Goal: Task Accomplishment & Management: Manage account settings

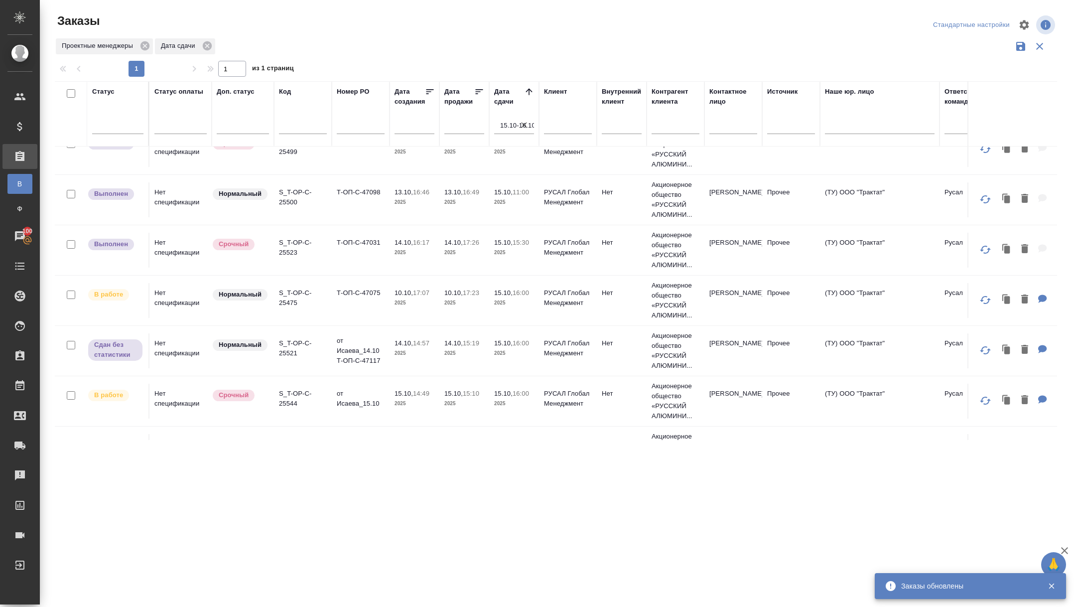
scroll to position [280, 0]
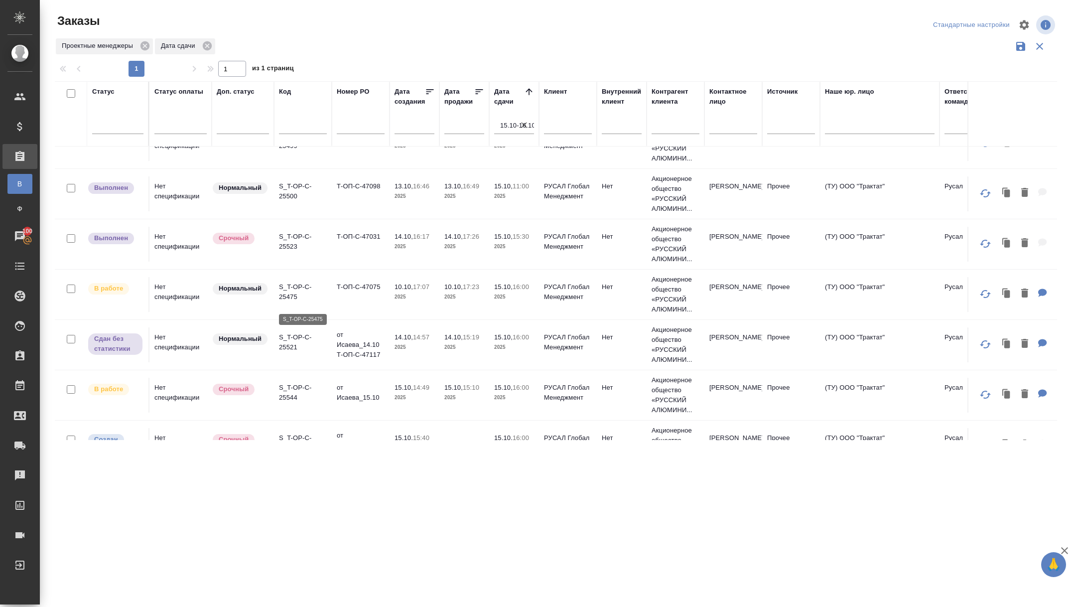
click at [285, 300] on p "S_T-OP-C-25475" at bounding box center [303, 292] width 48 height 20
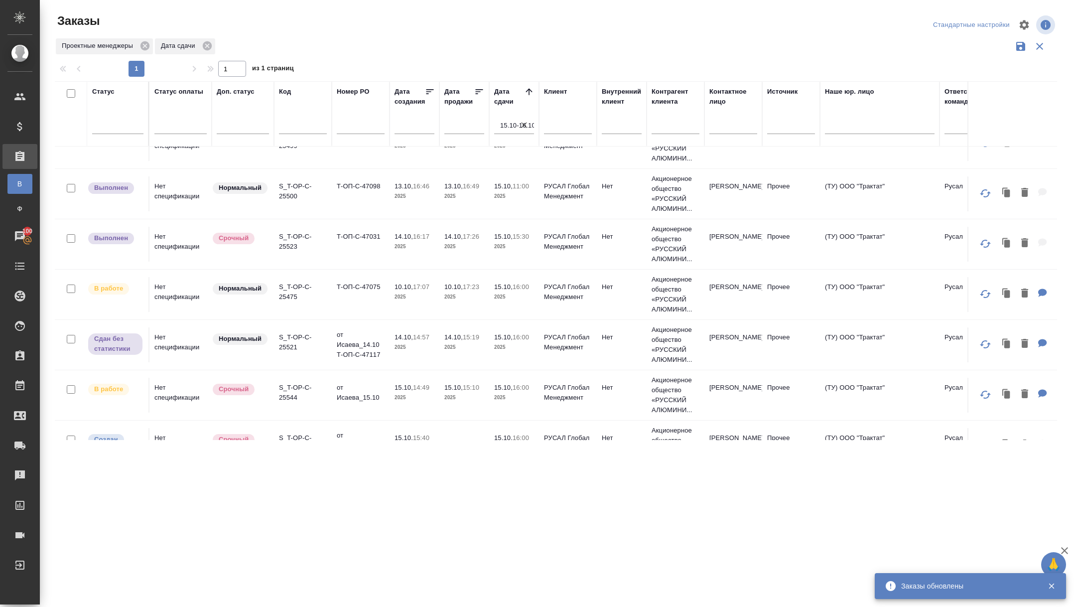
scroll to position [523, 0]
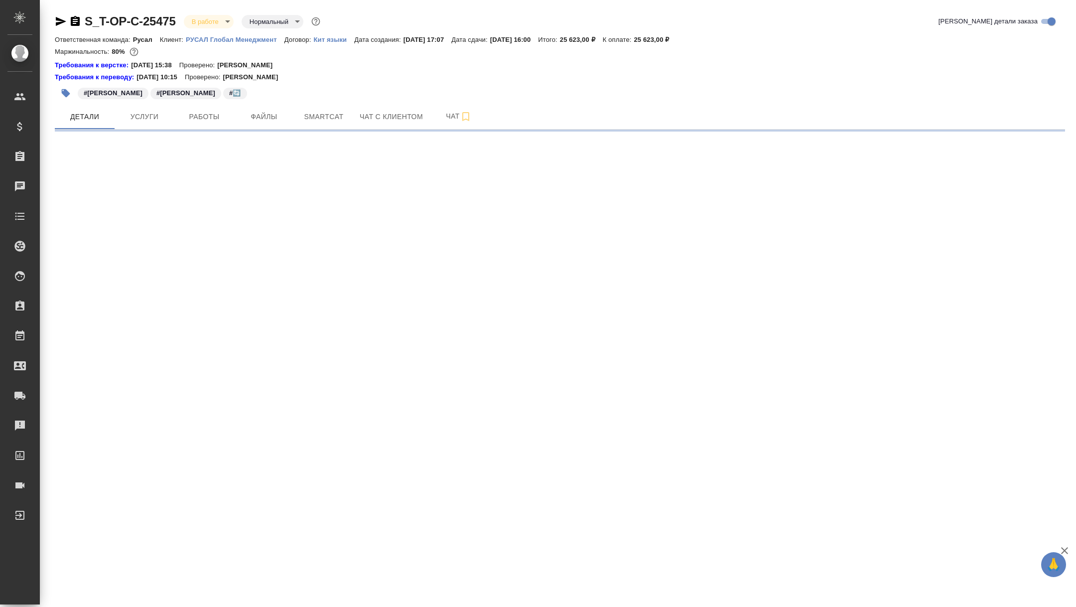
select select "RU"
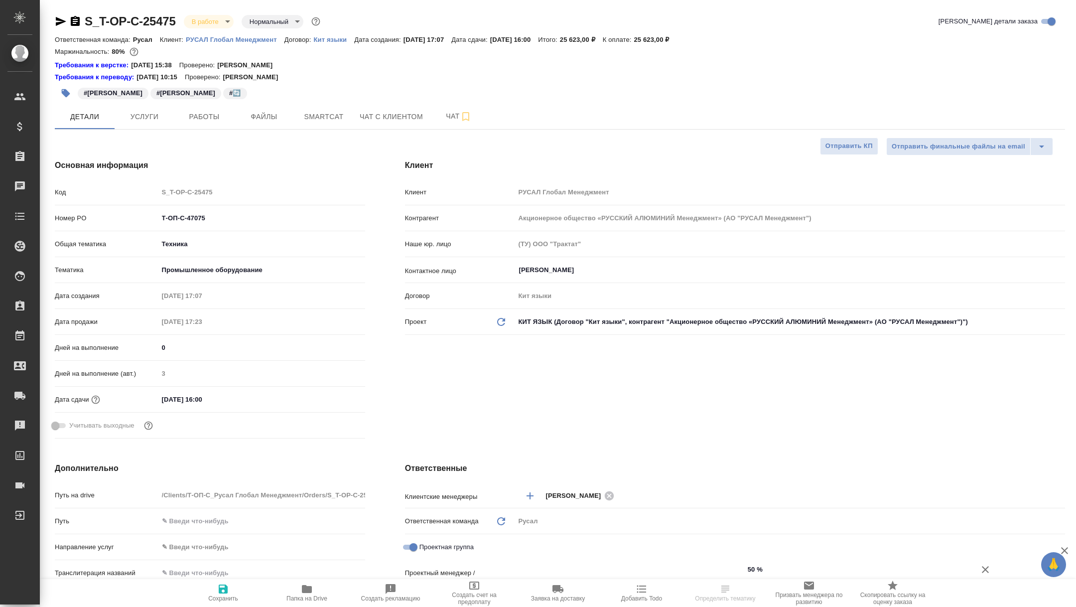
type textarea "x"
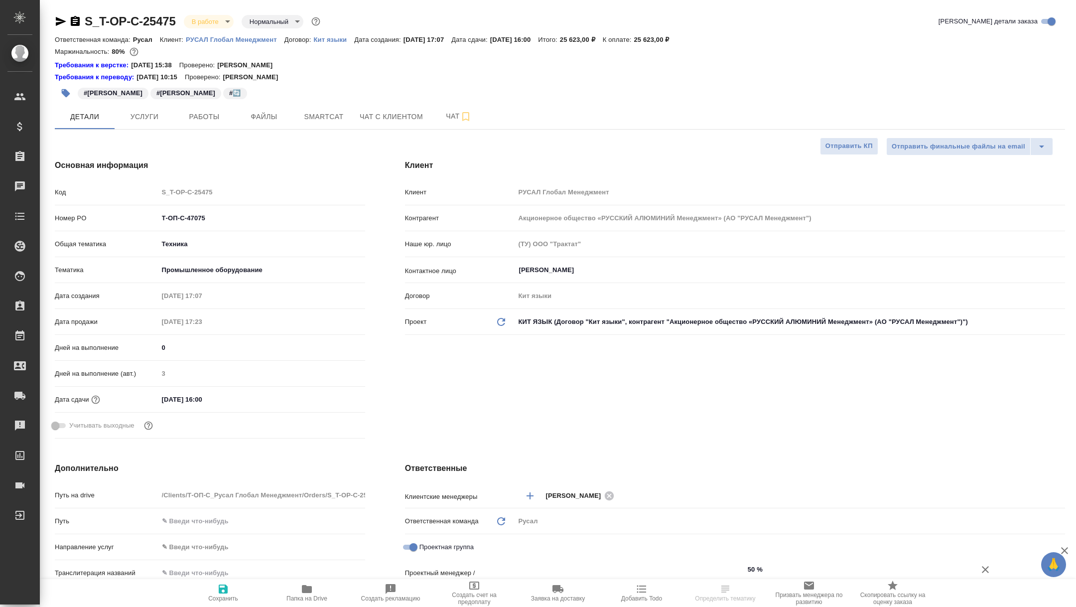
type textarea "x"
type input "[PERSON_NAME]"
type textarea "x"
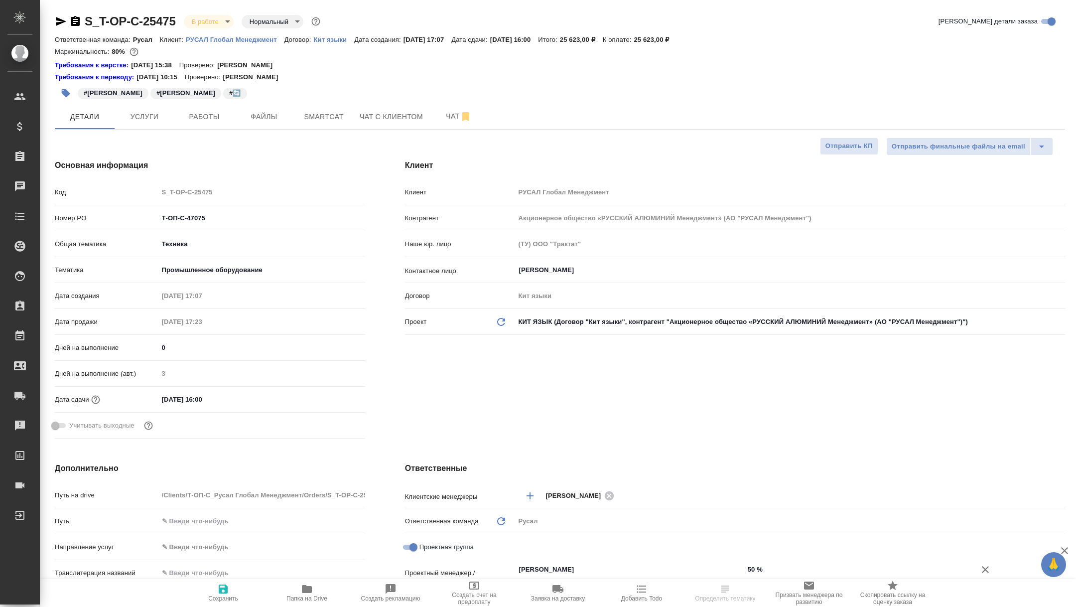
type textarea "x"
click at [212, 122] on span "Работы" at bounding box center [204, 117] width 48 height 12
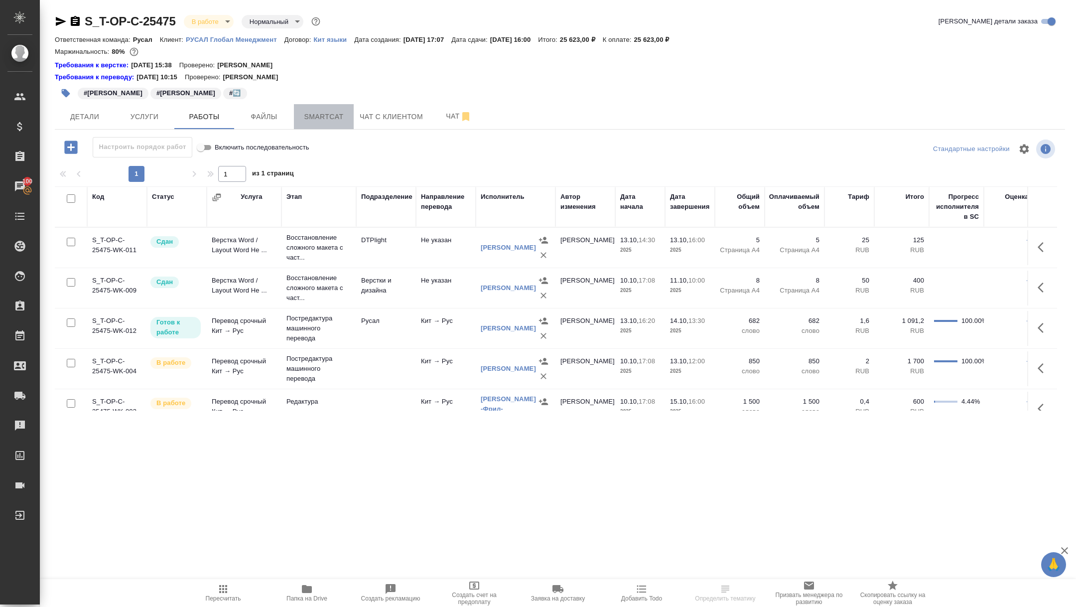
click at [327, 117] on span "Smartcat" at bounding box center [324, 117] width 48 height 12
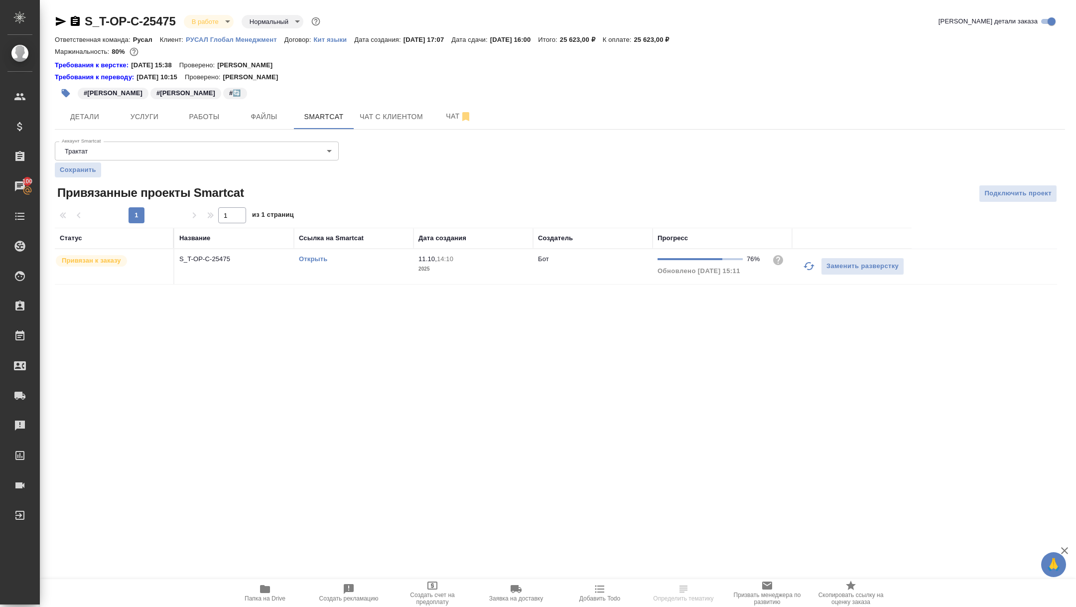
click at [306, 257] on link "Открыть" at bounding box center [313, 258] width 28 height 7
click at [275, 598] on span "Папка на Drive" at bounding box center [265, 598] width 41 height 7
click at [85, 119] on span "Детали" at bounding box center [85, 117] width 48 height 12
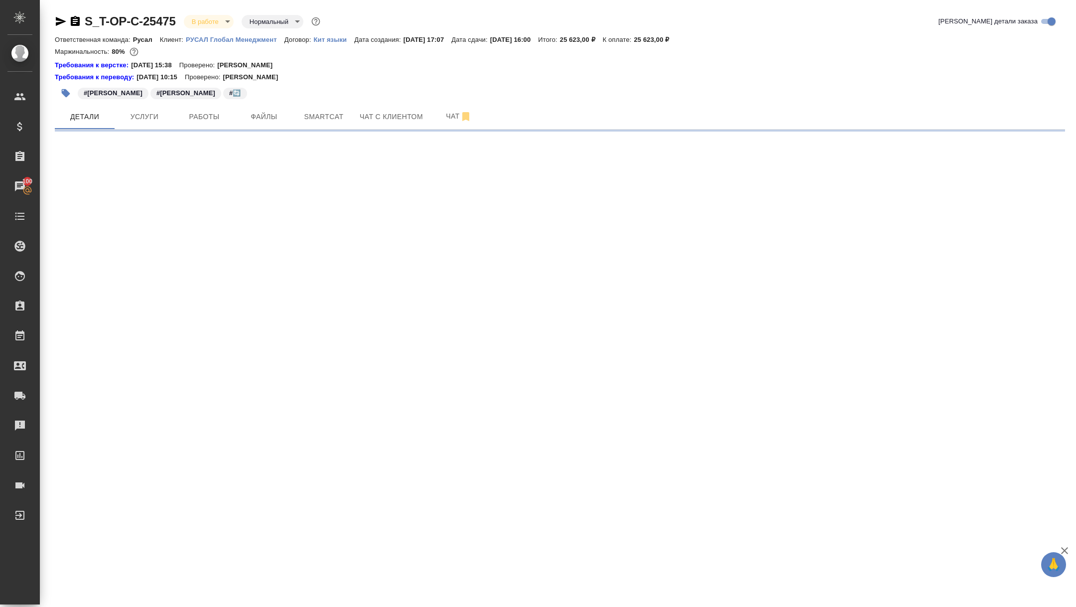
select select "RU"
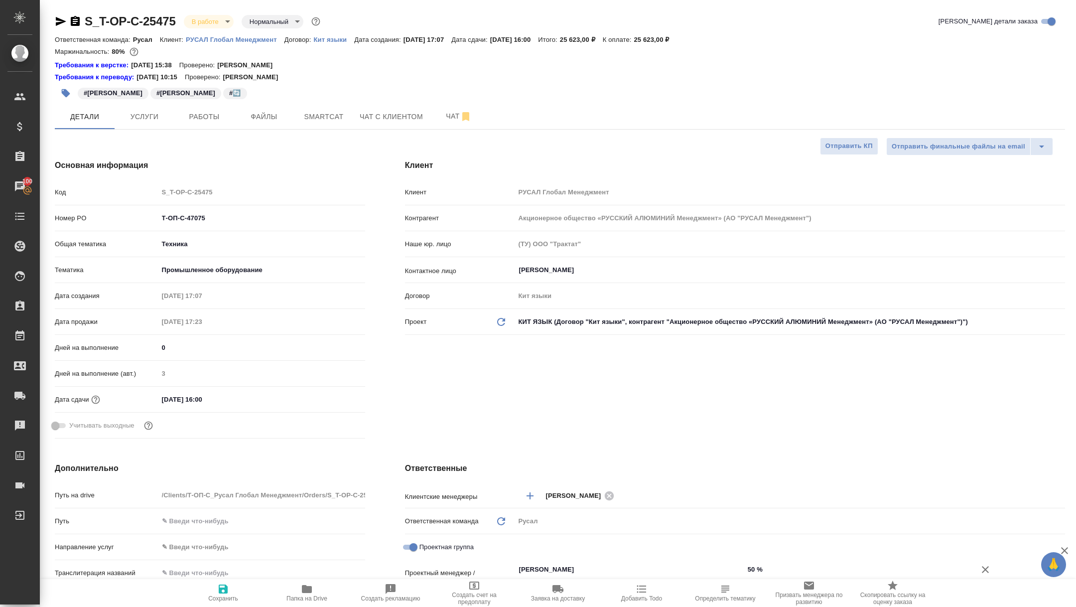
type textarea "x"
drag, startPoint x: 215, startPoint y: 218, endPoint x: 91, endPoint y: 216, distance: 124.0
click at [93, 216] on div "Номер PO Т-ОП-С-47075" at bounding box center [210, 217] width 310 height 17
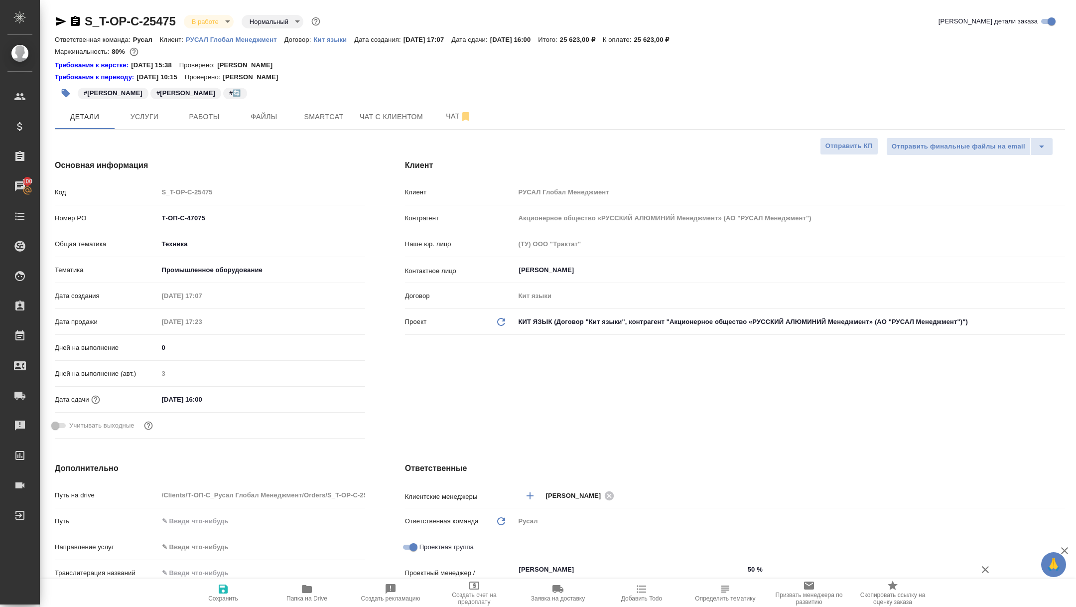
type textarea "x"
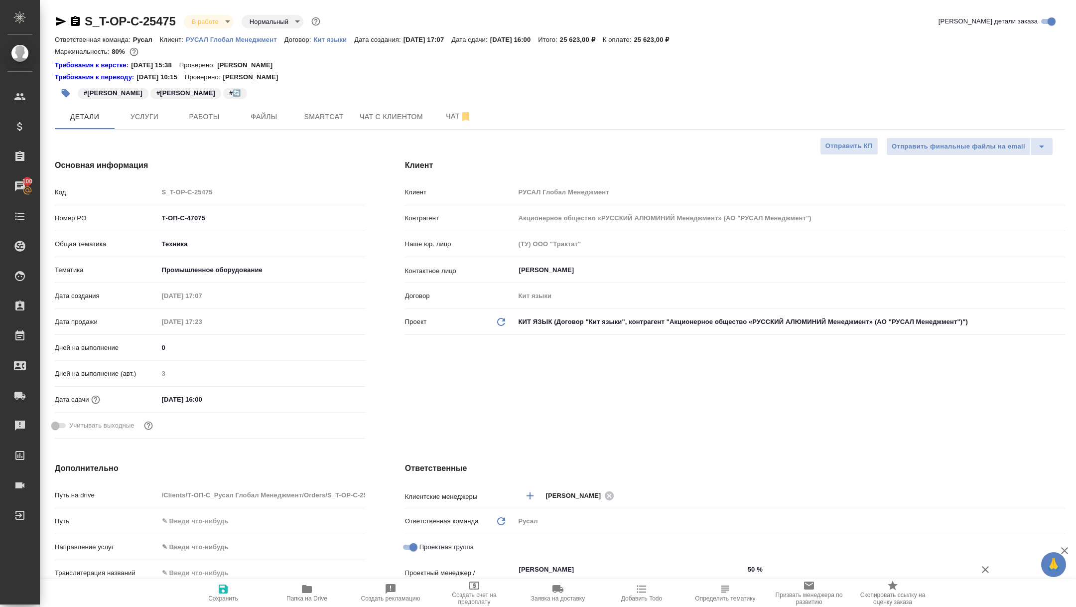
type textarea "x"
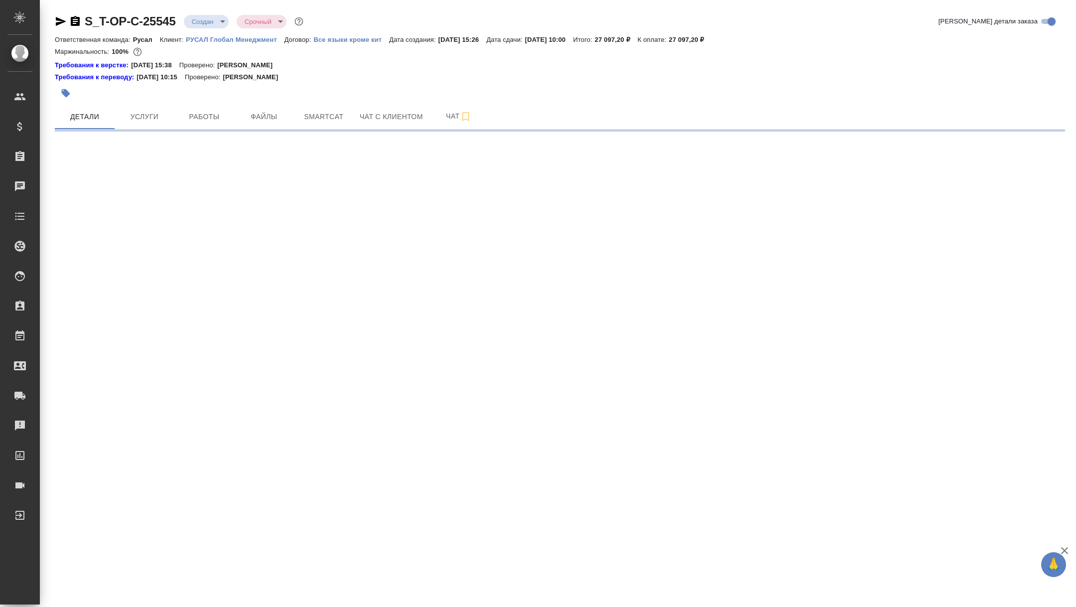
select select "RU"
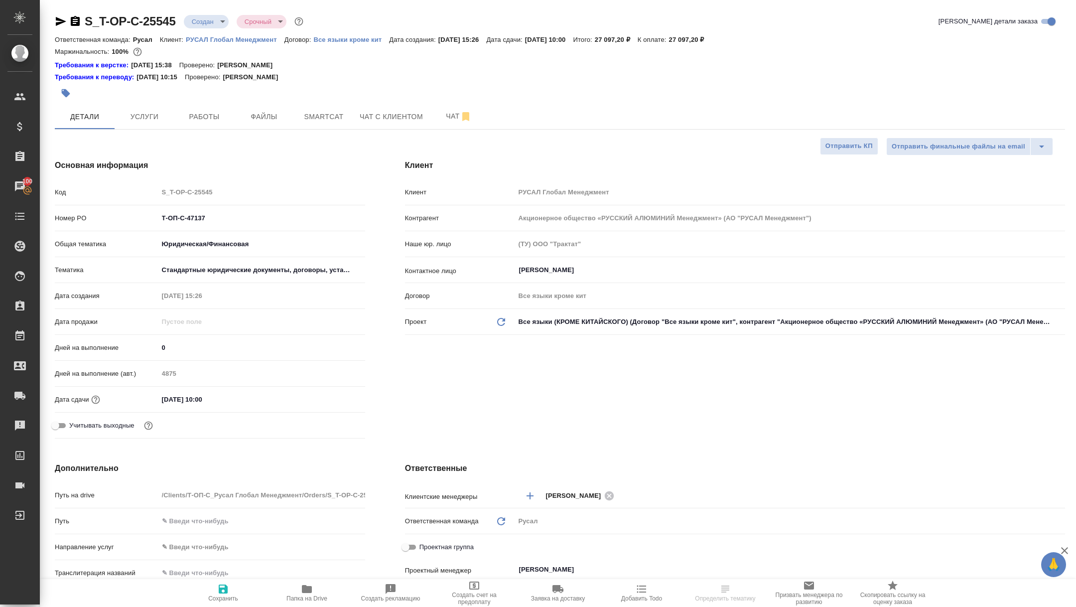
type textarea "x"
click at [324, 593] on span "Папка на Drive" at bounding box center [307, 592] width 72 height 19
type textarea "x"
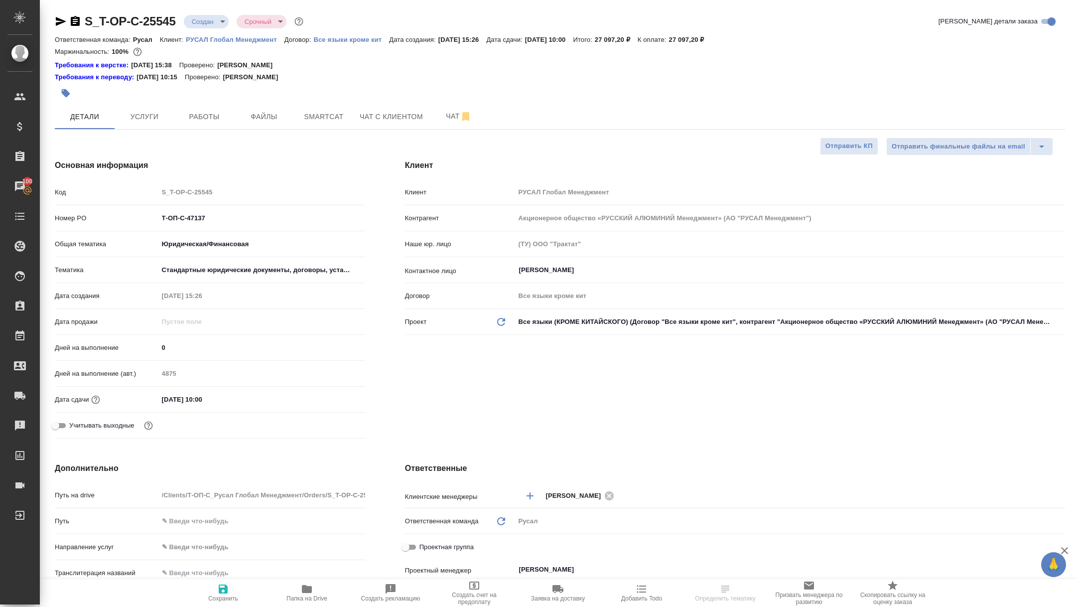
type textarea "x"
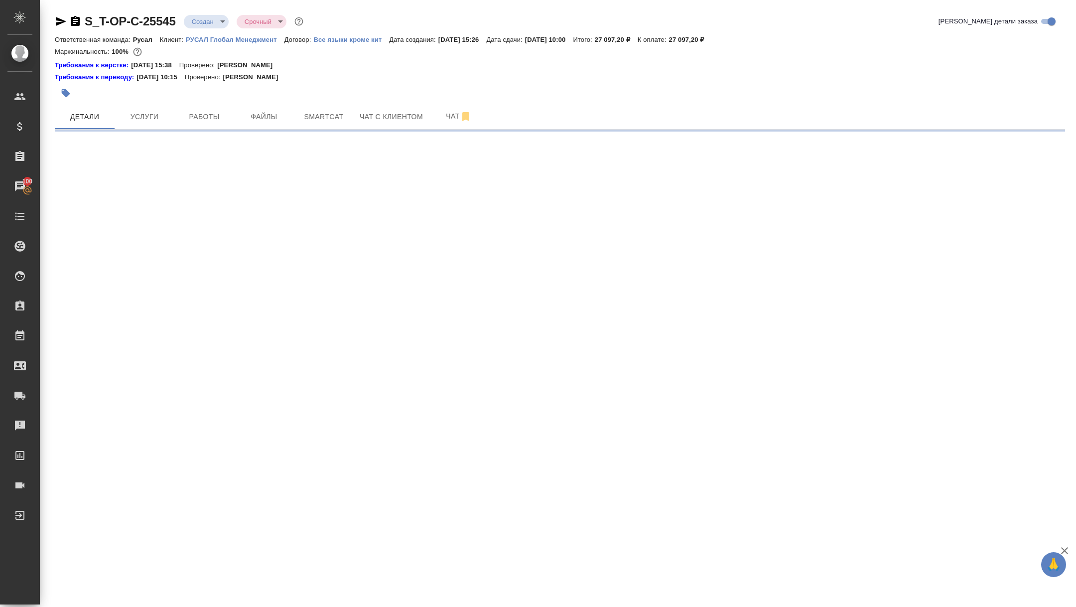
select select "RU"
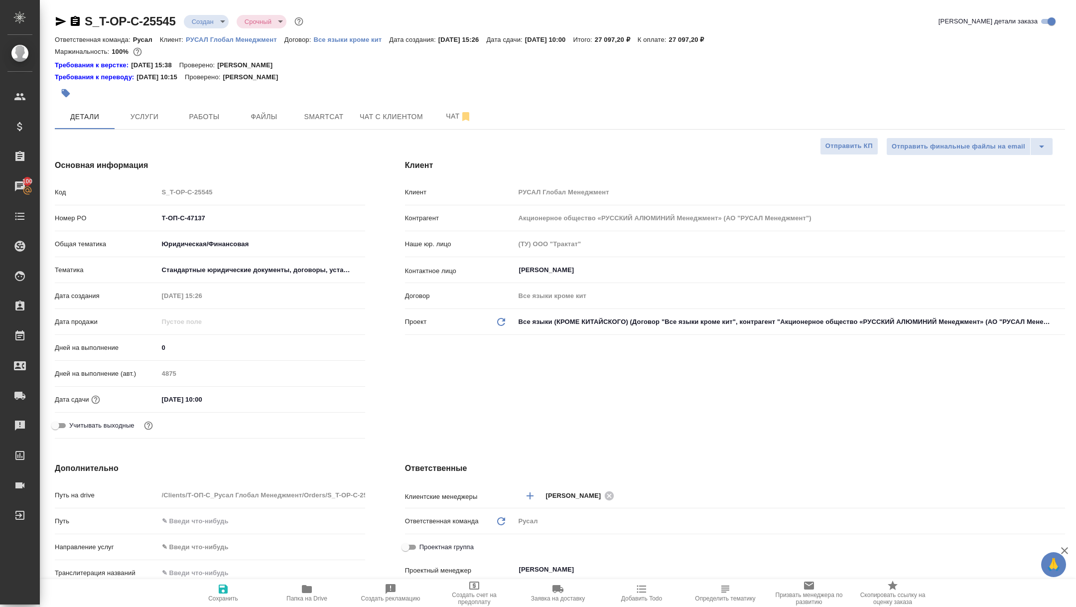
type textarea "x"
click at [452, 119] on span "Чат" at bounding box center [459, 116] width 48 height 12
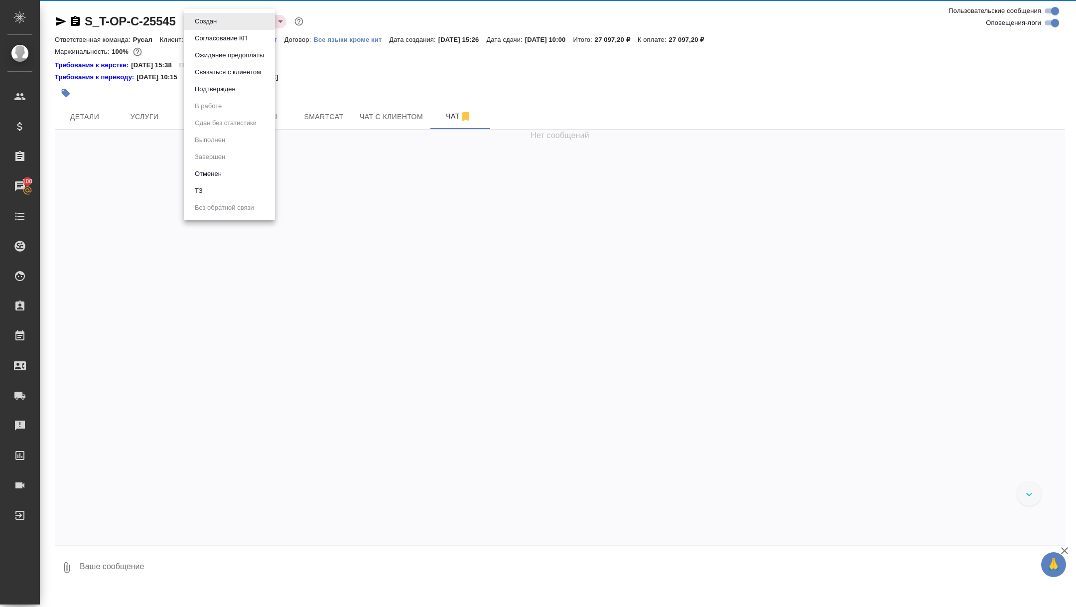
click at [215, 26] on body "🙏 .cls-1 fill:#fff; AWATERA Zhuravleva Alexandra Клиенты Спецификации Заказы 10…" at bounding box center [538, 303] width 1076 height 607
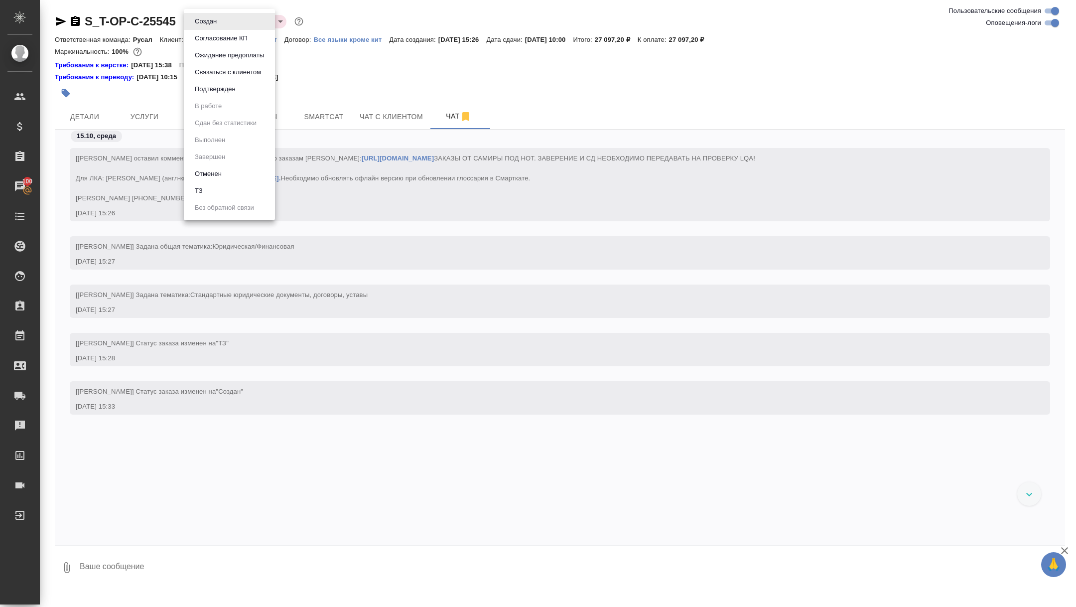
click at [217, 93] on button "Подтвержден" at bounding box center [215, 89] width 47 height 11
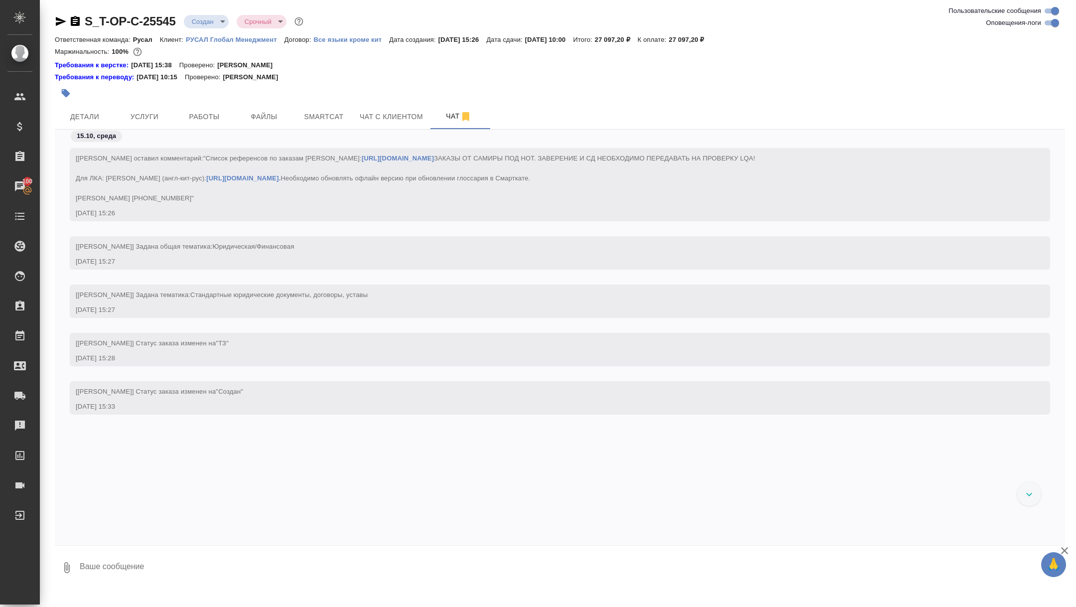
click at [214, 92] on div at bounding box center [391, 93] width 673 height 22
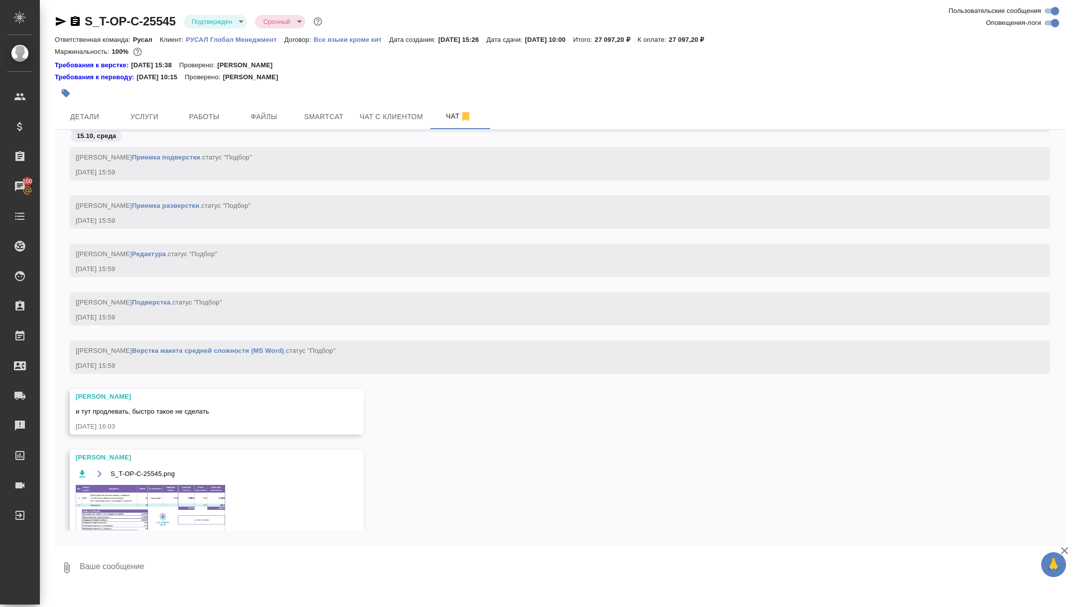
scroll to position [641, 0]
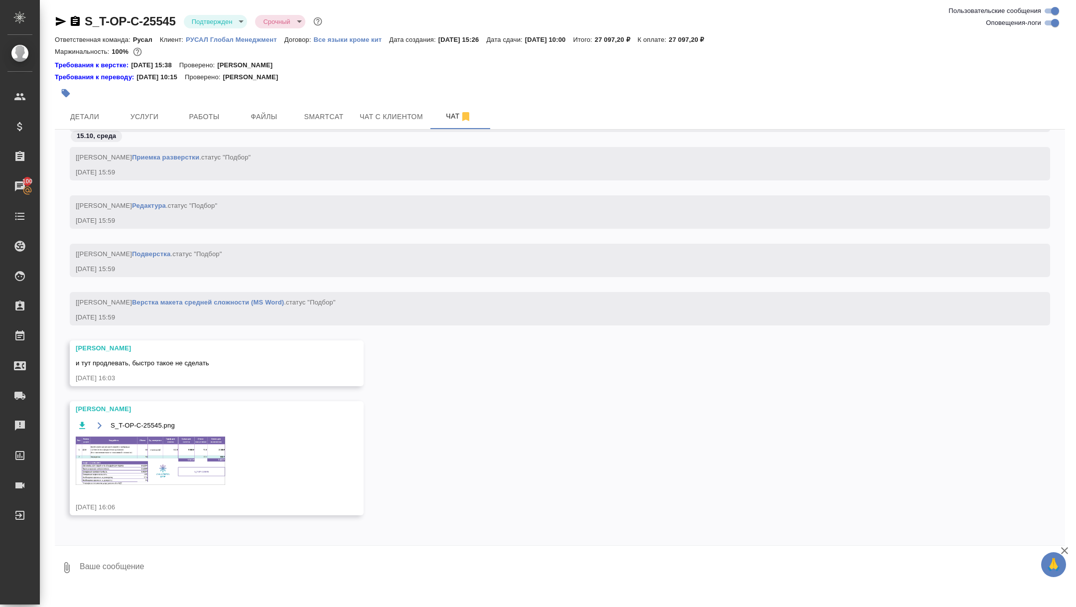
click at [173, 457] on img at bounding box center [150, 460] width 149 height 48
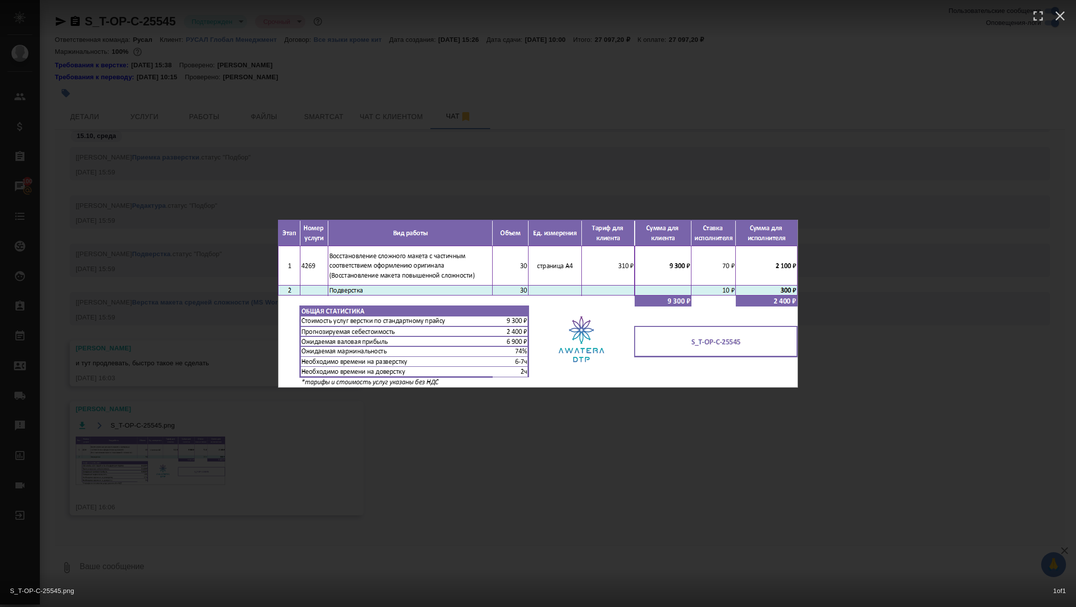
click at [173, 457] on div "S_T-OP-C-25545.png 1 of 1" at bounding box center [538, 303] width 1076 height 607
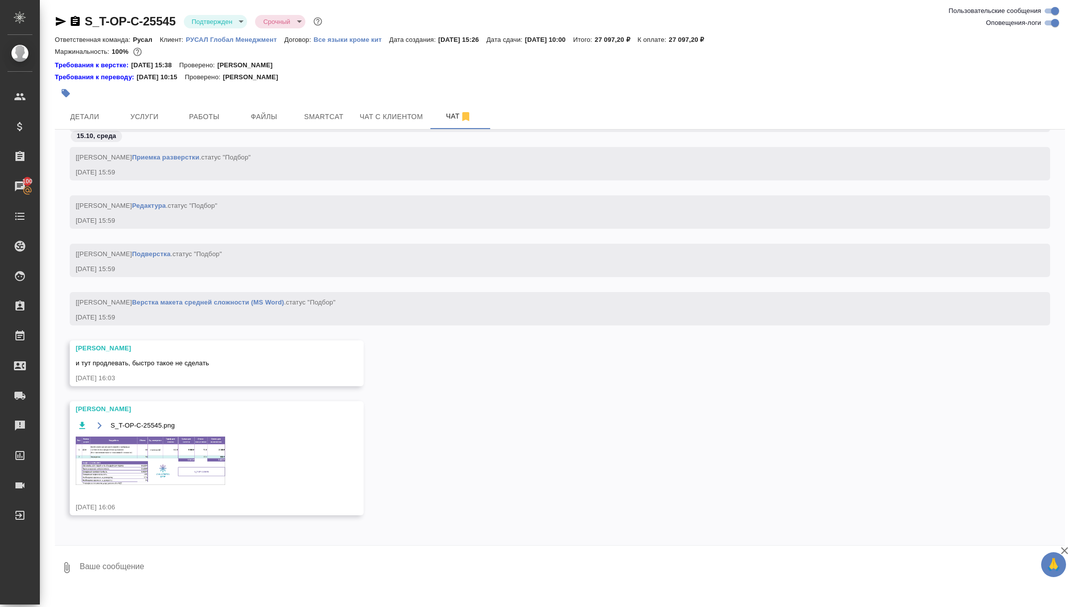
click at [139, 442] on img at bounding box center [150, 460] width 149 height 48
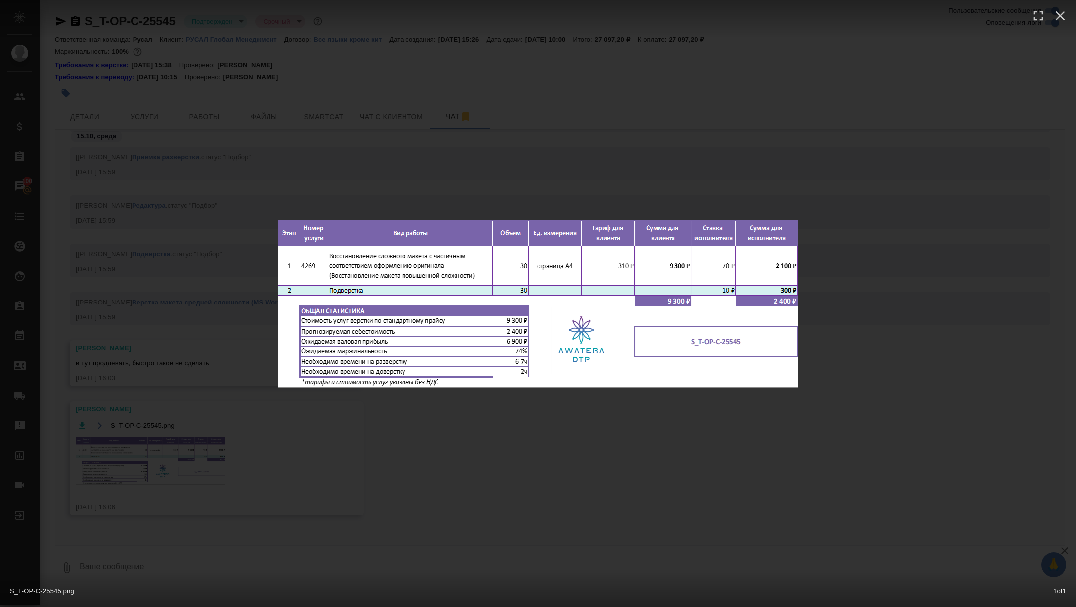
click at [139, 442] on div "S_T-OP-C-25545.png 1 of 1" at bounding box center [538, 303] width 1076 height 607
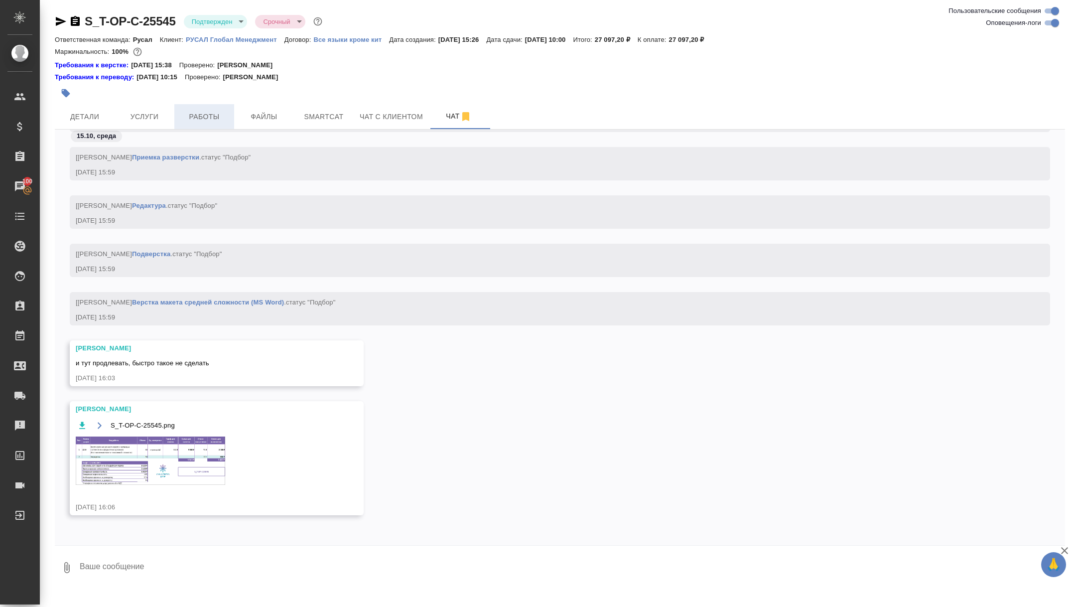
click at [214, 116] on span "Работы" at bounding box center [204, 117] width 48 height 12
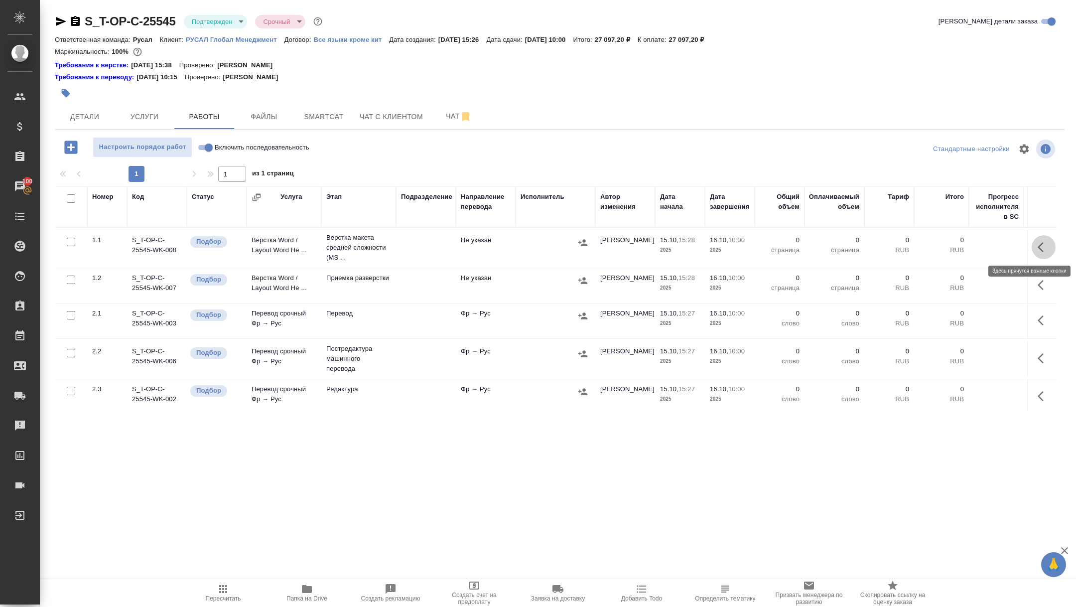
click at [1040, 254] on button "button" at bounding box center [1044, 247] width 24 height 24
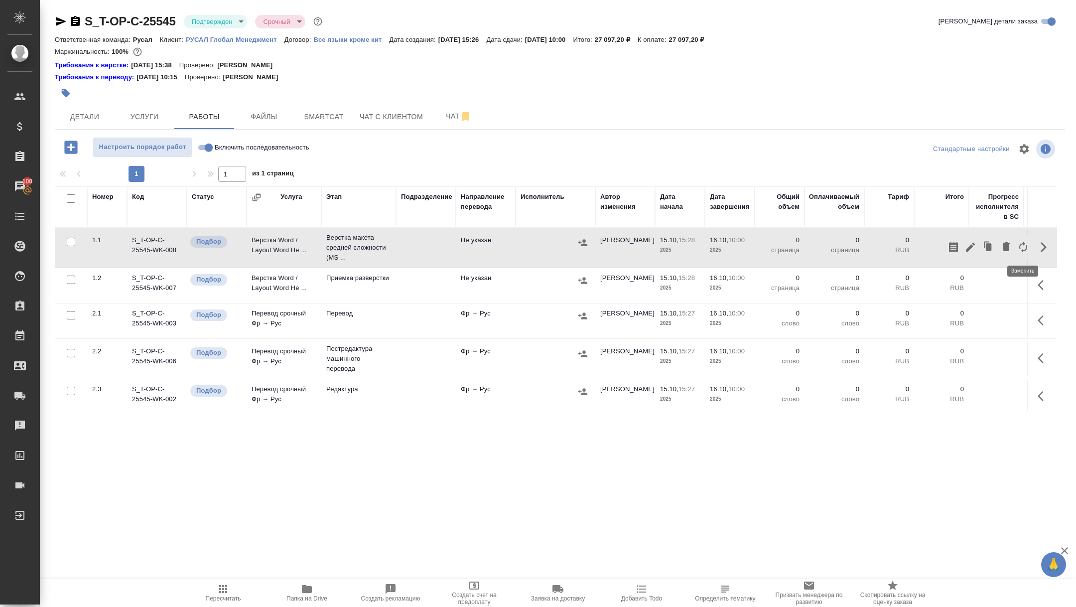
click at [1026, 249] on icon "button" at bounding box center [1023, 247] width 12 height 12
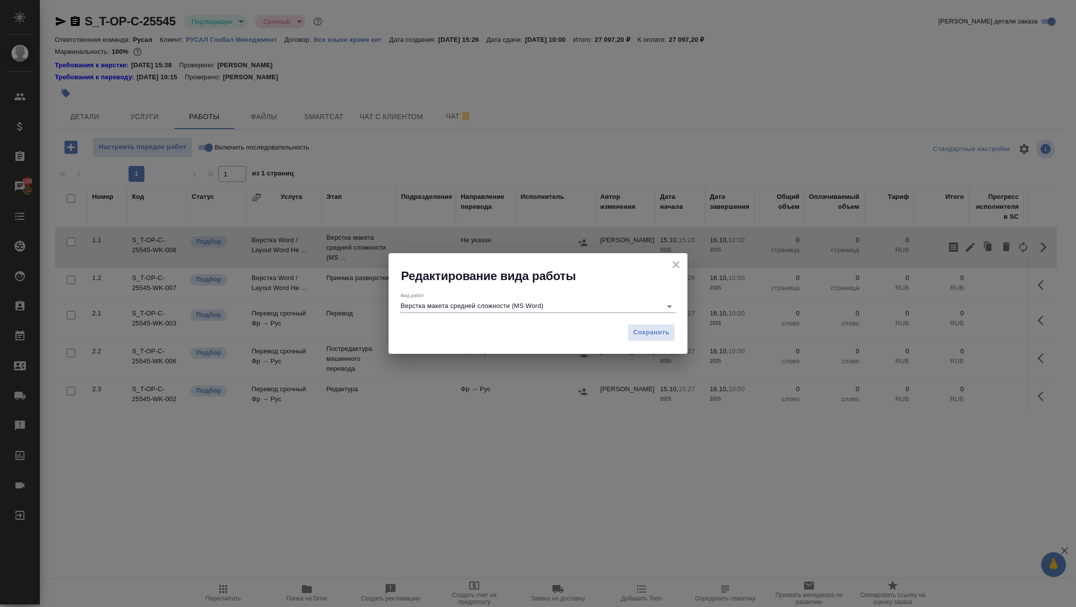
click at [510, 307] on input "Верстка макета средней сложности (MS Word)" at bounding box center [528, 306] width 256 height 12
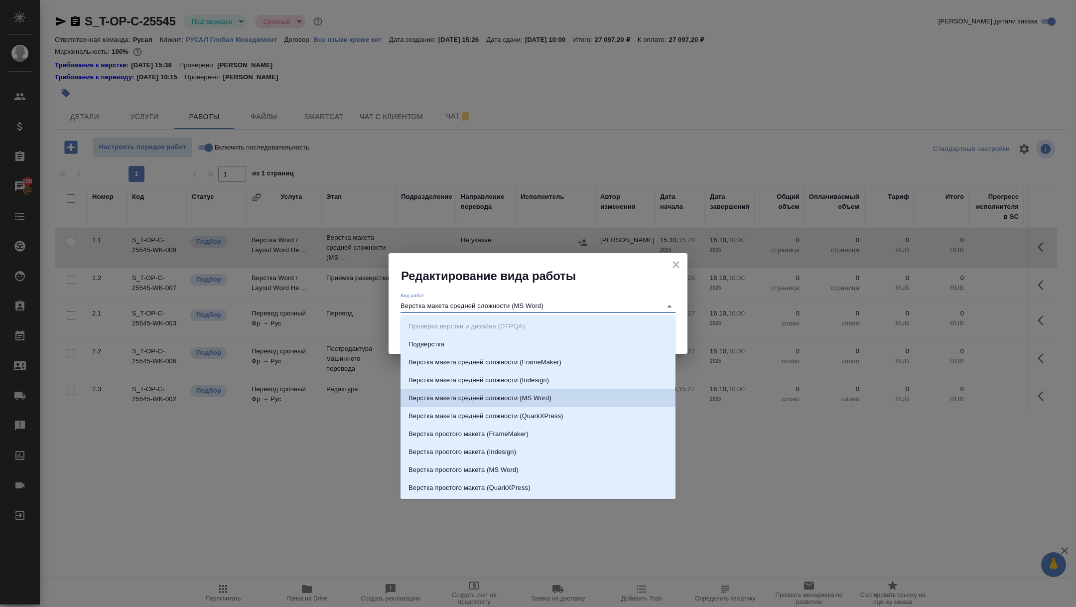
type input "о"
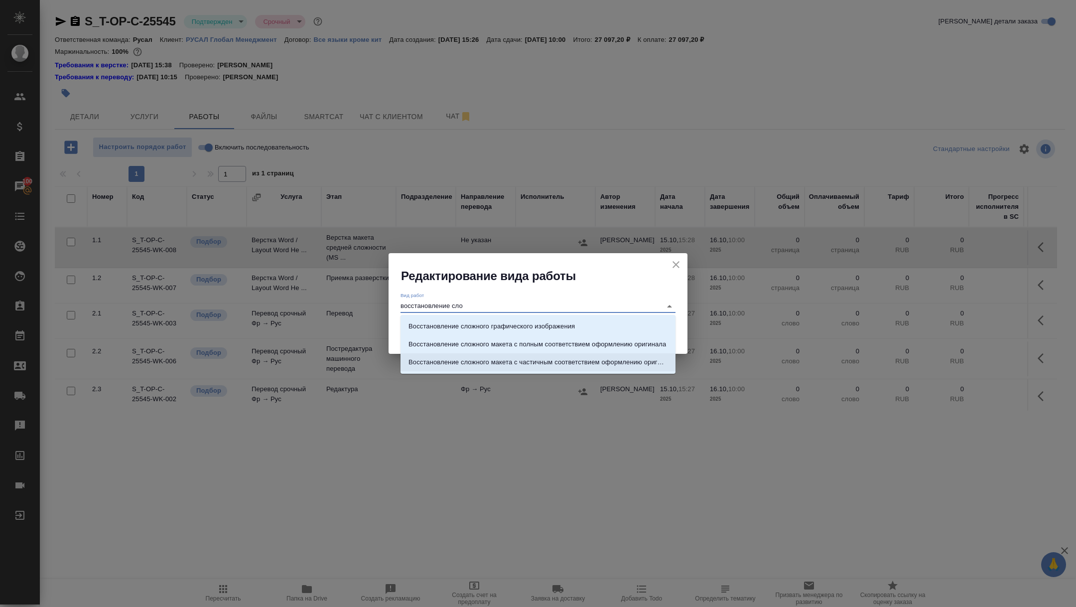
click at [602, 364] on p "Восстановление сложного макета с частичным соответствием оформлению оригинала" at bounding box center [537, 362] width 259 height 10
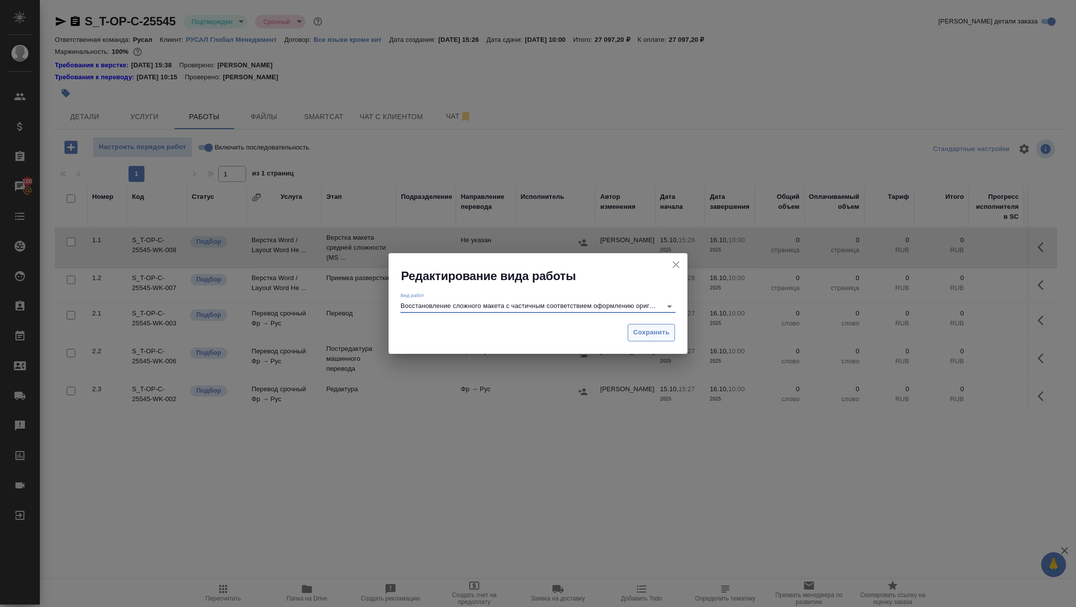
type input "Восстановление сложного макета с частичным соответствием оформлению оригинала"
click at [643, 332] on span "Сохранить" at bounding box center [651, 332] width 36 height 11
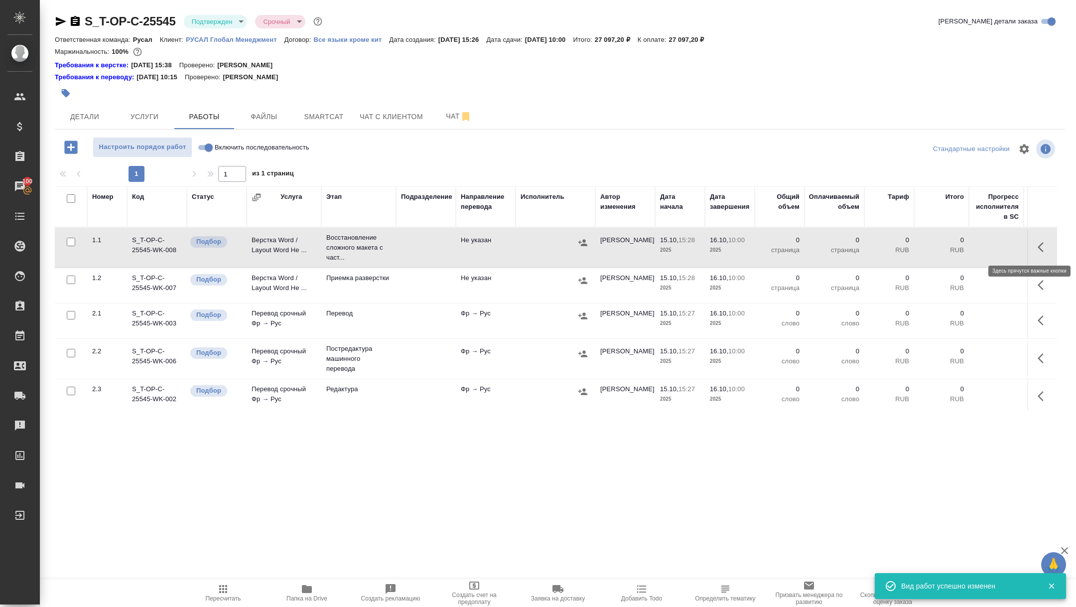
click at [1033, 242] on button "button" at bounding box center [1044, 247] width 24 height 24
click at [975, 245] on icon "button" at bounding box center [970, 247] width 12 height 12
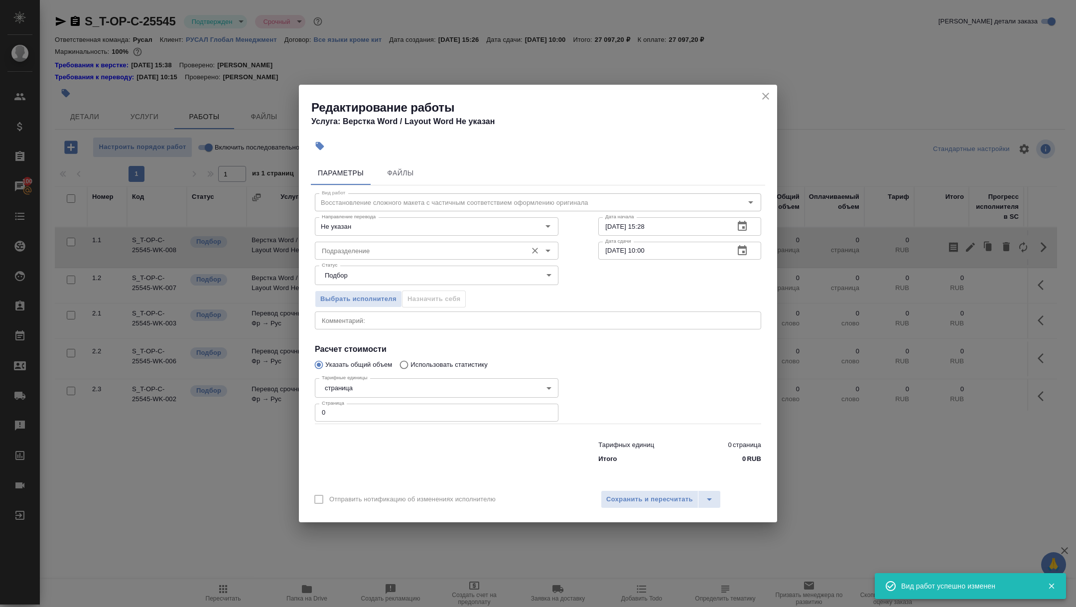
click at [370, 249] on input "Подразделение" at bounding box center [420, 251] width 204 height 12
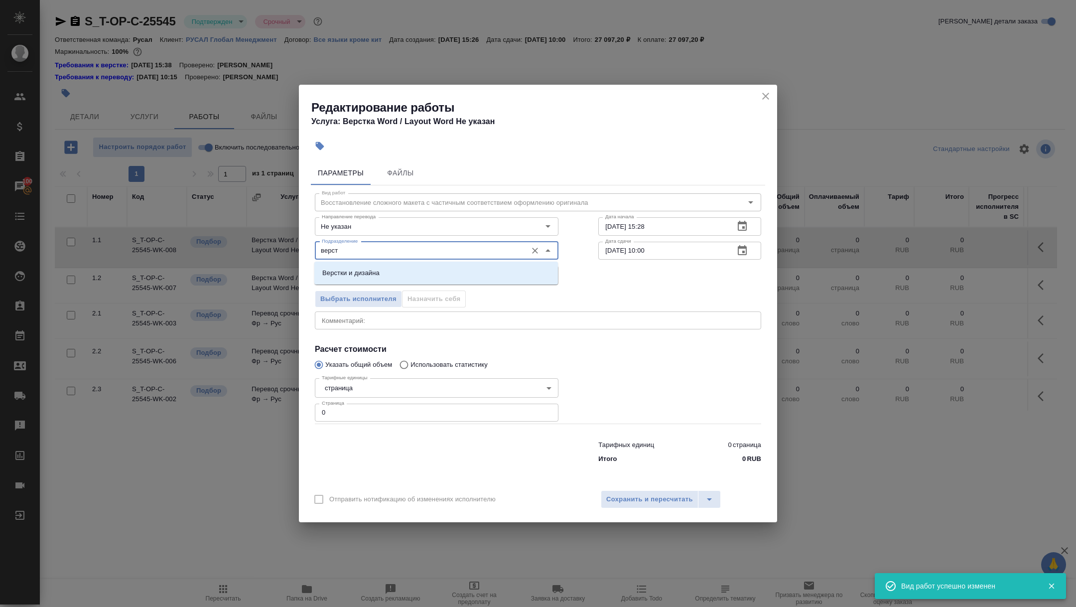
click at [347, 248] on input "верст" at bounding box center [420, 251] width 204 height 12
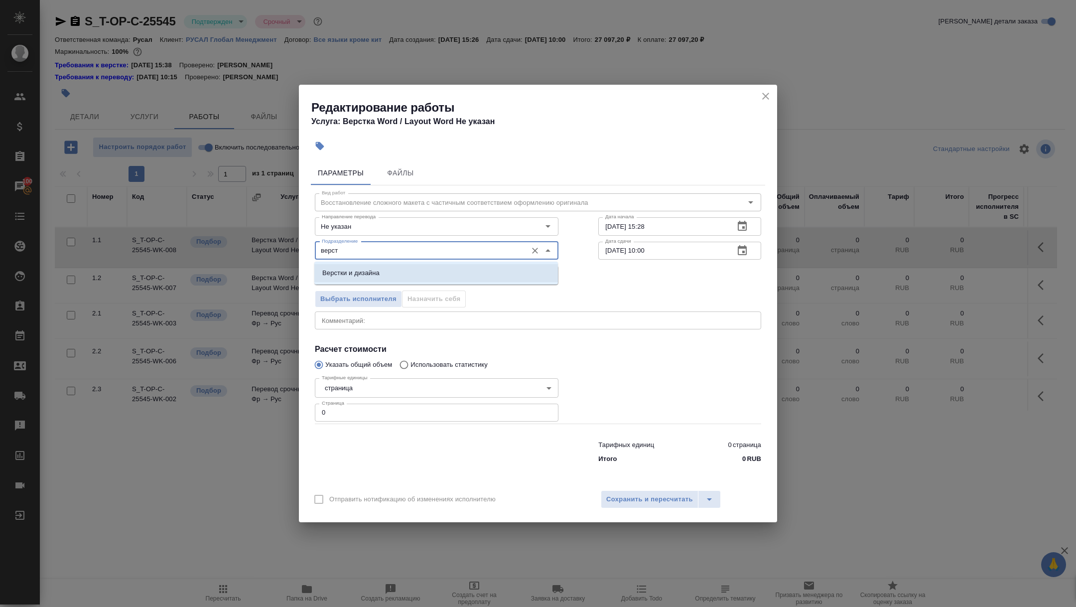
click at [348, 271] on p "Верстки и дизайна" at bounding box center [350, 273] width 57 height 10
type input "Верстки и дизайна"
click at [348, 278] on body "🙏 .cls-1 fill:#fff; AWATERA Zhuravleva Alexandra Клиенты Спецификации Заказы 10…" at bounding box center [538, 303] width 1076 height 607
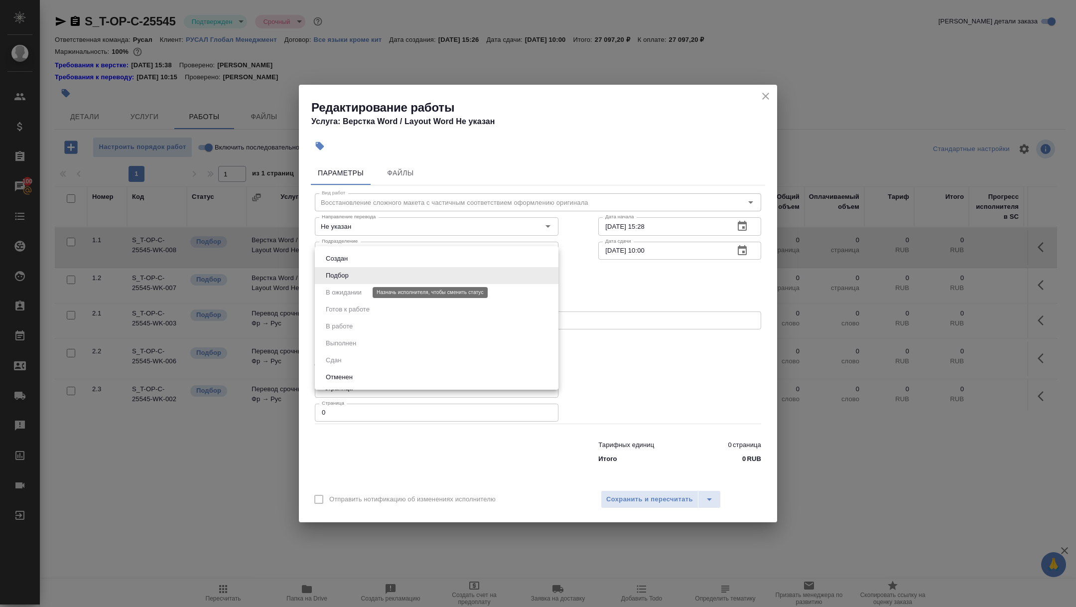
click at [344, 280] on button "Подбор" at bounding box center [337, 275] width 29 height 11
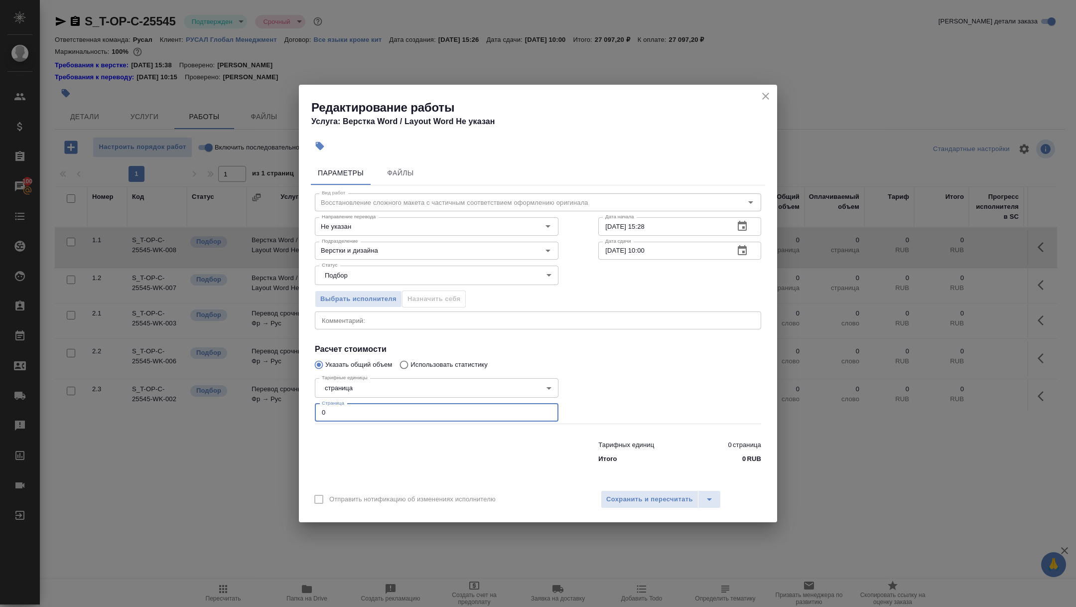
drag, startPoint x: 338, startPoint y: 414, endPoint x: 273, endPoint y: 412, distance: 64.8
click at [273, 412] on div "Редактирование работы Услуга: Верстка Word / Layout Word Не указан Параметры Фа…" at bounding box center [538, 303] width 1076 height 607
type input "30"
click at [663, 507] on button "Сохранить и пересчитать" at bounding box center [650, 499] width 98 height 18
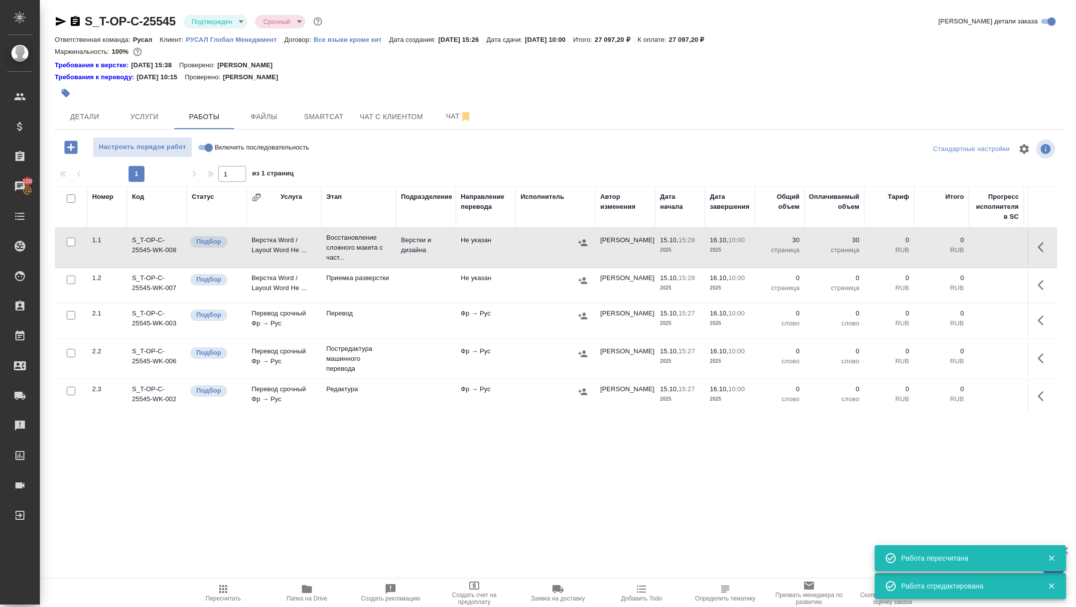
click at [207, 147] on input "Включить последовательность" at bounding box center [209, 147] width 36 height 12
checkbox input "true"
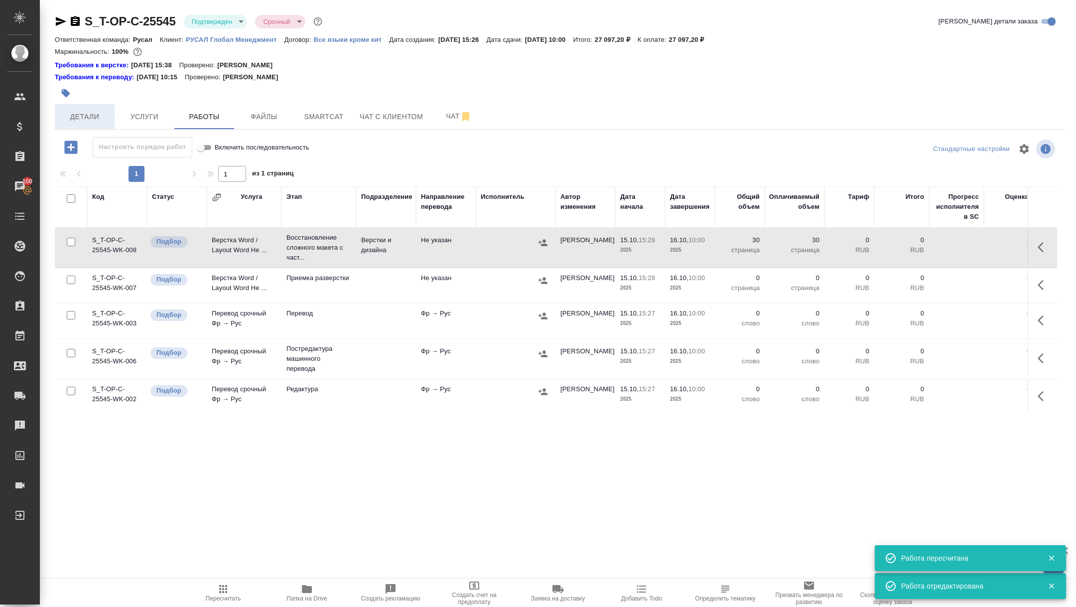
click at [79, 124] on button "Детали" at bounding box center [85, 116] width 60 height 25
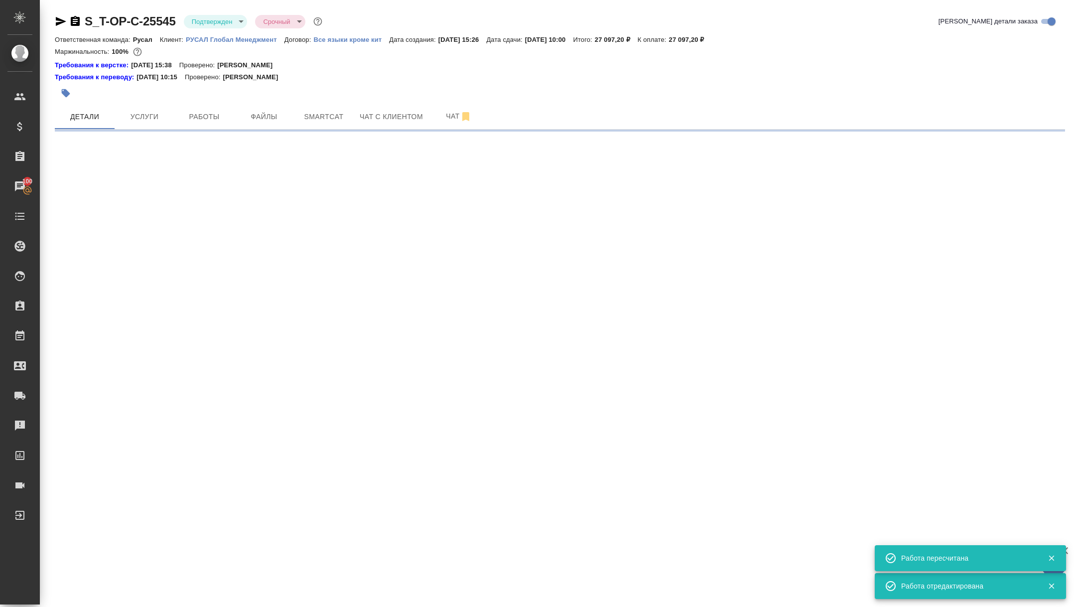
select select "RU"
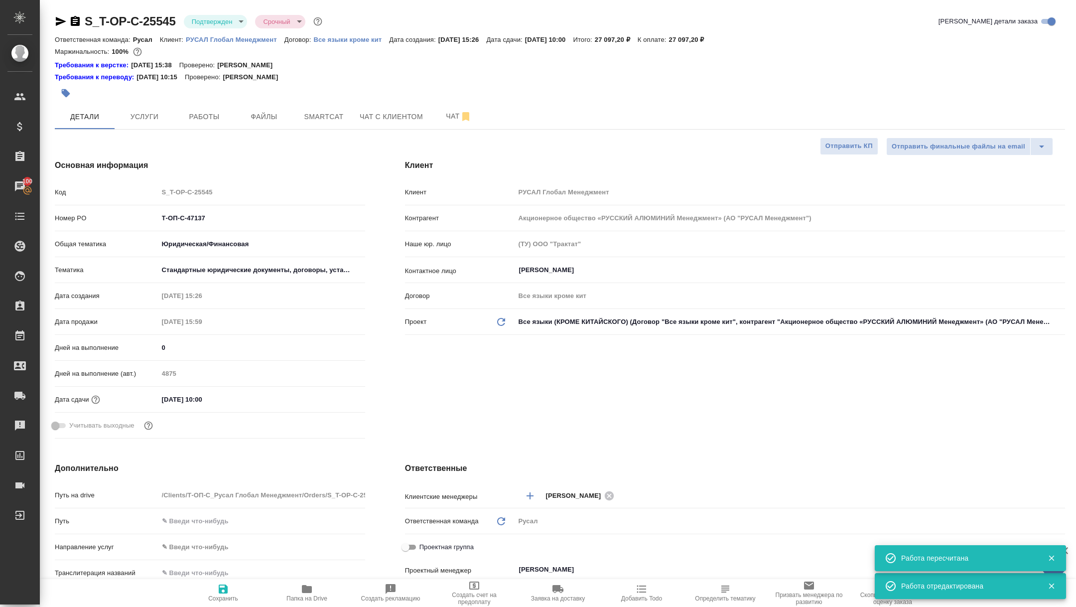
type textarea "x"
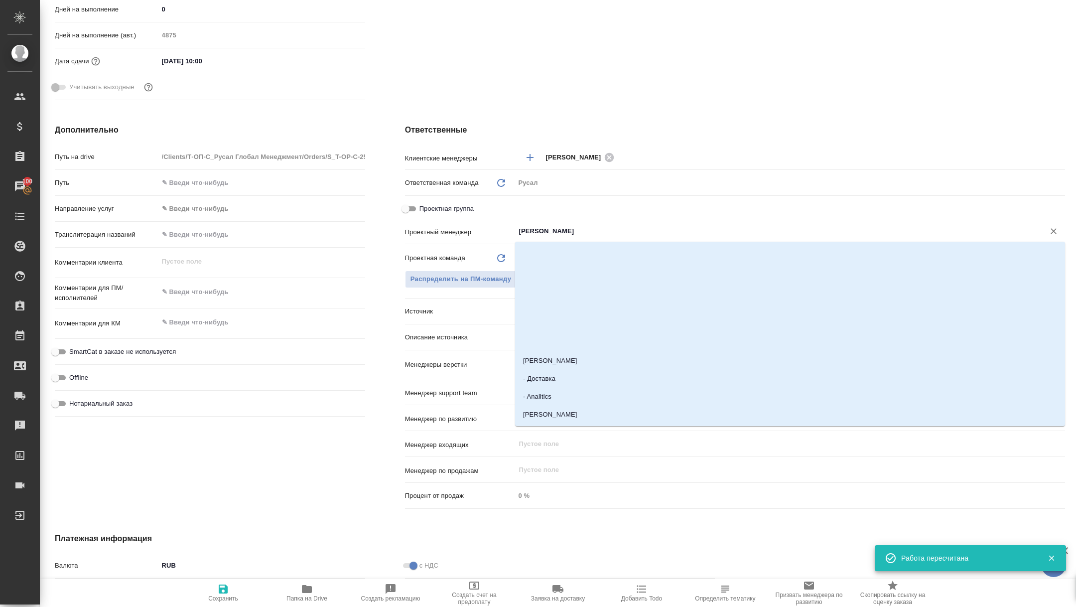
click at [561, 226] on input "[PERSON_NAME]" at bounding box center [773, 231] width 511 height 12
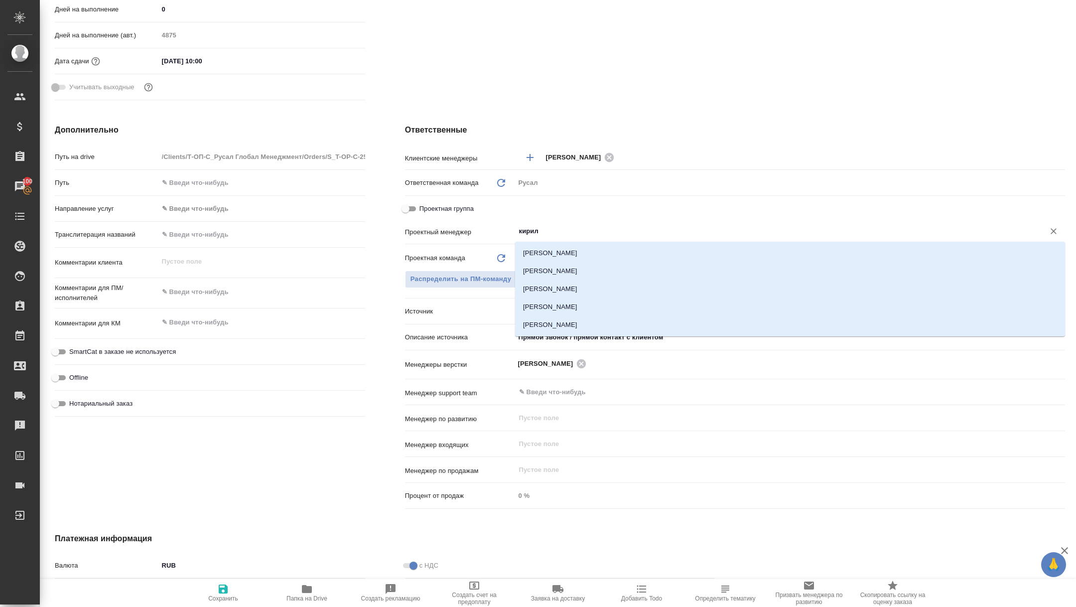
type input "кирилл"
click at [572, 249] on li "Авдеенко Кирилл" at bounding box center [790, 253] width 550 height 18
type textarea "x"
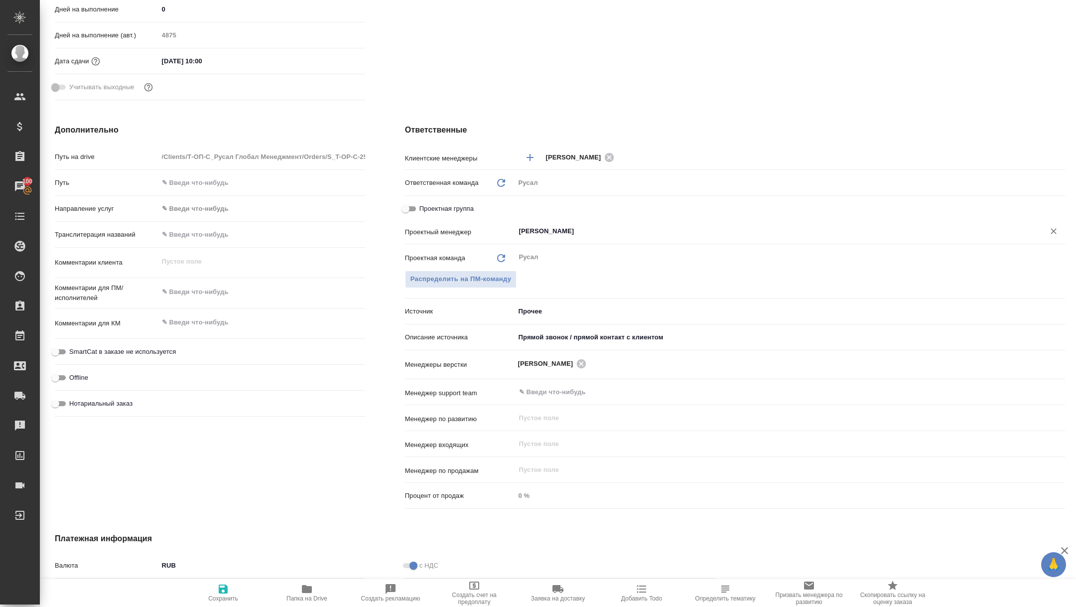
type input "Авдеенко Кирилл"
click at [230, 584] on span "Сохранить" at bounding box center [223, 592] width 72 height 19
type textarea "x"
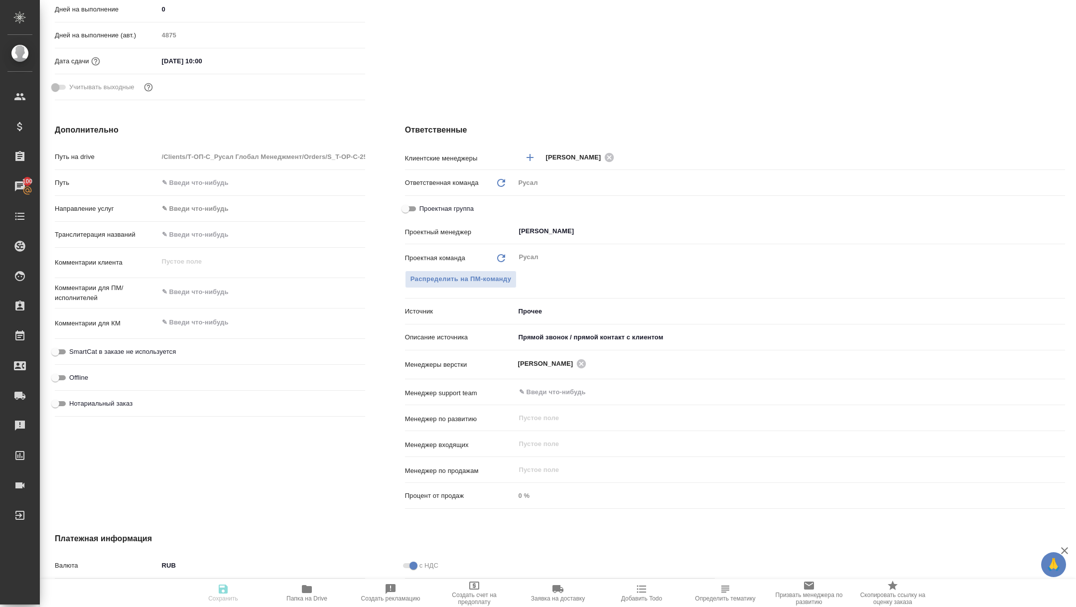
scroll to position [0, 0]
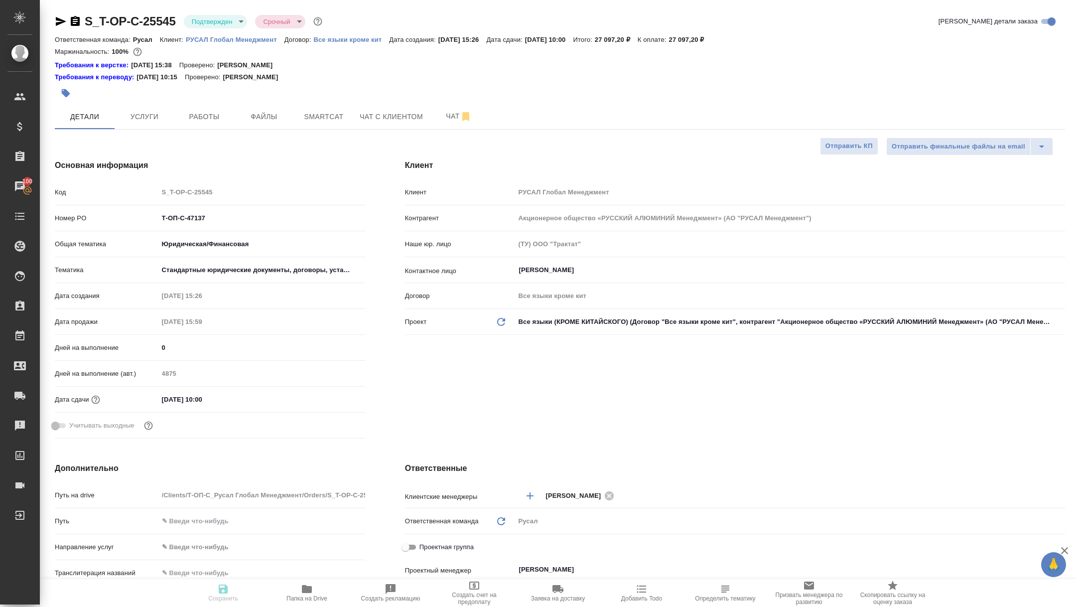
type textarea "x"
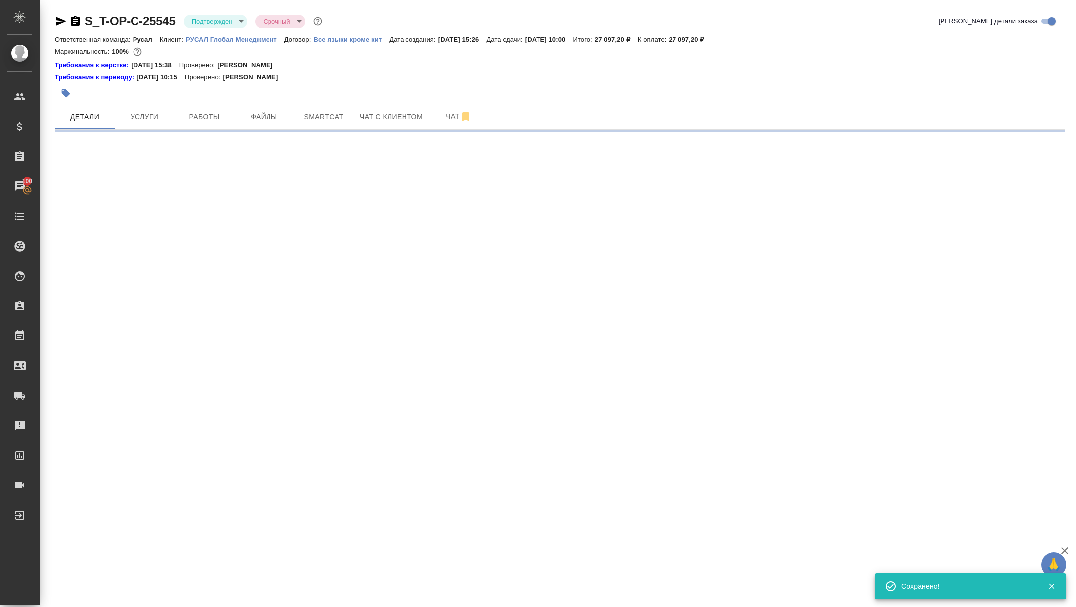
click at [64, 21] on icon "button" at bounding box center [61, 21] width 10 height 9
select select "RU"
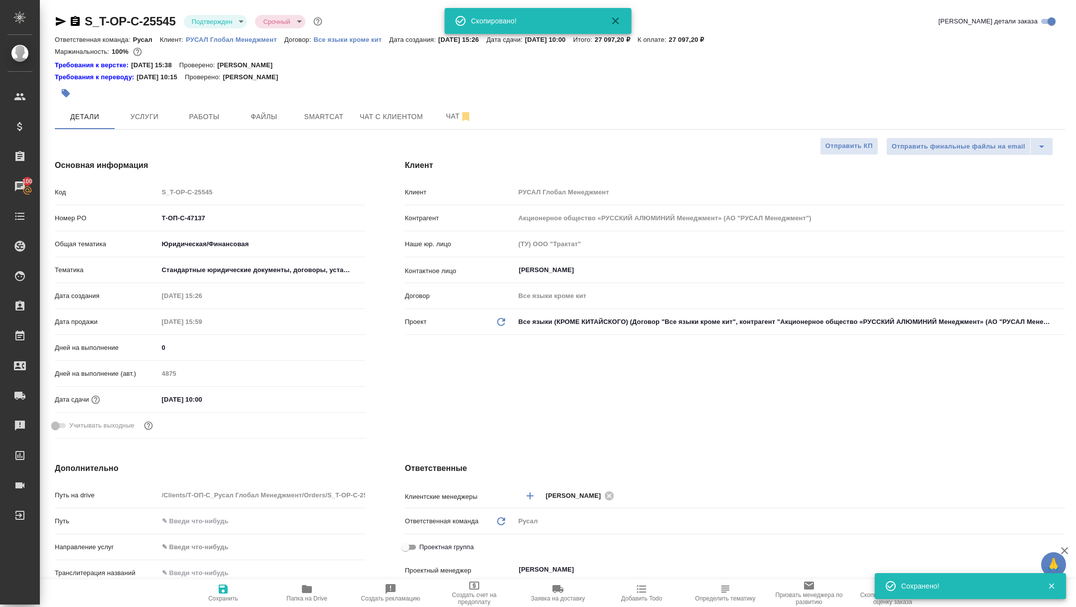
type textarea "x"
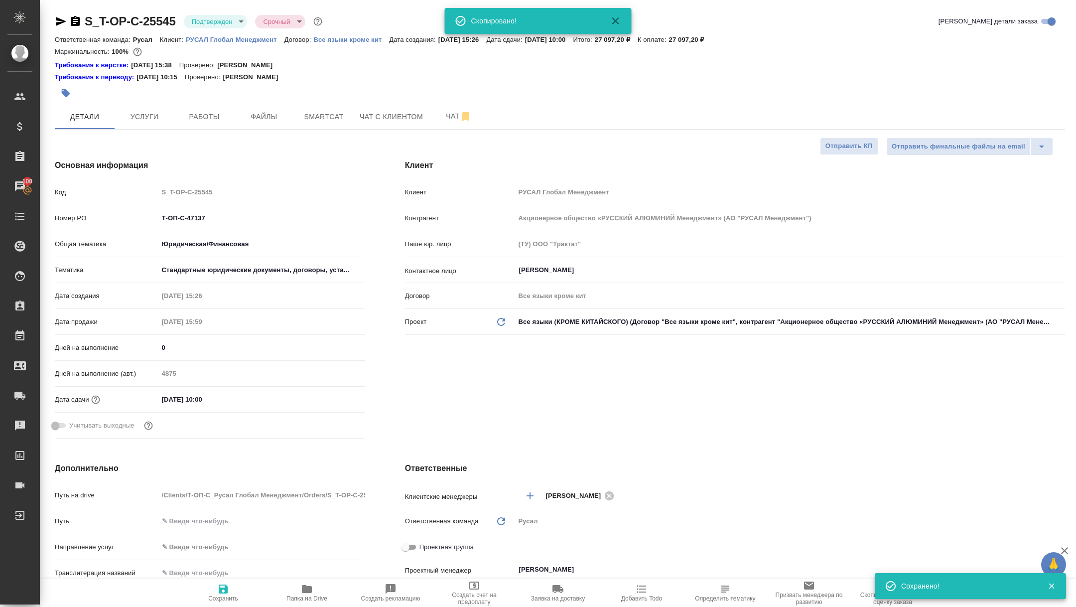
type textarea "x"
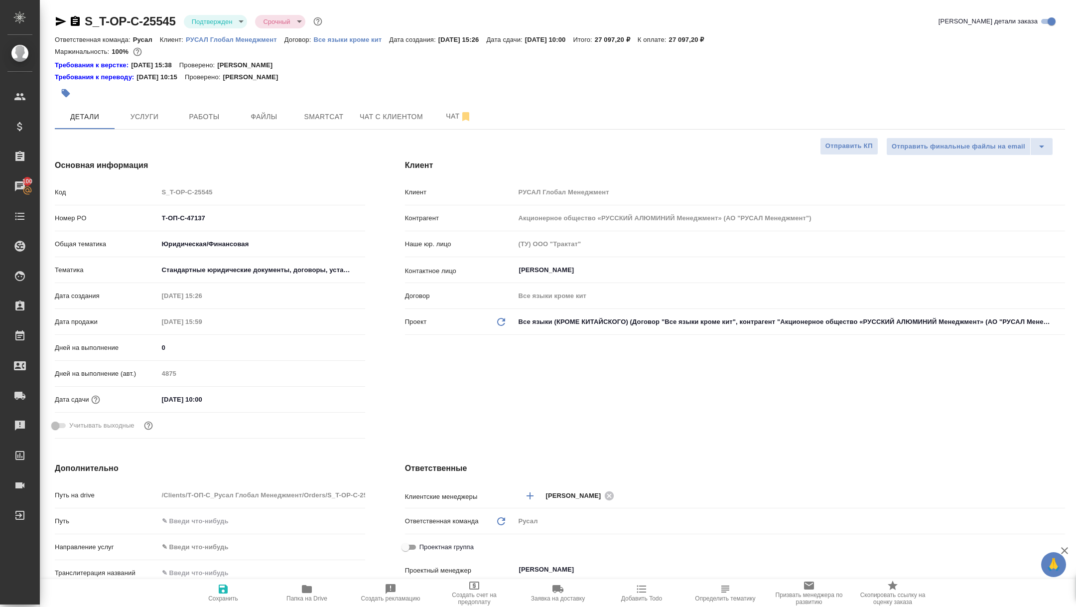
type textarea "x"
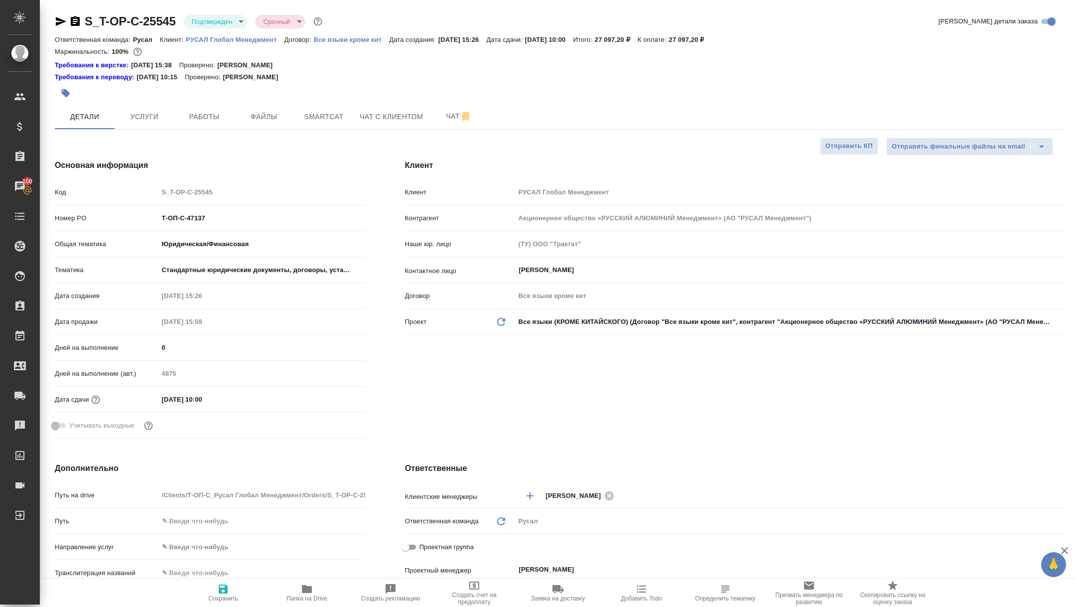
type textarea "x"
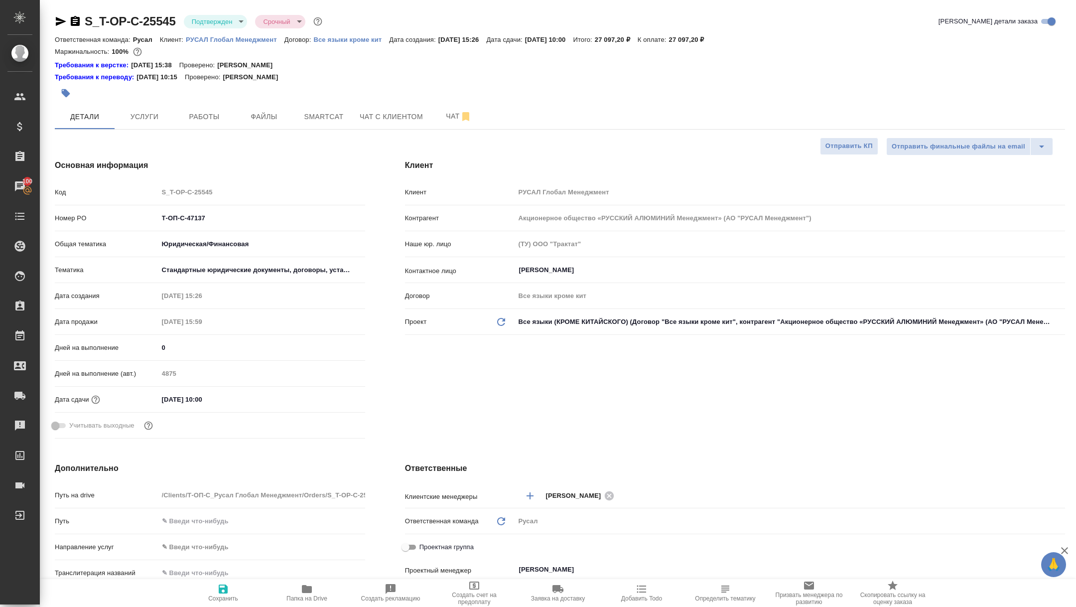
type textarea "x"
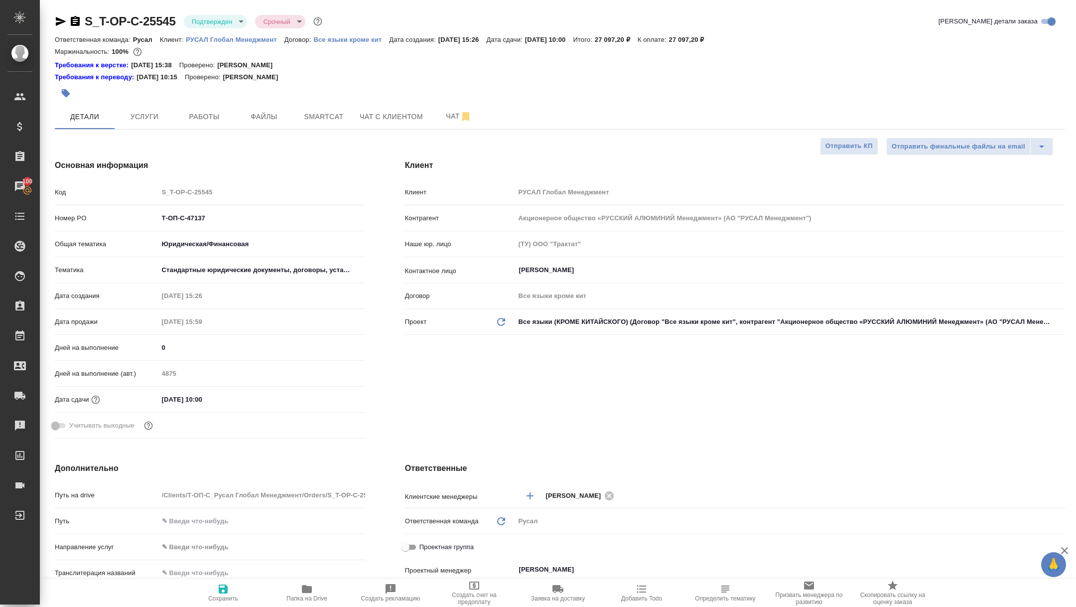
type textarea "x"
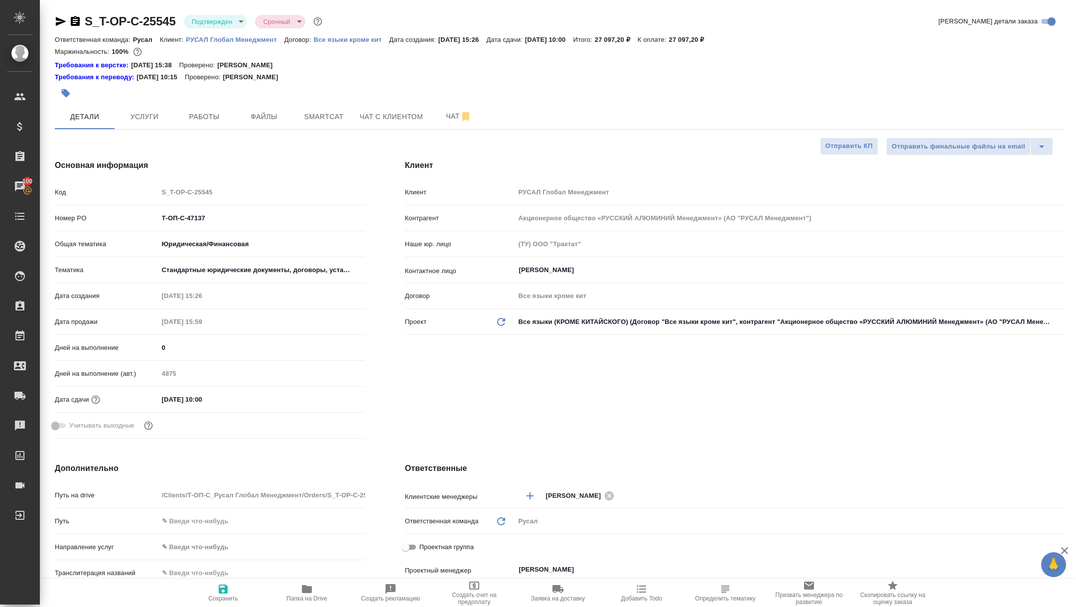
type textarea "x"
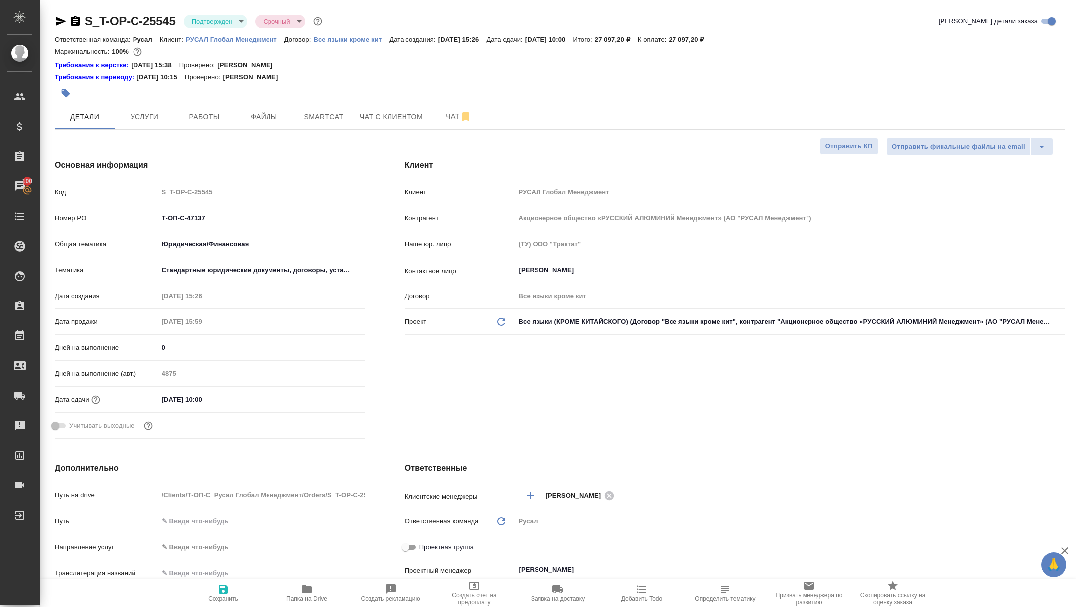
type textarea "x"
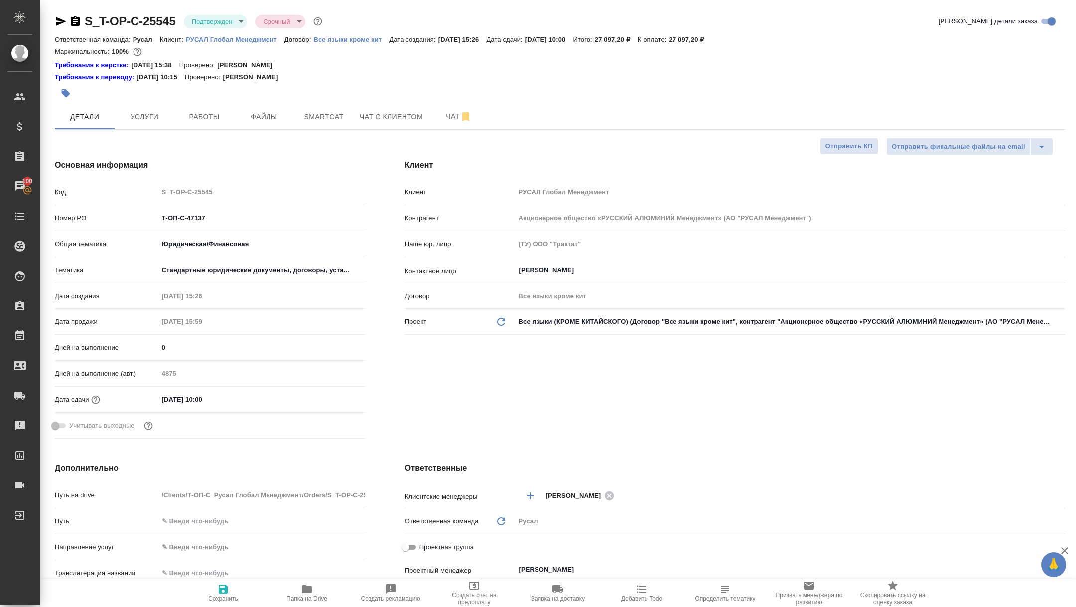
type textarea "x"
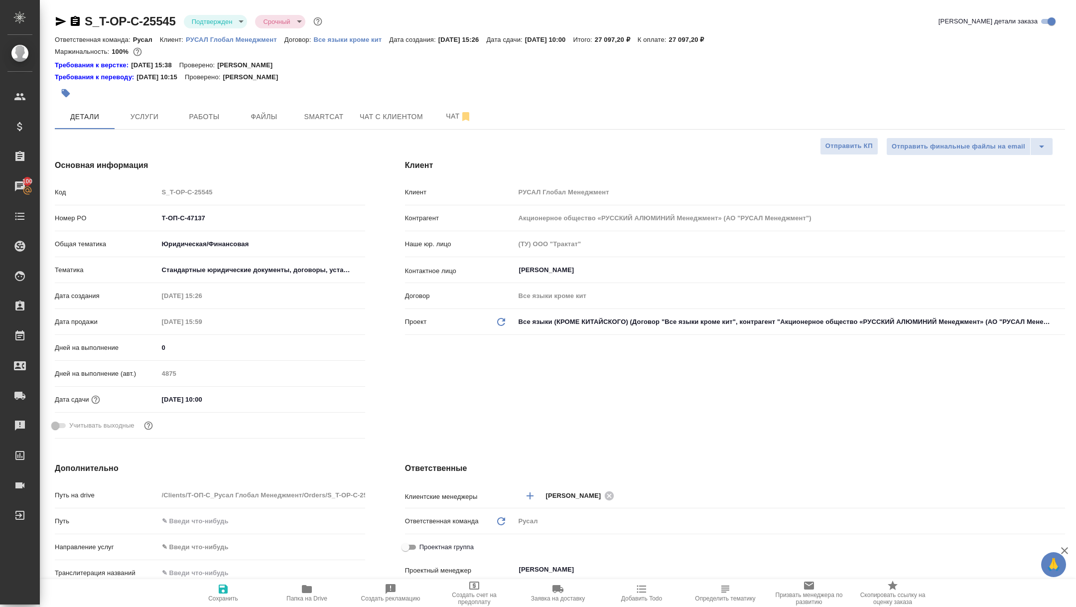
type textarea "x"
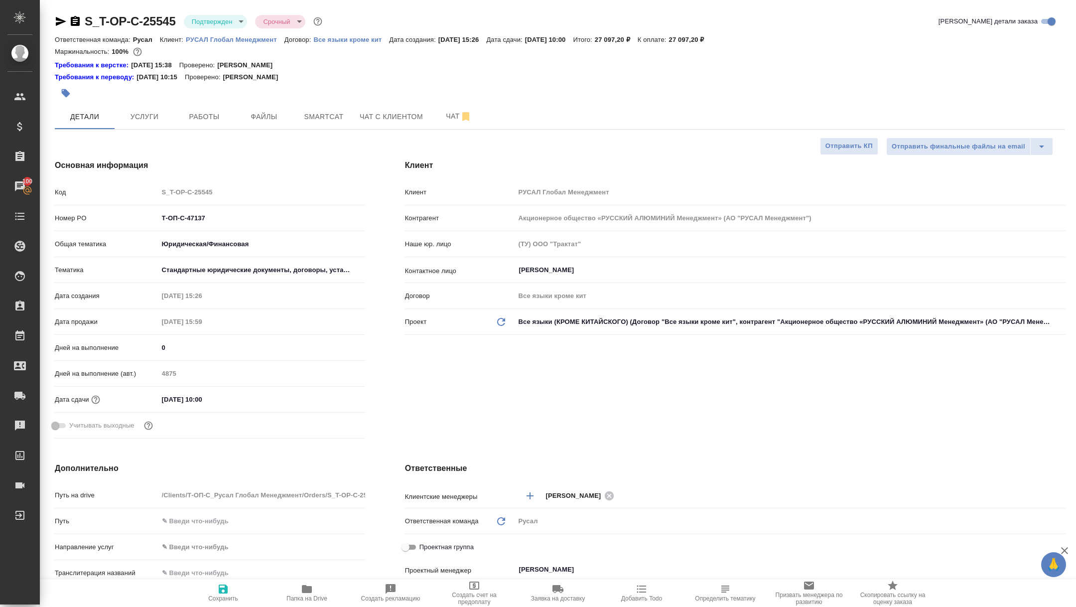
type textarea "x"
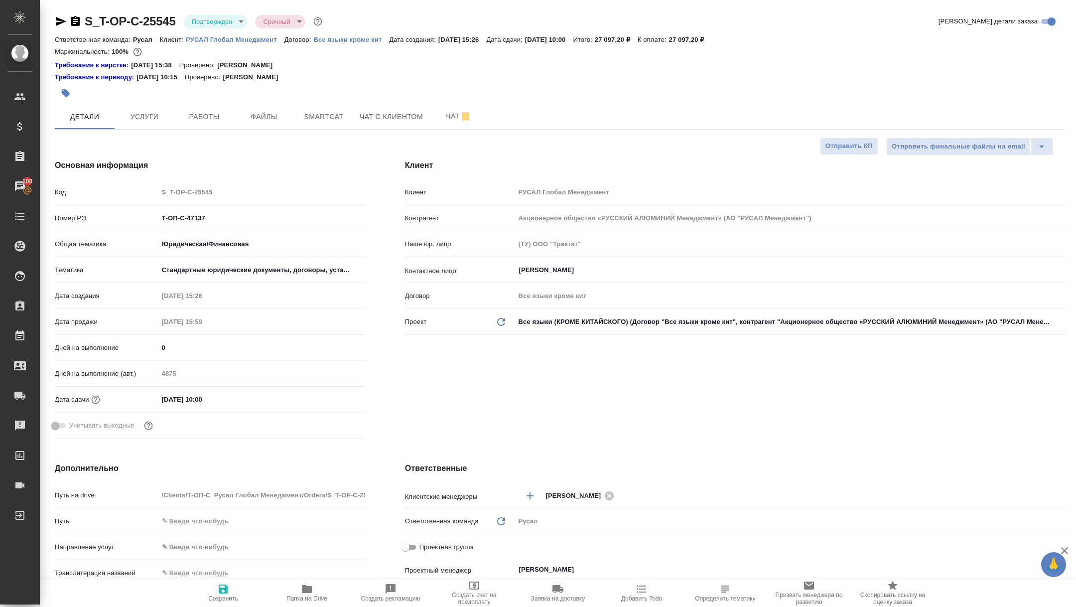
type textarea "x"
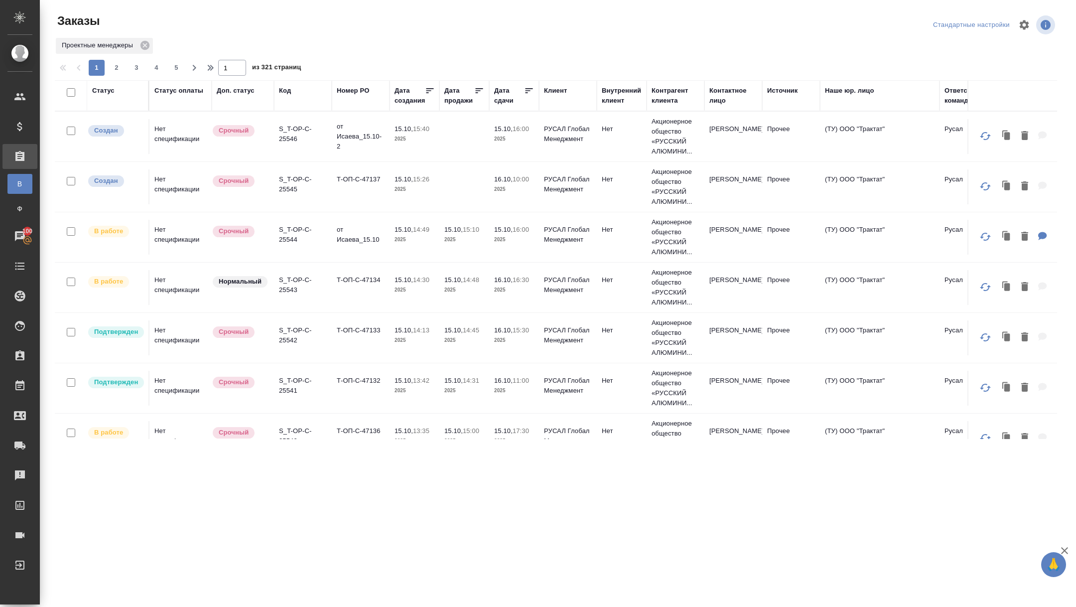
click at [503, 104] on div "Дата сдачи" at bounding box center [509, 96] width 30 height 20
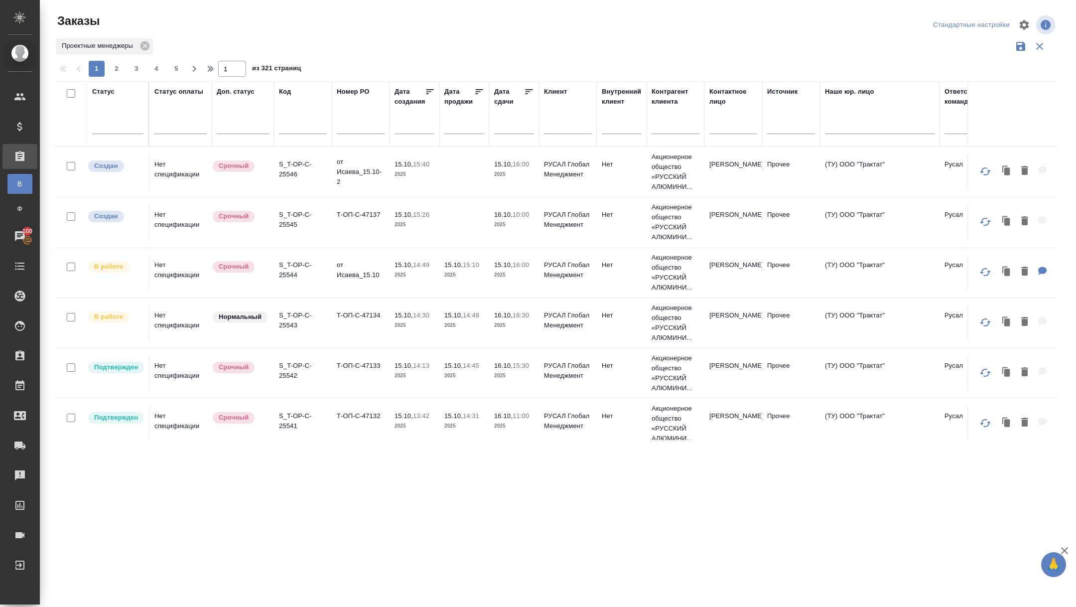
click at [514, 124] on input "text" at bounding box center [517, 126] width 34 height 14
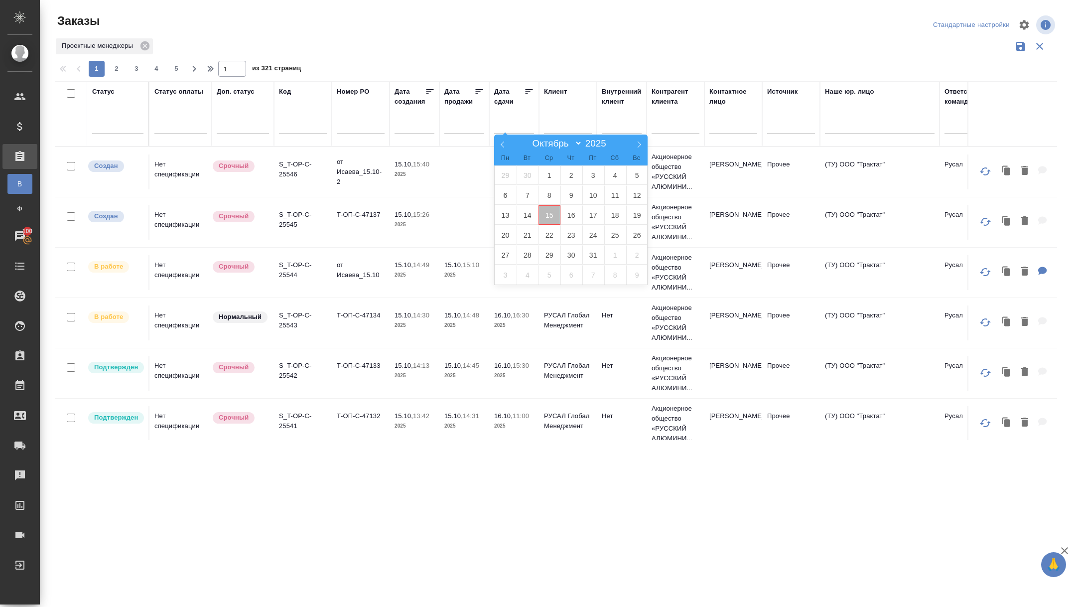
click at [542, 221] on span "15" at bounding box center [549, 214] width 22 height 19
type div "2025-10-14T21:00:00.000Z"
click at [567, 220] on span "16" at bounding box center [571, 214] width 22 height 19
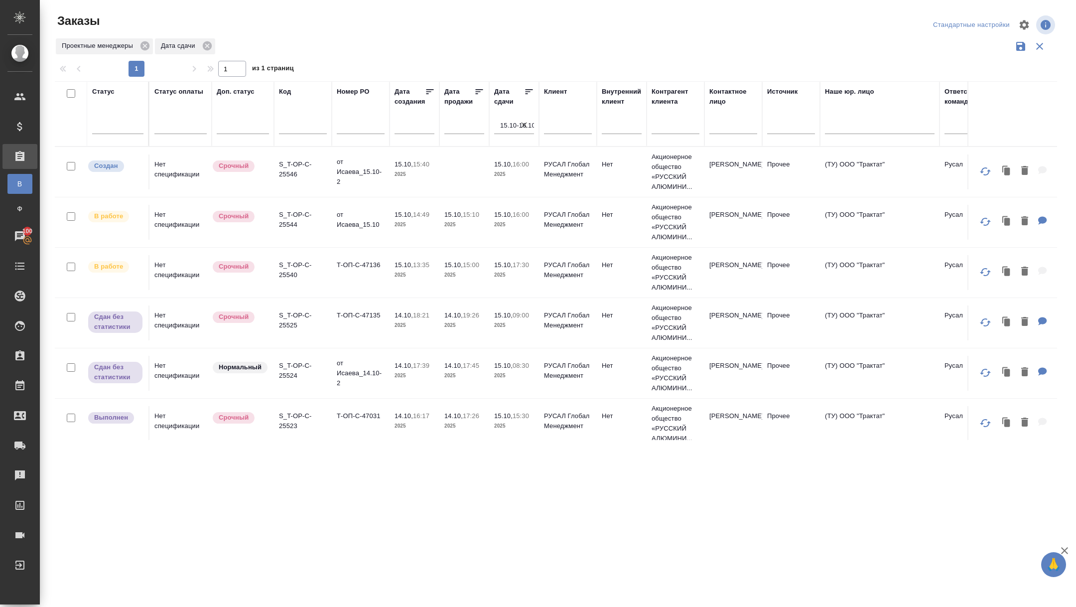
click at [532, 88] on icon at bounding box center [529, 92] width 10 height 10
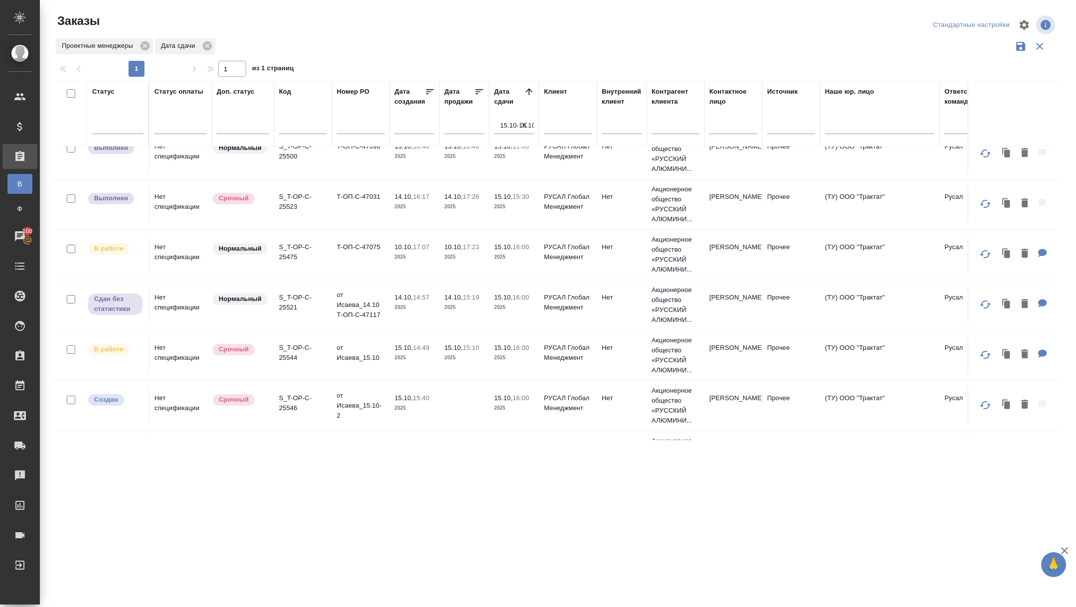
scroll to position [319, 0]
click at [296, 258] on p "S_T-OP-C-25475" at bounding box center [303, 253] width 48 height 20
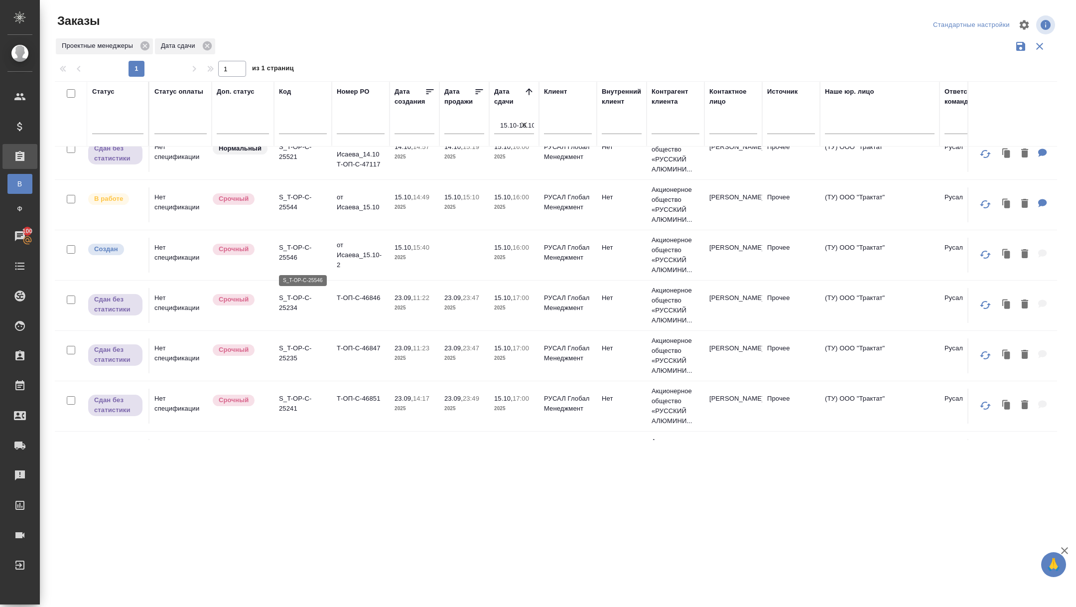
scroll to position [469, 0]
click at [284, 213] on p "S_T-OP-C-25544" at bounding box center [303, 203] width 48 height 20
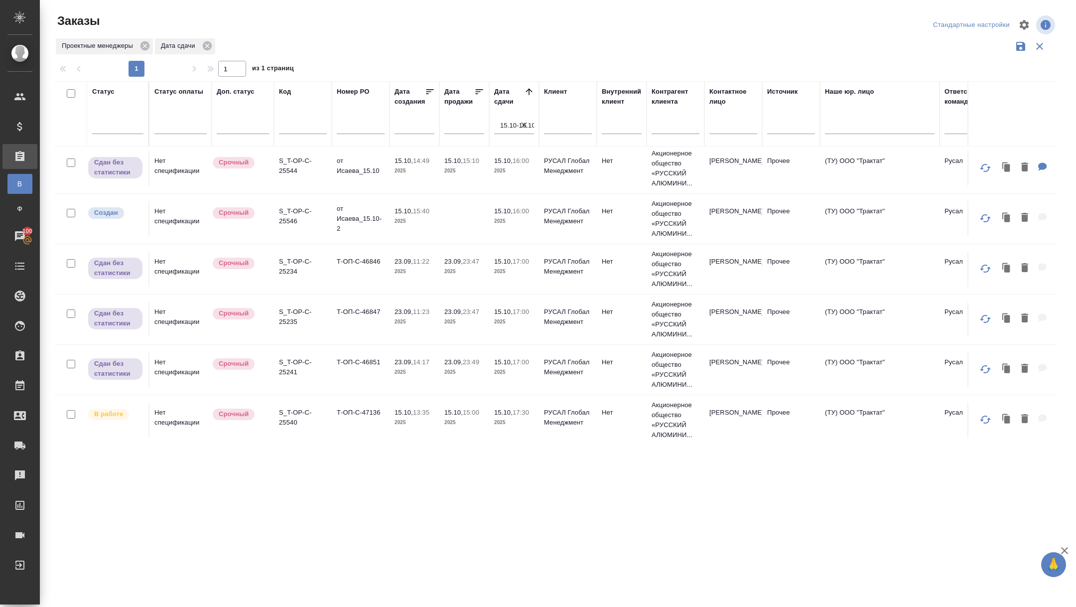
scroll to position [523, 0]
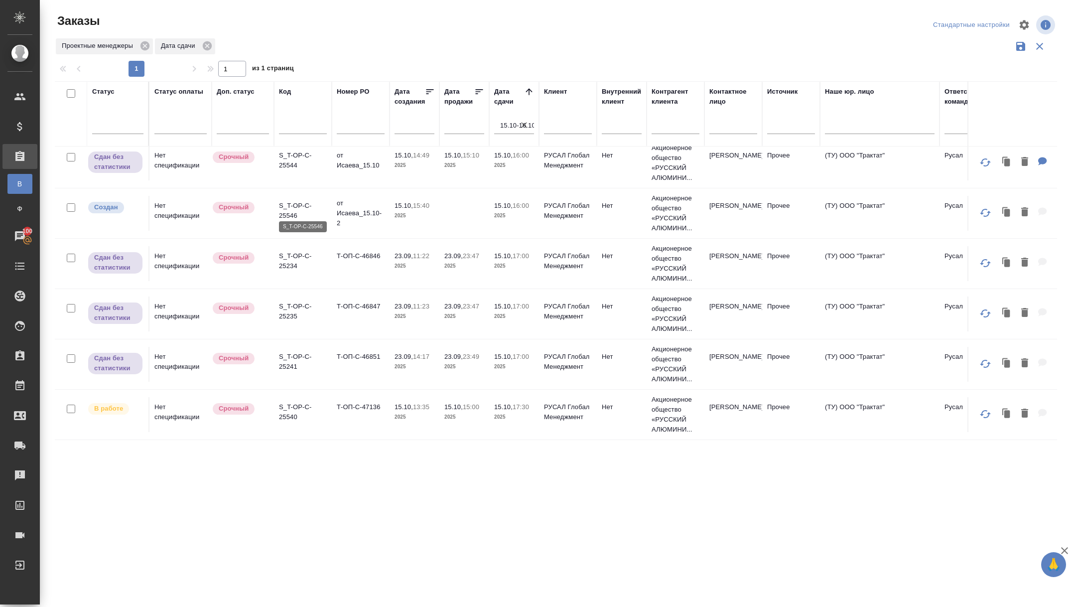
click at [286, 206] on p "S_T-OP-C-25546" at bounding box center [303, 211] width 48 height 20
click at [283, 417] on p "S_T-OP-C-25540" at bounding box center [303, 412] width 48 height 20
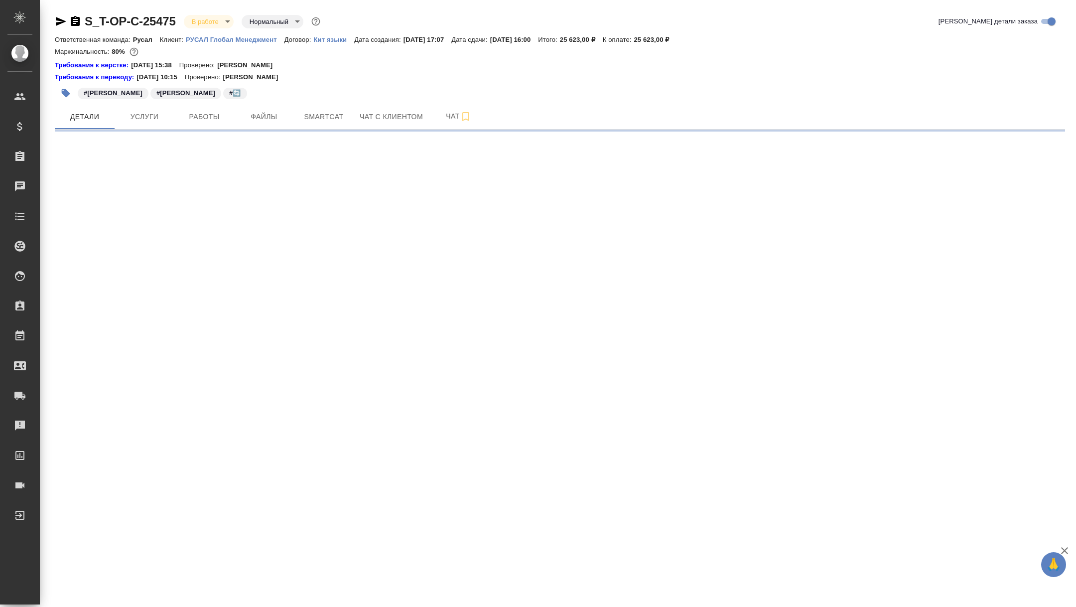
click at [196, 16] on body "🙏 .cls-1 fill:#fff; AWATERA [PERSON_NAME] Спецификации Заказы Чаты Todo Проекты…" at bounding box center [538, 303] width 1076 height 607
select select "RU"
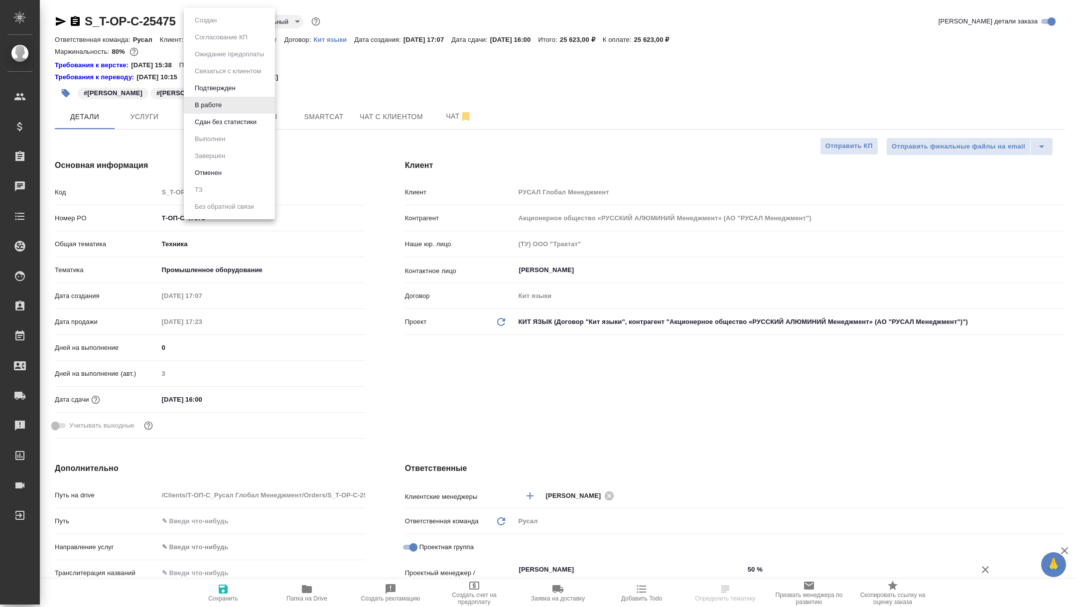
type textarea "x"
click at [212, 121] on button "Сдан без статистики" at bounding box center [226, 122] width 68 height 11
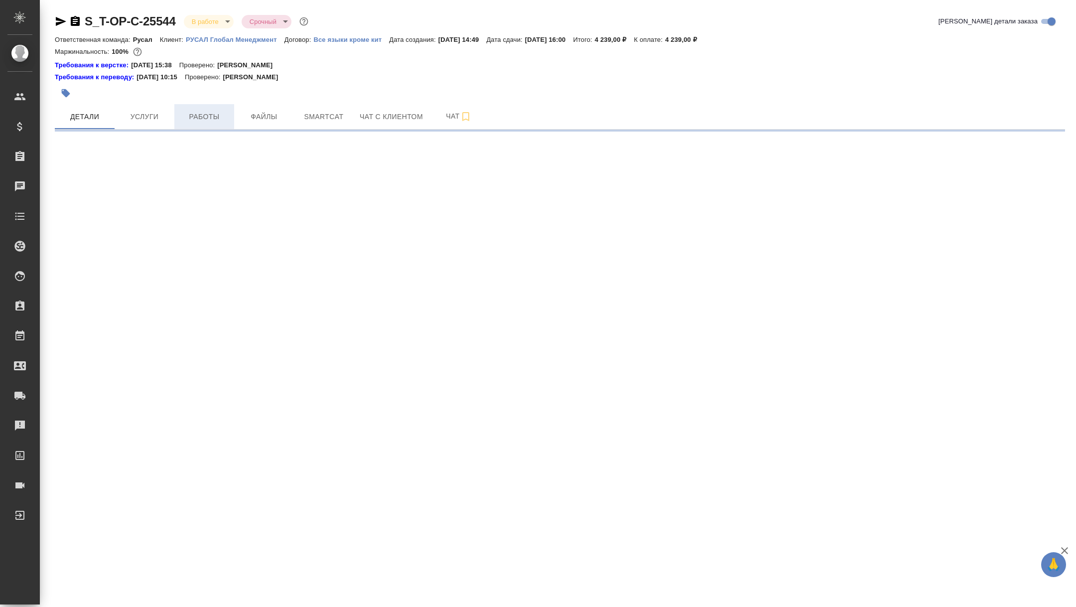
click at [209, 121] on span "Работы" at bounding box center [204, 117] width 48 height 12
select select "RU"
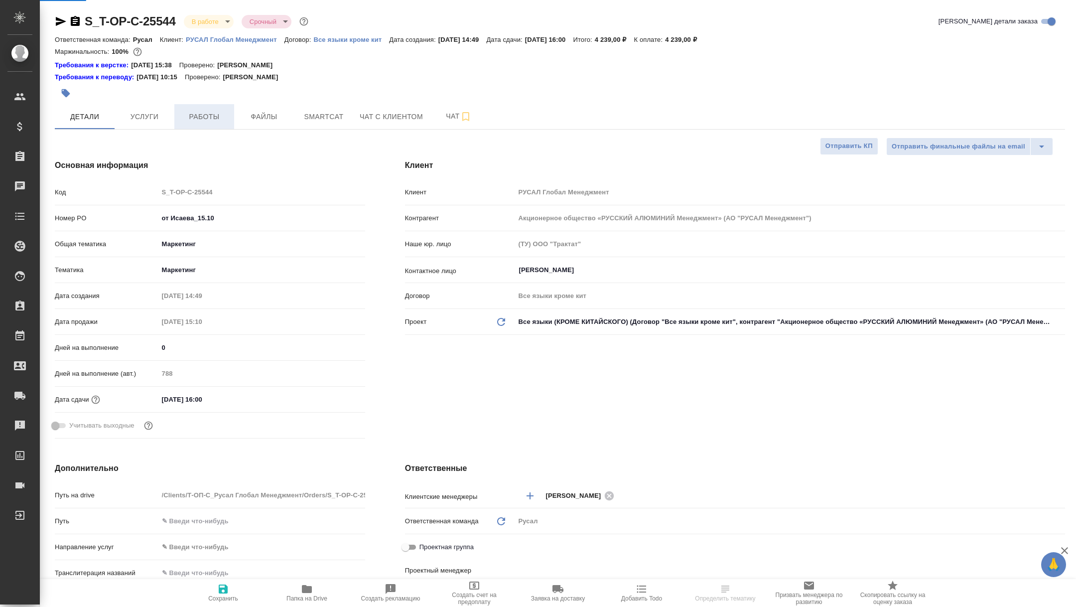
type textarea "x"
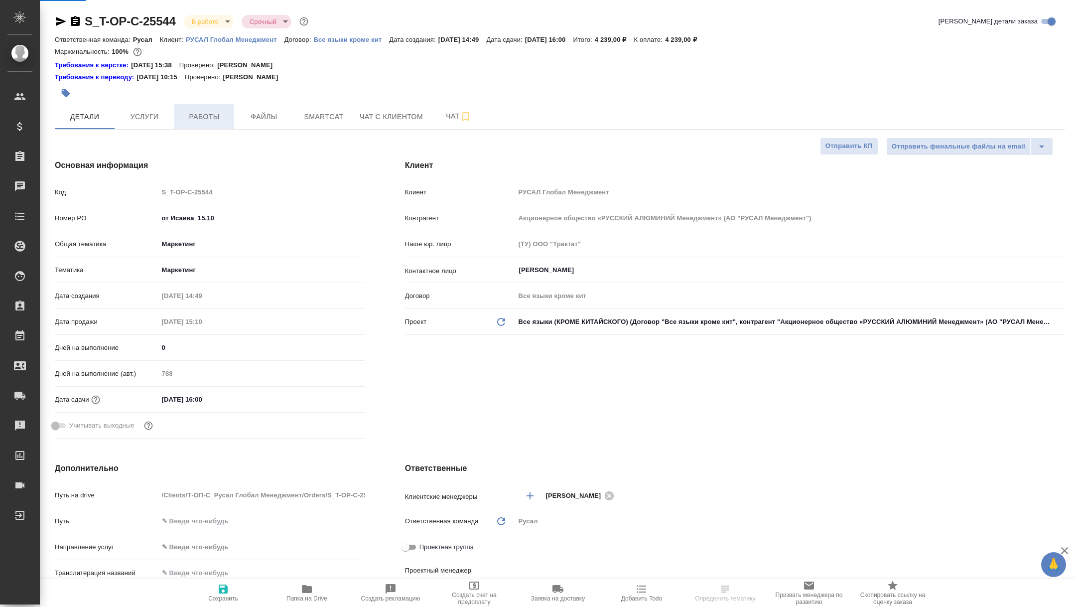
type textarea "x"
type input "[PERSON_NAME]"
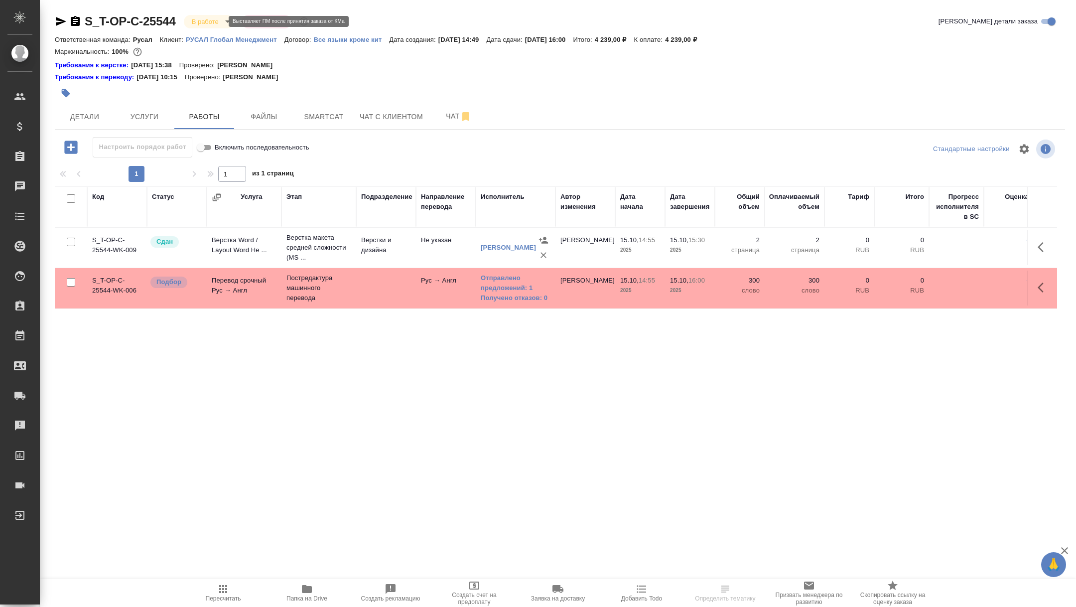
click at [211, 21] on body "🙏 .cls-1 fill:#fff; AWATERA Zhuravleva Alexandra Клиенты Спецификации Заказы Ча…" at bounding box center [538, 303] width 1076 height 607
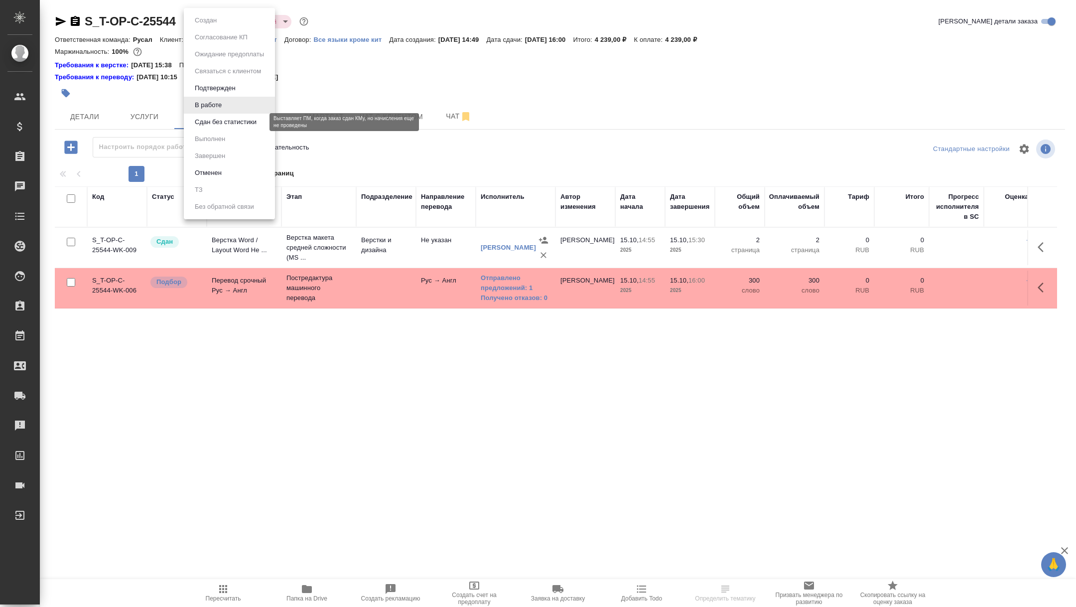
click at [227, 118] on button "Сдан без статистики" at bounding box center [226, 122] width 68 height 11
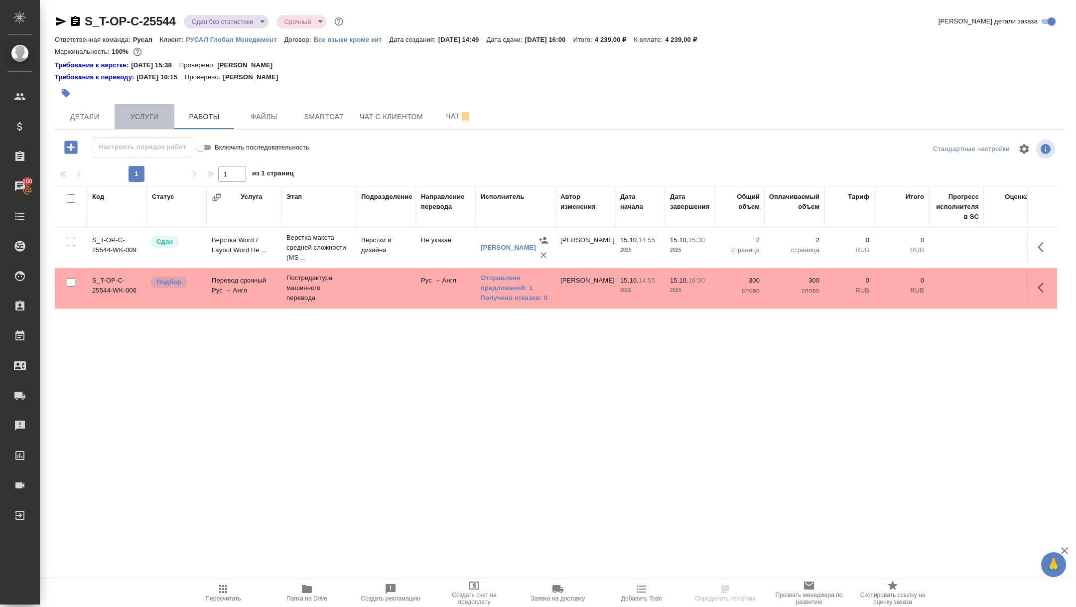
click at [136, 118] on span "Услуги" at bounding box center [145, 117] width 48 height 12
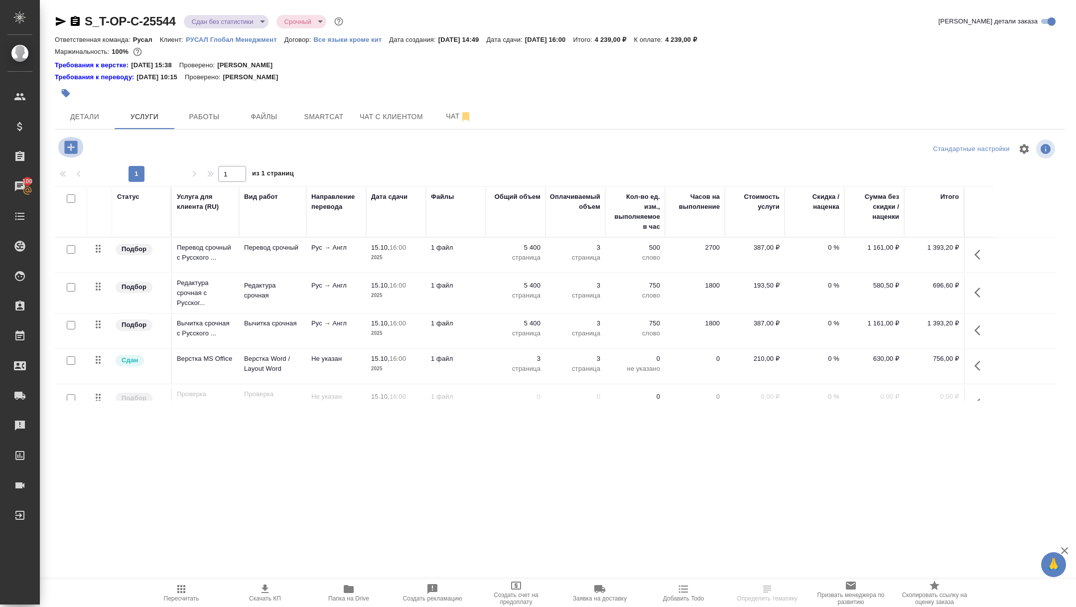
click at [73, 147] on icon "button" at bounding box center [70, 146] width 17 height 17
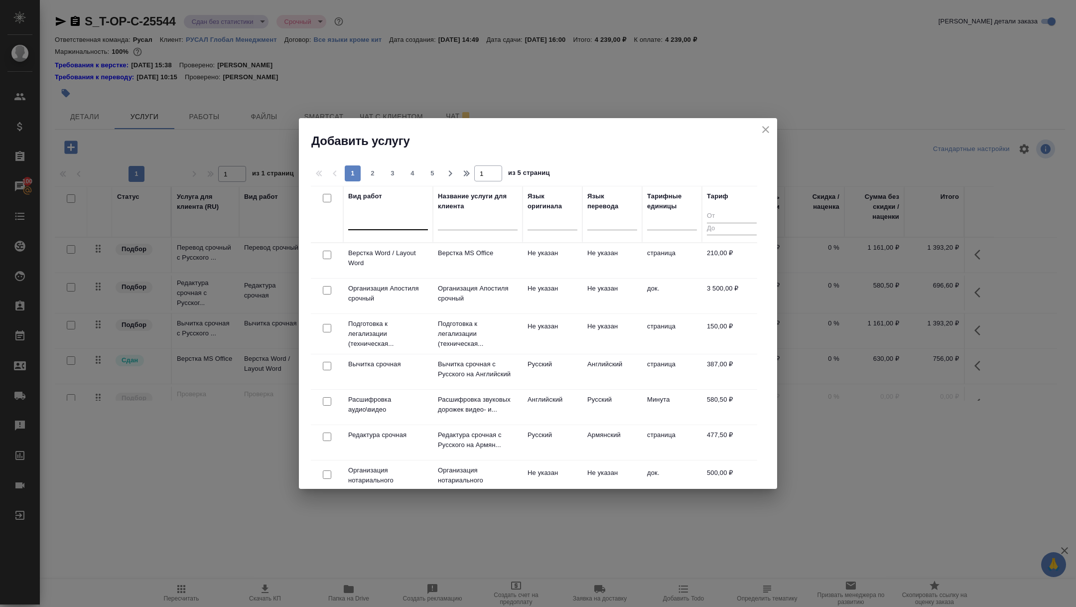
click at [373, 223] on div at bounding box center [388, 220] width 80 height 14
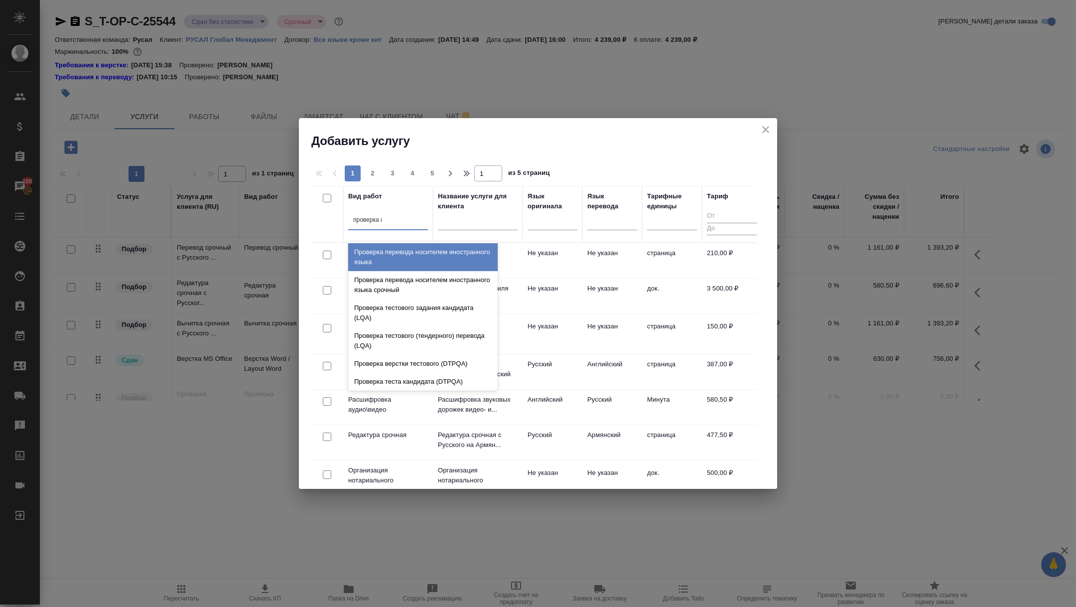
type input "проверка ка"
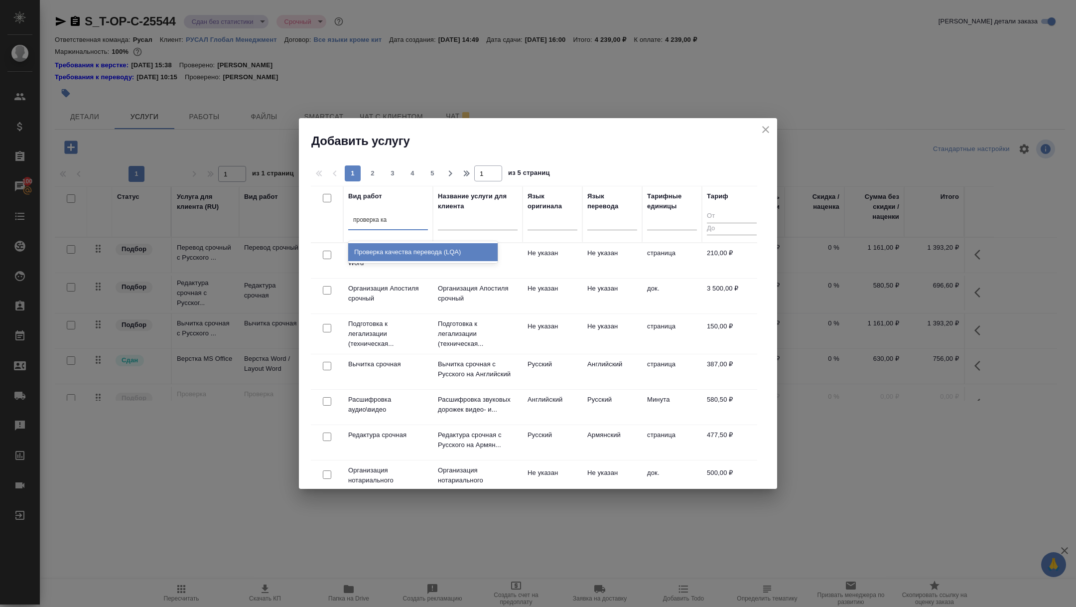
click at [410, 248] on div "Проверка качества перевода (LQA)" at bounding box center [422, 252] width 149 height 18
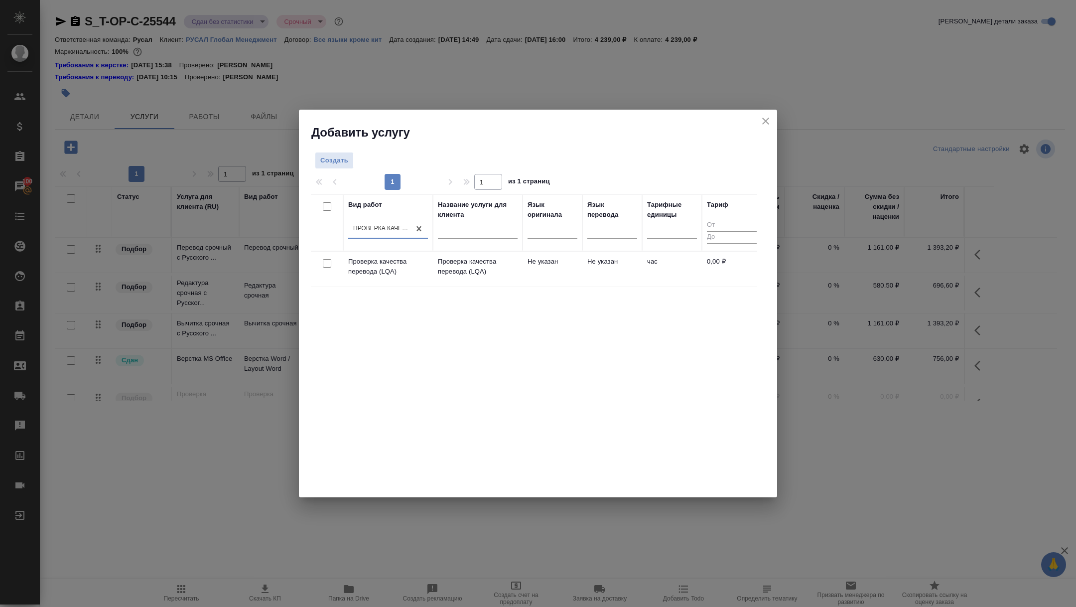
click at [410, 248] on th "Вид работ option Проверка качества перевода (LQA), selected. 0 results availabl…" at bounding box center [388, 222] width 90 height 57
click at [382, 265] on p "Проверка качества перевода (LQA)" at bounding box center [388, 267] width 80 height 20
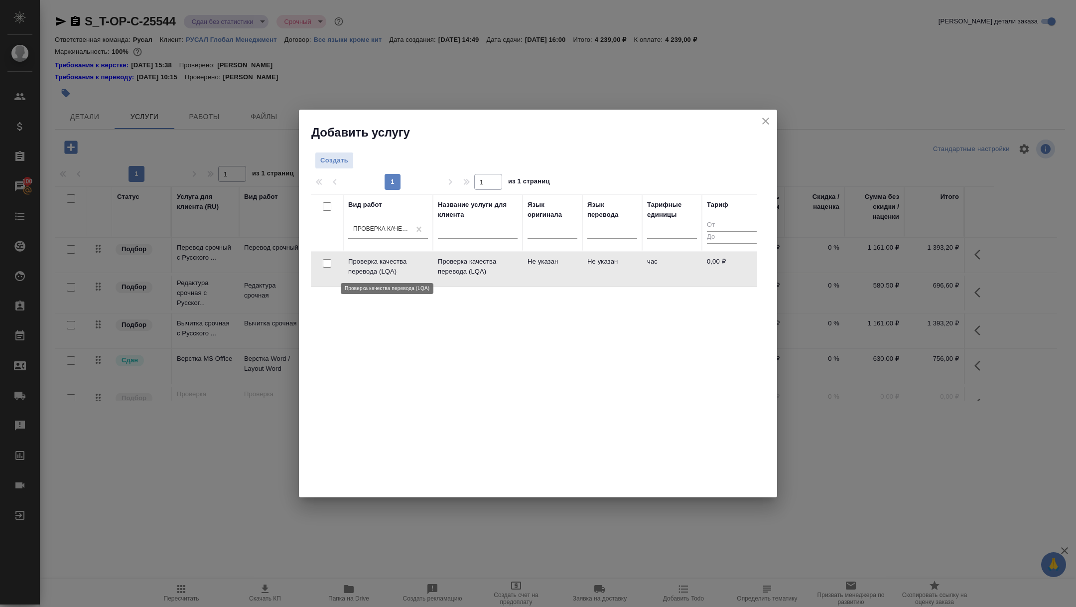
click at [382, 265] on p "Проверка качества перевода (LQA)" at bounding box center [388, 267] width 80 height 20
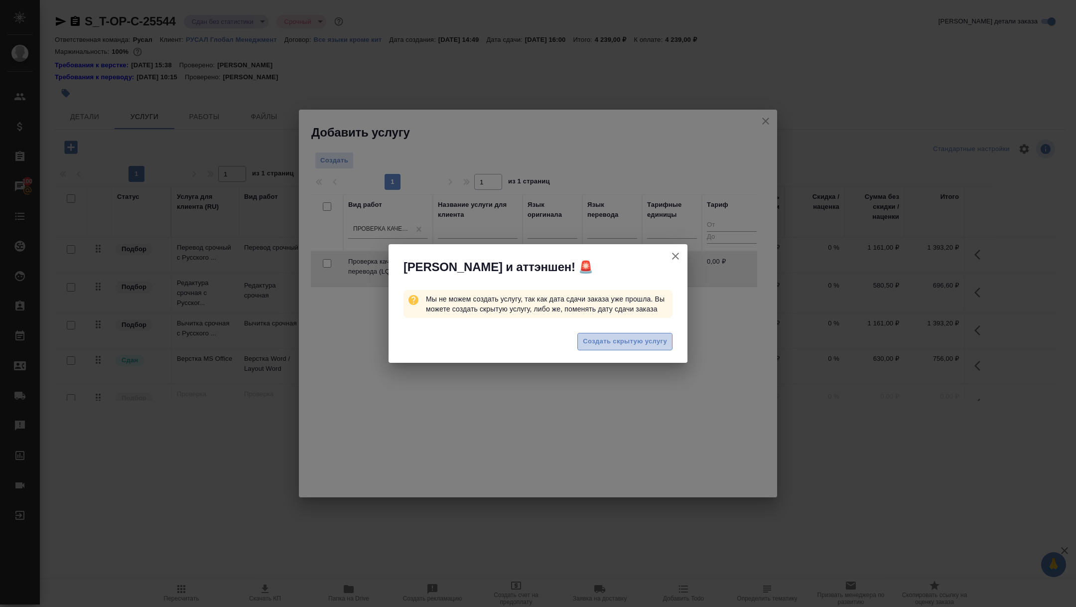
click at [607, 346] on span "Создать скрытую услугу" at bounding box center [625, 341] width 84 height 11
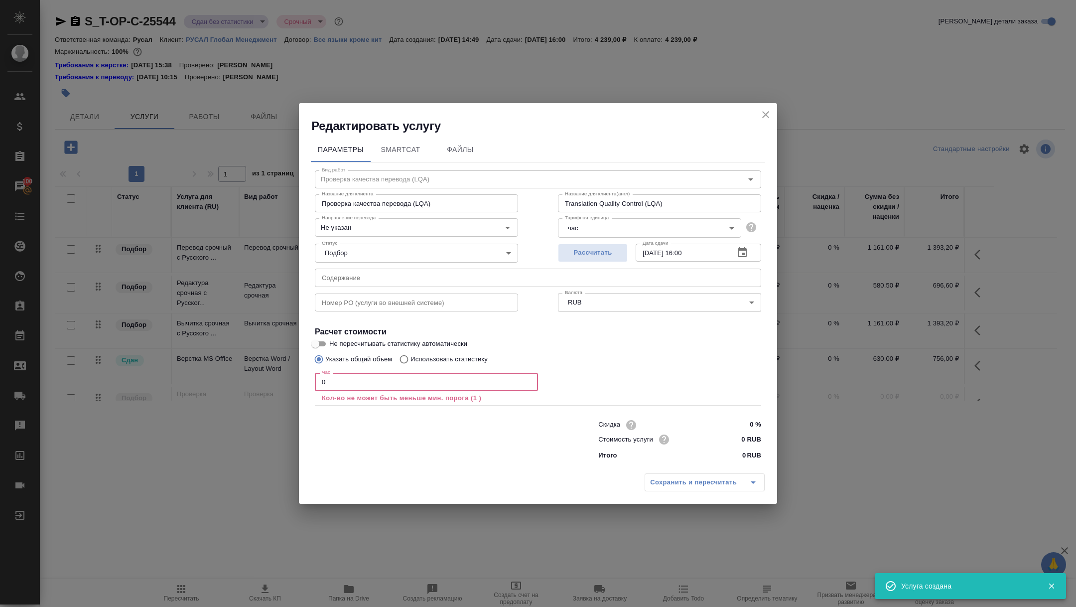
drag, startPoint x: 334, startPoint y: 384, endPoint x: 281, endPoint y: 369, distance: 55.0
click at [282, 369] on div "Редактировать услугу Параметры SmartCat Файлы Вид работ Проверка качества перев…" at bounding box center [538, 303] width 1076 height 607
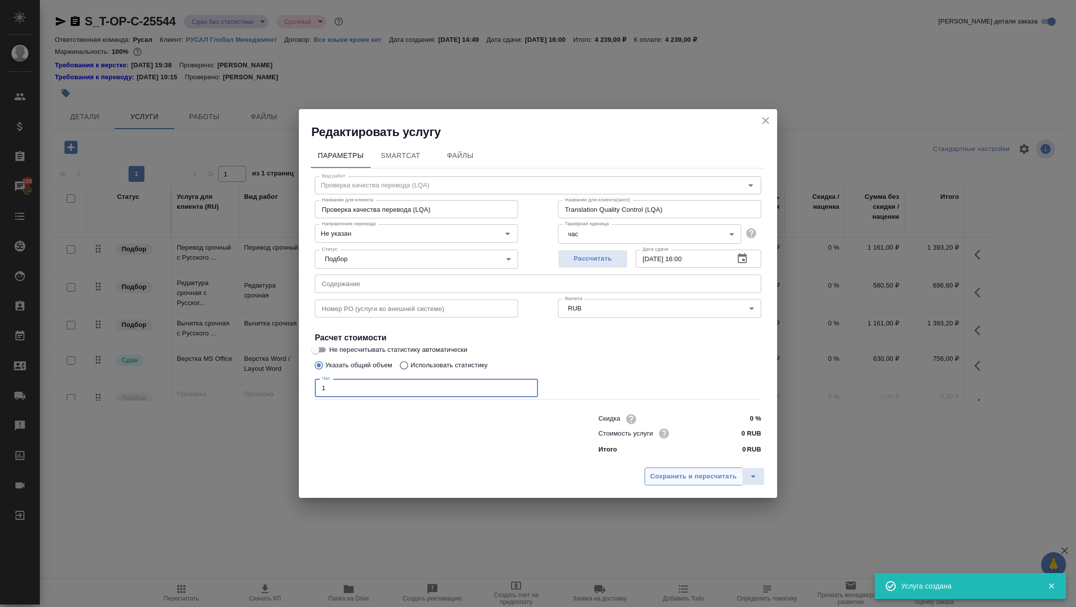
type input "1"
click at [658, 482] on span "Сохранить и пересчитать" at bounding box center [693, 476] width 87 height 11
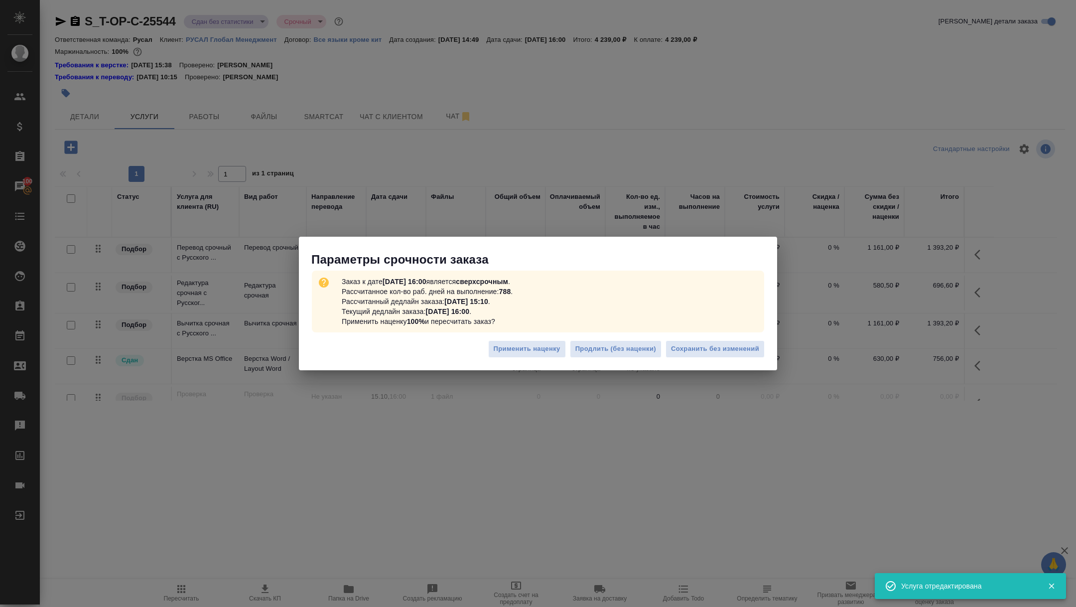
click at [207, 114] on div "Параметры срочности заказа Заказ к дате 15.10.2025, 16:00 является сверхсрочным…" at bounding box center [538, 303] width 1076 height 607
click at [671, 343] on span "Сохранить без изменений" at bounding box center [715, 348] width 88 height 11
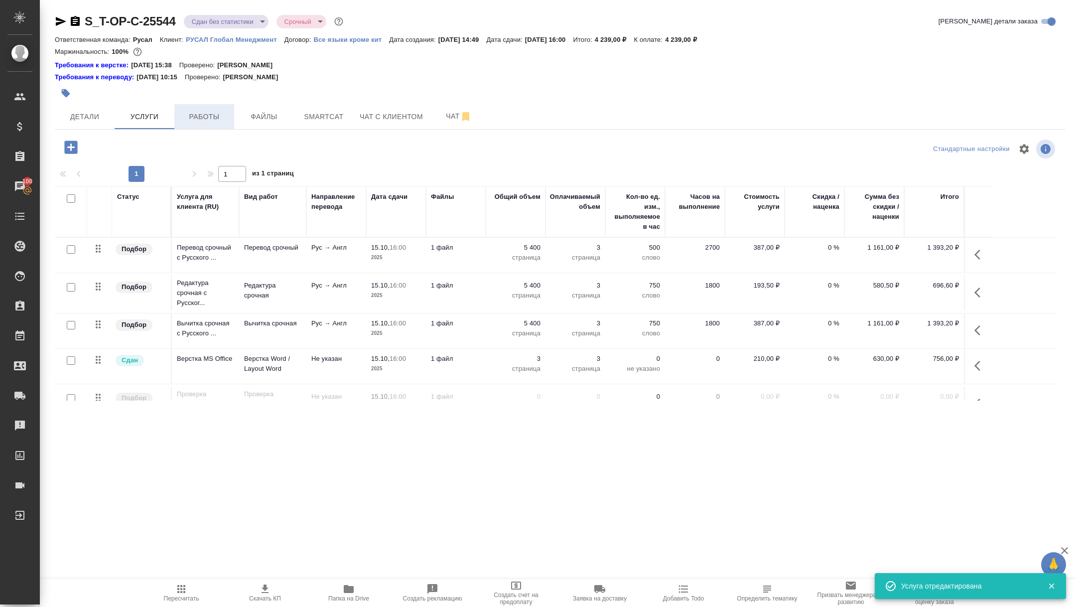
click at [219, 113] on span "Работы" at bounding box center [204, 117] width 48 height 12
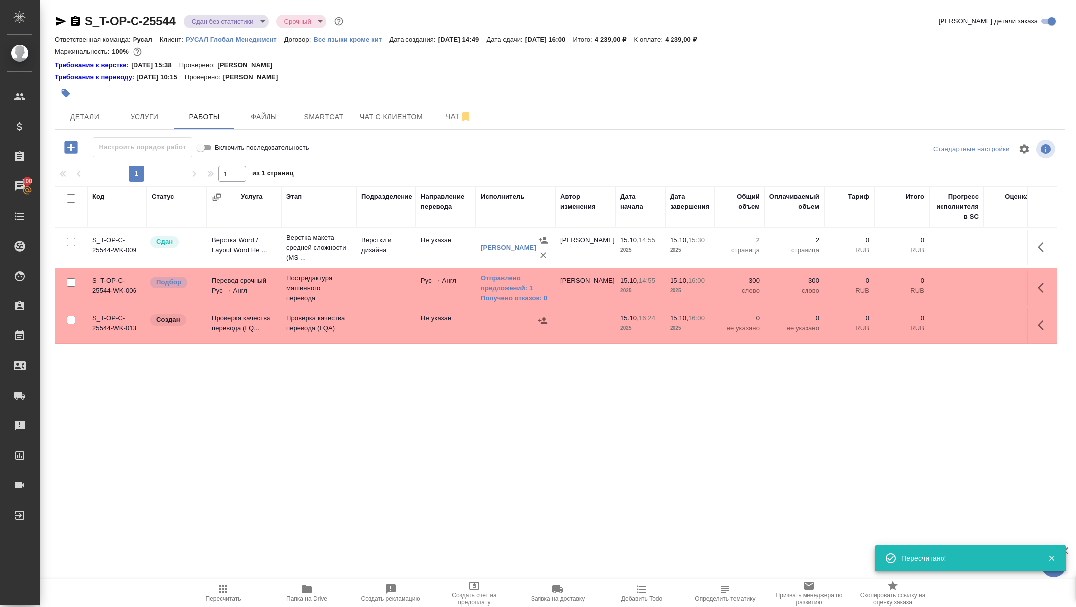
click at [231, 322] on td "Проверка качества перевода (LQ..." at bounding box center [244, 325] width 75 height 35
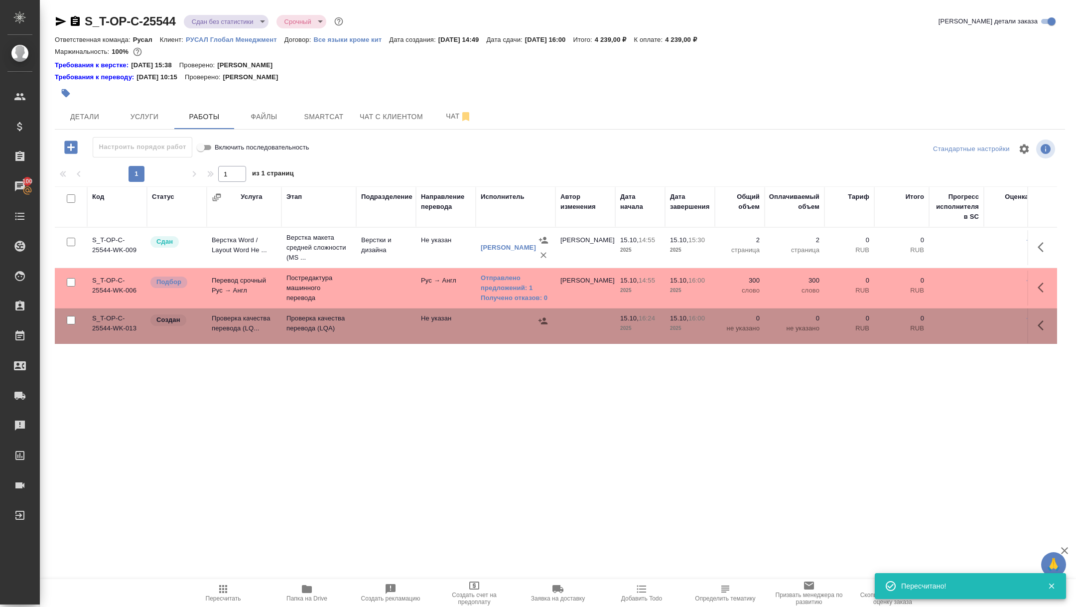
click at [231, 322] on td "Проверка качества перевода (LQ..." at bounding box center [244, 325] width 75 height 35
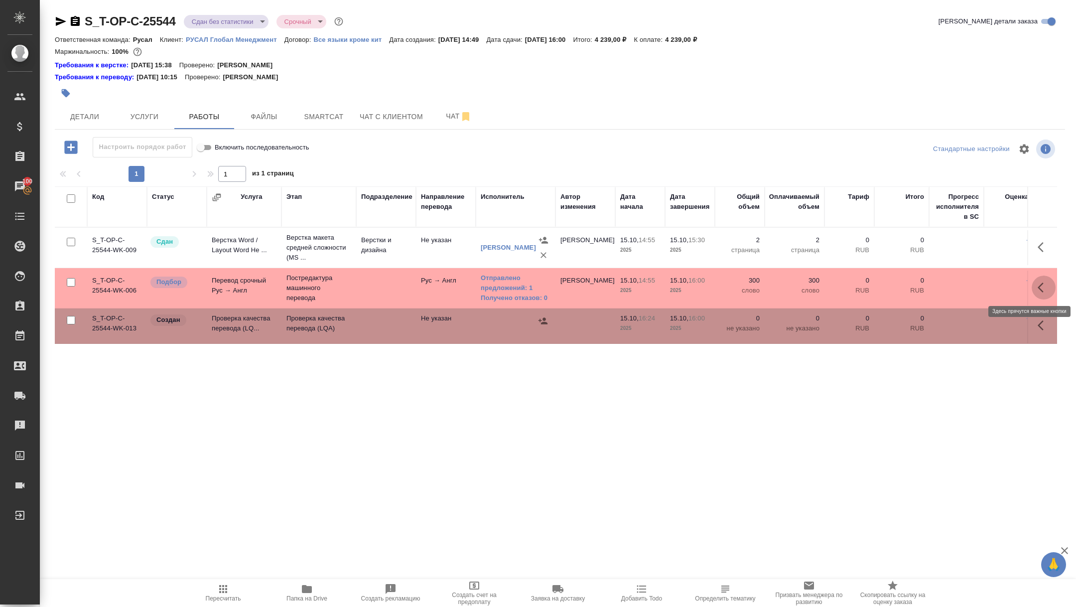
click at [1046, 285] on icon "button" at bounding box center [1044, 287] width 12 height 12
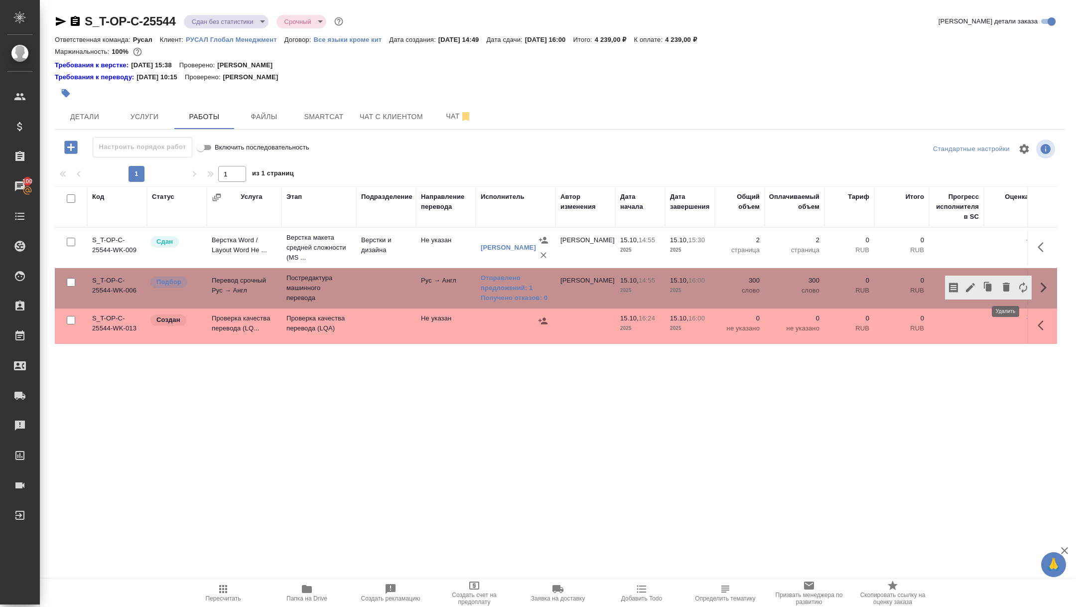
click at [1010, 286] on icon "button" at bounding box center [1006, 287] width 12 height 12
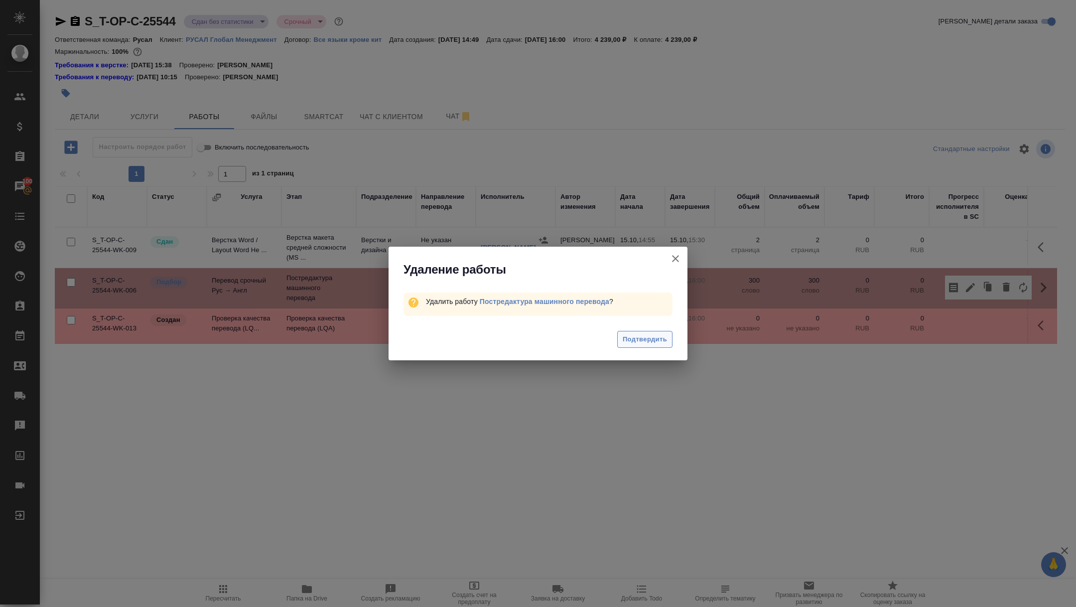
click at [635, 338] on span "Подтвердить" at bounding box center [645, 339] width 44 height 11
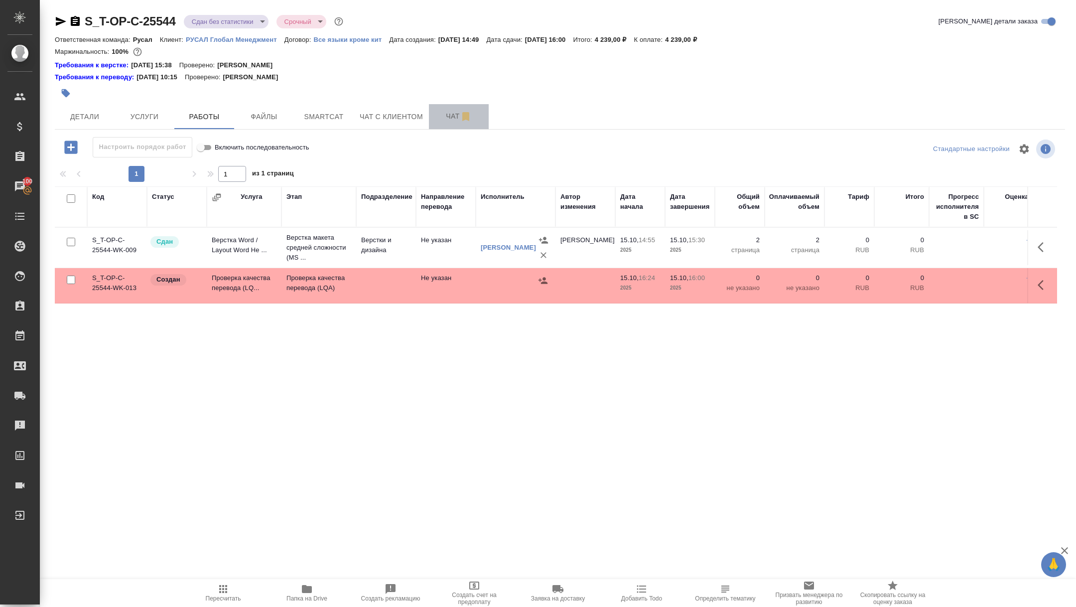
click at [454, 120] on span "Чат" at bounding box center [459, 116] width 48 height 12
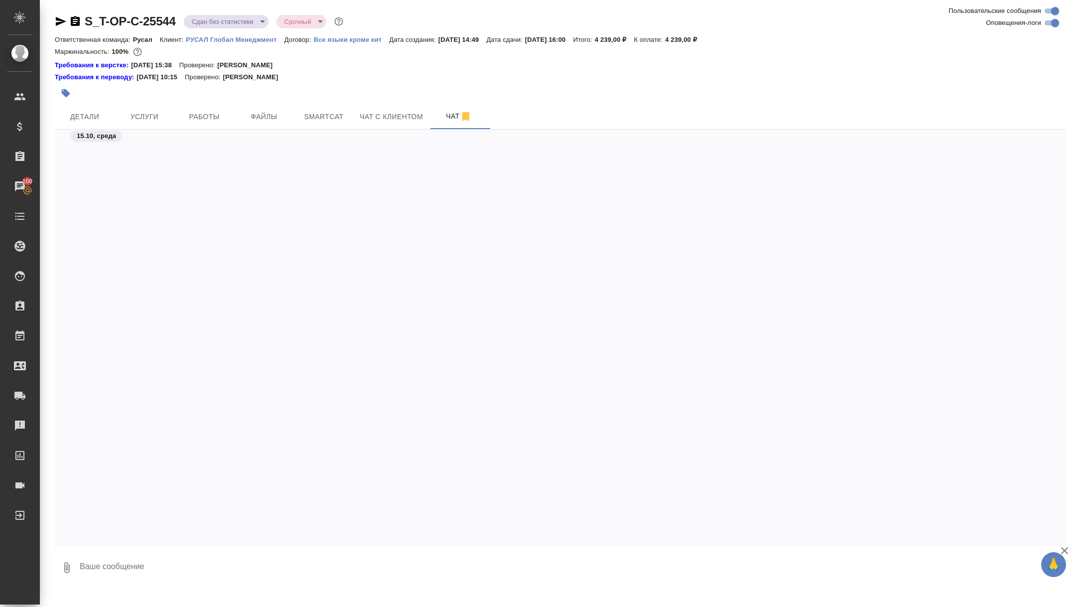
scroll to position [3063, 0]
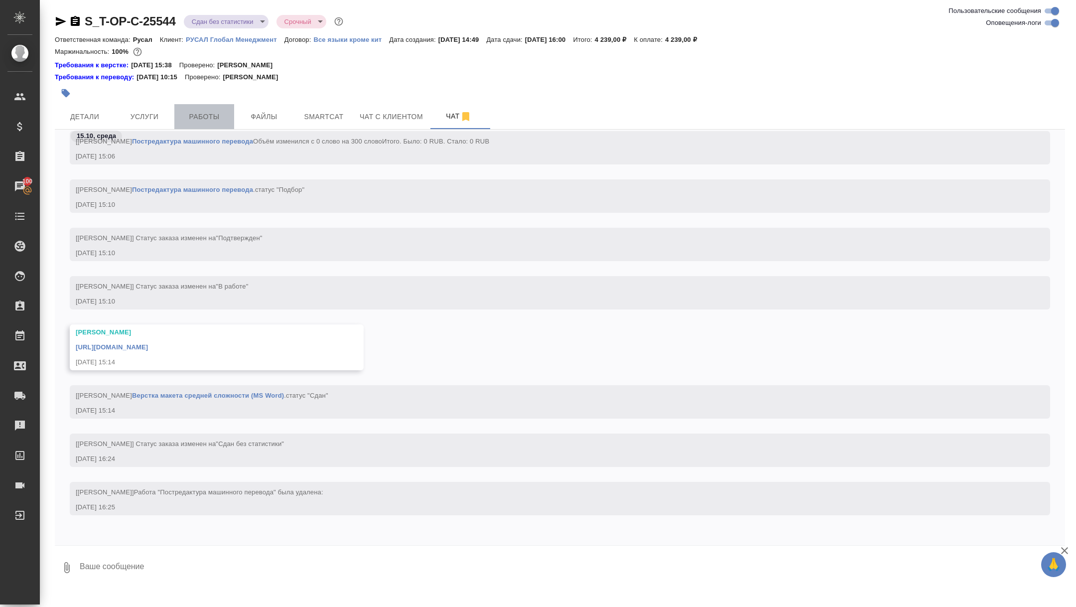
click at [198, 117] on span "Работы" at bounding box center [204, 117] width 48 height 12
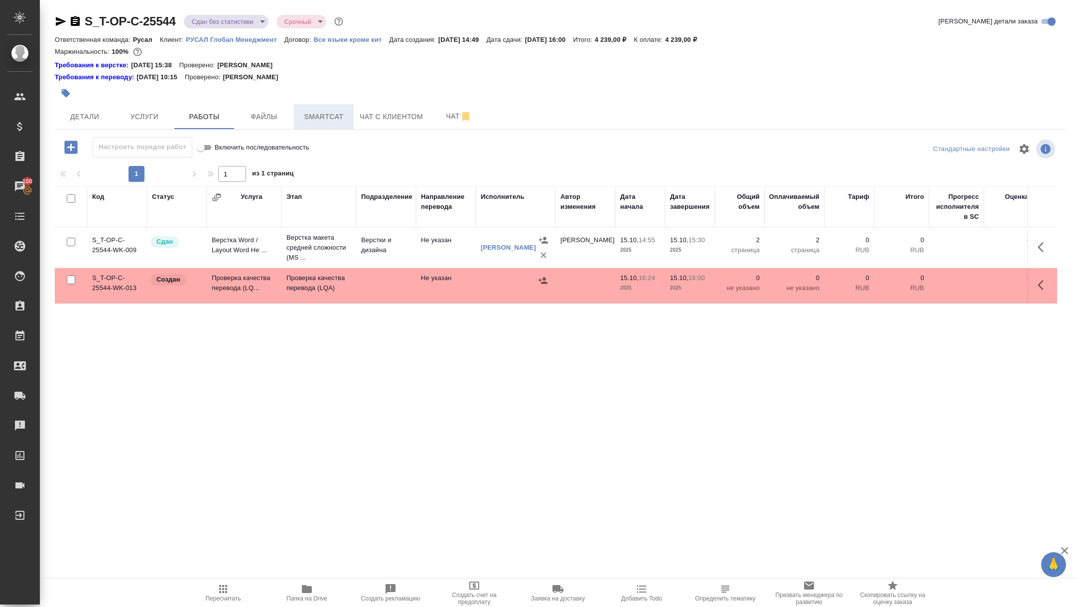
click at [325, 117] on span "Smartcat" at bounding box center [324, 117] width 48 height 12
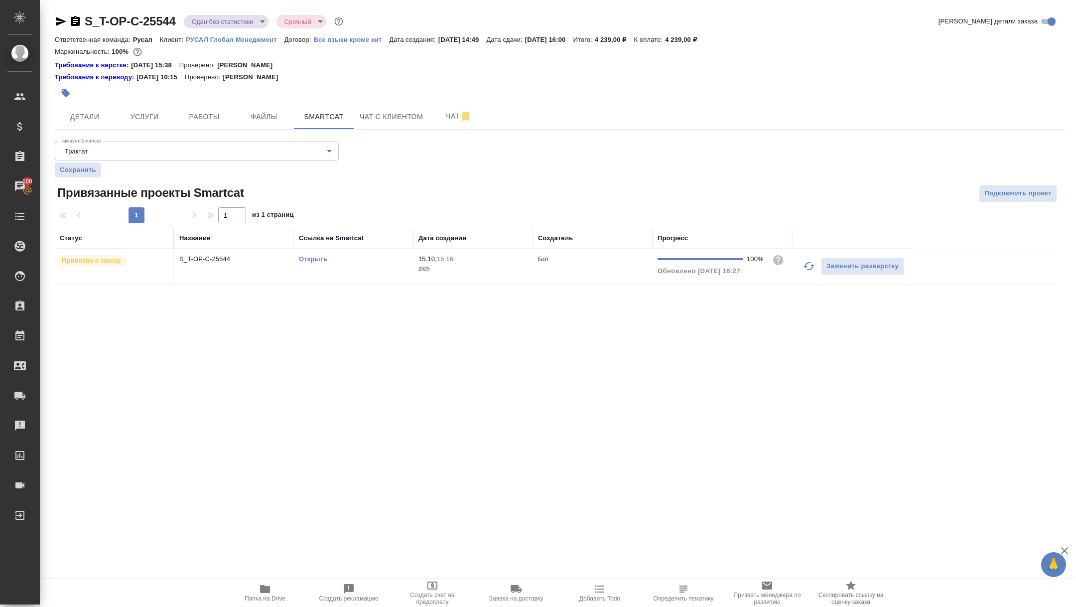
click at [314, 259] on link "Открыть" at bounding box center [313, 258] width 28 height 7
click at [280, 590] on span "Папка на Drive" at bounding box center [265, 592] width 72 height 19
click at [200, 129] on div "S_T-OP-C-25544 Сдан без статистики distributed Срочный urgent Кратко детали зак…" at bounding box center [559, 155] width 1021 height 310
click at [202, 118] on span "Работы" at bounding box center [204, 117] width 48 height 12
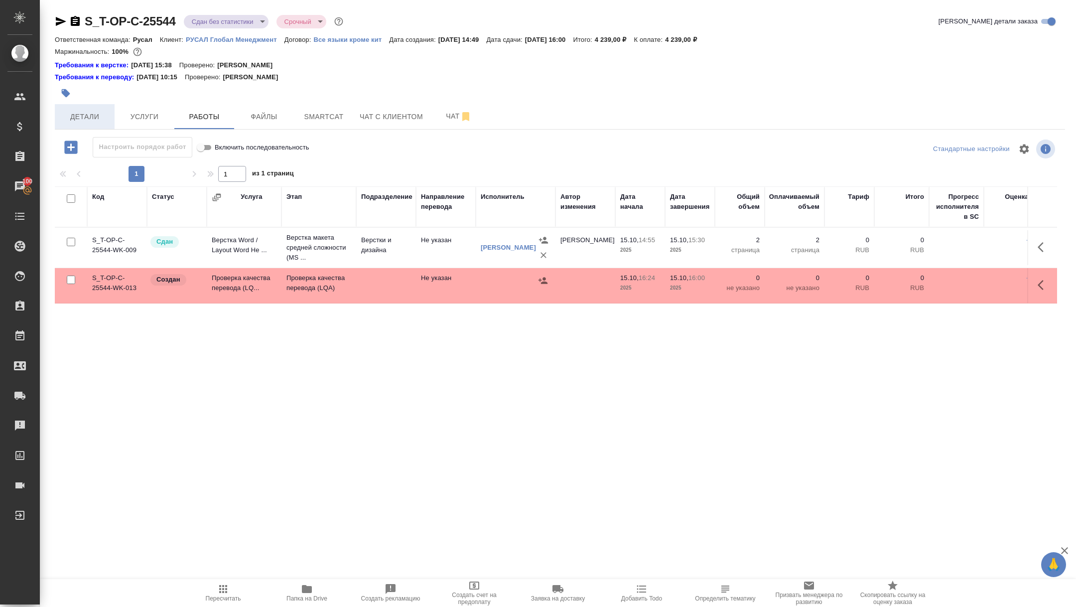
click at [95, 121] on span "Детали" at bounding box center [85, 117] width 48 height 12
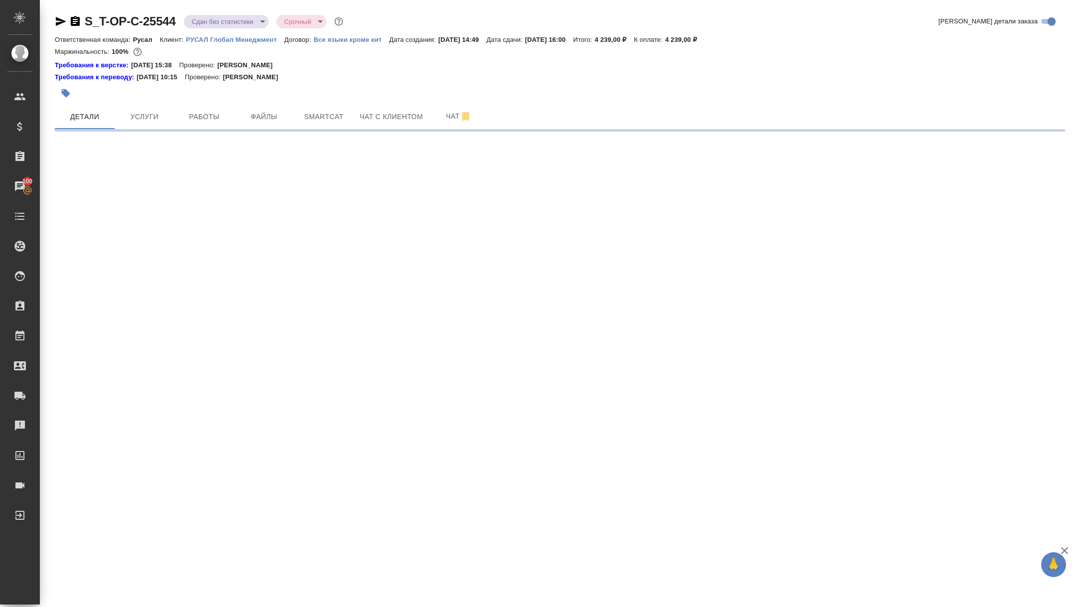
select select "RU"
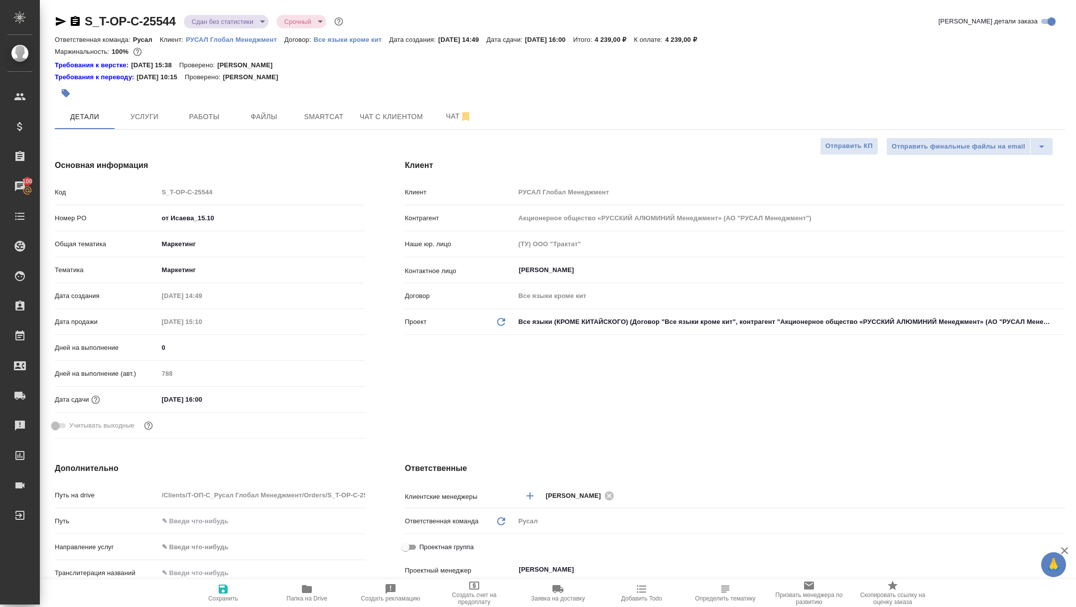
type textarea "x"
click at [60, 20] on icon "button" at bounding box center [61, 21] width 10 height 9
type textarea "x"
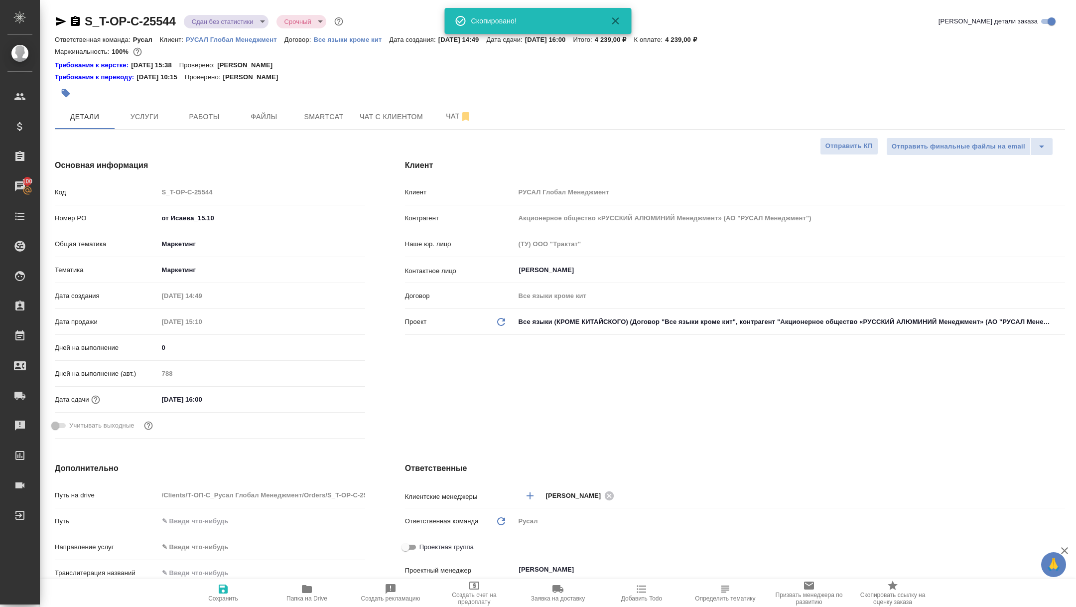
type textarea "x"
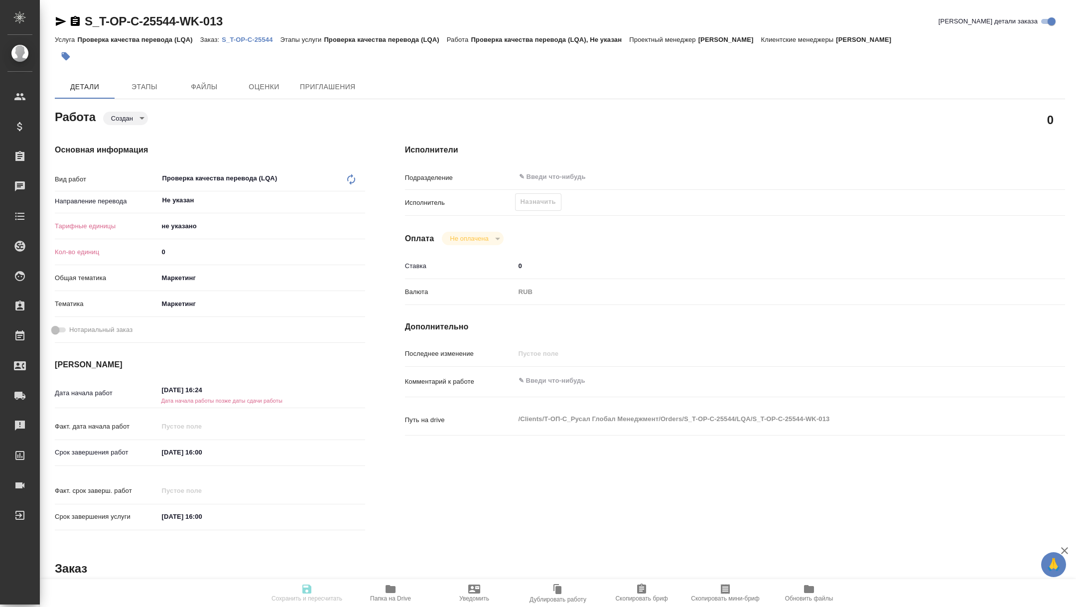
type textarea "x"
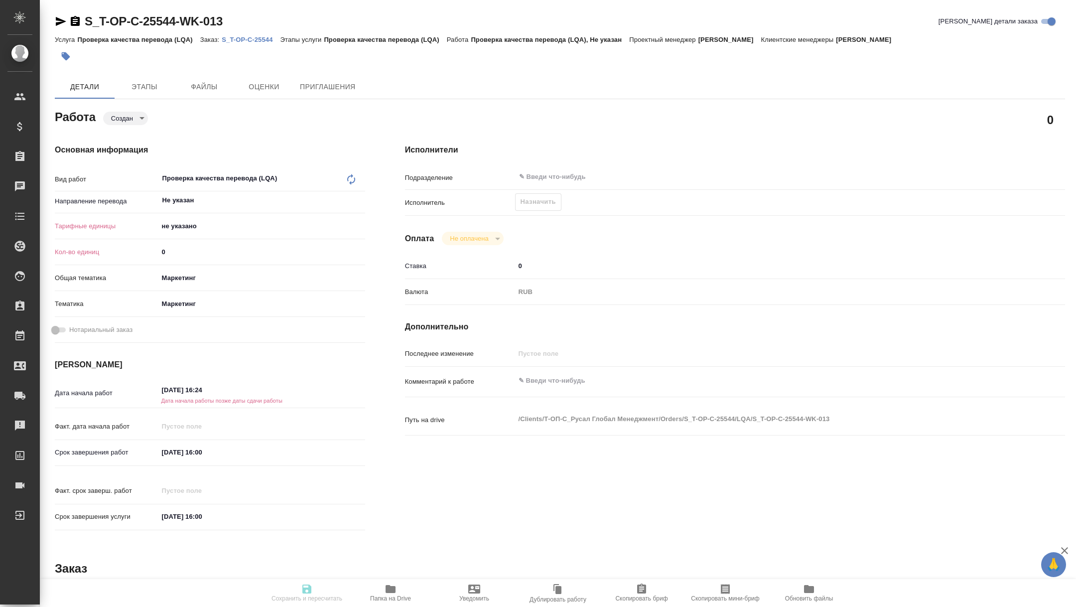
type textarea "x"
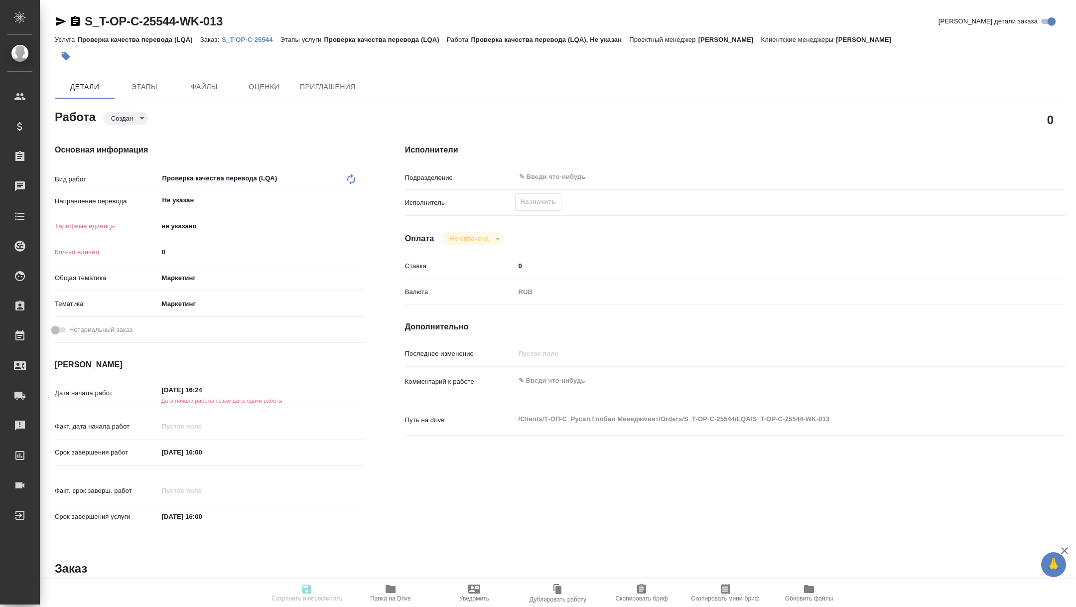
type textarea "x"
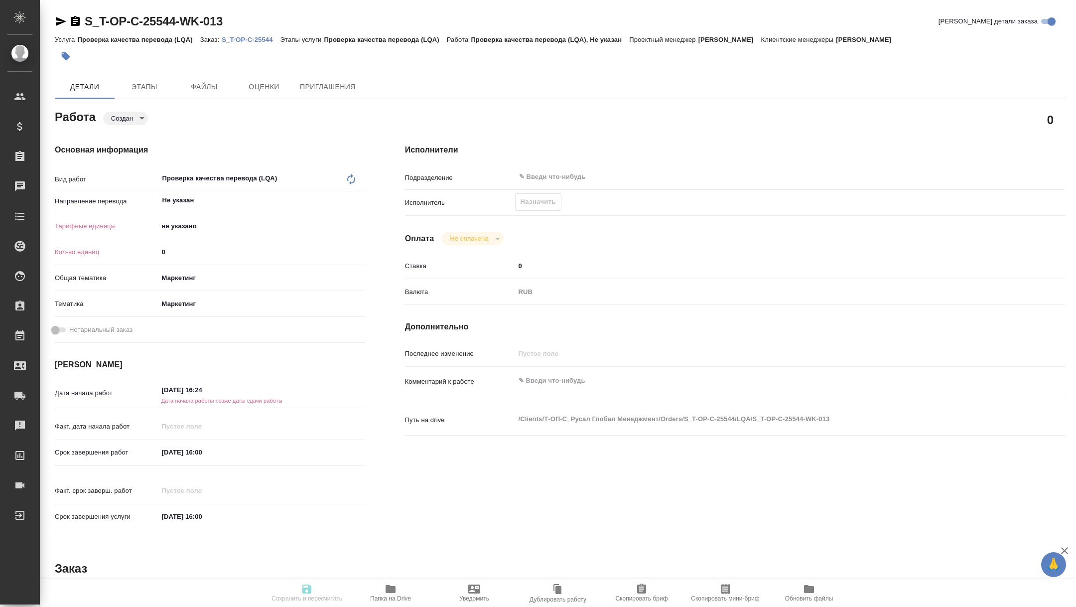
type textarea "x"
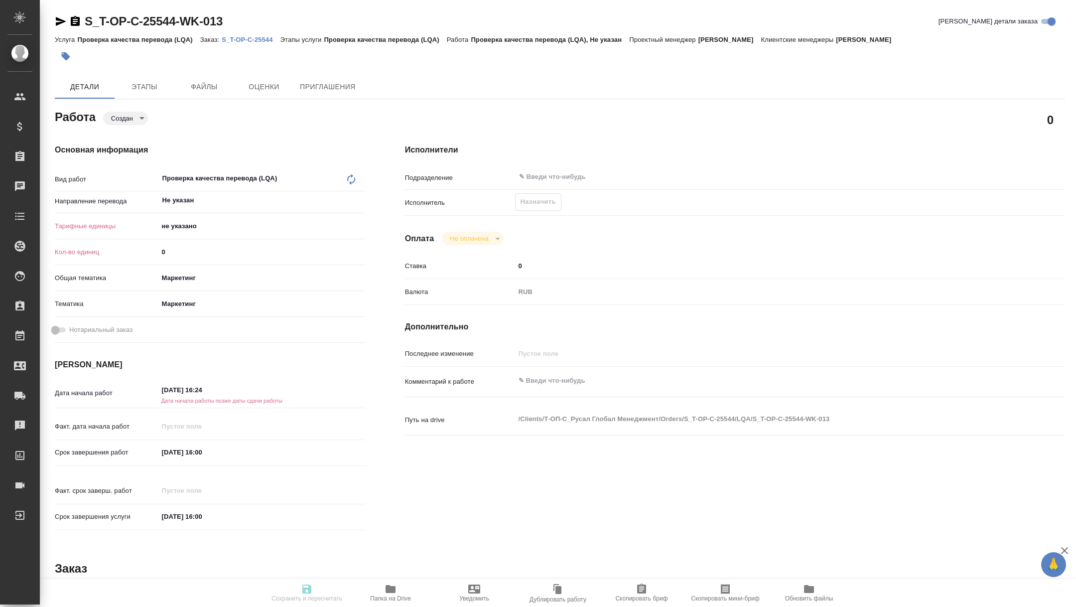
type textarea "x"
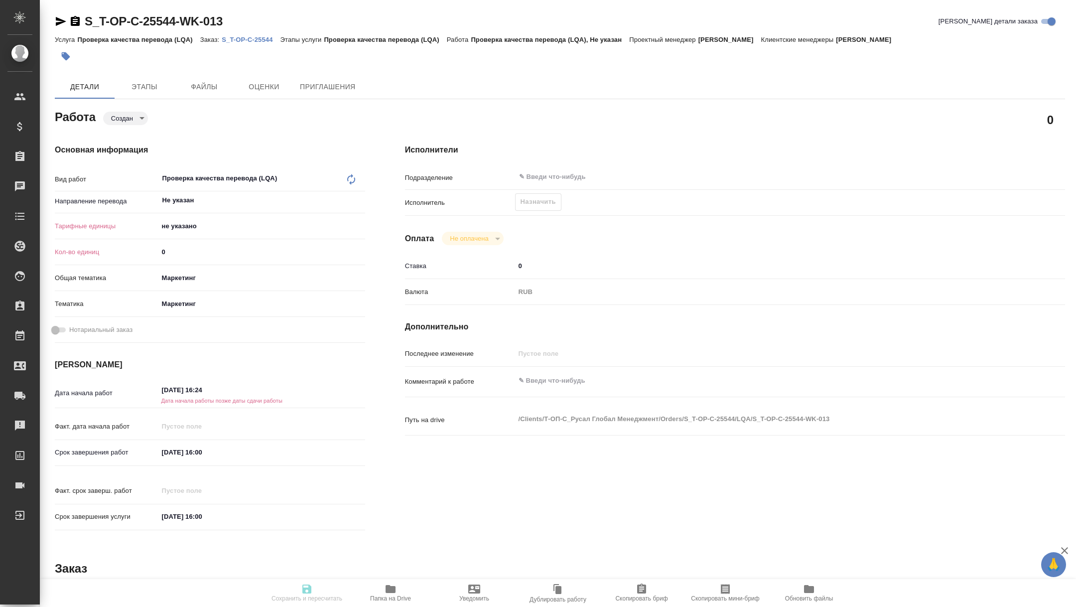
type textarea "x"
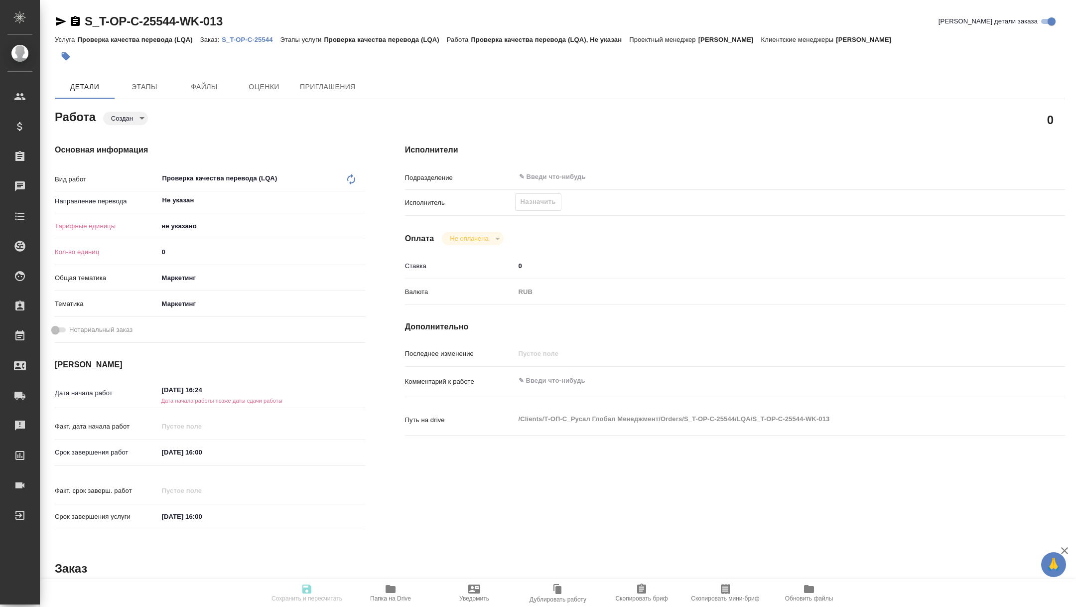
click at [720, 592] on icon "button" at bounding box center [725, 589] width 12 height 12
type textarea "x"
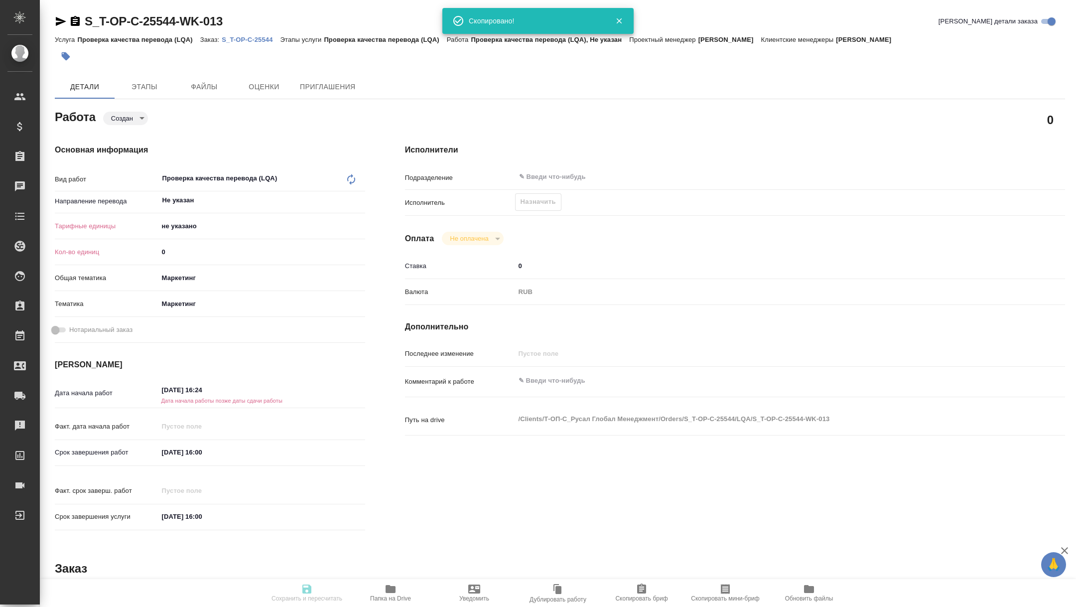
type textarea "x"
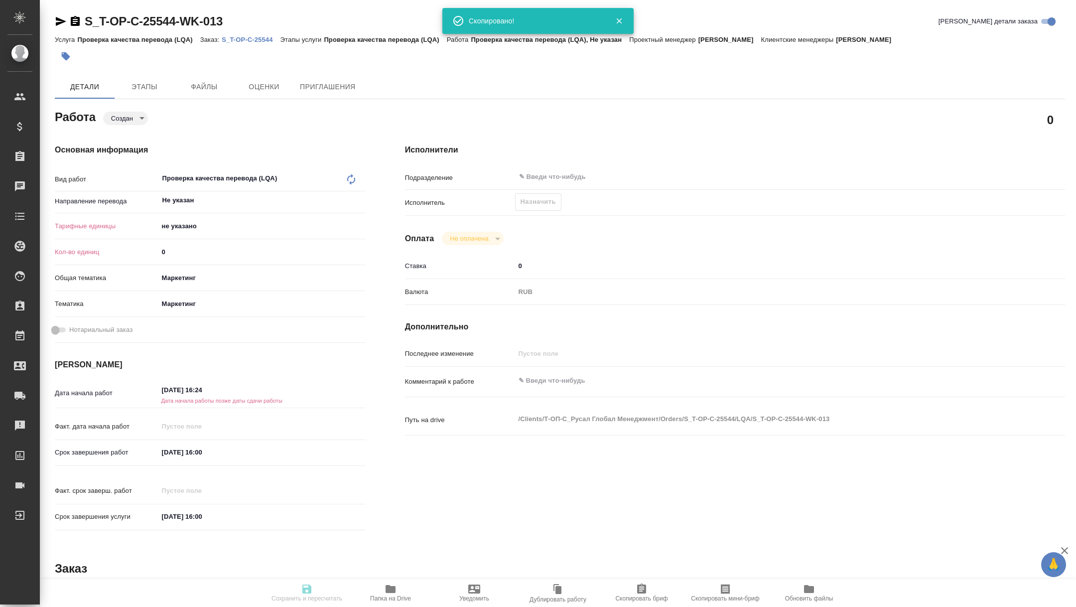
type textarea "x"
click at [56, 19] on icon "button" at bounding box center [61, 21] width 10 height 9
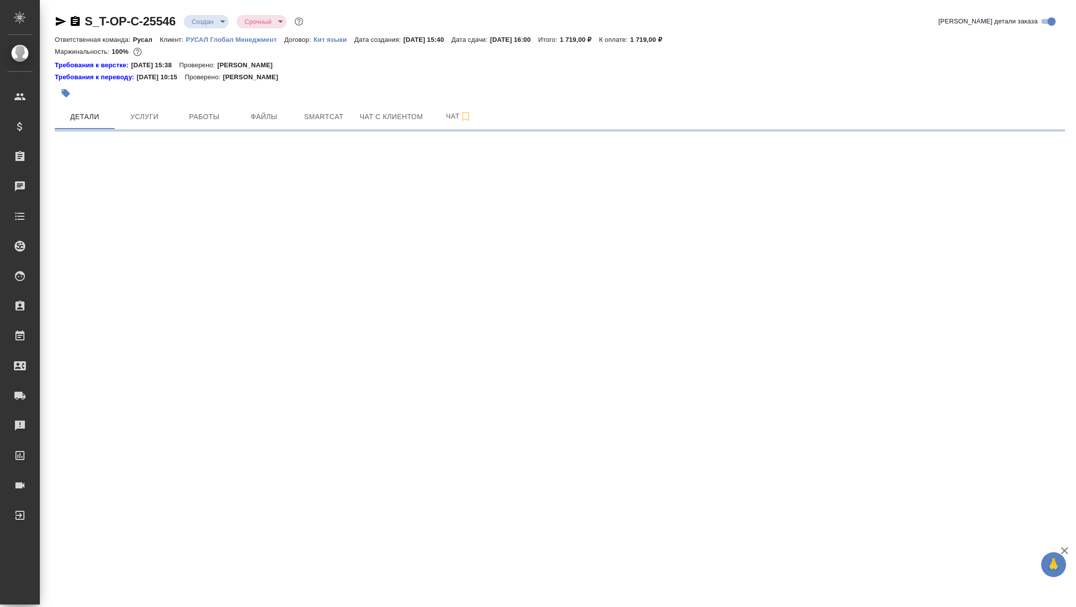
click at [190, 24] on body "🙏 .cls-1 fill:#fff; AWATERA [PERSON_NAME] Спецификации Заказы Чаты Todo Проекты…" at bounding box center [538, 303] width 1076 height 607
select select "RU"
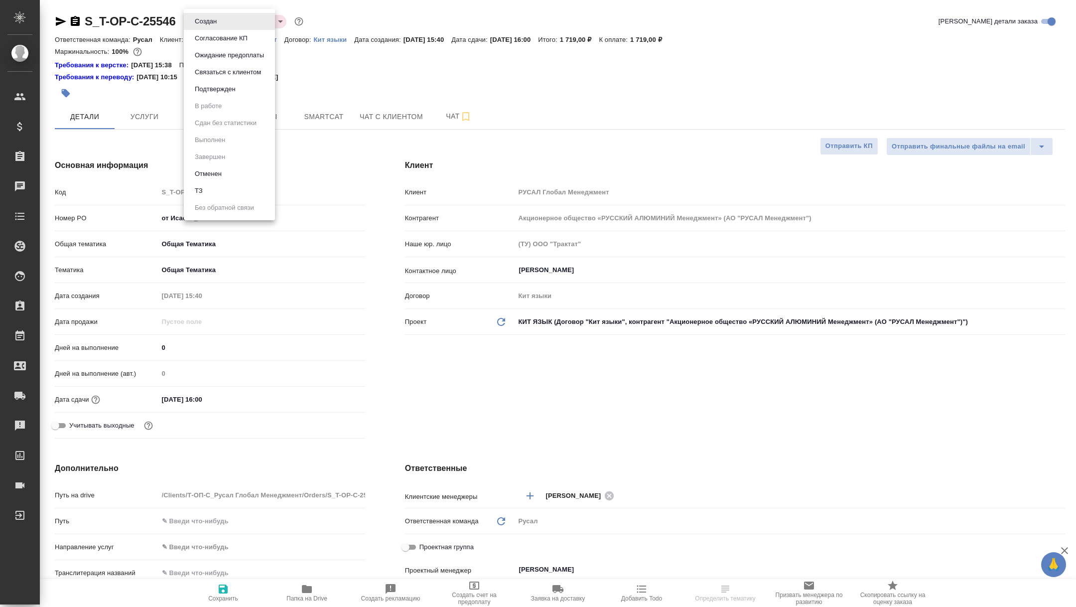
type textarea "x"
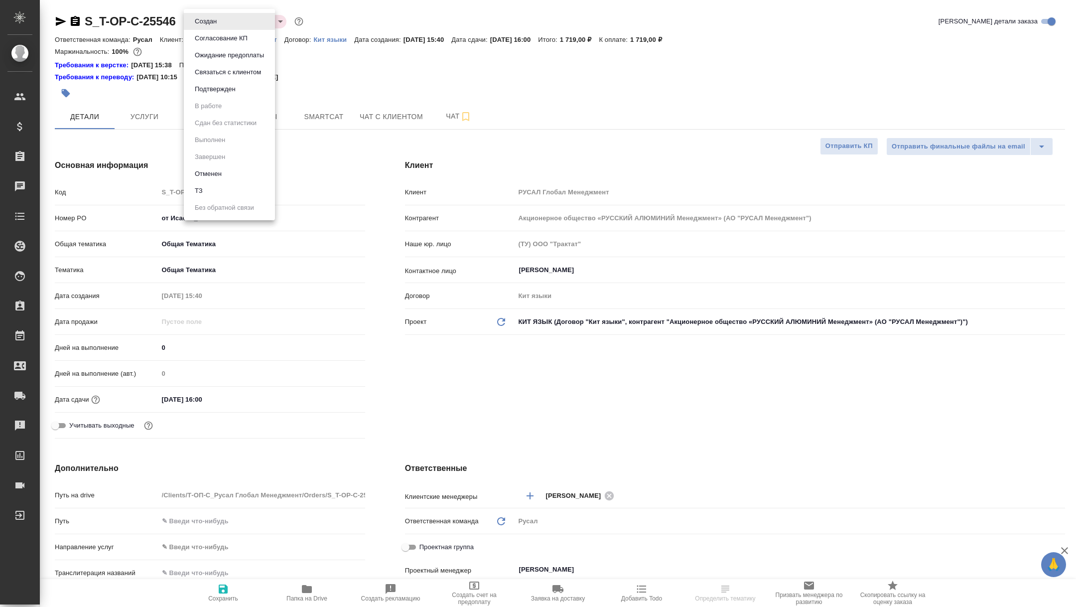
type textarea "x"
click at [211, 85] on button "Подтвержден" at bounding box center [215, 89] width 47 height 11
type textarea "x"
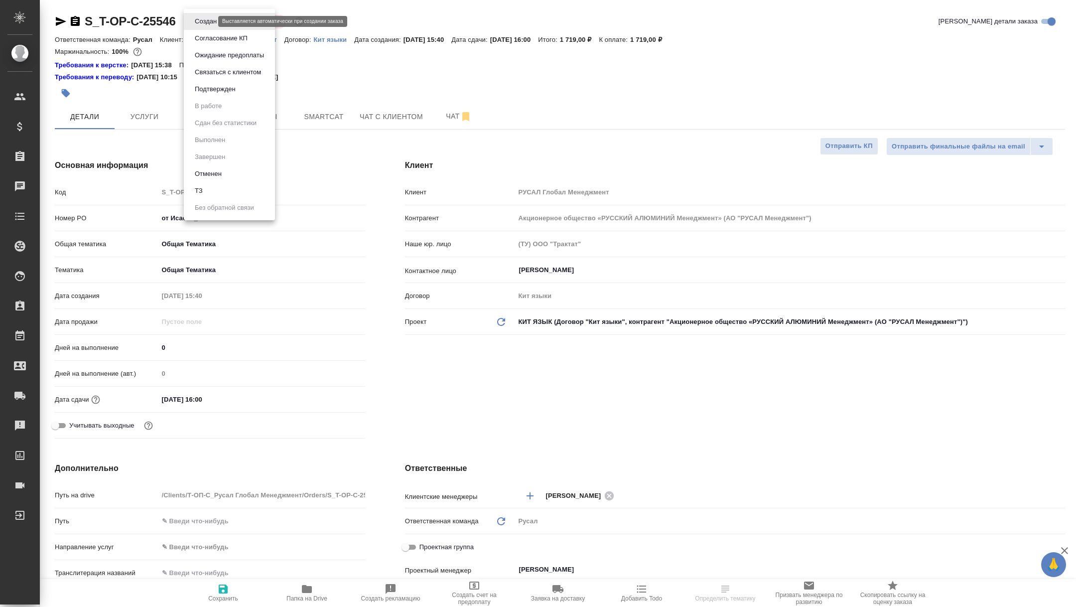
click at [201, 19] on body "🙏 .cls-1 fill:#fff; AWATERA [PERSON_NAME] Спецификации Заказы Чаты Todo Проекты…" at bounding box center [538, 303] width 1076 height 607
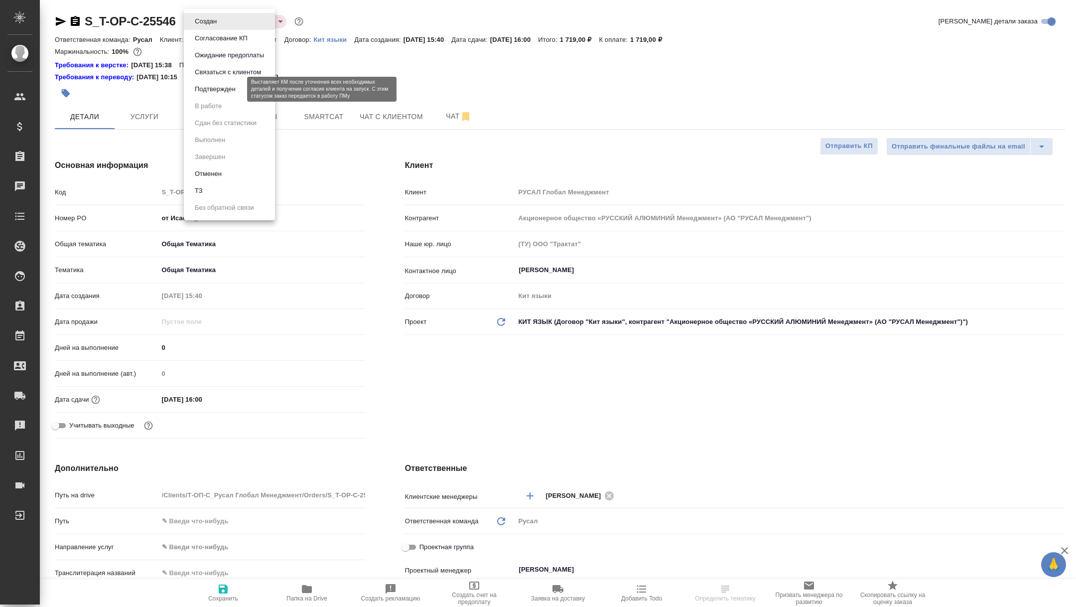
click at [226, 88] on button "Подтвержден" at bounding box center [215, 89] width 47 height 11
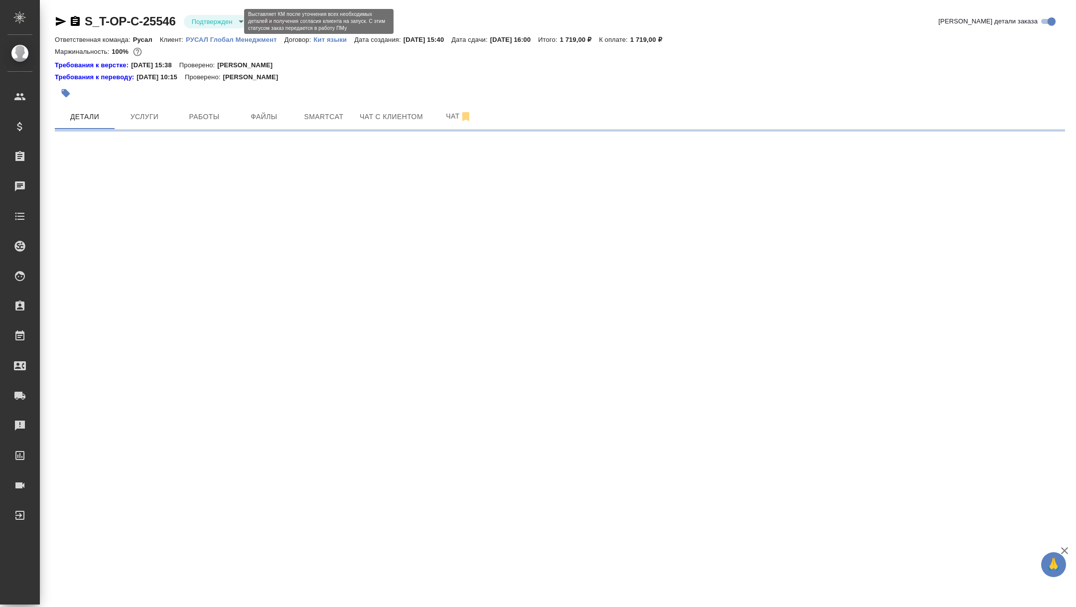
select select "RU"
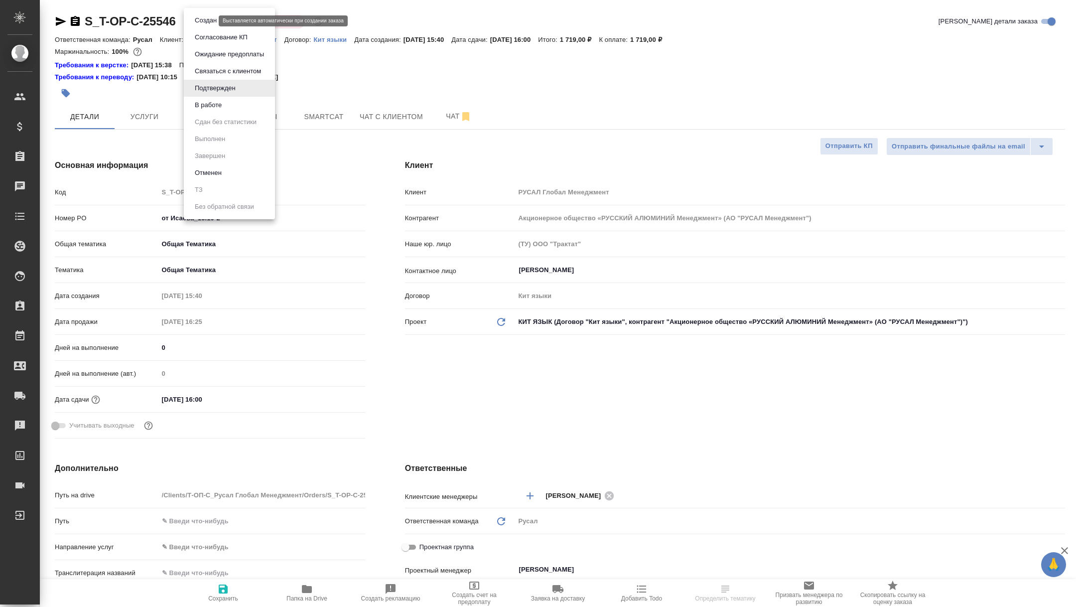
click at [204, 23] on body "🙏 .cls-1 fill:#fff; AWATERA [PERSON_NAME] Спецификации Заказы Чаты Todo Проекты…" at bounding box center [538, 303] width 1076 height 607
type textarea "x"
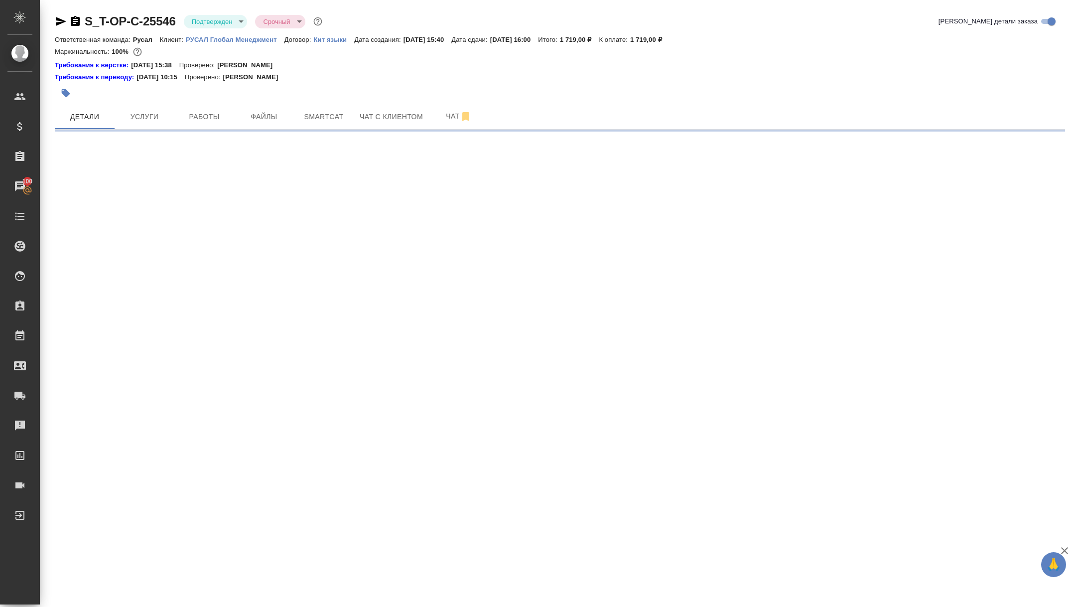
select select "RU"
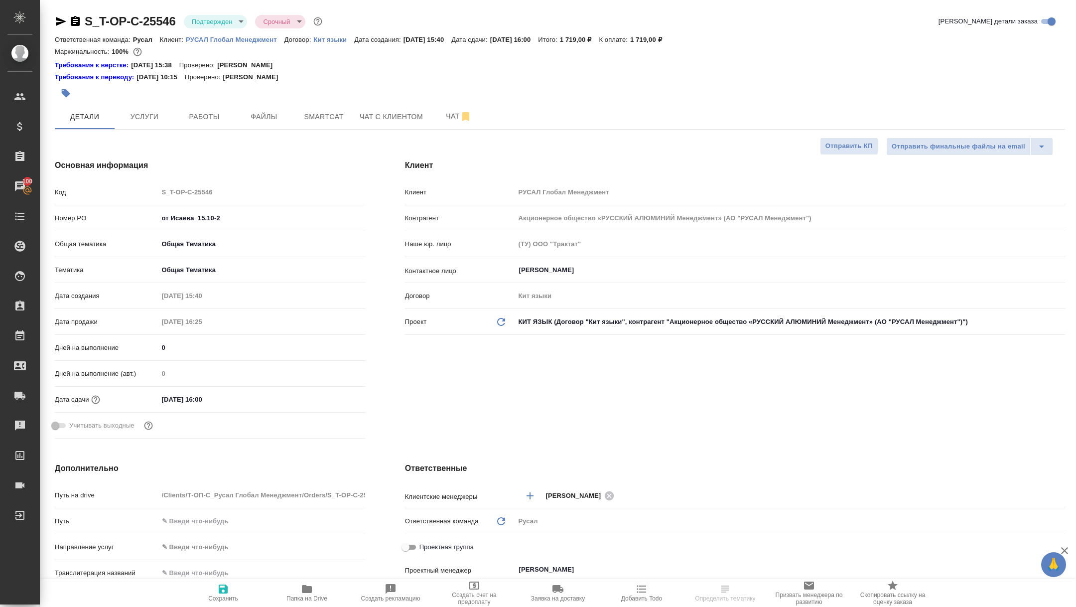
type textarea "x"
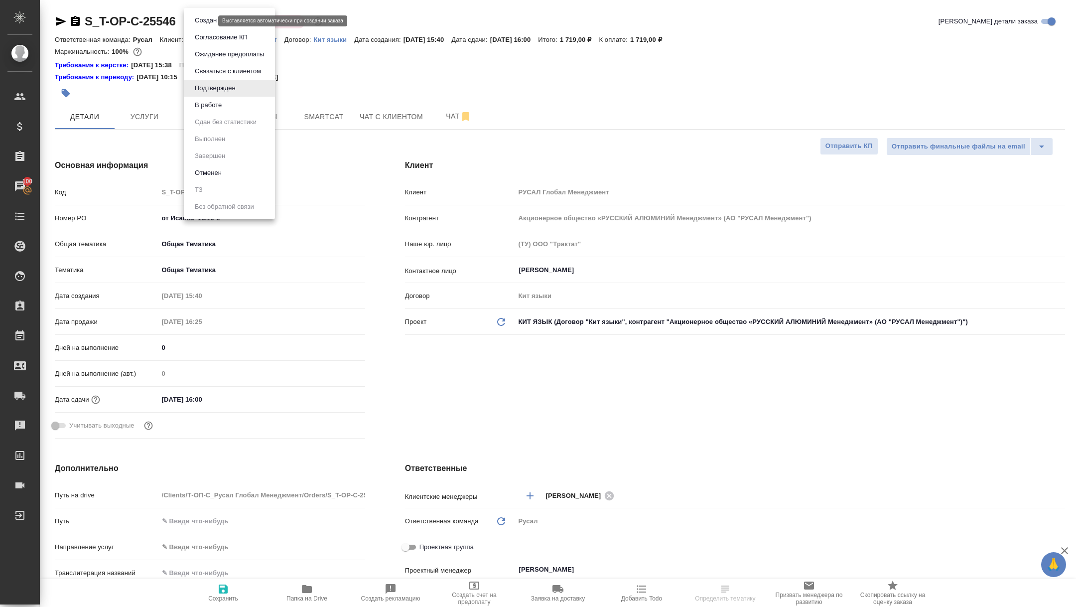
click at [204, 22] on body "🙏 .cls-1 fill:#fff; AWATERA [PERSON_NAME] Спецификации Заказы 100 Чаты Todo Про…" at bounding box center [538, 303] width 1076 height 607
click at [203, 102] on button "В работе" at bounding box center [208, 105] width 33 height 11
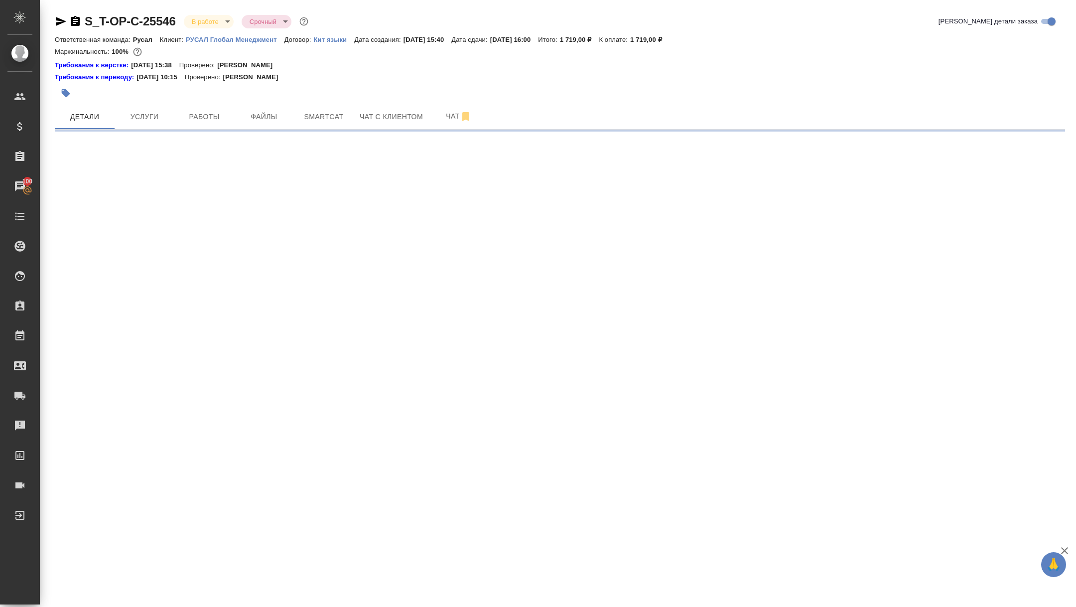
click at [202, 20] on body "🙏 .cls-1 fill:#fff; AWATERA [PERSON_NAME] Спецификации Заказы 100 Чаты Todo Про…" at bounding box center [538, 303] width 1076 height 607
select select "RU"
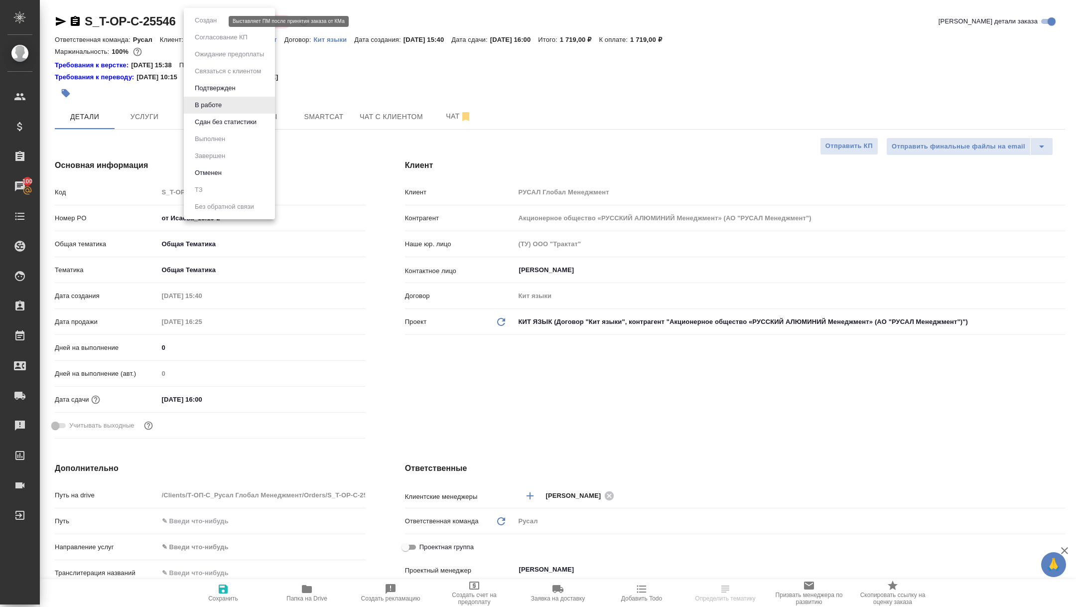
type textarea "x"
click at [213, 123] on button "Сдан без статистики" at bounding box center [226, 122] width 68 height 11
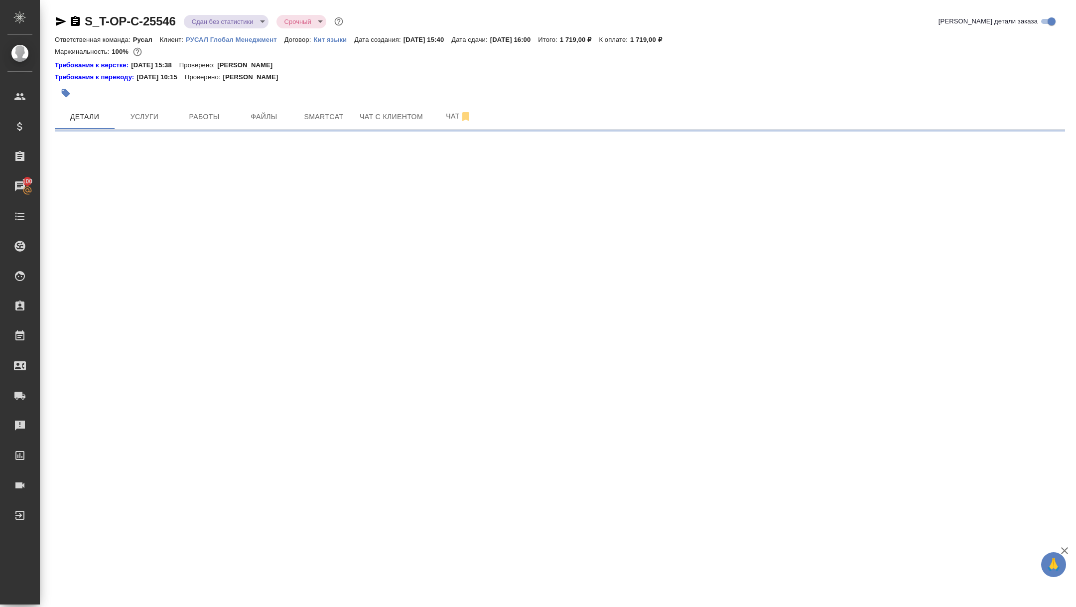
select select "RU"
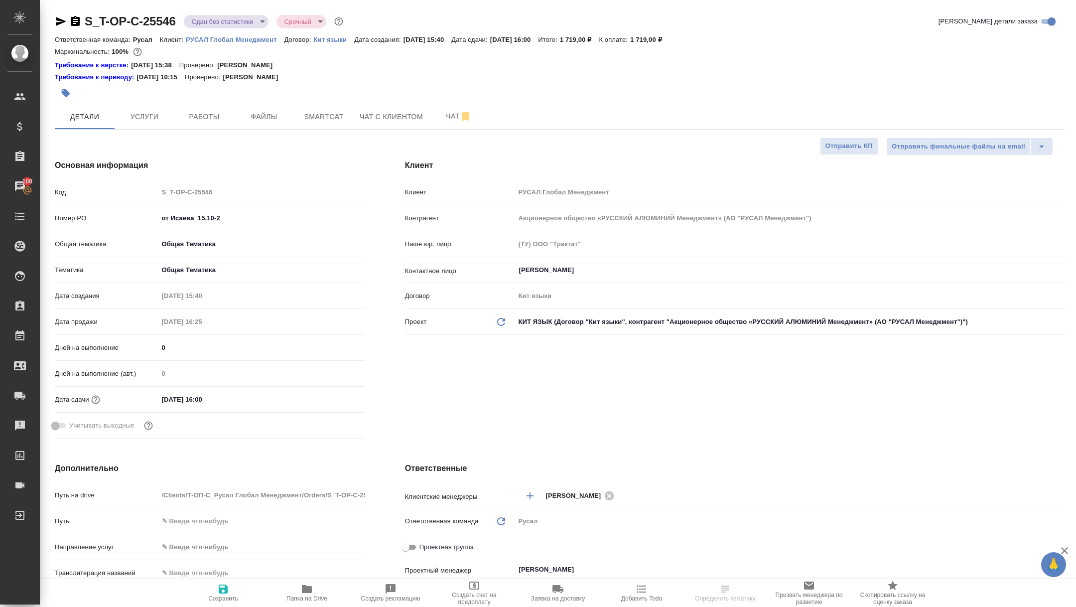
type textarea "x"
click at [208, 23] on body "🙏 .cls-1 fill:#fff; AWATERA [PERSON_NAME] Спецификации Заказы 100 Чаты Todo Про…" at bounding box center [538, 303] width 1076 height 607
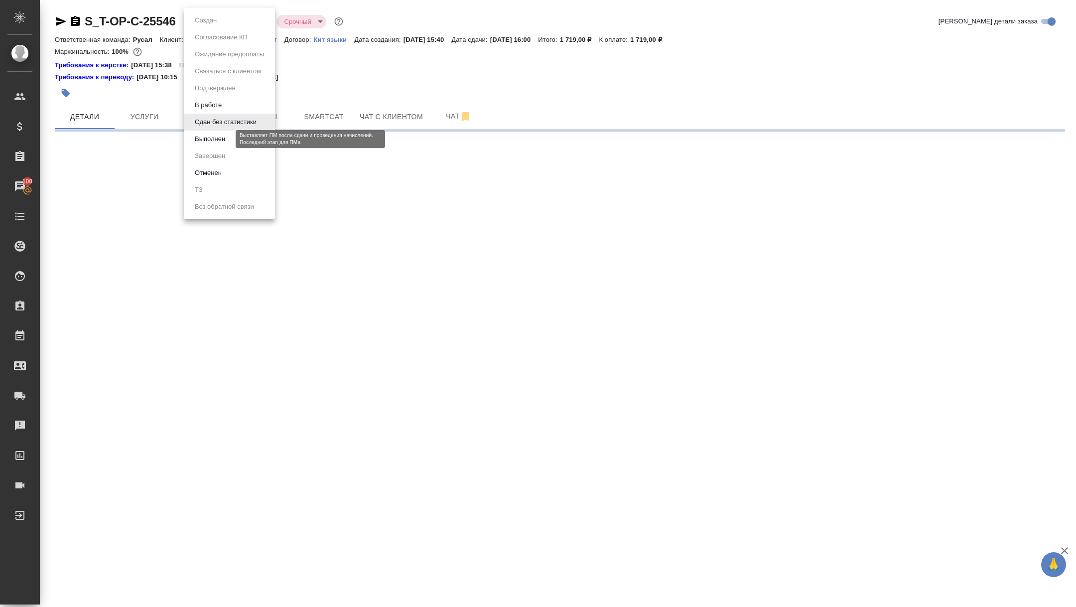
click at [222, 137] on button "Выполнен" at bounding box center [210, 138] width 36 height 11
select select "RU"
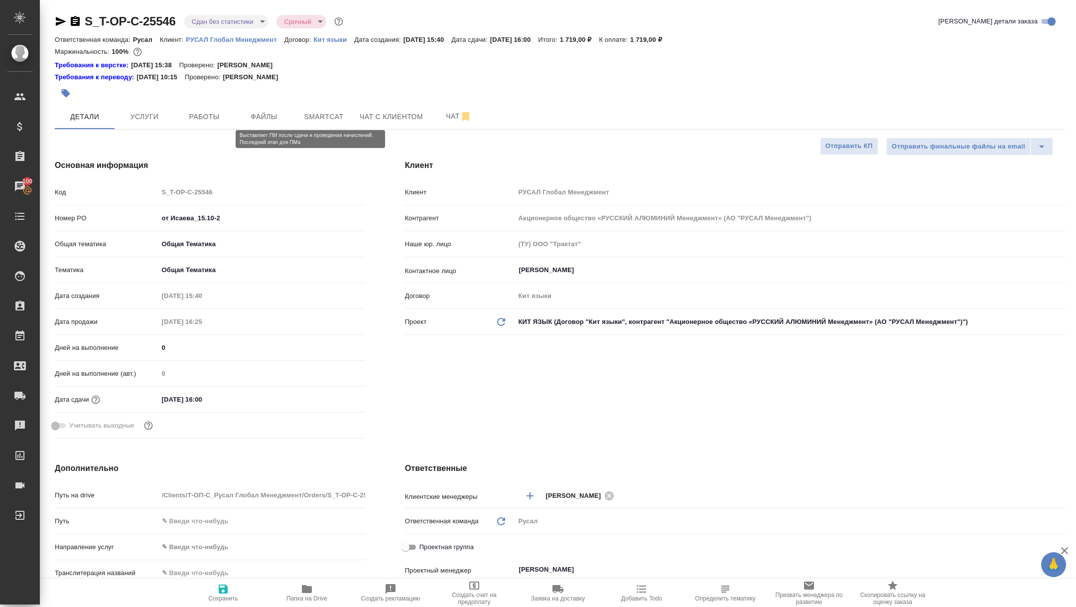
type textarea "x"
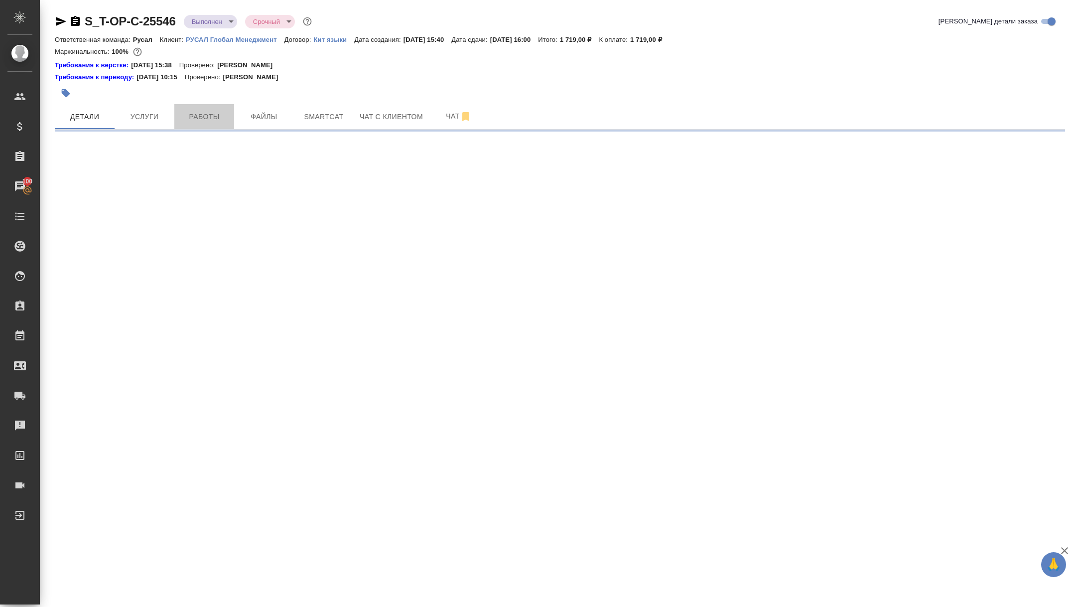
click at [208, 117] on span "Работы" at bounding box center [204, 117] width 48 height 12
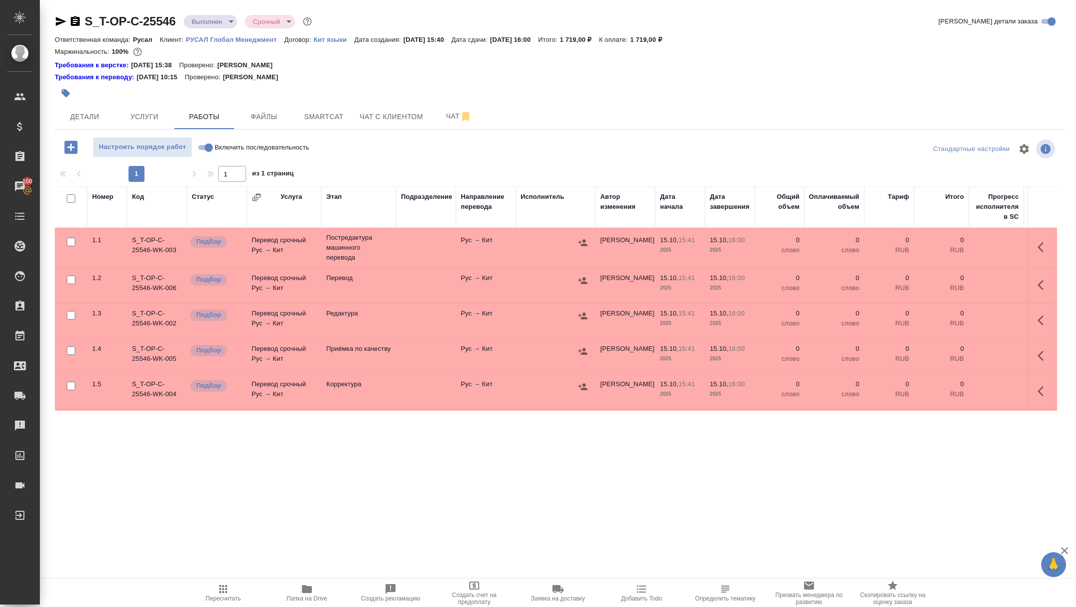
click at [69, 197] on input "checkbox" at bounding box center [71, 198] width 8 height 8
checkbox input "true"
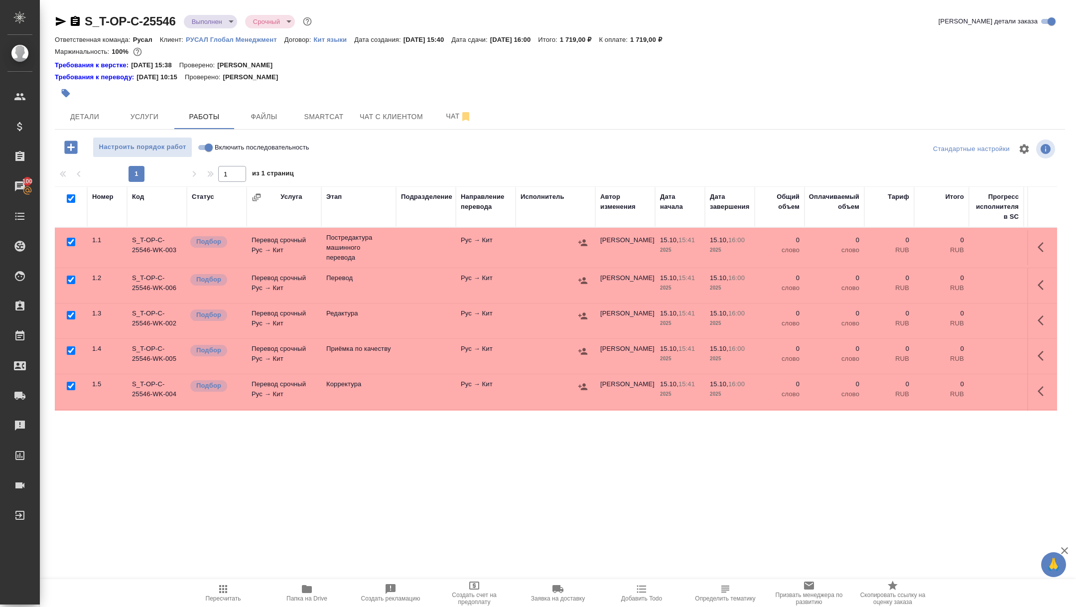
checkbox input "true"
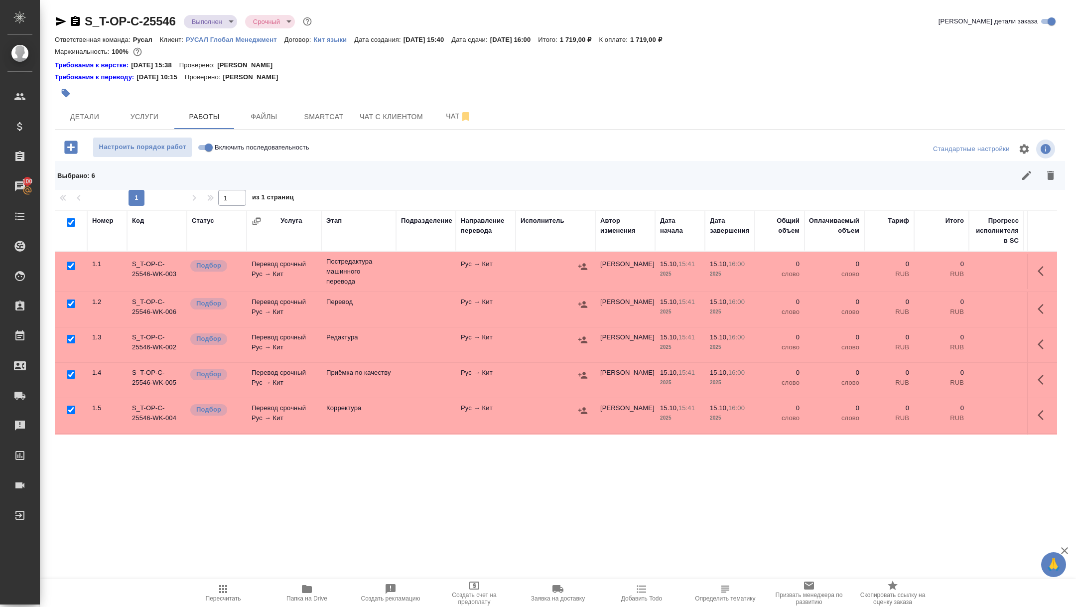
click at [72, 304] on input "checkbox" at bounding box center [71, 303] width 8 height 8
checkbox input "false"
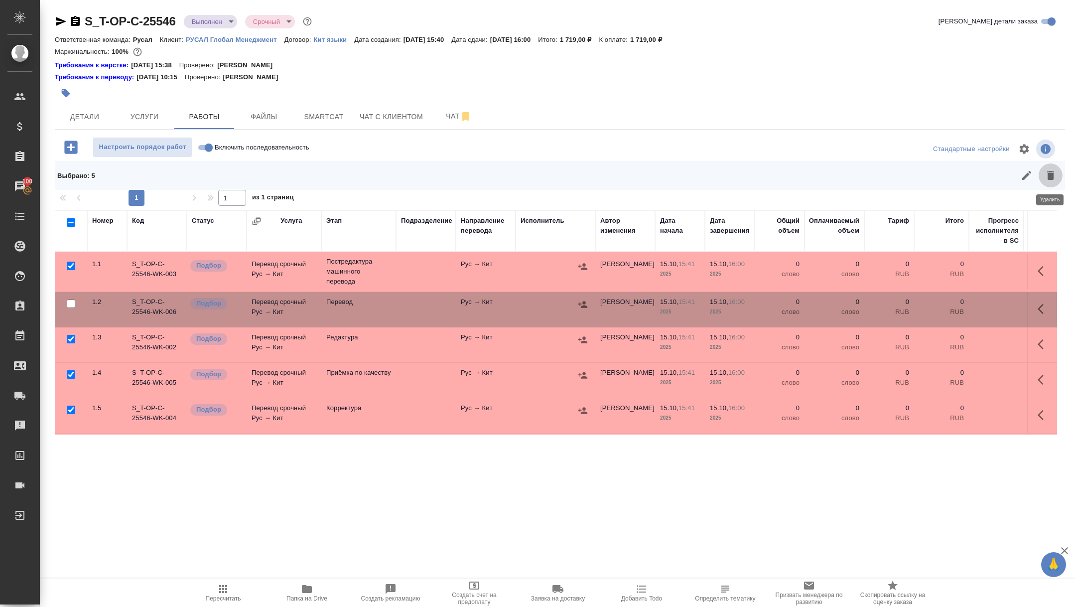
click at [1053, 177] on icon "button" at bounding box center [1051, 175] width 12 height 12
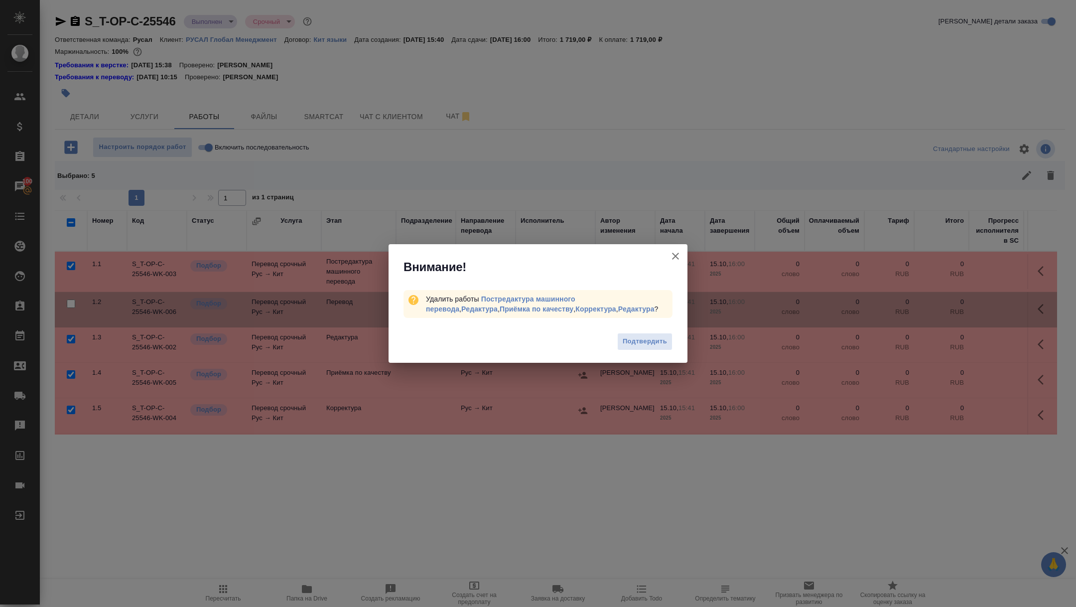
click at [648, 355] on div "Подтвердить" at bounding box center [538, 343] width 299 height 40
click at [642, 331] on div "Подтвердить" at bounding box center [538, 343] width 299 height 40
click at [649, 345] on span "Подтвердить" at bounding box center [645, 341] width 44 height 11
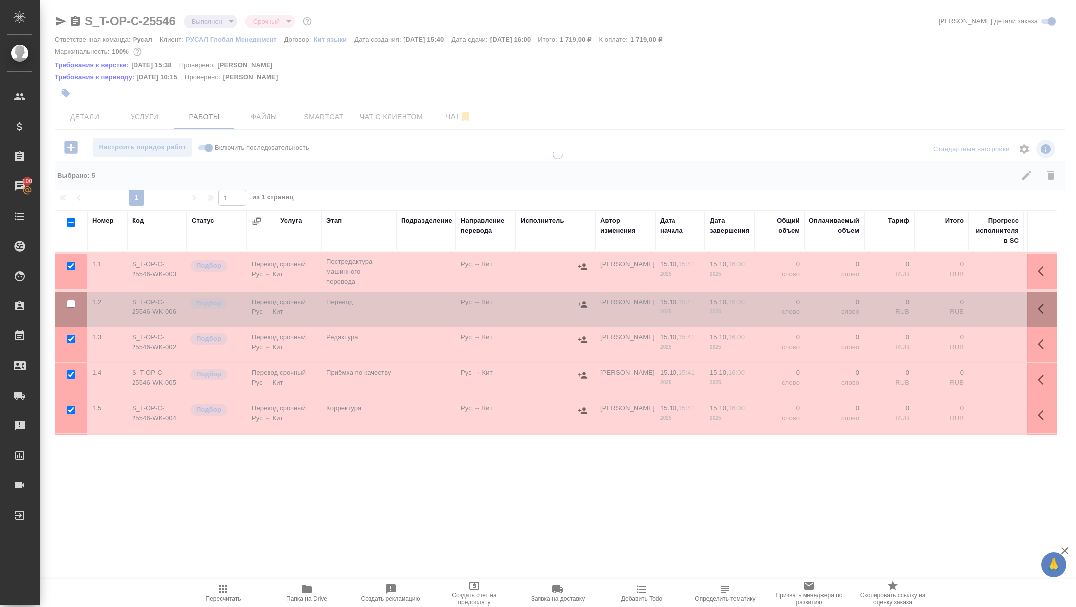
click at [1041, 308] on icon "button" at bounding box center [1044, 309] width 12 height 12
click at [971, 309] on icon "button" at bounding box center [970, 309] width 12 height 12
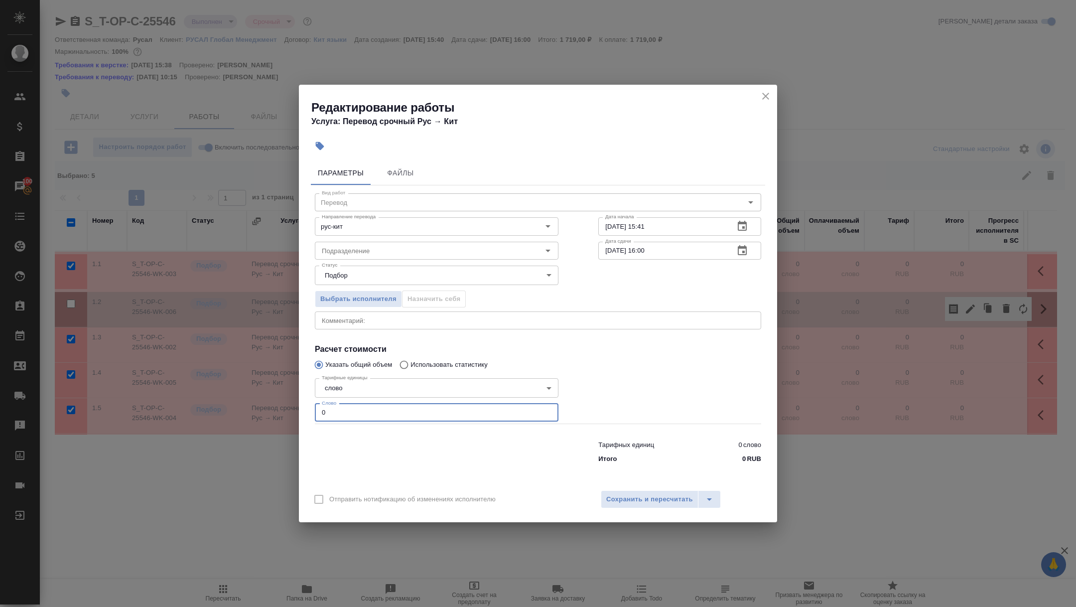
drag, startPoint x: 342, startPoint y: 411, endPoint x: 292, endPoint y: 411, distance: 49.3
click at [292, 411] on div "Редактирование работы Услуга: Перевод срочный Рус → Кит Параметры Файлы Вид раб…" at bounding box center [538, 303] width 1076 height 607
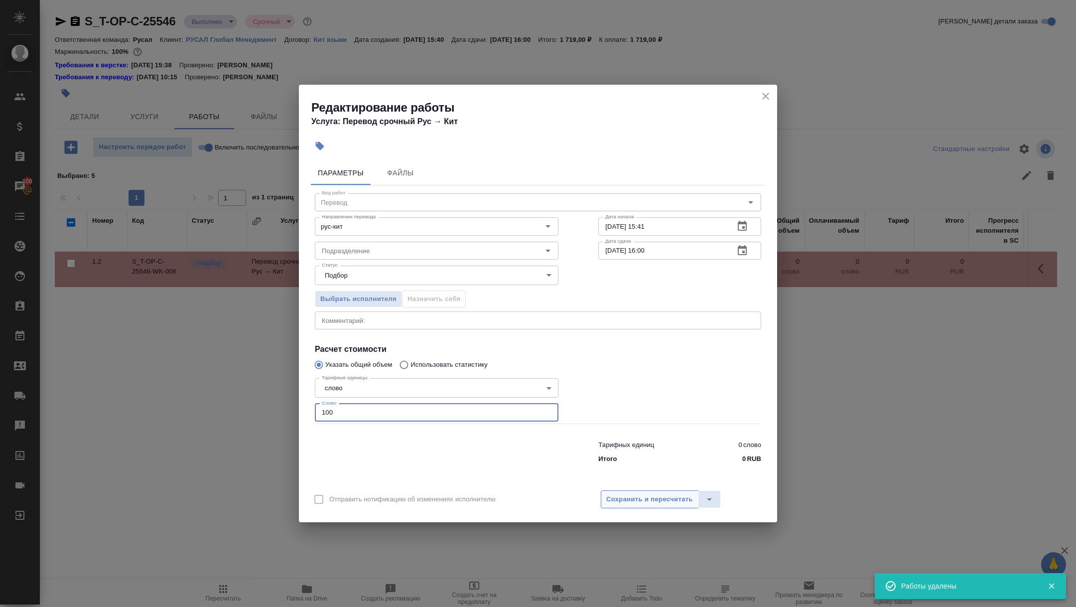
type input "100"
click at [633, 495] on span "Сохранить и пересчитать" at bounding box center [649, 499] width 87 height 11
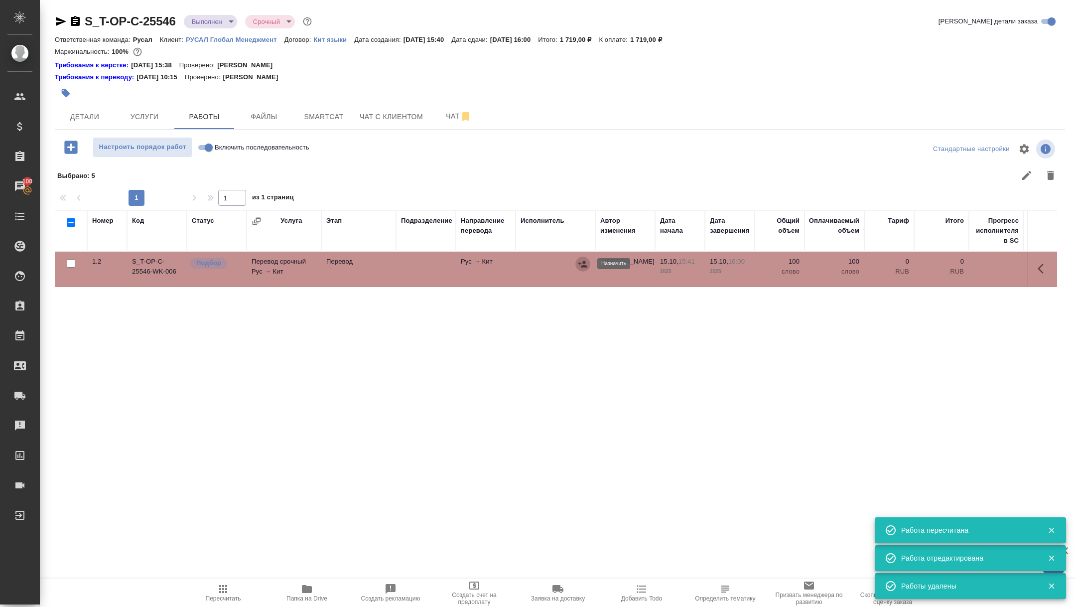
click at [583, 262] on icon "button" at bounding box center [582, 264] width 9 height 6
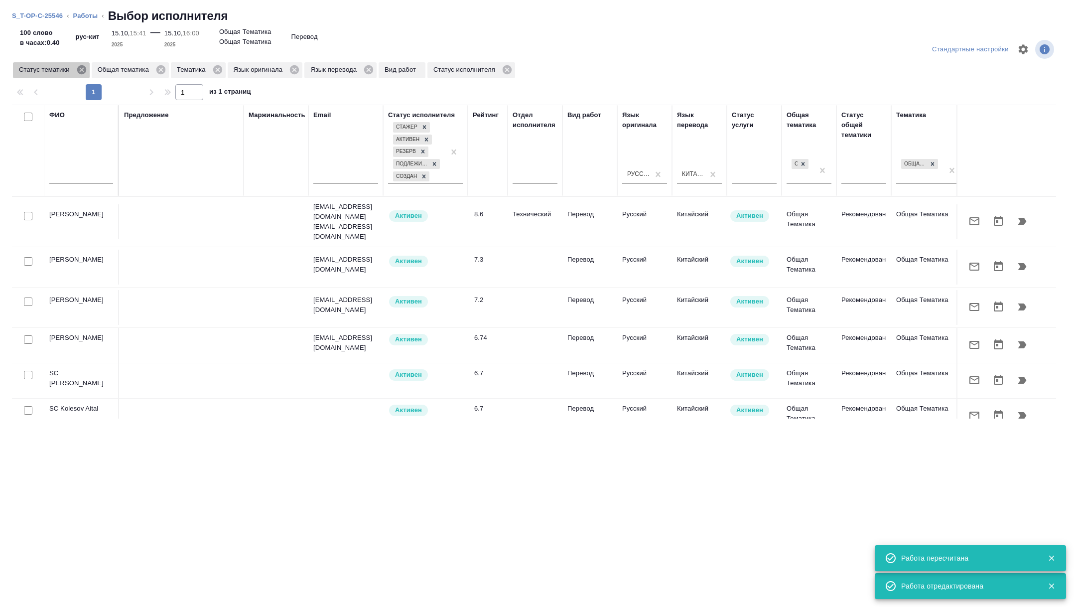
click at [82, 67] on icon at bounding box center [81, 69] width 9 height 9
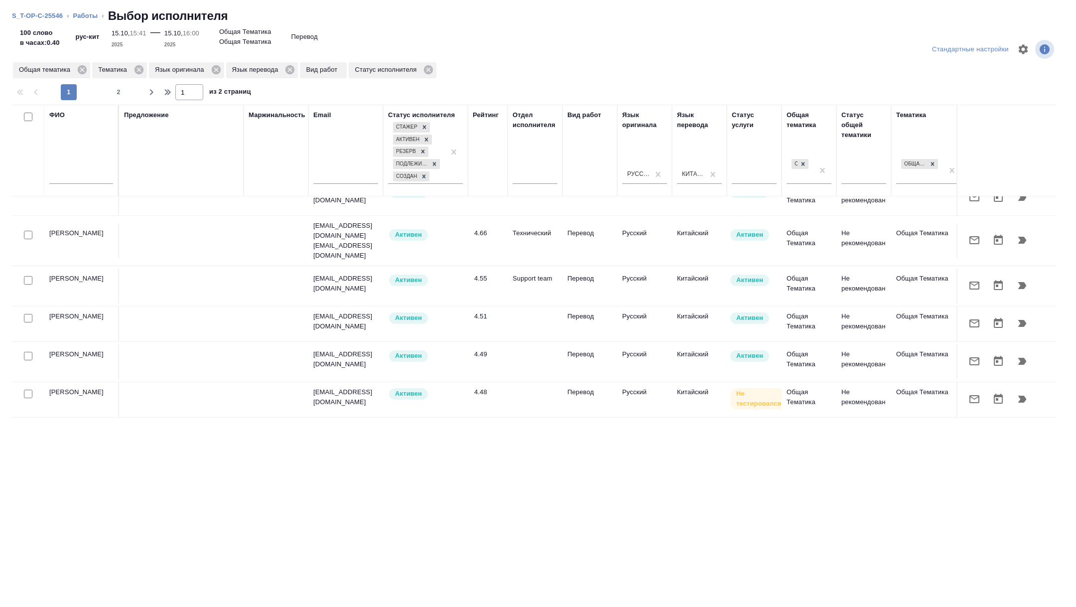
scroll to position [738, 0]
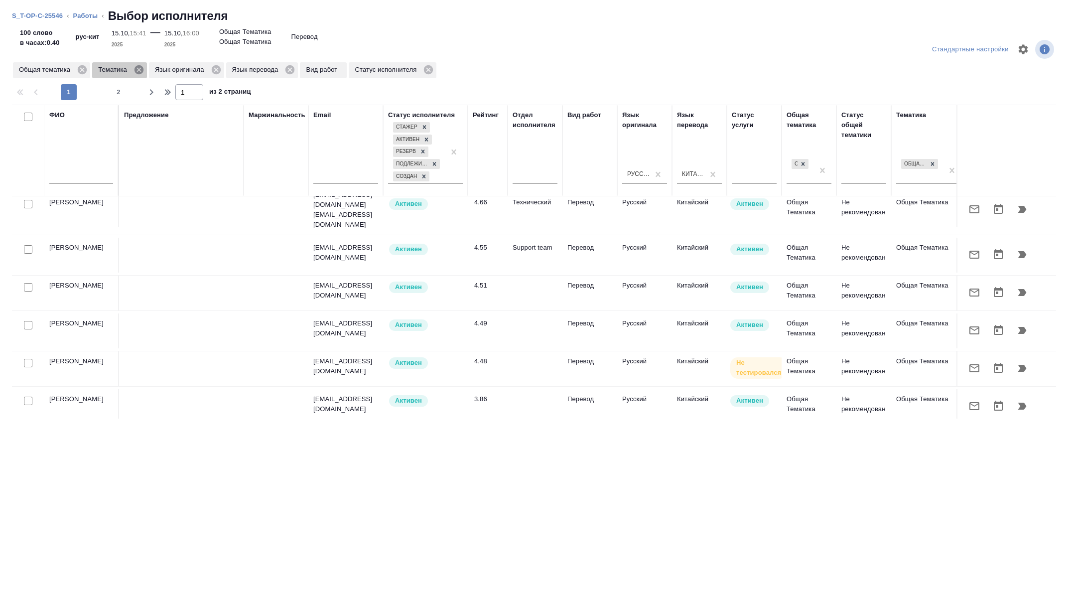
click at [143, 73] on icon at bounding box center [138, 69] width 9 height 9
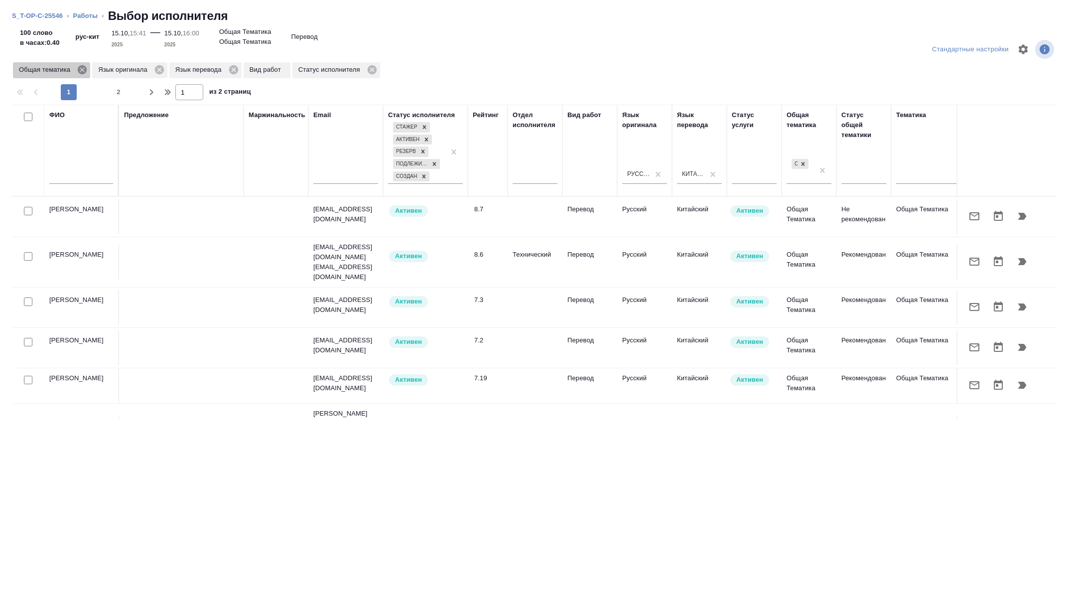
click at [88, 68] on icon at bounding box center [82, 69] width 11 height 11
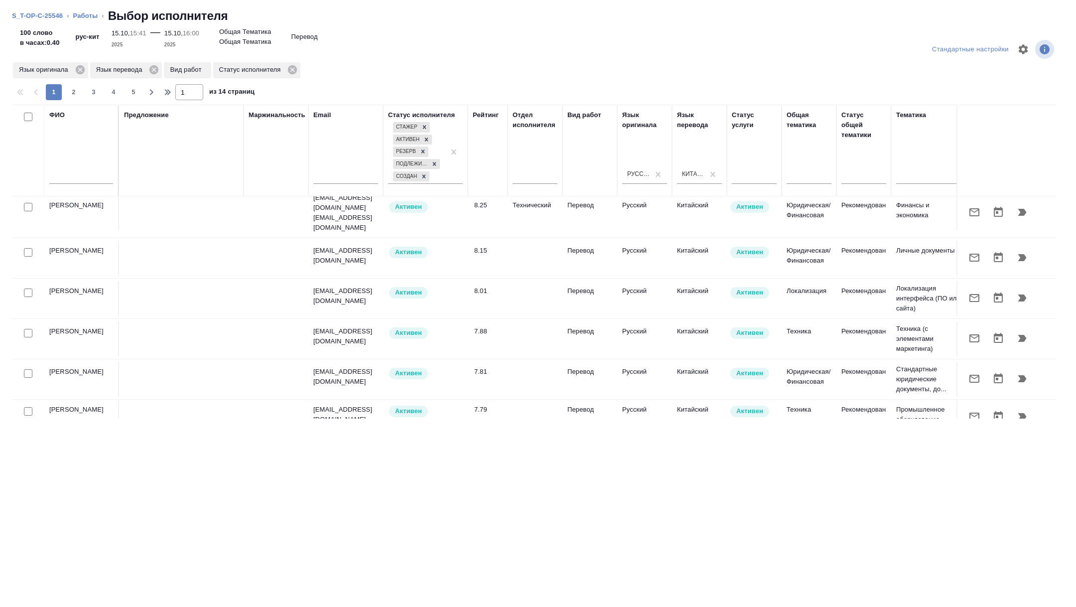
scroll to position [480, 0]
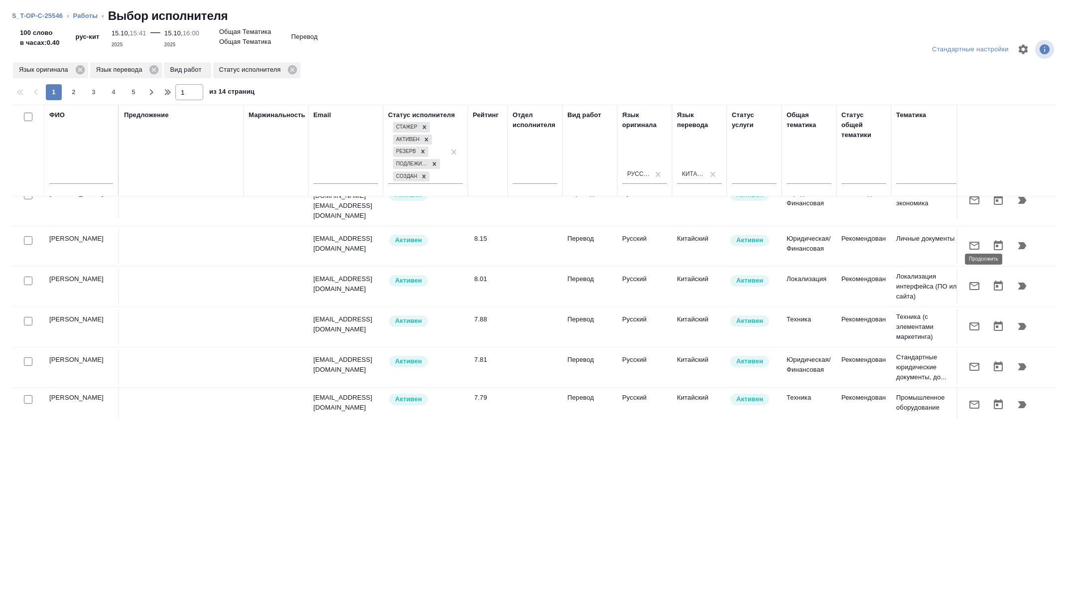
click at [1025, 280] on icon "button" at bounding box center [1022, 286] width 12 height 12
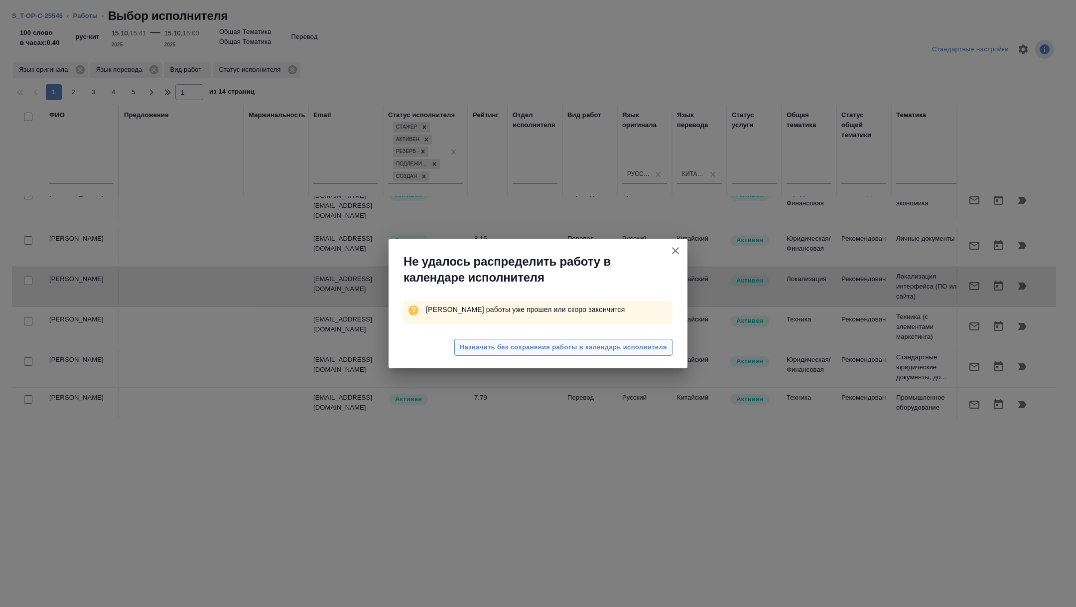
click at [606, 347] on span "Назначить без сохранения работы в календарь исполнителя" at bounding box center [563, 347] width 207 height 11
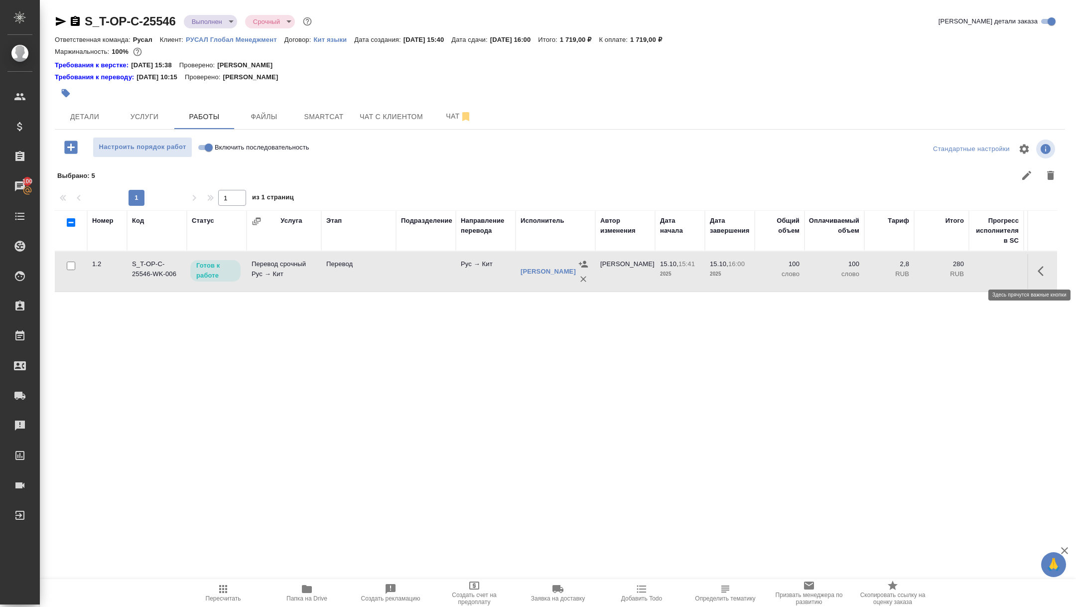
click at [1041, 273] on icon "button" at bounding box center [1041, 271] width 6 height 10
click at [968, 269] on icon "button" at bounding box center [970, 271] width 12 height 12
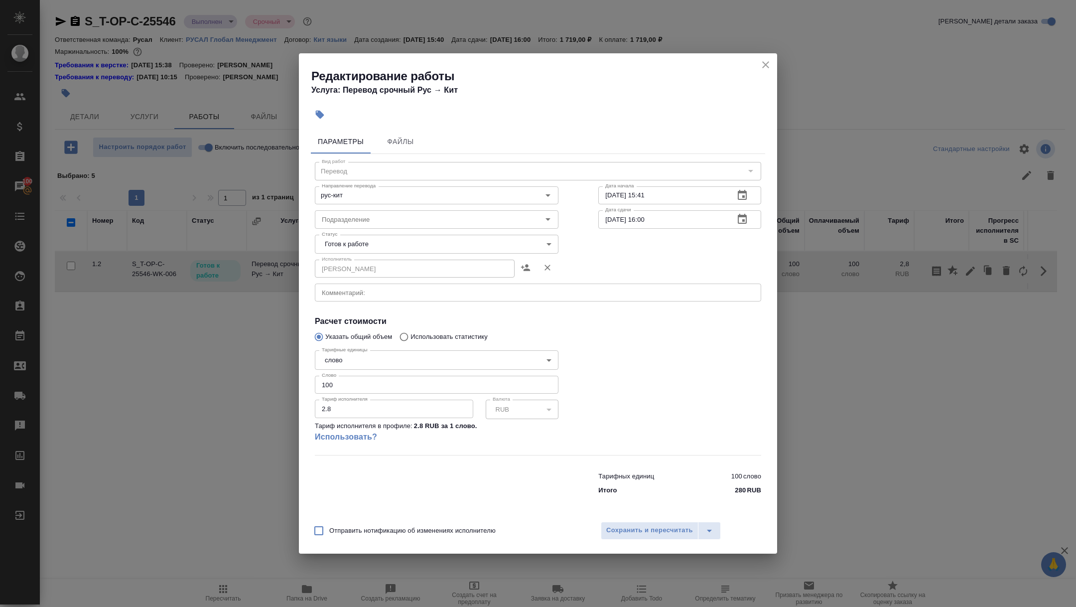
click at [349, 249] on body "🙏 .cls-1 fill:#fff; AWATERA Zhuravleva Alexandra Клиенты Спецификации Заказы 10…" at bounding box center [538, 303] width 1076 height 607
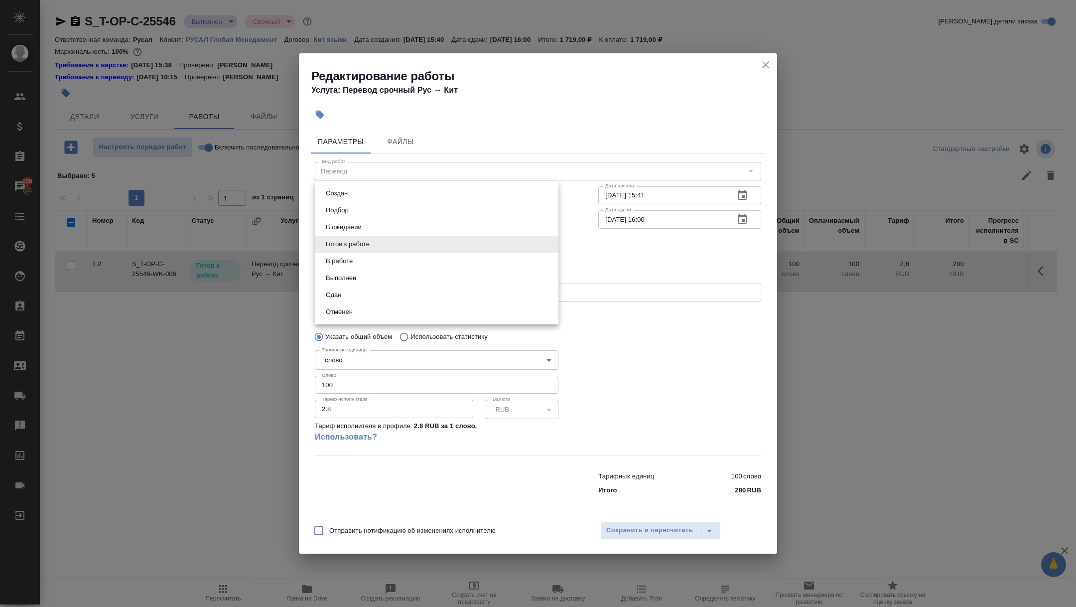
click at [349, 295] on li "Сдан" at bounding box center [437, 294] width 244 height 17
type input "closed"
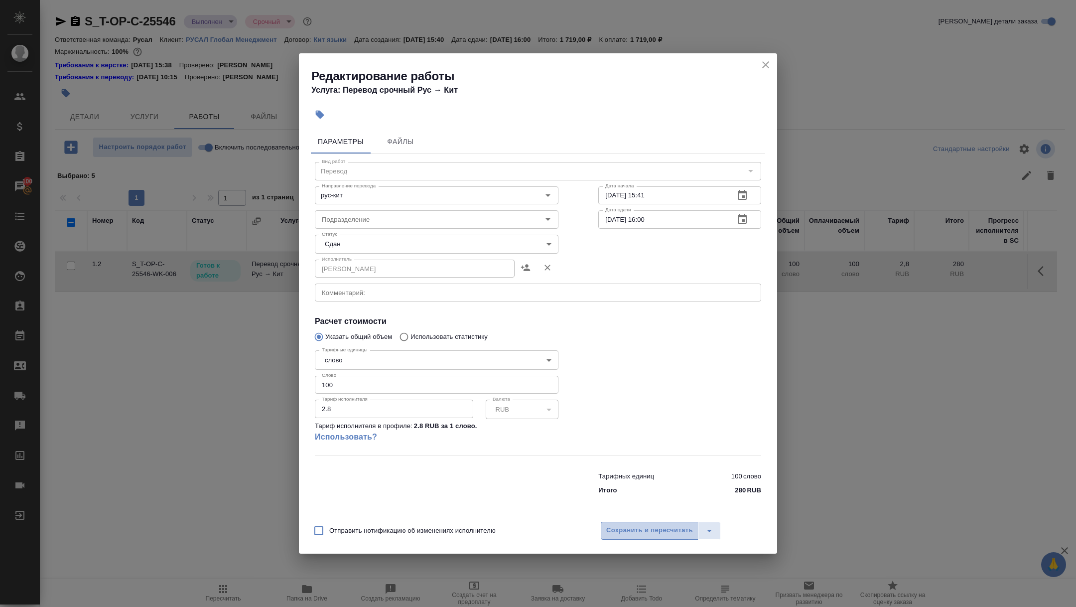
click at [643, 535] on span "Сохранить и пересчитать" at bounding box center [649, 530] width 87 height 11
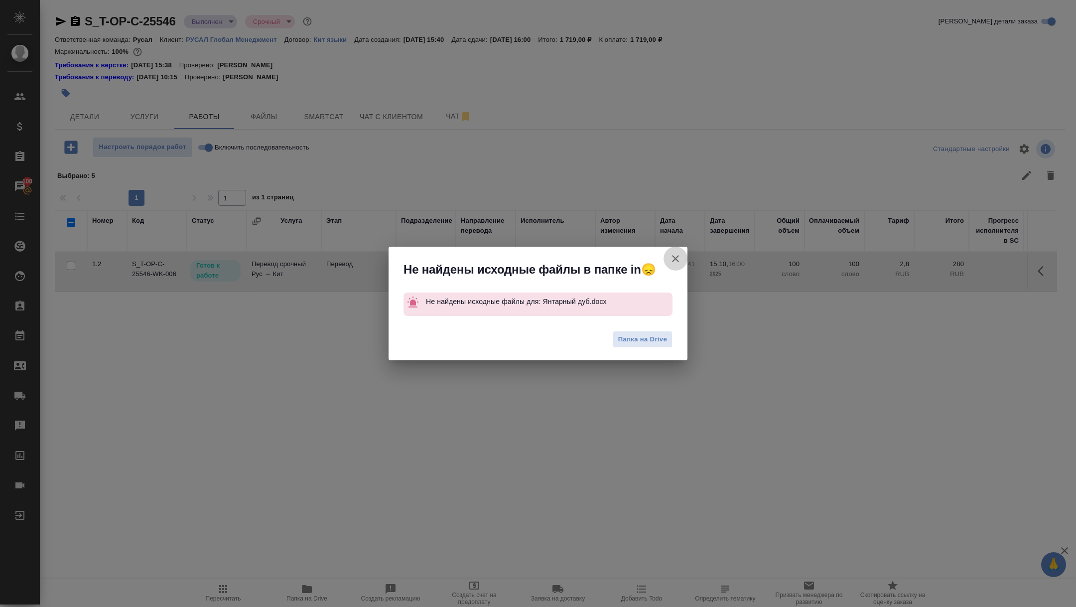
click at [678, 258] on icon "button" at bounding box center [675, 259] width 12 height 12
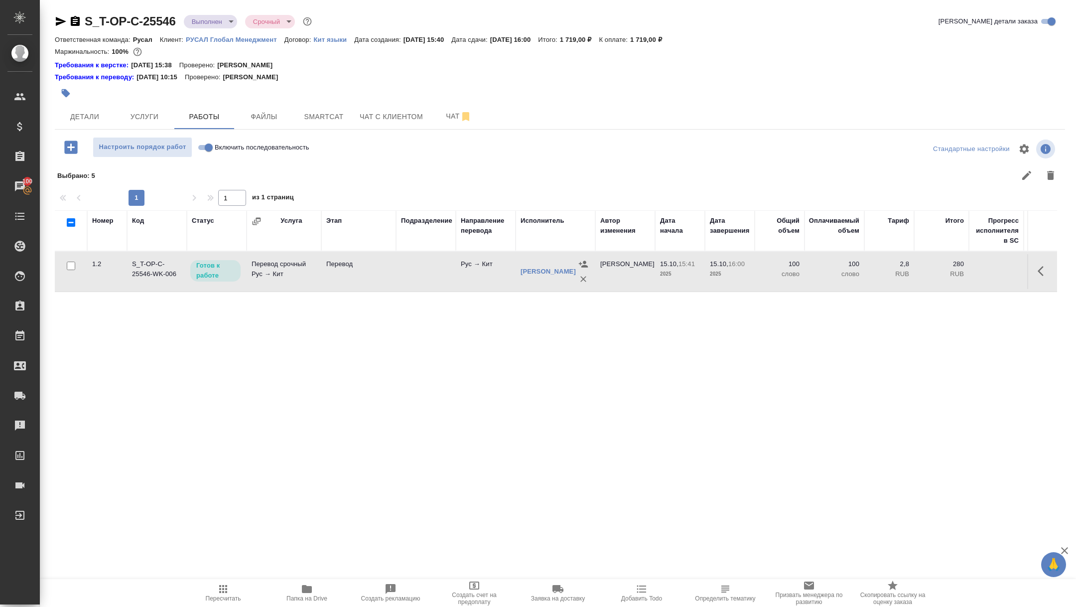
click at [215, 142] on span "Включить последовательность" at bounding box center [262, 147] width 95 height 10
click at [215, 142] on input "Включить последовательность" at bounding box center [209, 147] width 36 height 12
checkbox input "true"
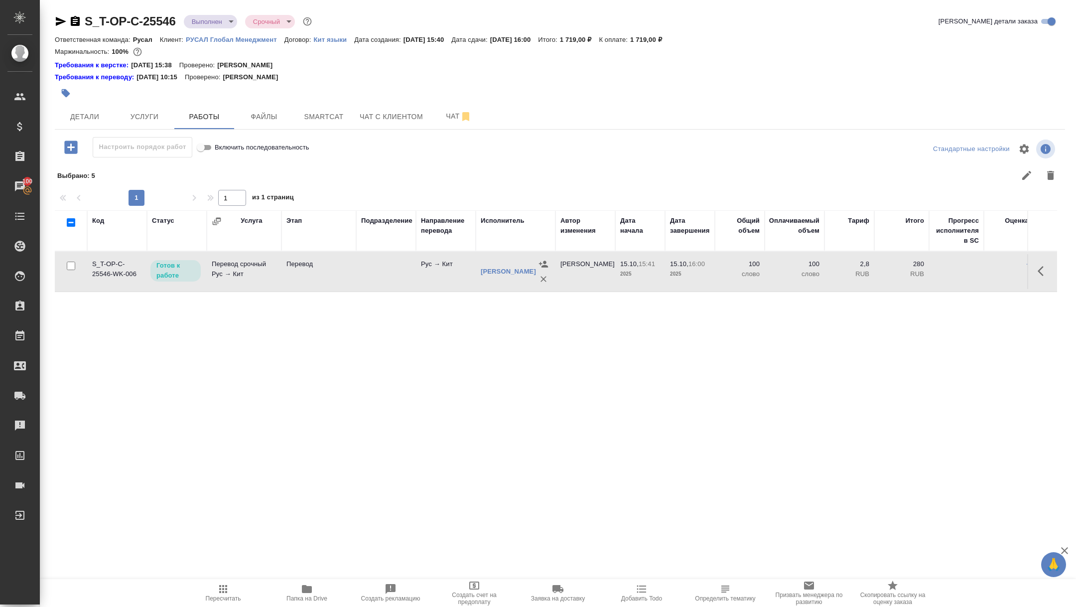
click at [1041, 267] on icon "button" at bounding box center [1041, 271] width 6 height 10
click at [972, 267] on icon "button" at bounding box center [970, 271] width 12 height 12
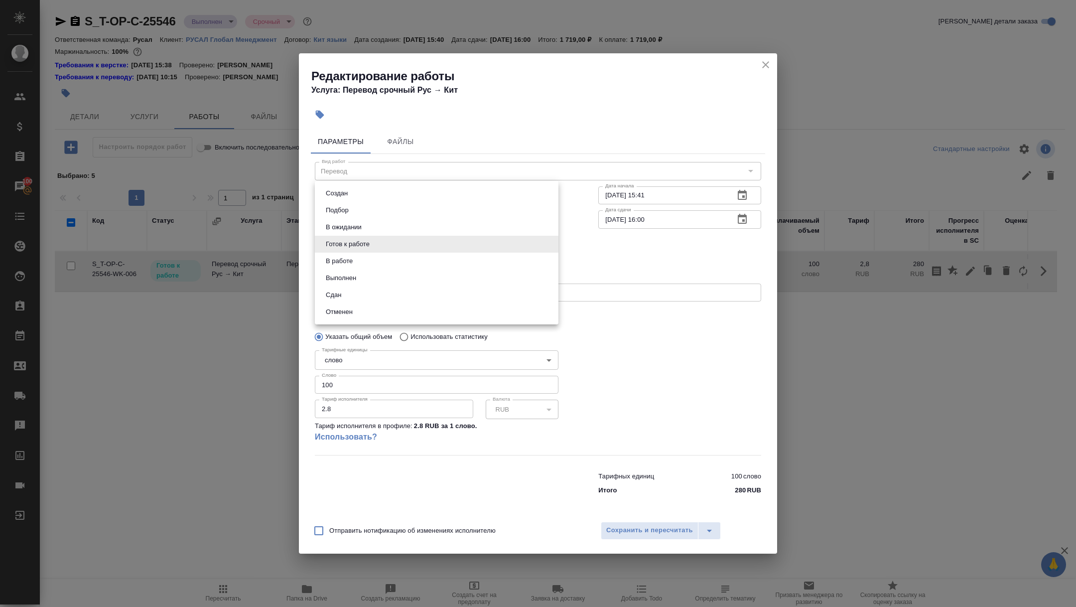
click at [344, 240] on body "🙏 .cls-1 fill:#fff; AWATERA Zhuravleva Alexandra Клиенты Спецификации Заказы 10…" at bounding box center [538, 303] width 1076 height 607
click at [345, 289] on li "Сдан" at bounding box center [437, 294] width 244 height 17
type input "closed"
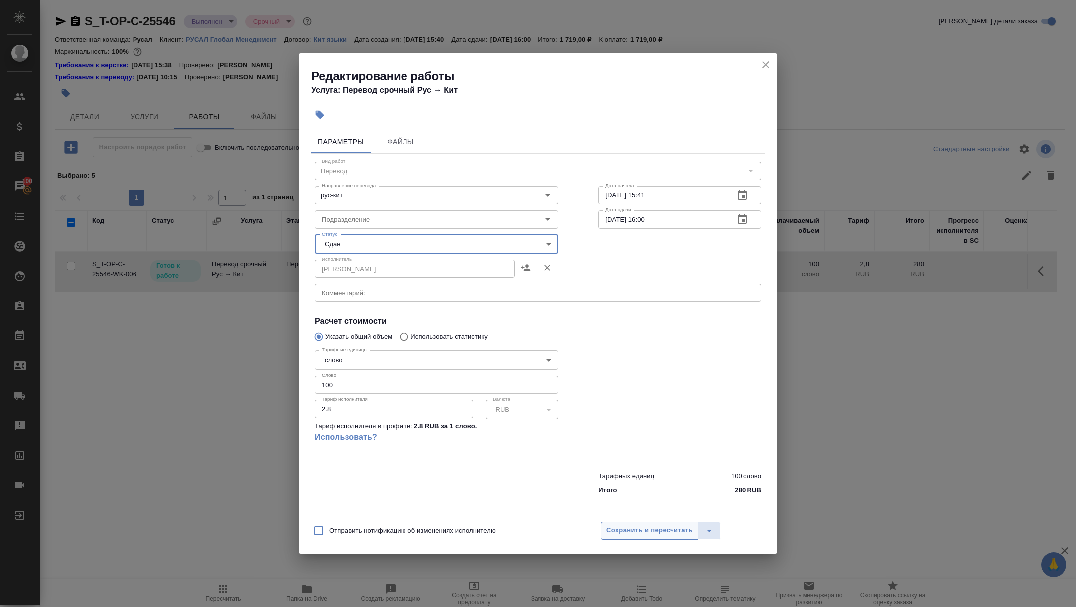
click at [657, 536] on button "Сохранить и пересчитать" at bounding box center [650, 531] width 98 height 18
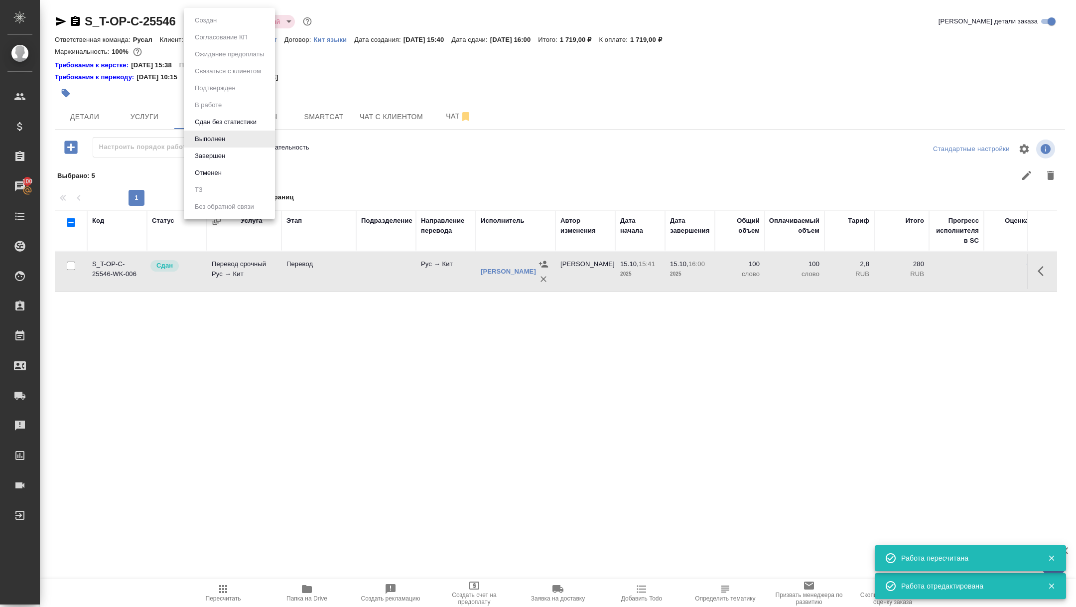
click at [206, 24] on body "🙏 .cls-1 fill:#fff; AWATERA Zhuravleva Alexandra Клиенты Спецификации Заказы 10…" at bounding box center [538, 303] width 1076 height 607
click at [109, 112] on div at bounding box center [538, 303] width 1076 height 607
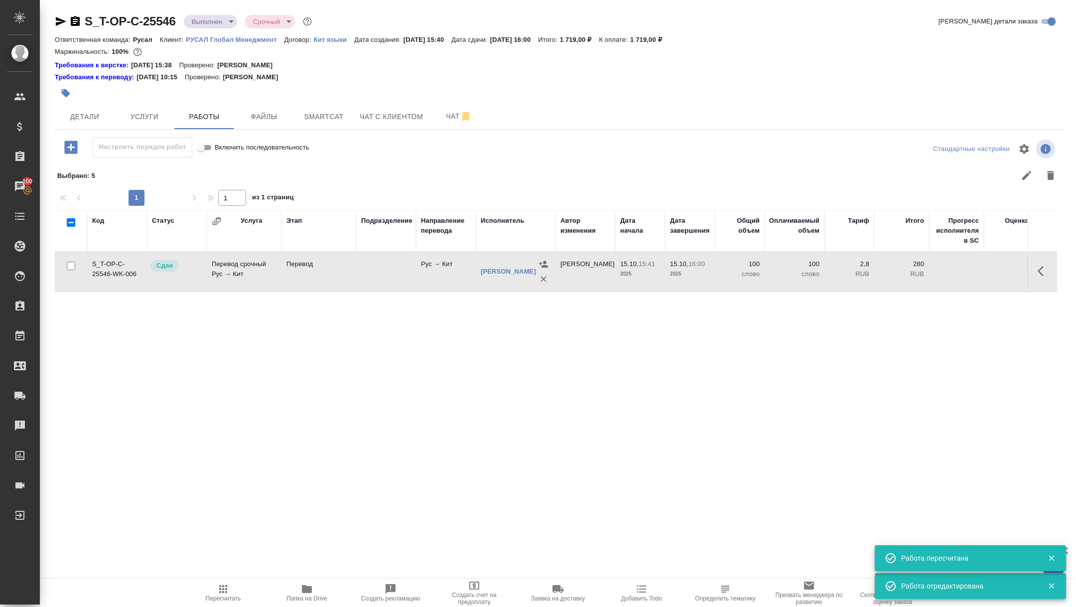
click at [225, 266] on td "Перевод срочный Рус → Кит" at bounding box center [244, 271] width 75 height 35
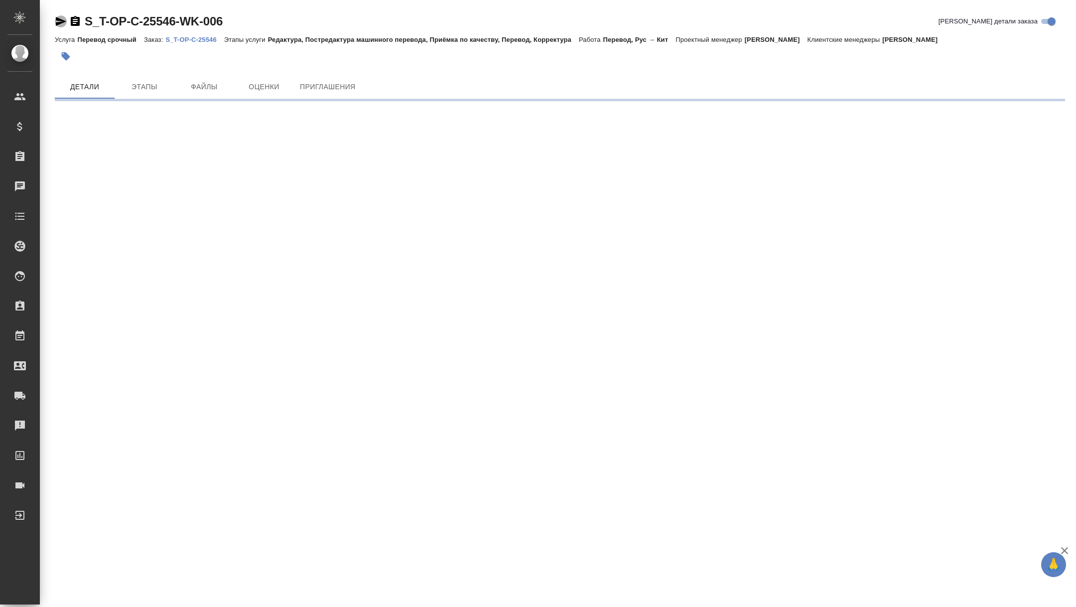
click at [60, 20] on icon "button" at bounding box center [61, 21] width 10 height 9
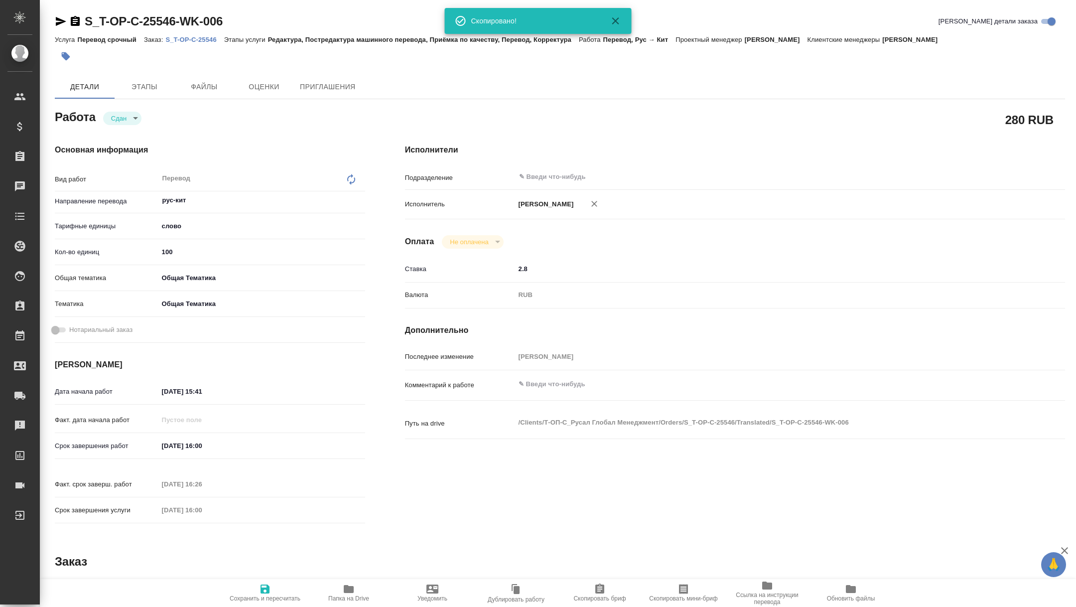
type textarea "x"
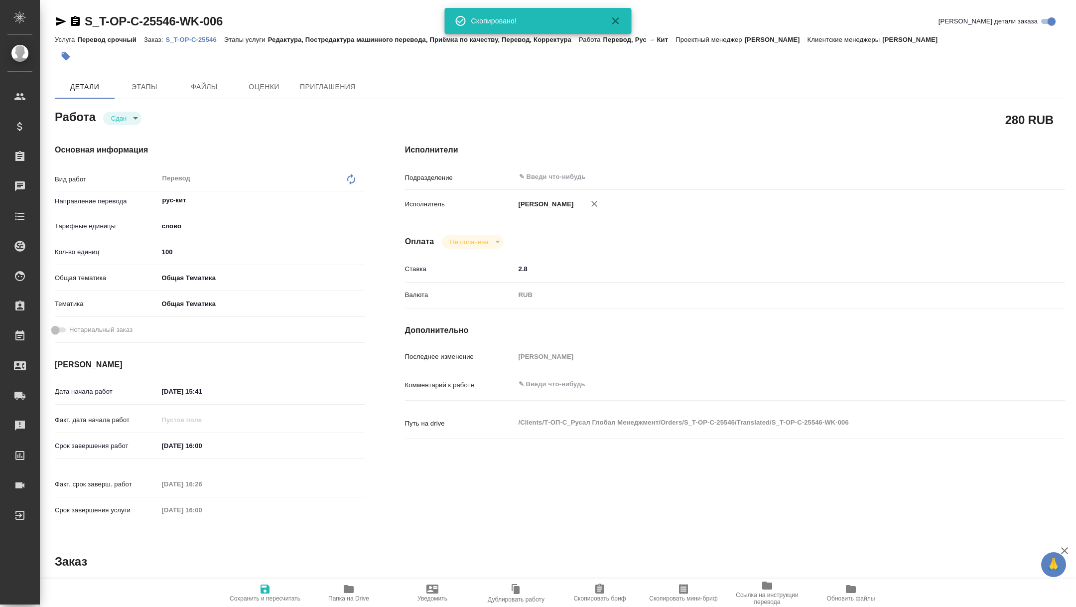
type textarea "x"
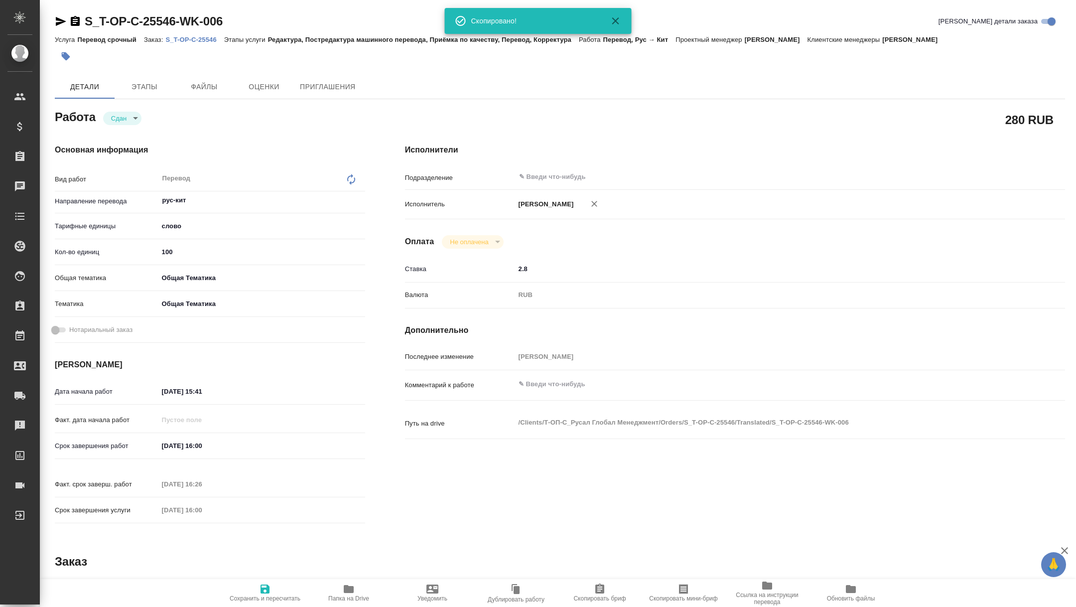
type textarea "x"
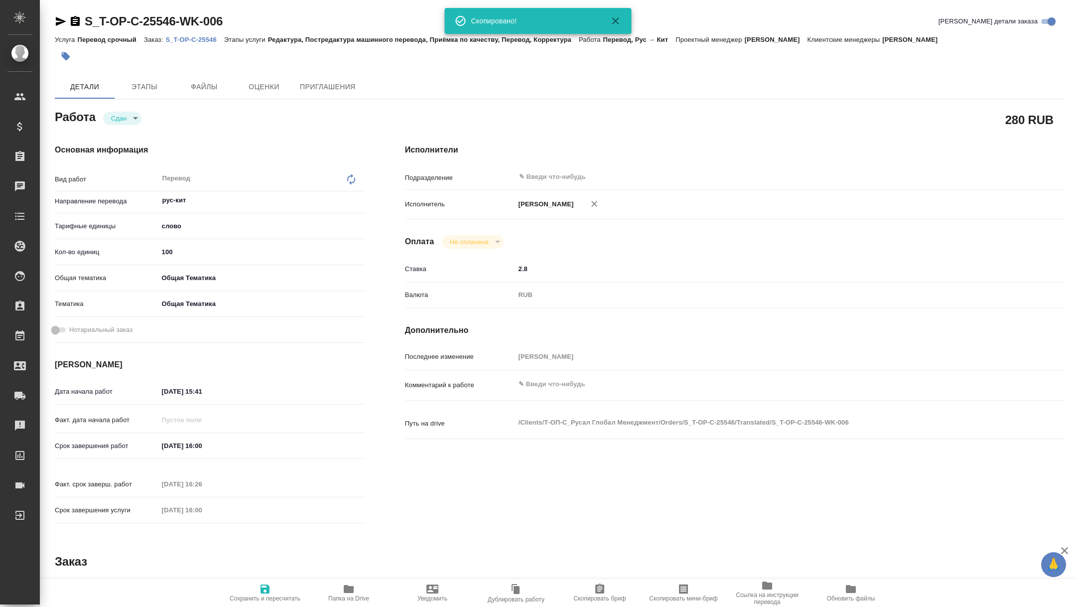
type textarea "x"
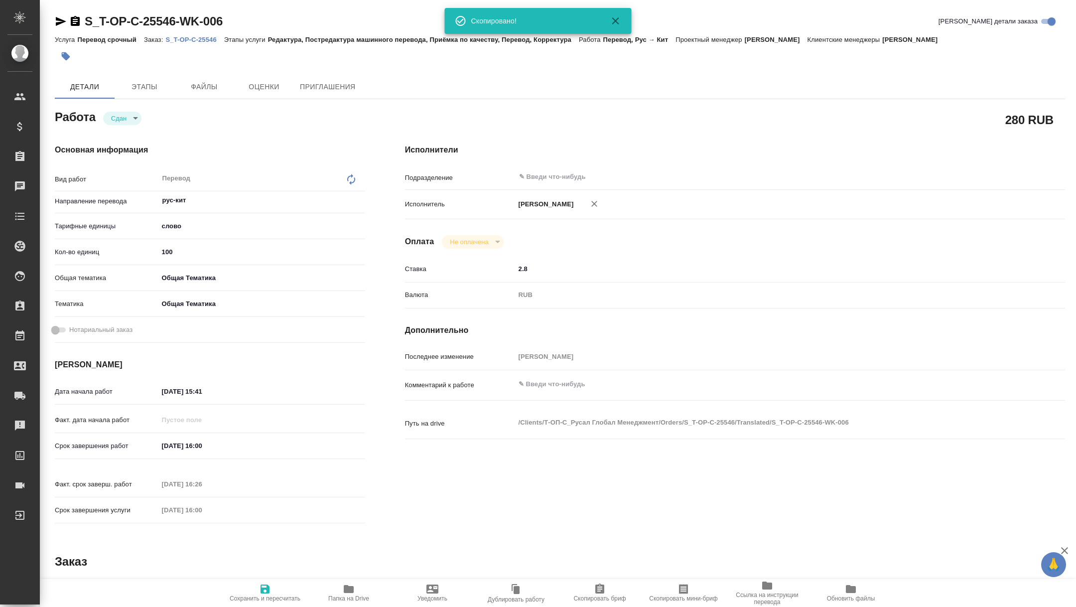
type textarea "x"
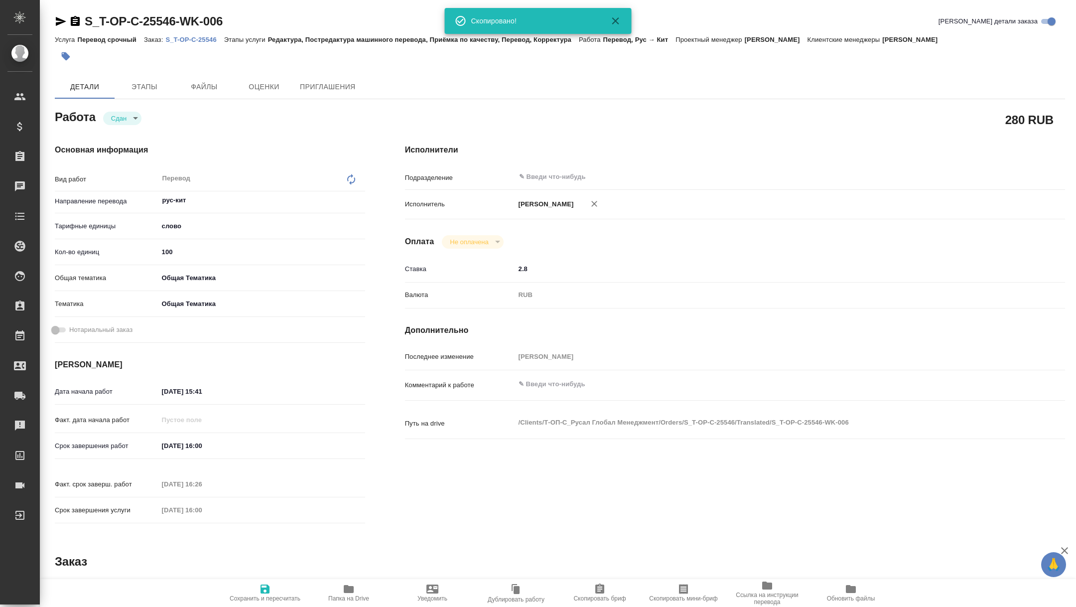
type textarea "x"
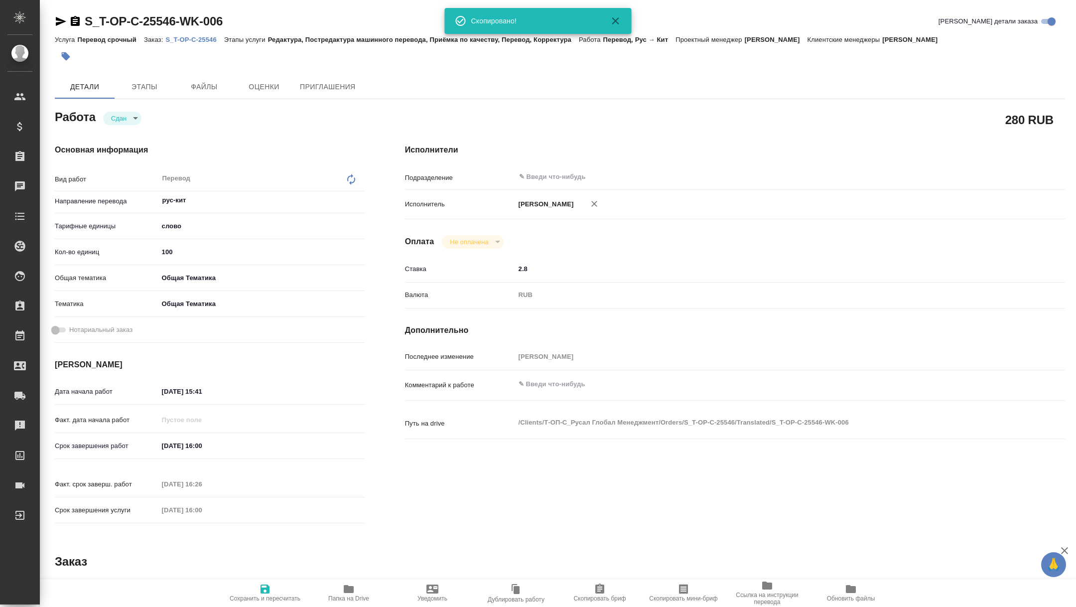
type textarea "x"
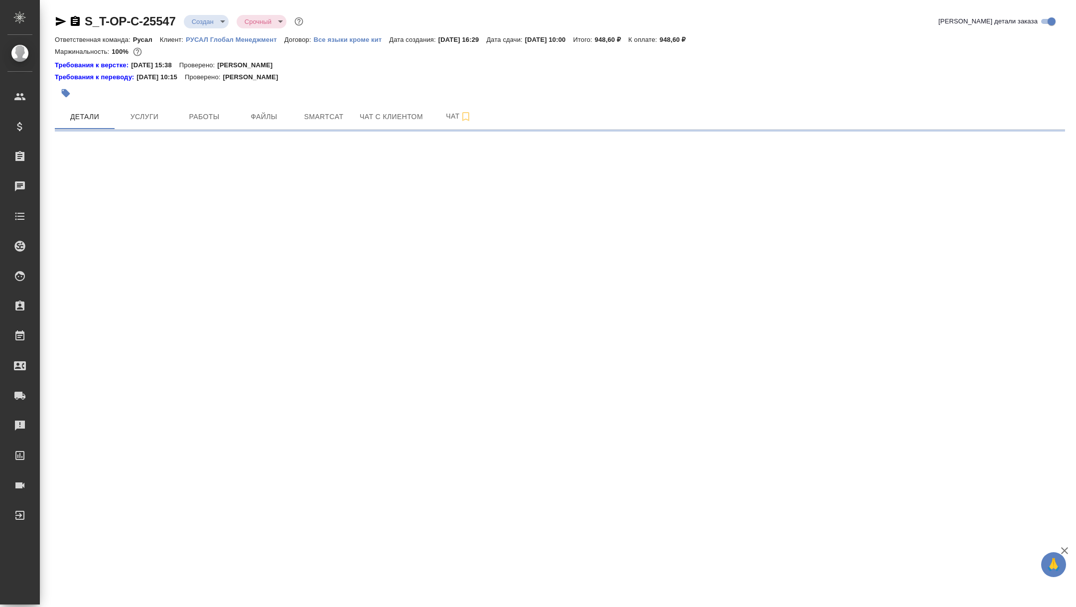
select select "RU"
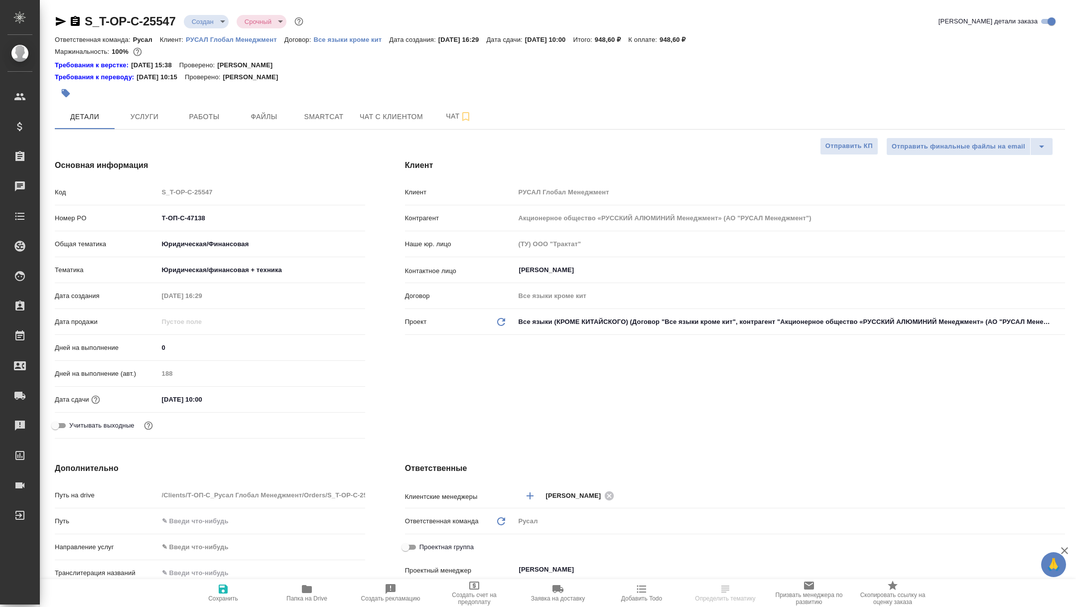
type textarea "x"
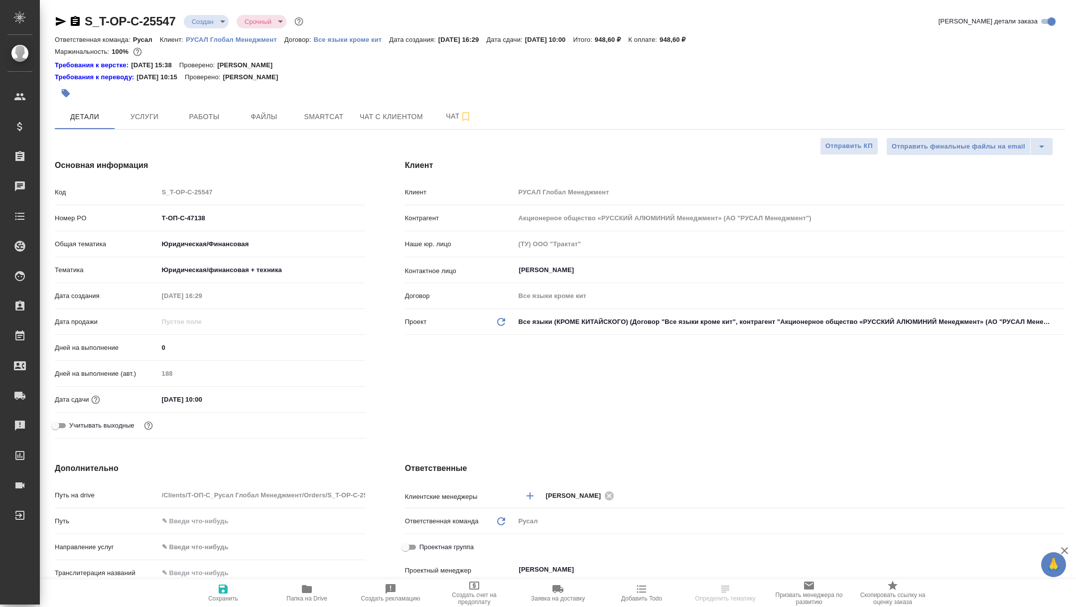
type textarea "x"
click at [295, 596] on span "Папка на Drive" at bounding box center [306, 598] width 41 height 7
type textarea "x"
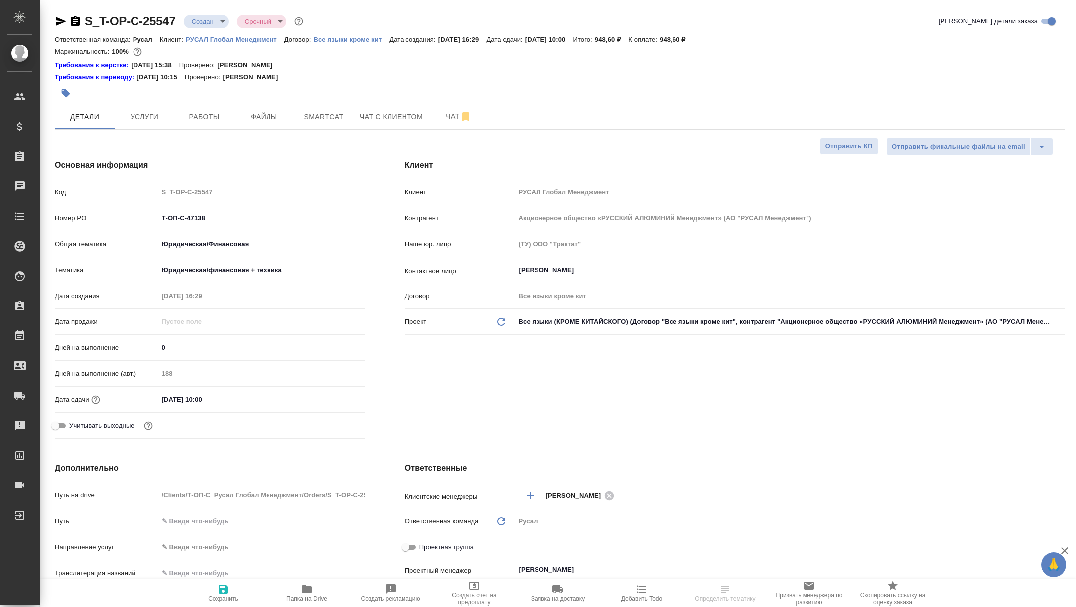
type textarea "x"
select select "RU"
type textarea "x"
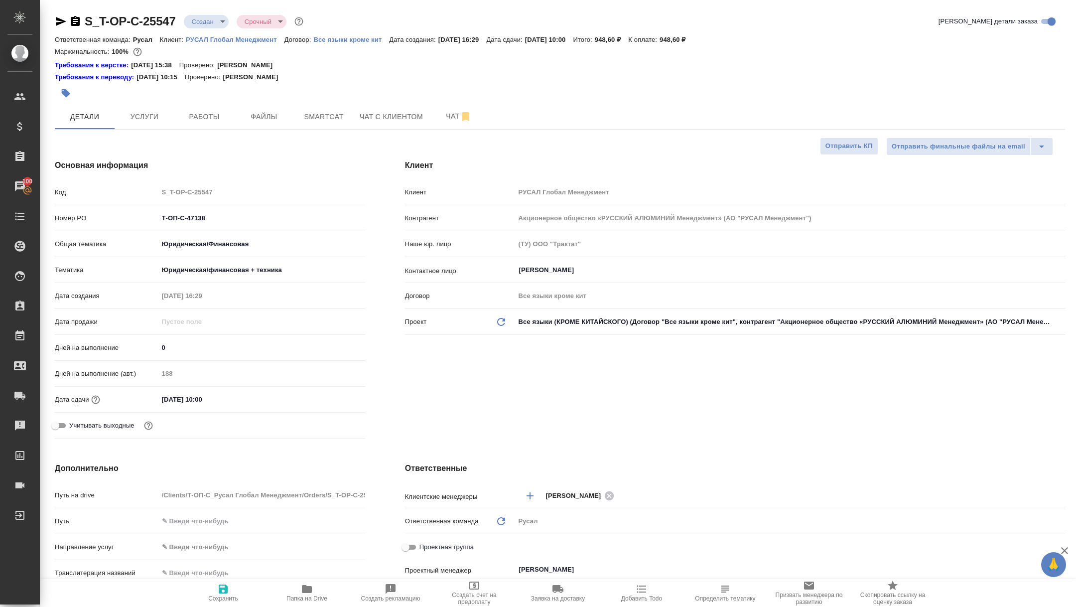
type textarea "x"
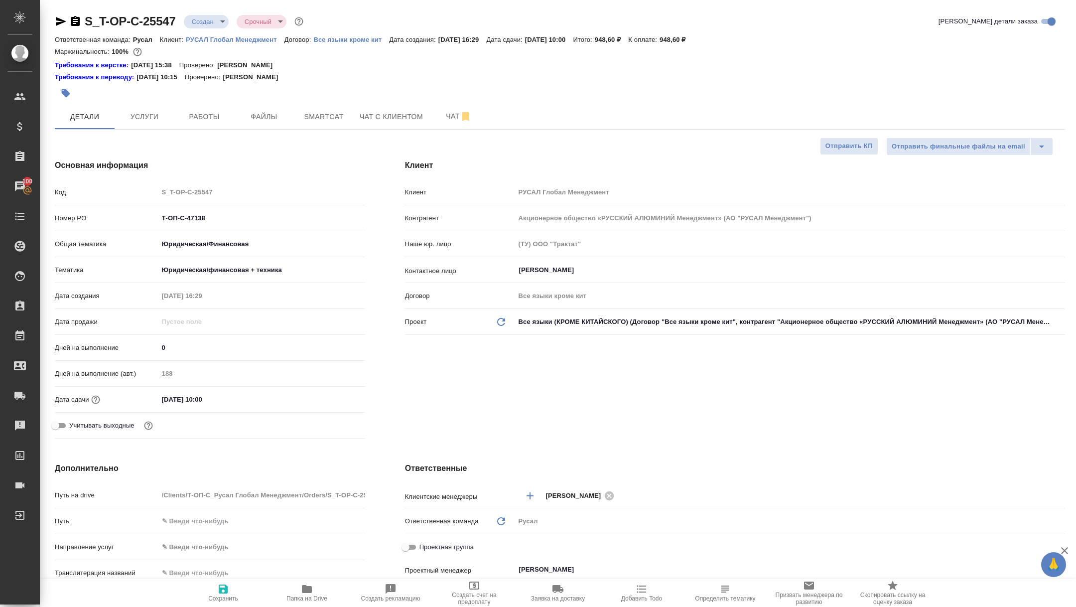
type textarea "x"
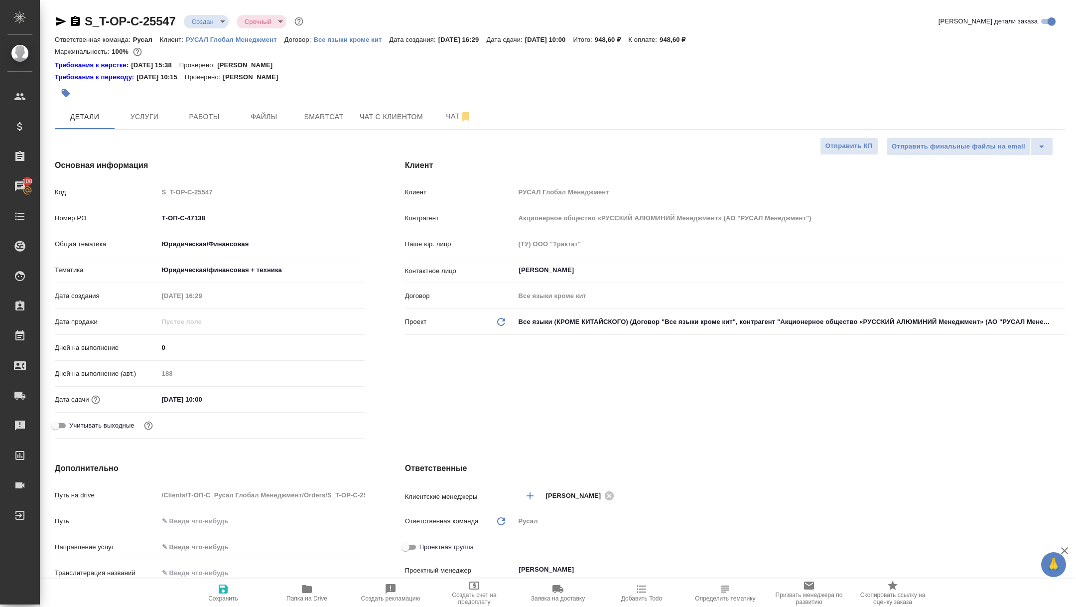
type textarea "x"
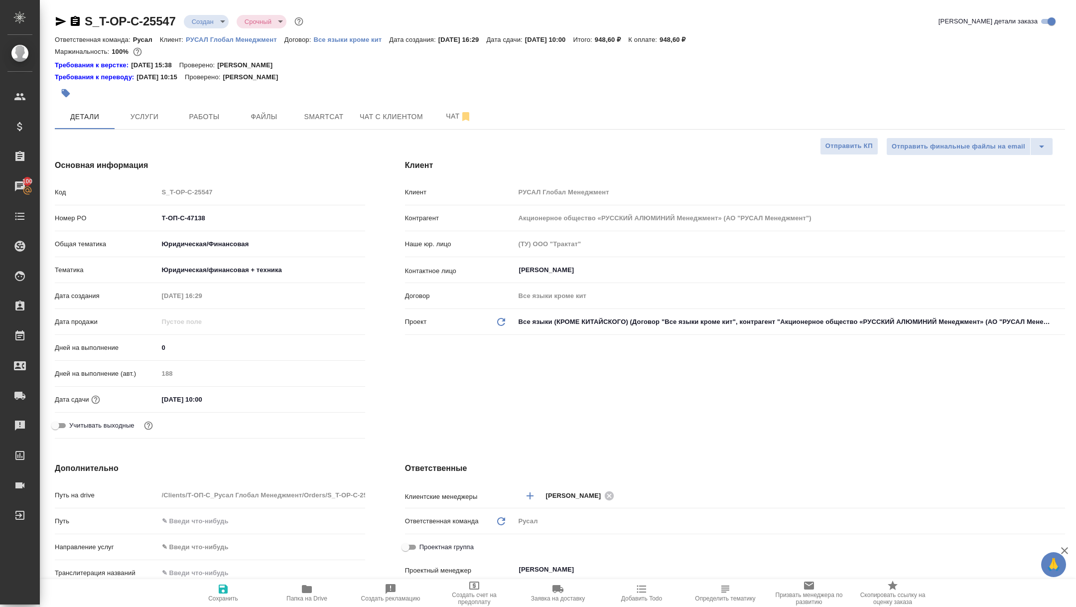
type textarea "x"
click at [218, 103] on div at bounding box center [391, 93] width 673 height 22
click at [218, 115] on span "Работы" at bounding box center [204, 117] width 48 height 12
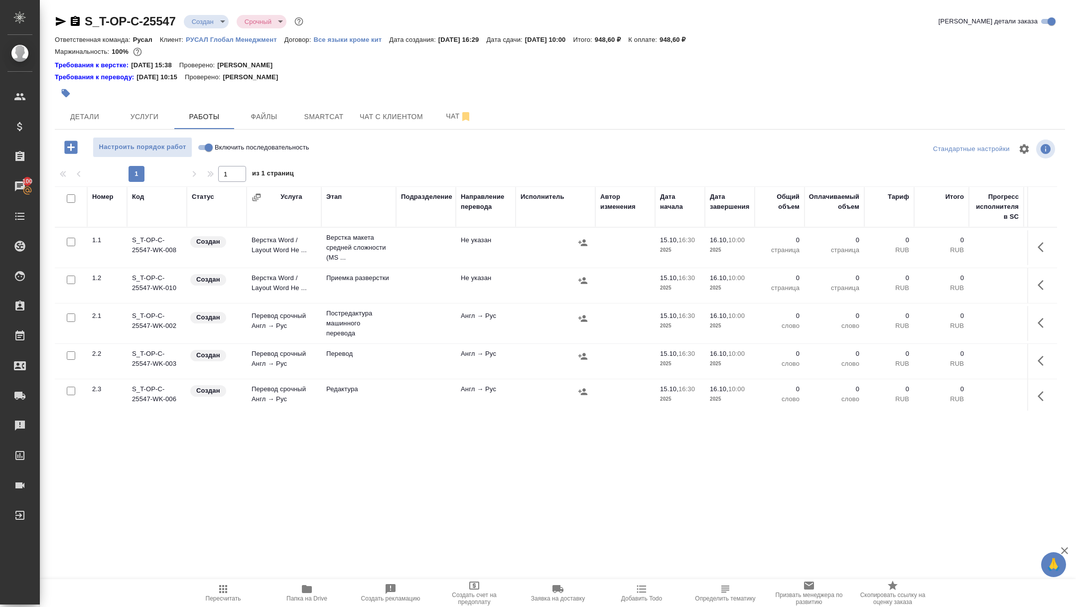
click at [1036, 239] on button "button" at bounding box center [1044, 247] width 24 height 24
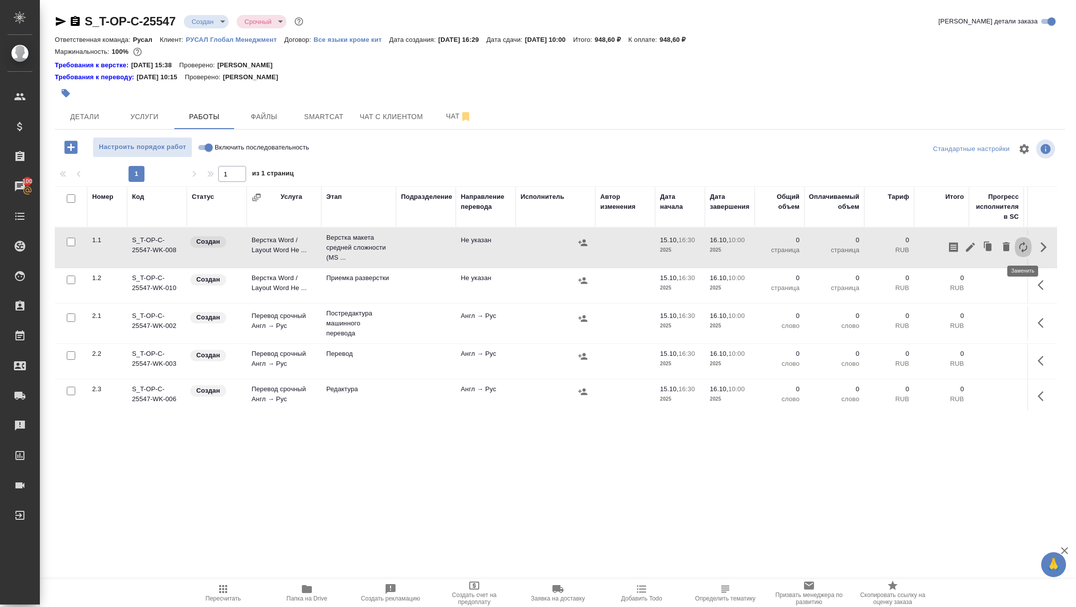
click at [1024, 245] on icon "button" at bounding box center [1023, 247] width 12 height 12
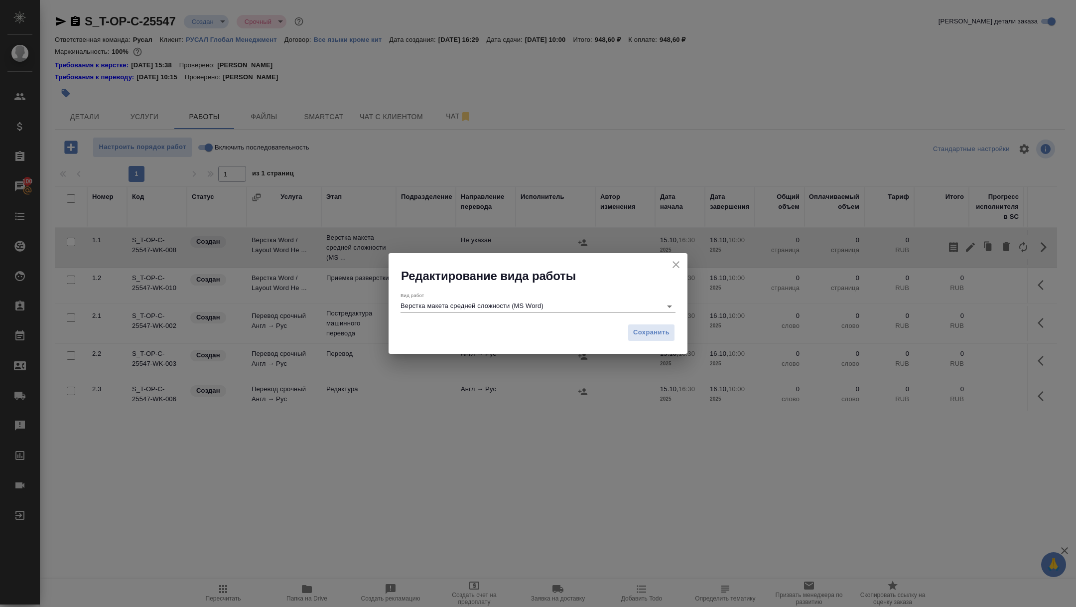
click at [425, 308] on input "Верстка макета средней сложности (MS Word)" at bounding box center [528, 306] width 256 height 12
click at [521, 327] on p "Восстановление макета средней сложности с полным соответствием оформлению ориги…" at bounding box center [537, 326] width 259 height 10
type input "Восстановление макета средней сложности с полным соответствием оформлению ориги…"
click at [649, 331] on span "Сохранить" at bounding box center [651, 332] width 36 height 11
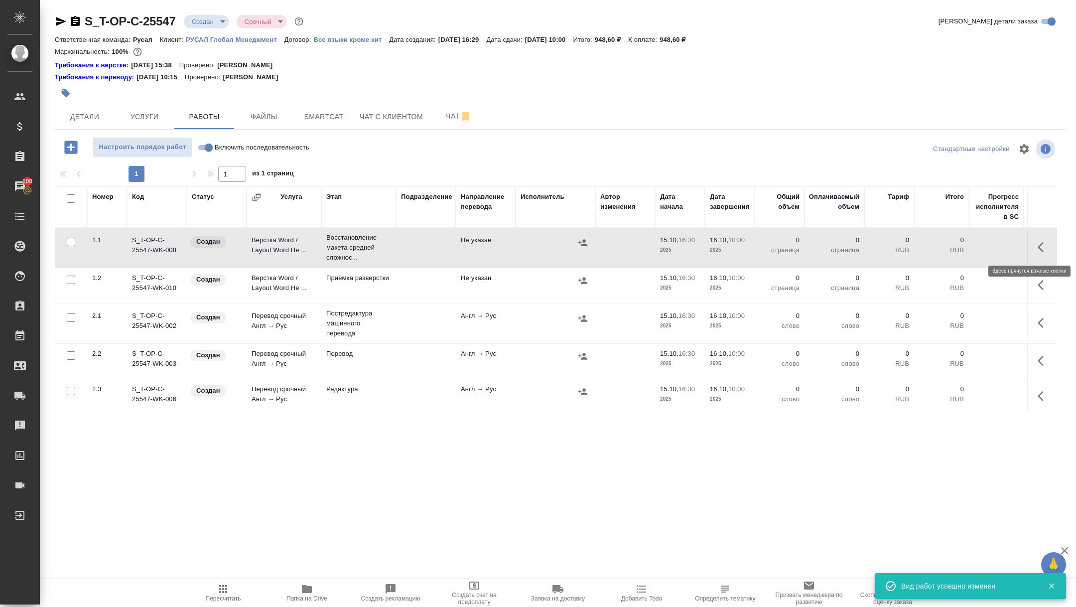
click at [1041, 248] on icon "button" at bounding box center [1041, 247] width 6 height 10
click at [974, 247] on icon "button" at bounding box center [970, 247] width 12 height 12
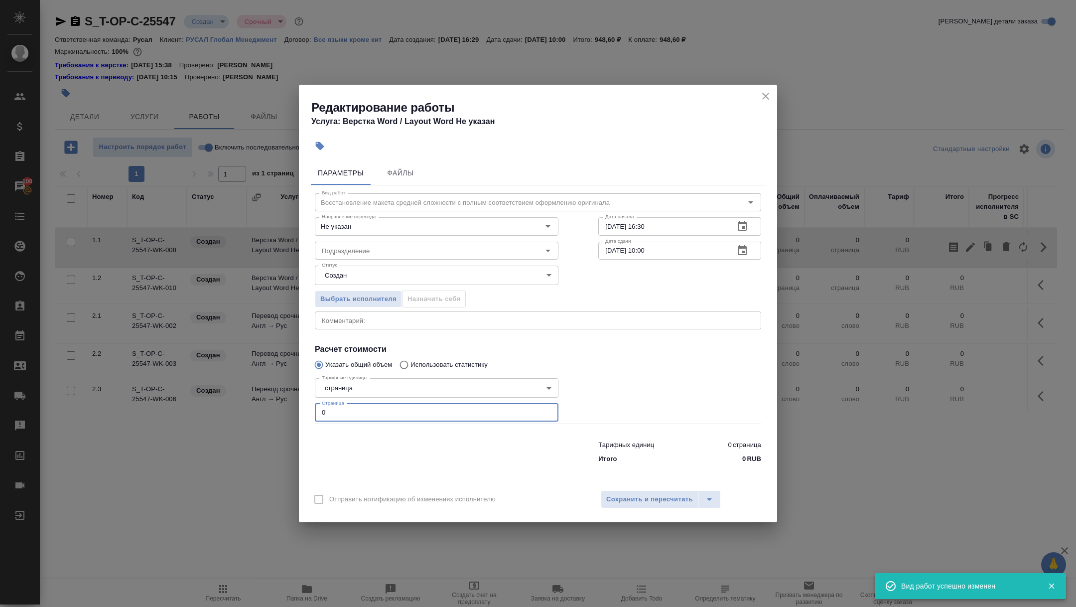
drag, startPoint x: 331, startPoint y: 412, endPoint x: 288, endPoint y: 410, distance: 42.9
click at [288, 410] on div "Редактирование работы Услуга: Верстка Word / Layout Word Не указан Параметры Фа…" at bounding box center [538, 303] width 1076 height 607
type input "1"
click at [744, 250] on icon "button" at bounding box center [742, 251] width 12 height 12
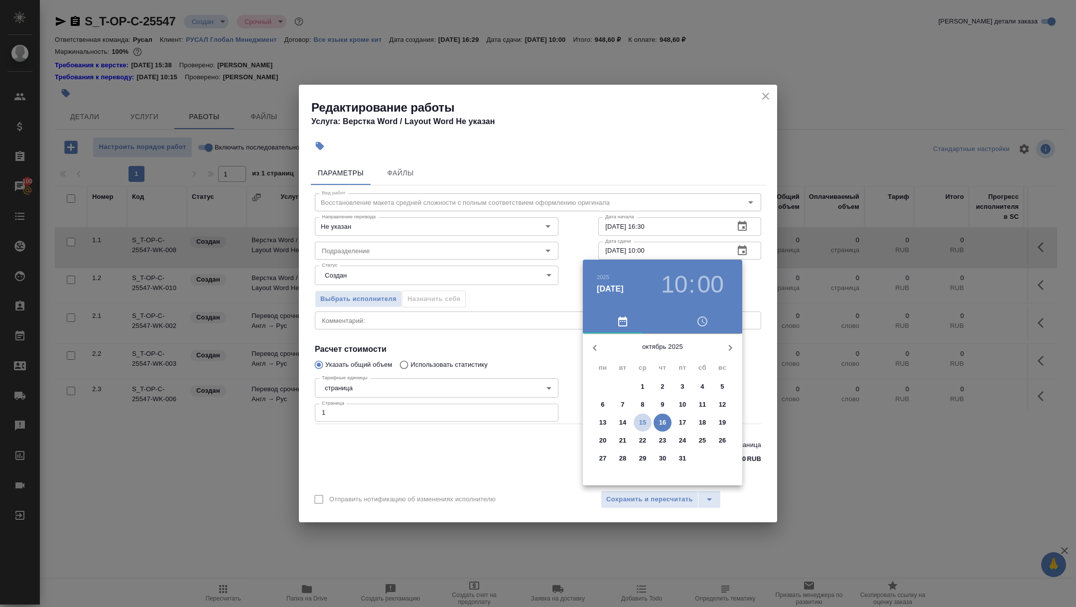
click at [644, 421] on p "15" at bounding box center [642, 422] width 7 height 10
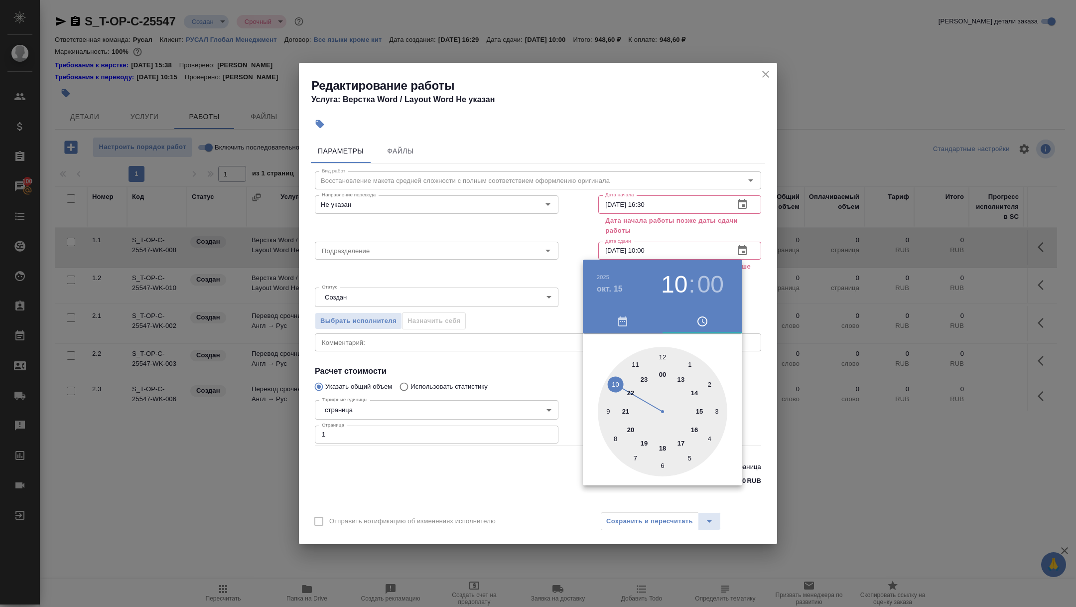
click at [683, 440] on div at bounding box center [663, 412] width 130 height 130
type input "[DATE] 17:00"
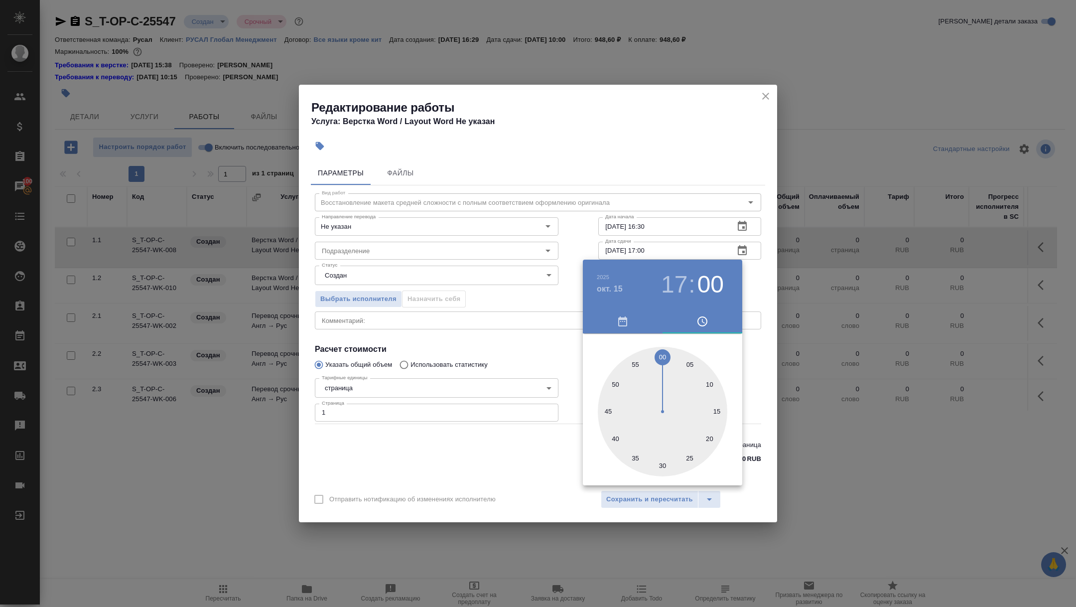
drag, startPoint x: 515, startPoint y: 321, endPoint x: 525, endPoint y: 341, distance: 22.1
click at [515, 321] on div at bounding box center [538, 303] width 1076 height 607
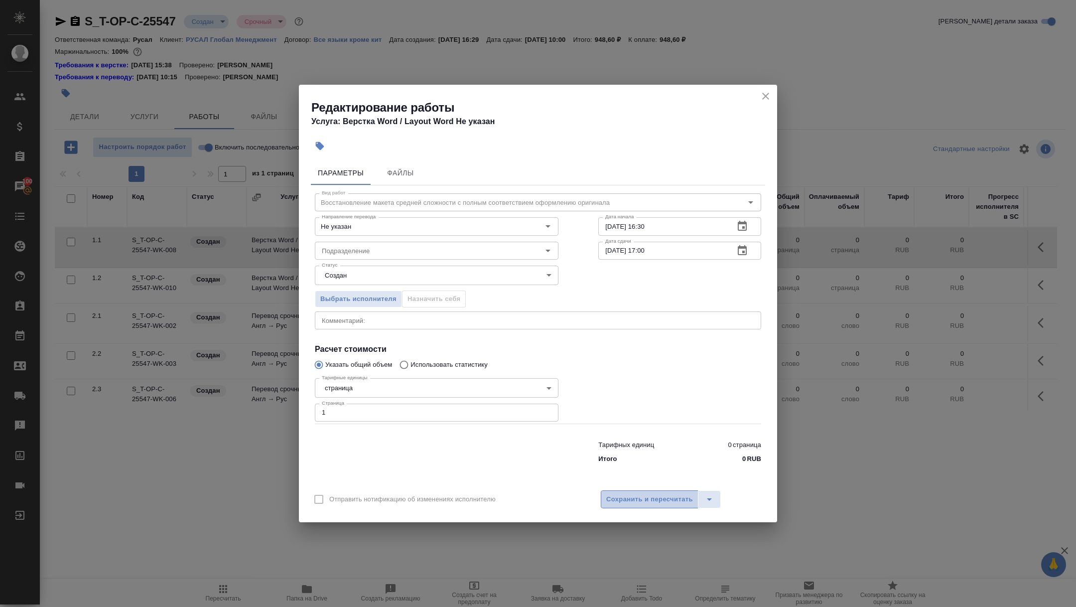
click at [657, 501] on span "Сохранить и пересчитать" at bounding box center [649, 499] width 87 height 11
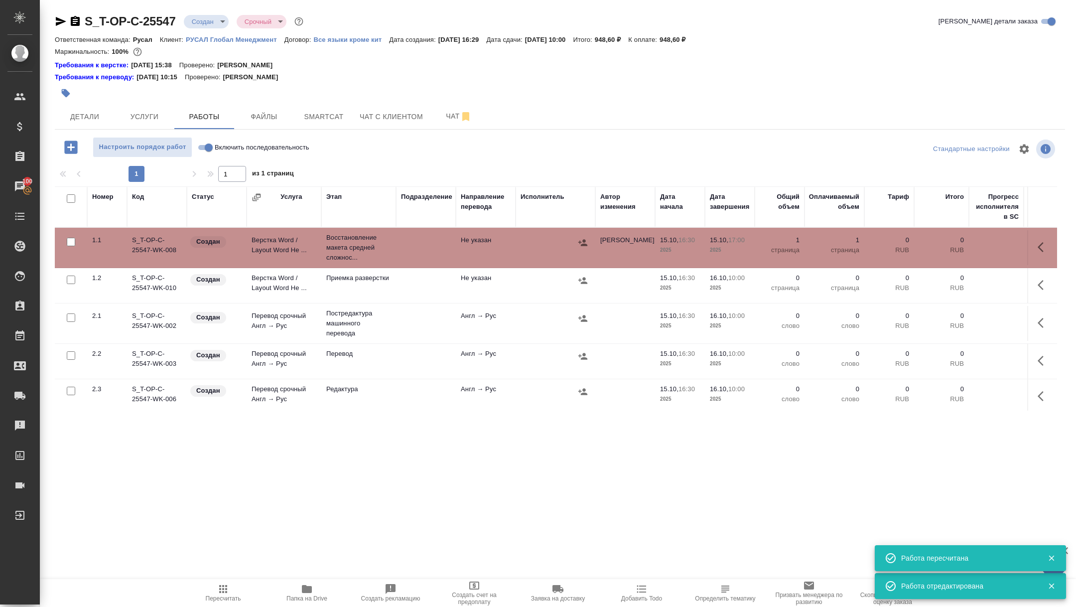
click at [205, 148] on input "Включить последовательность" at bounding box center [209, 147] width 36 height 12
checkbox input "true"
click at [203, 24] on body "🙏 .cls-1 fill:#fff; AWATERA Zhuravleva Alexandra Клиенты Спецификации Заказы 10…" at bounding box center [538, 303] width 1076 height 607
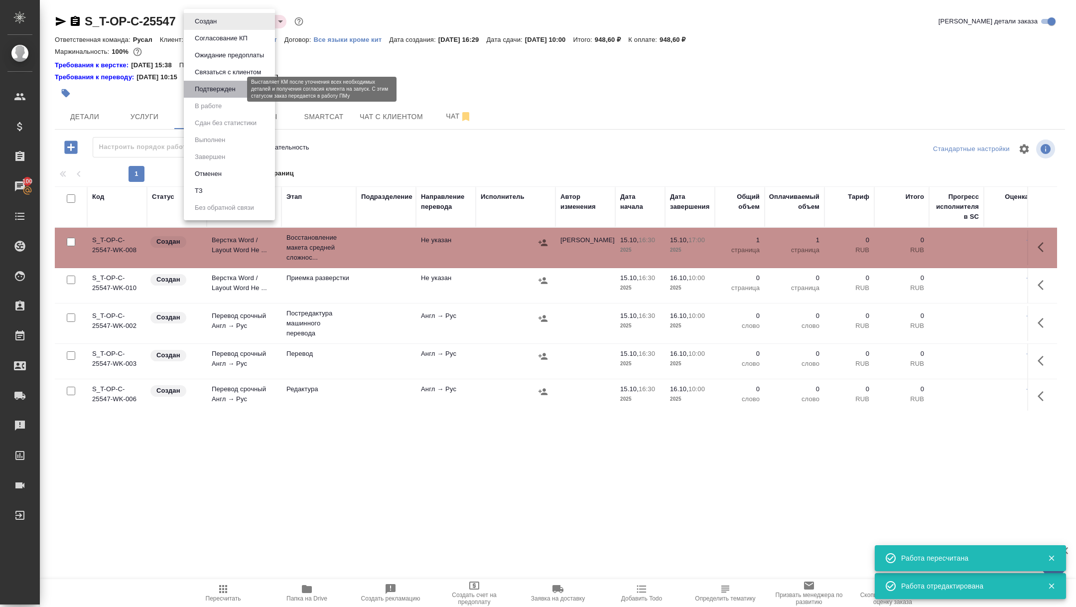
click at [210, 92] on button "Подтвержден" at bounding box center [215, 89] width 47 height 11
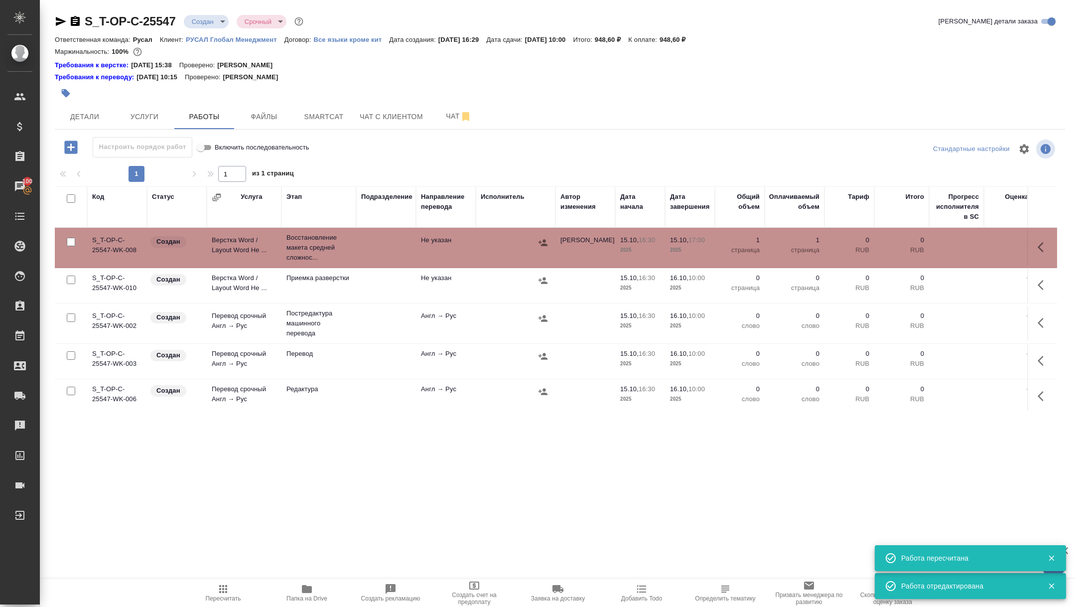
click at [217, 241] on td "Верстка Word / Layout Word Не ..." at bounding box center [244, 247] width 75 height 35
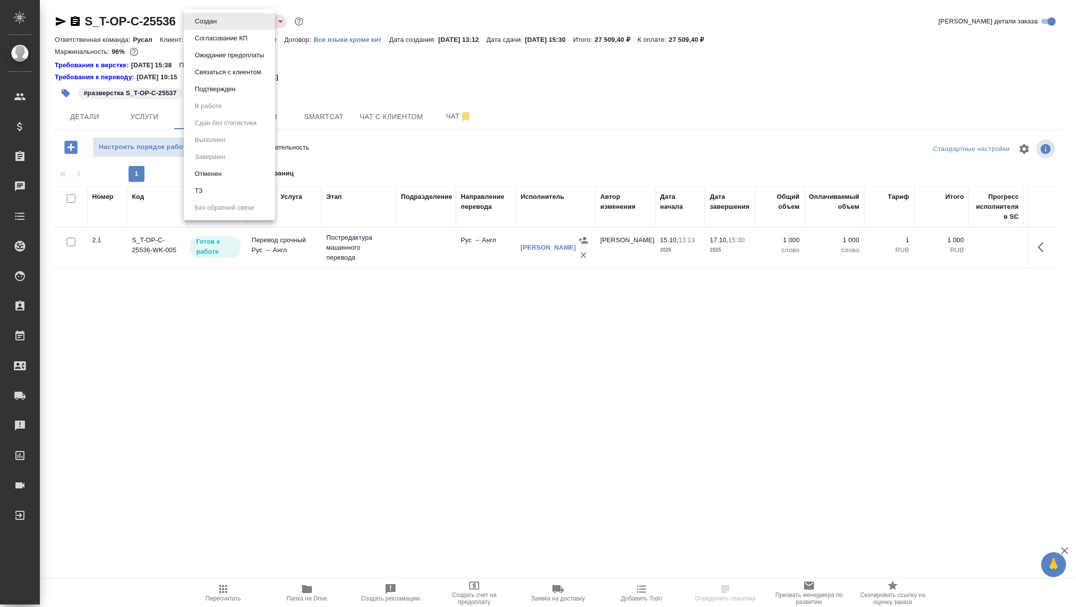
click at [214, 19] on body "🙏 .cls-1 fill:#fff; AWATERA [PERSON_NAME] Спецификации Заказы Чаты Todo Проекты…" at bounding box center [538, 303] width 1076 height 607
click at [214, 87] on button "Подтвержден" at bounding box center [215, 89] width 47 height 11
click at [205, 15] on body "🙏 .cls-1 fill:#fff; AWATERA [PERSON_NAME] Спецификации Заказы Чаты Todo Проекты…" at bounding box center [538, 303] width 1076 height 607
click at [208, 17] on body "🙏 .cls-1 fill:#fff; AWATERA [PERSON_NAME] Спецификации Заказы Чаты Todo Проекты…" at bounding box center [538, 303] width 1076 height 607
click at [206, 100] on button "В работе" at bounding box center [208, 105] width 33 height 11
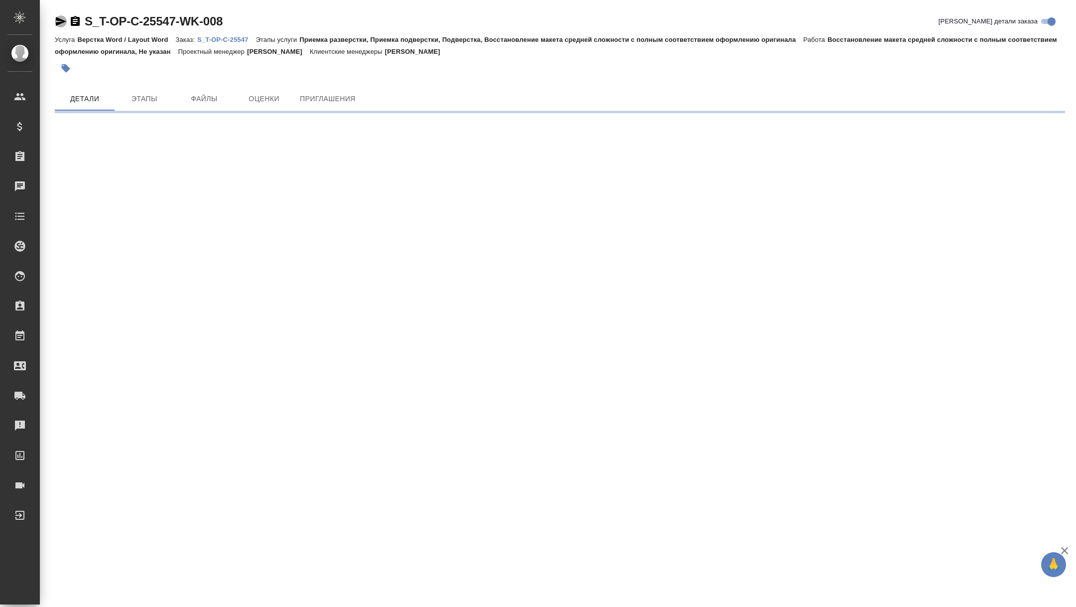
click at [57, 23] on icon "button" at bounding box center [61, 21] width 10 height 9
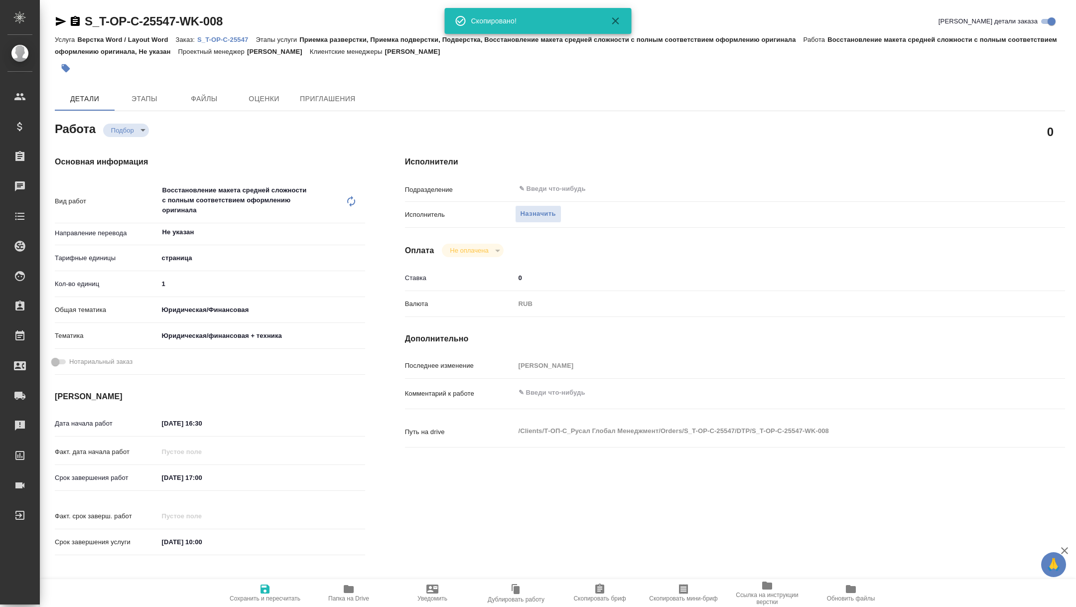
type textarea "x"
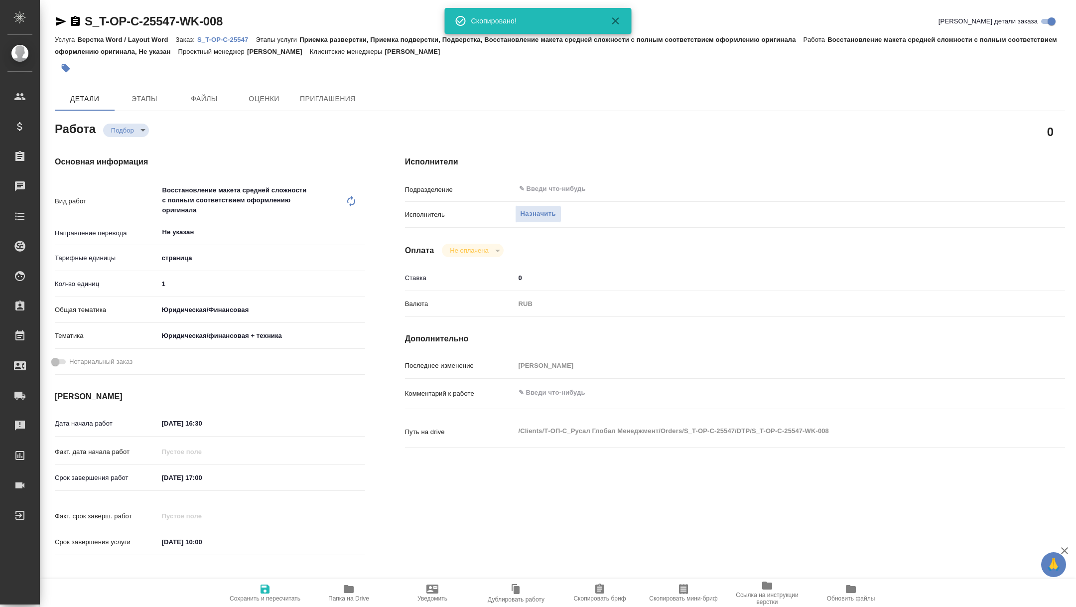
type textarea "x"
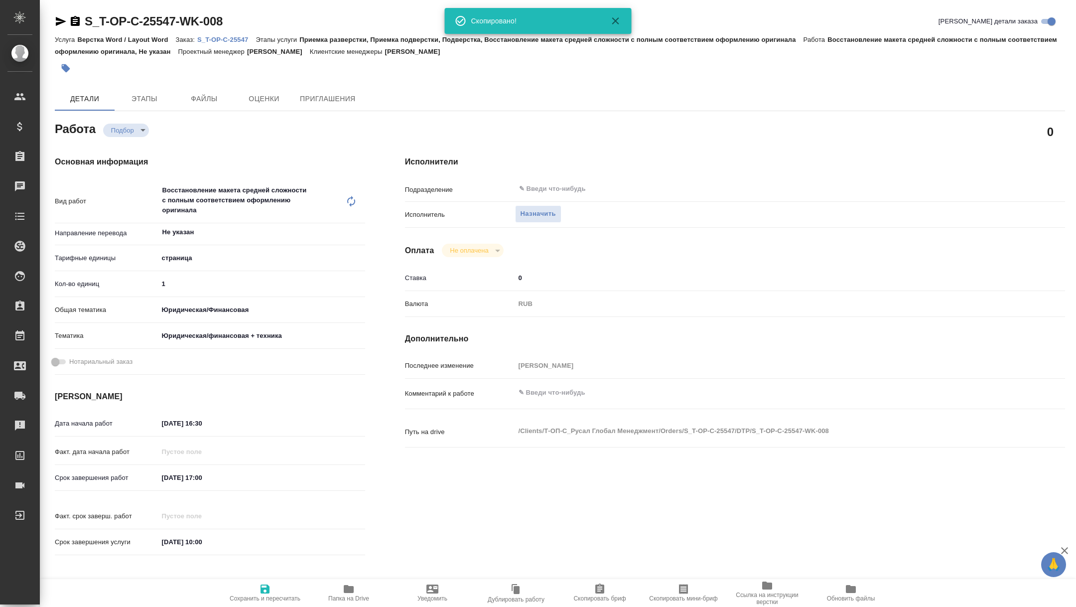
type textarea "x"
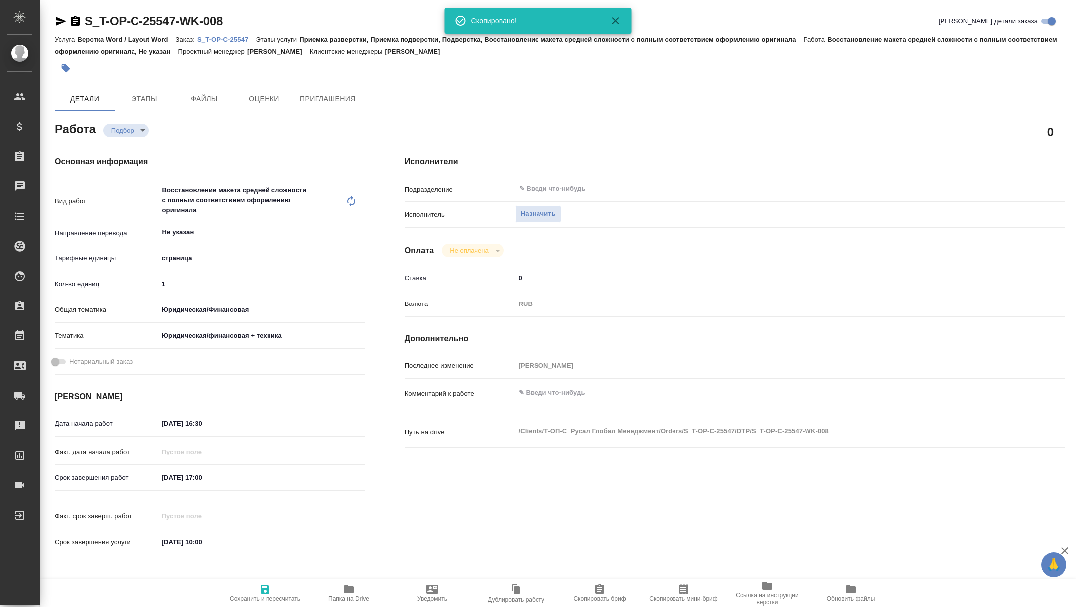
type textarea "x"
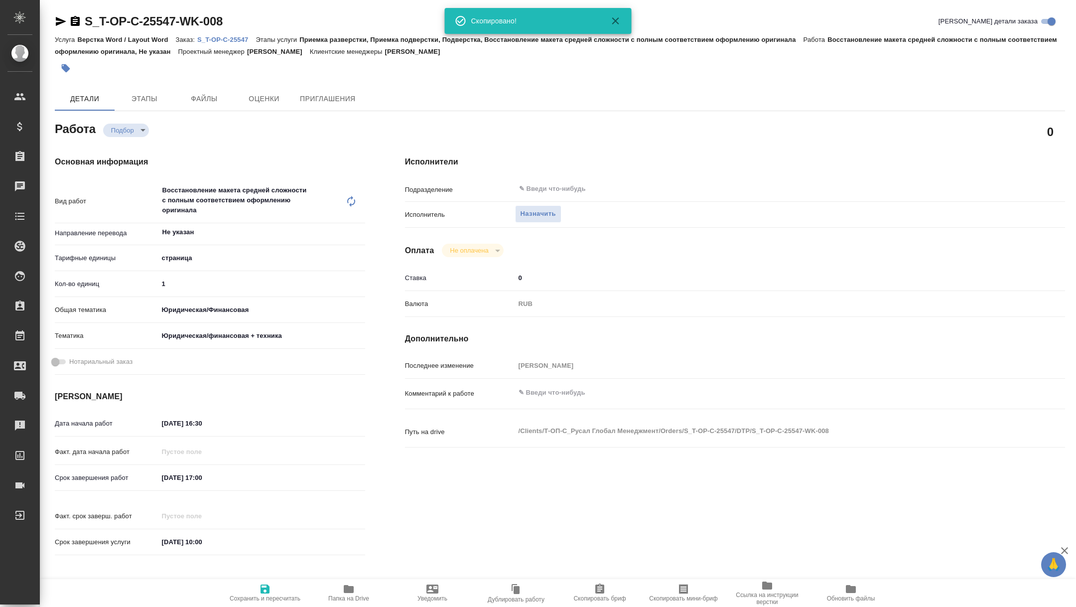
type textarea "x"
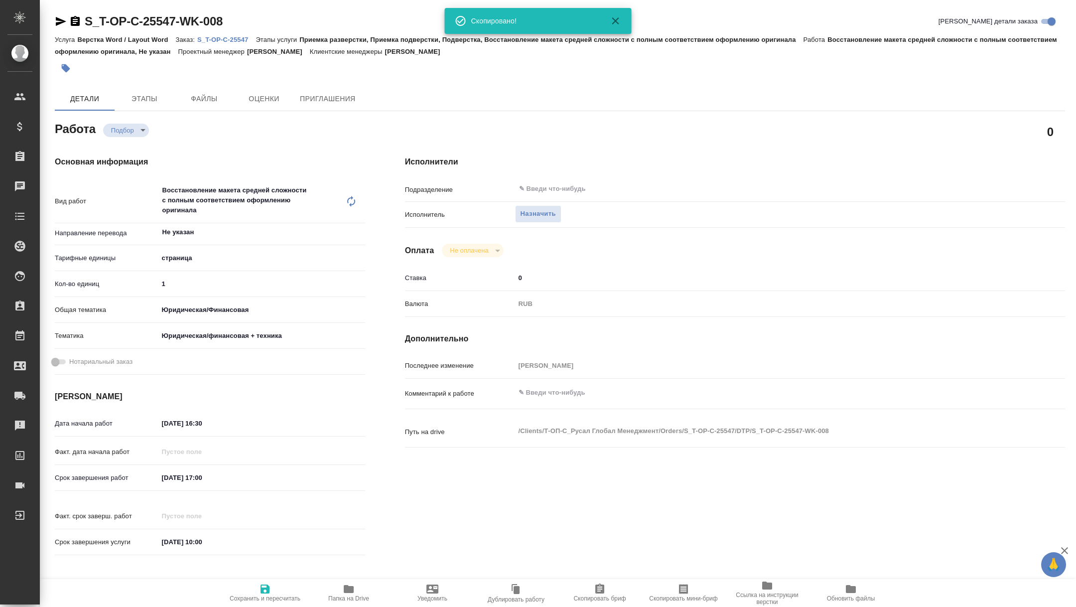
type textarea "x"
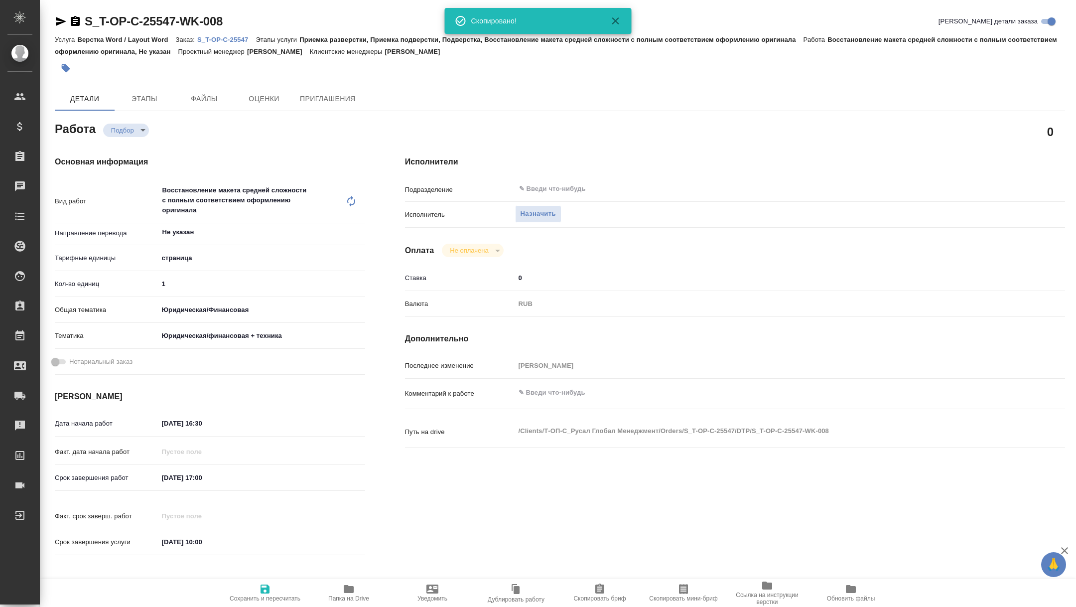
type textarea "x"
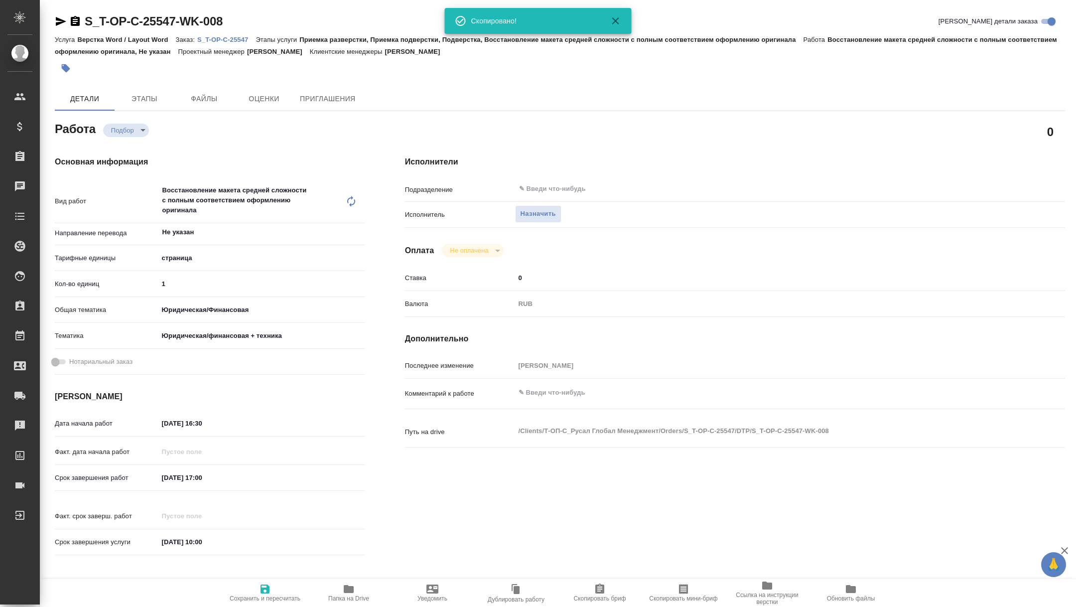
type textarea "x"
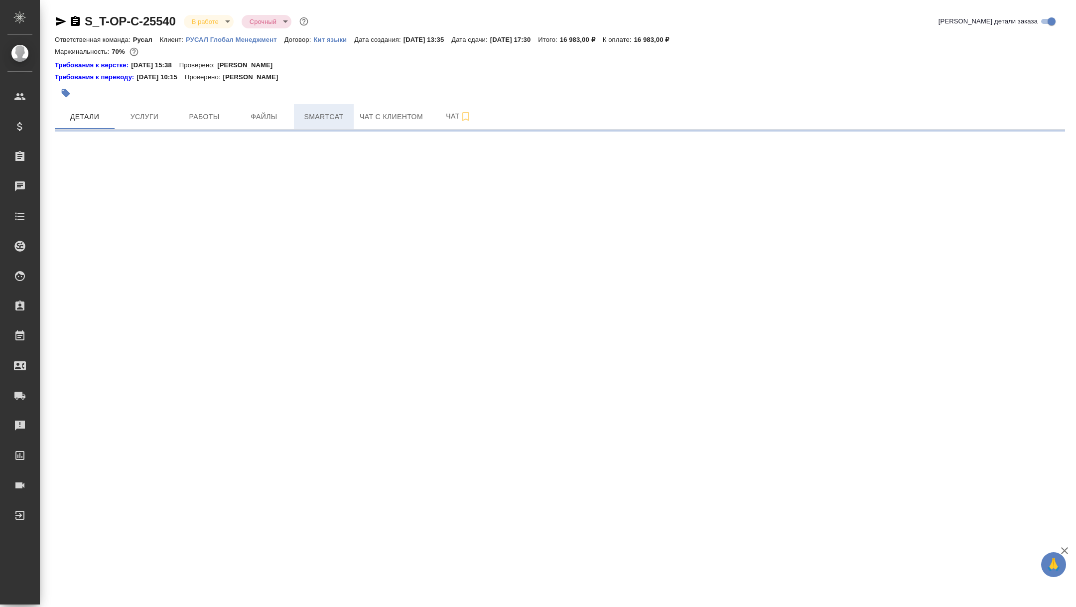
select select "RU"
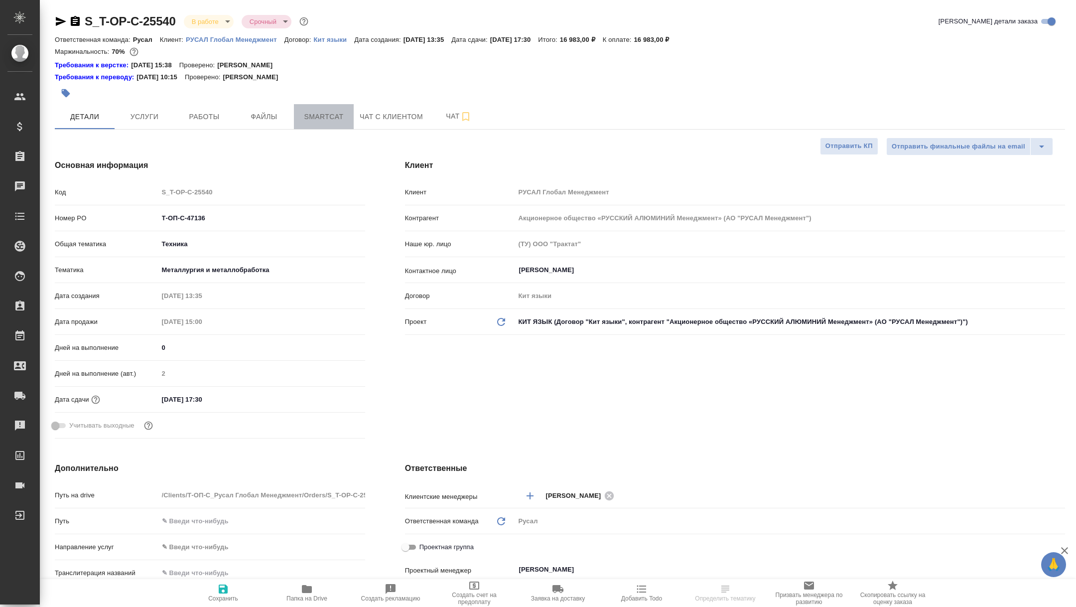
click at [336, 116] on span "Smartcat" at bounding box center [324, 117] width 48 height 12
type textarea "x"
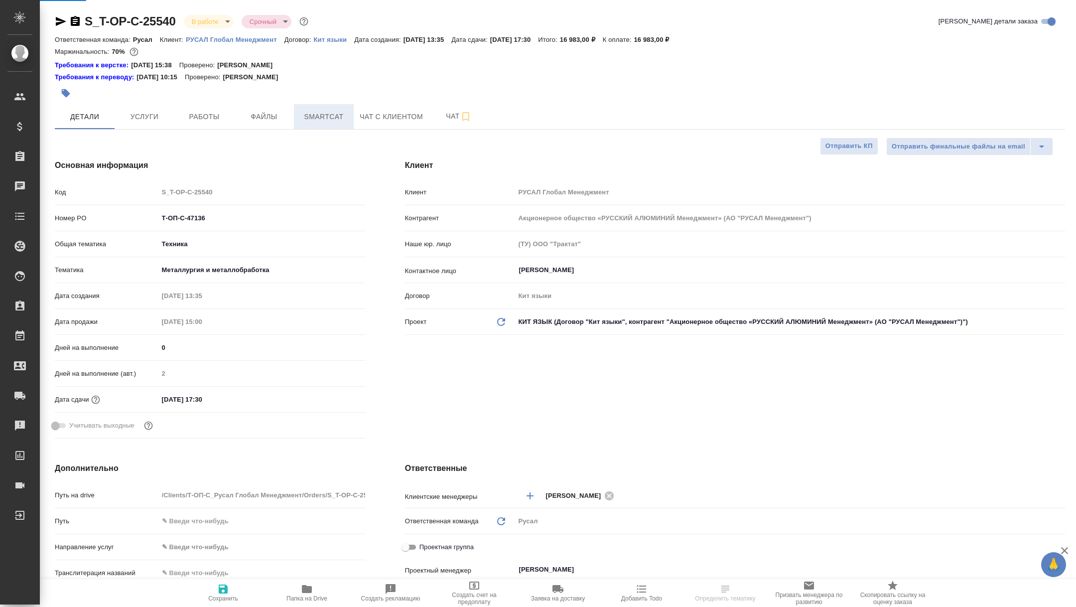
type textarea "x"
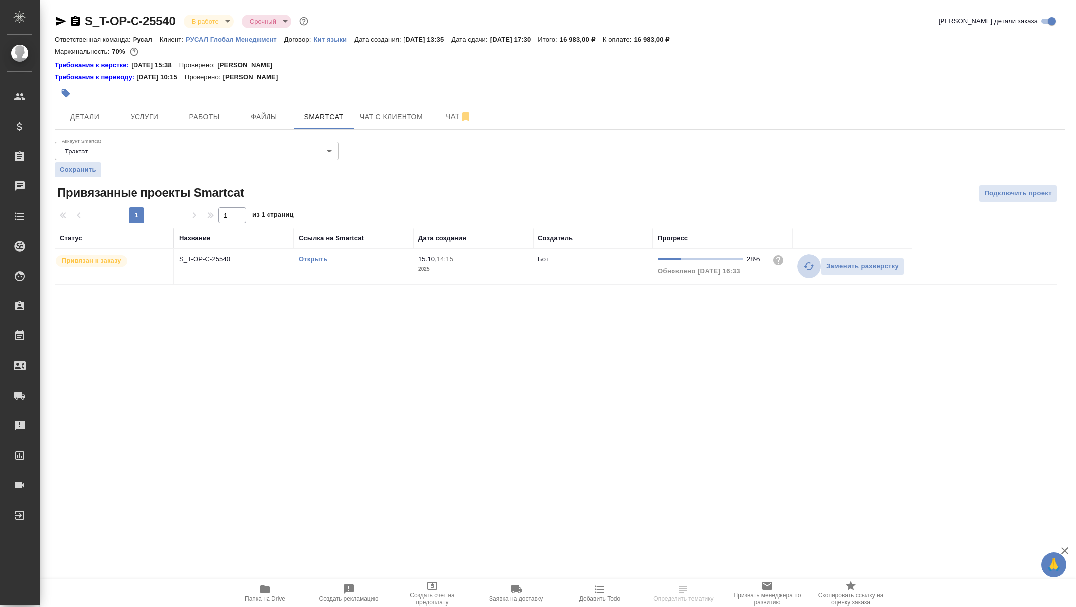
click at [810, 262] on icon "button" at bounding box center [808, 266] width 11 height 8
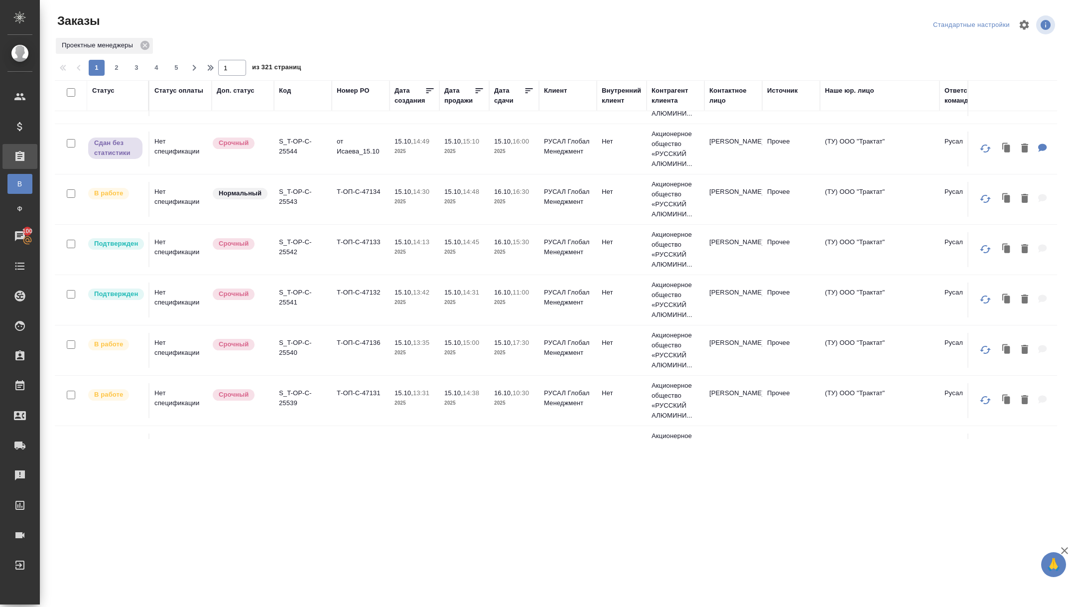
scroll to position [389, 0]
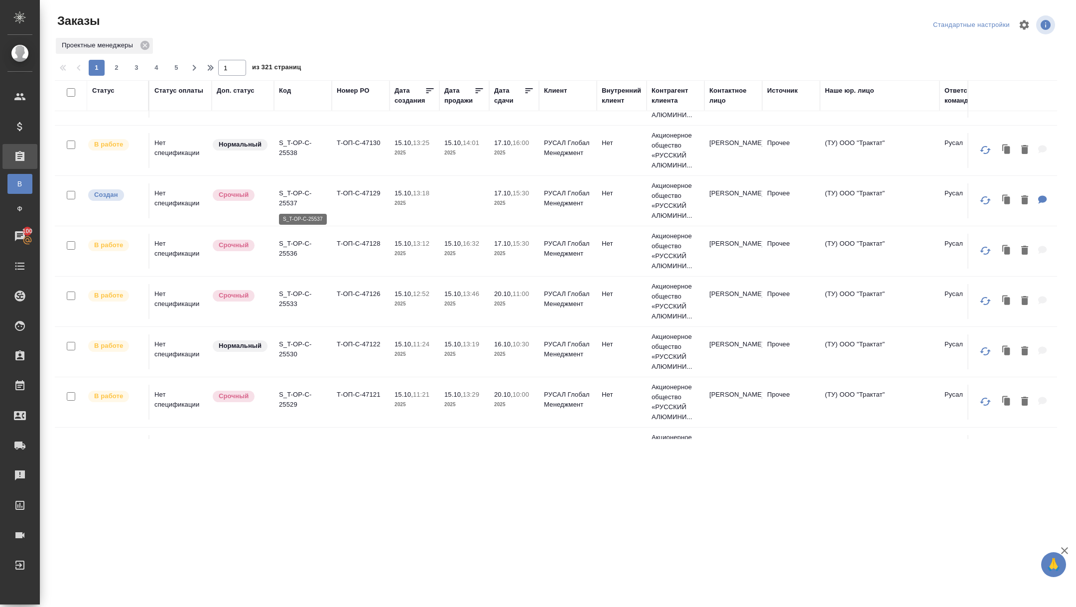
click at [286, 196] on p "S_T-OP-C-25537" at bounding box center [303, 198] width 48 height 20
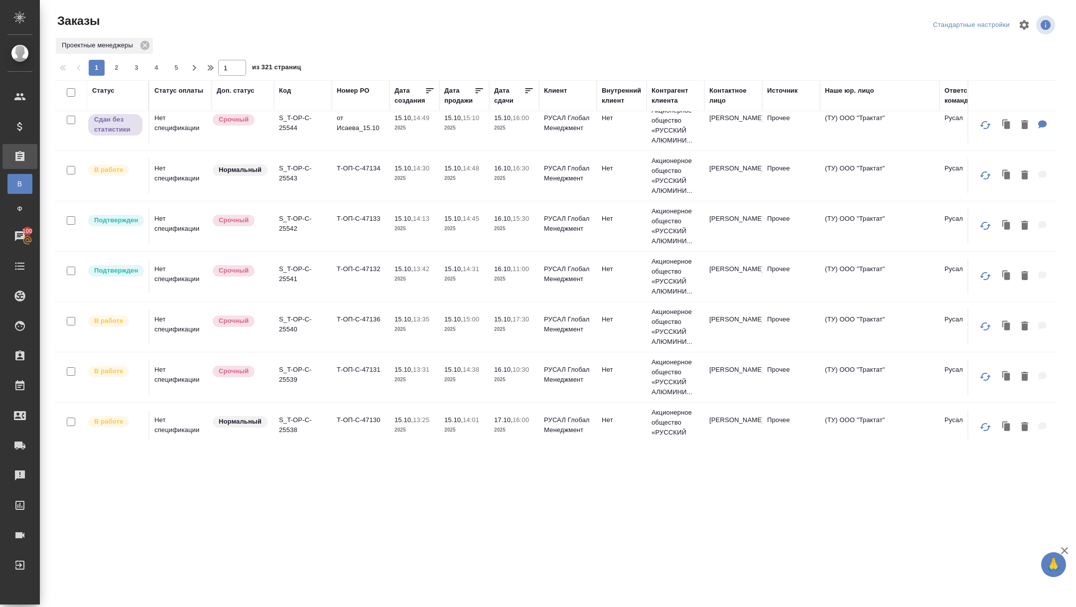
scroll to position [0, 0]
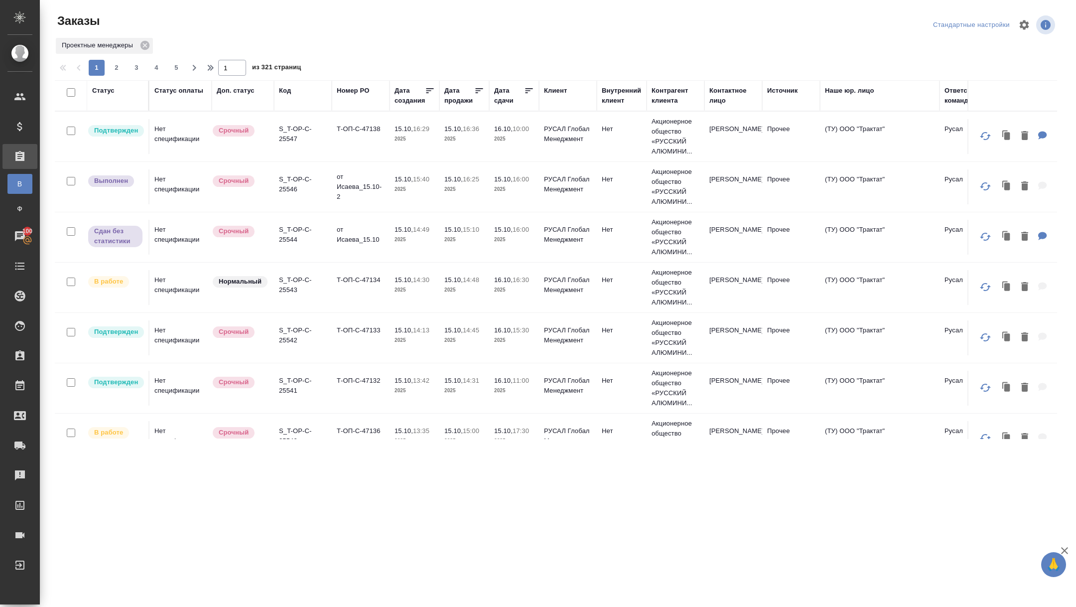
click at [109, 88] on div "Статус" at bounding box center [103, 91] width 22 height 10
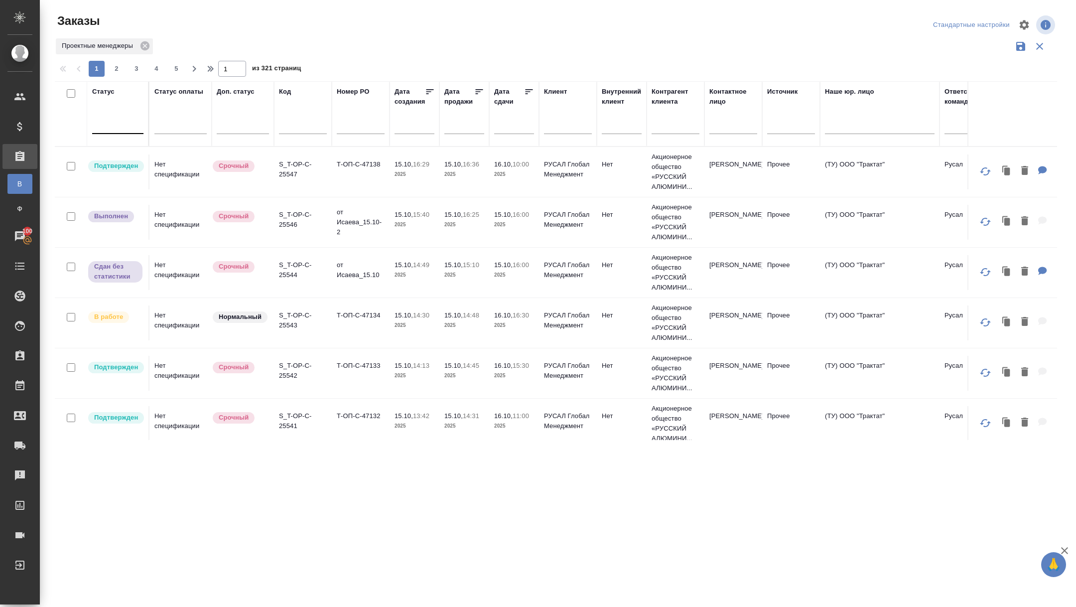
click at [116, 123] on div at bounding box center [117, 124] width 51 height 14
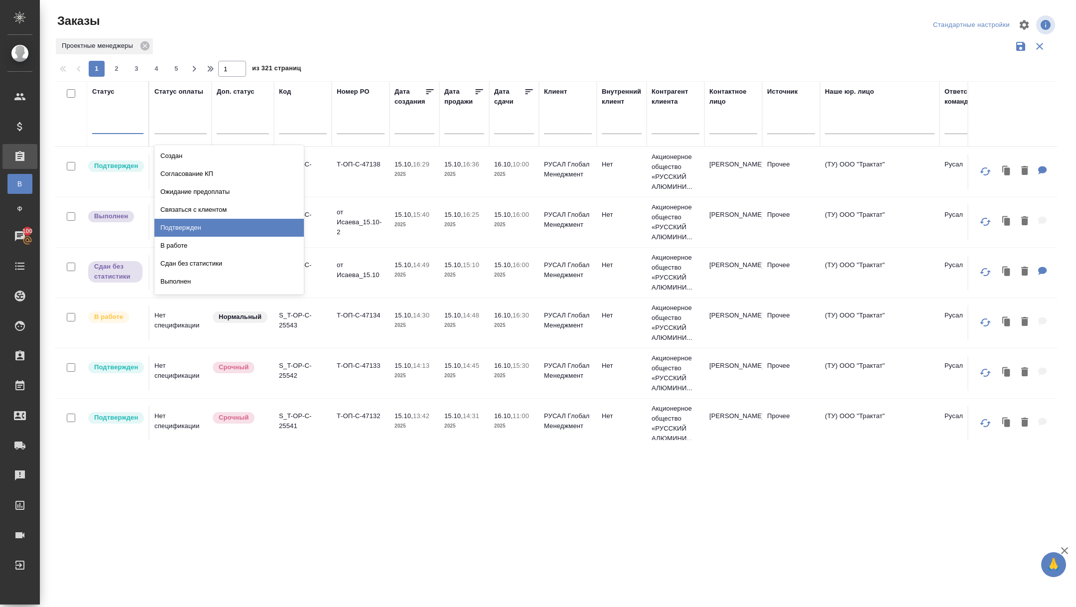
drag, startPoint x: 189, startPoint y: 225, endPoint x: 264, endPoint y: 10, distance: 227.5
click at [189, 225] on div "Подтвержден" at bounding box center [228, 228] width 149 height 18
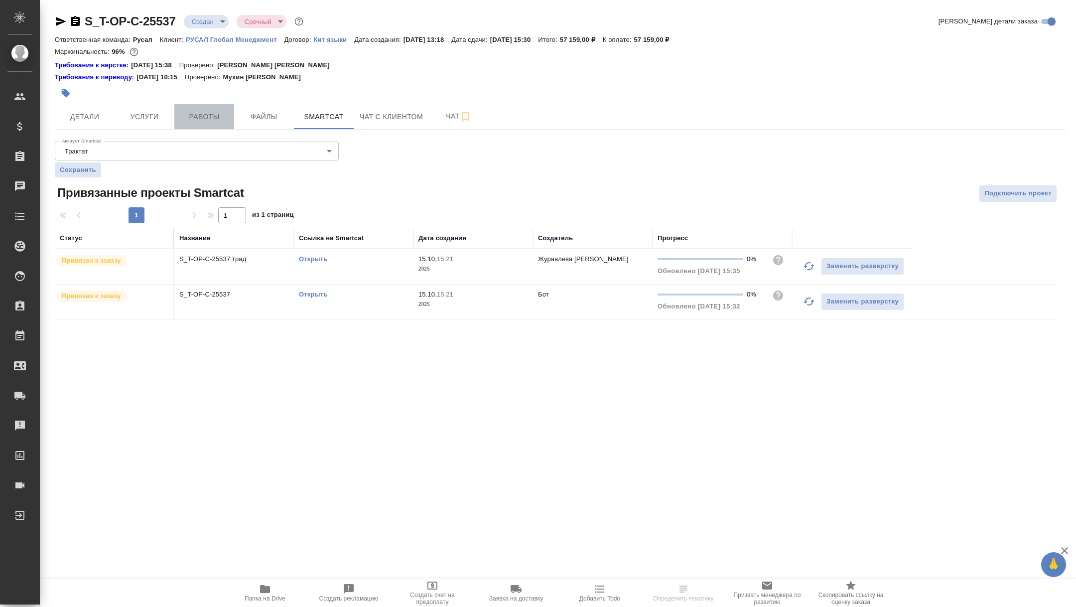
click at [211, 114] on span "Работы" at bounding box center [204, 117] width 48 height 12
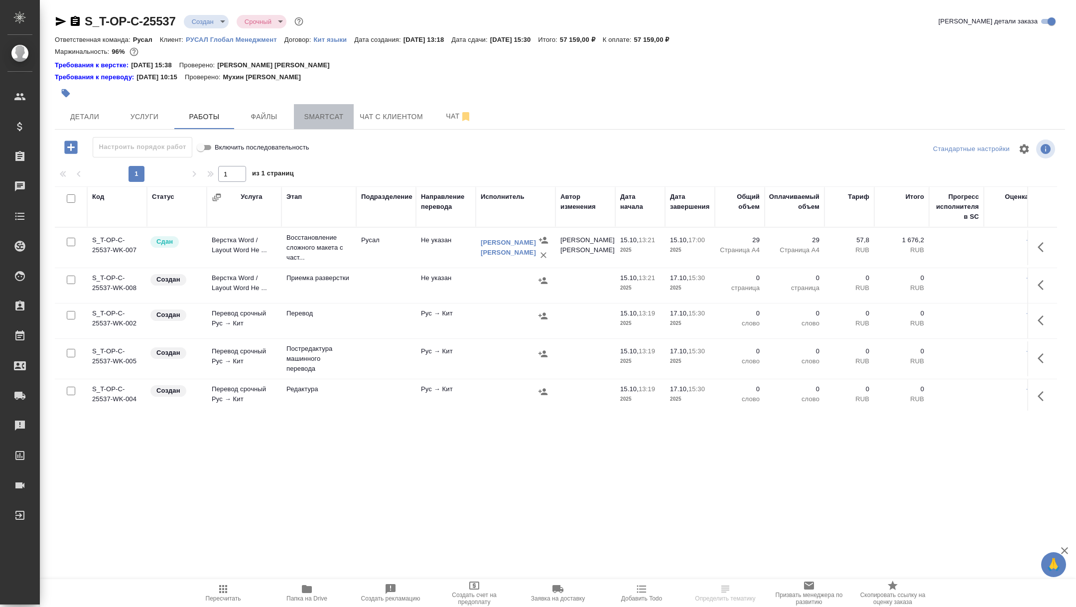
click at [294, 110] on button "Smartcat" at bounding box center [324, 116] width 60 height 25
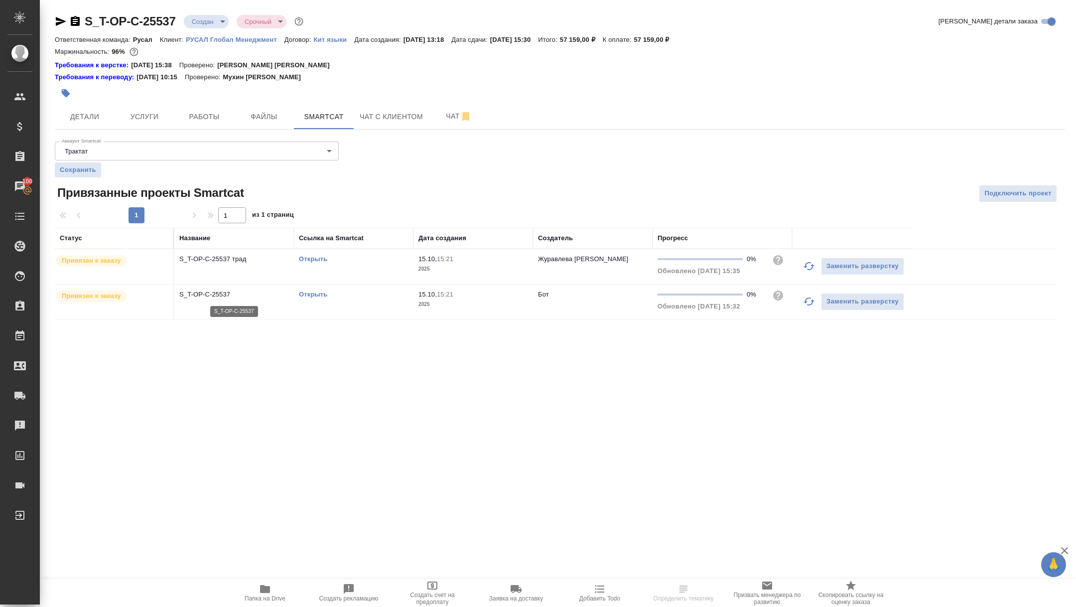
click at [209, 293] on p "S_T-OP-C-25537" at bounding box center [234, 294] width 110 height 10
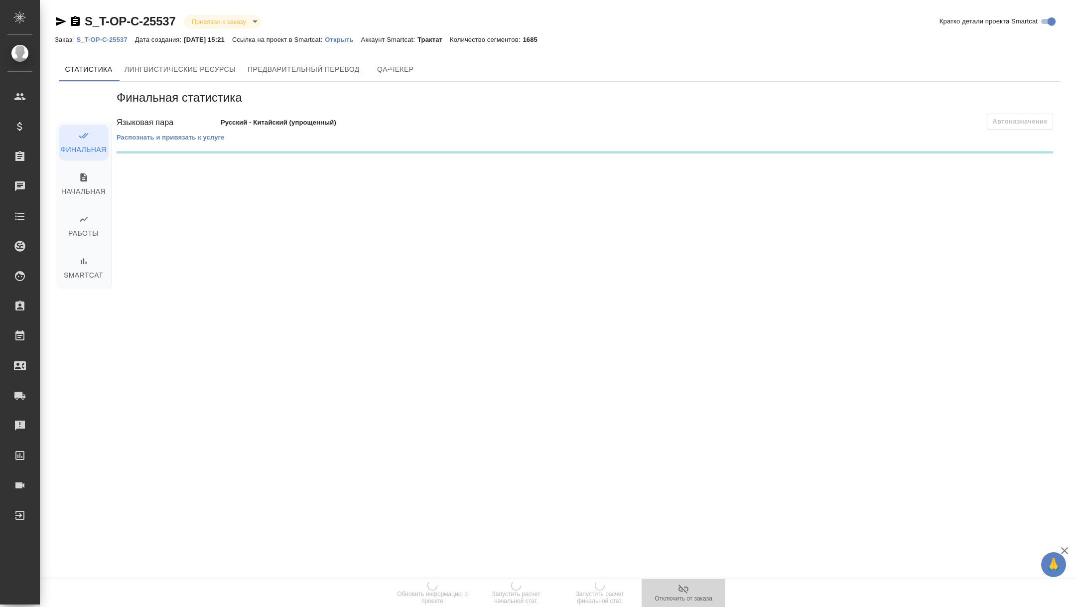
click at [695, 599] on span "Отключить от заказа" at bounding box center [684, 598] width 58 height 7
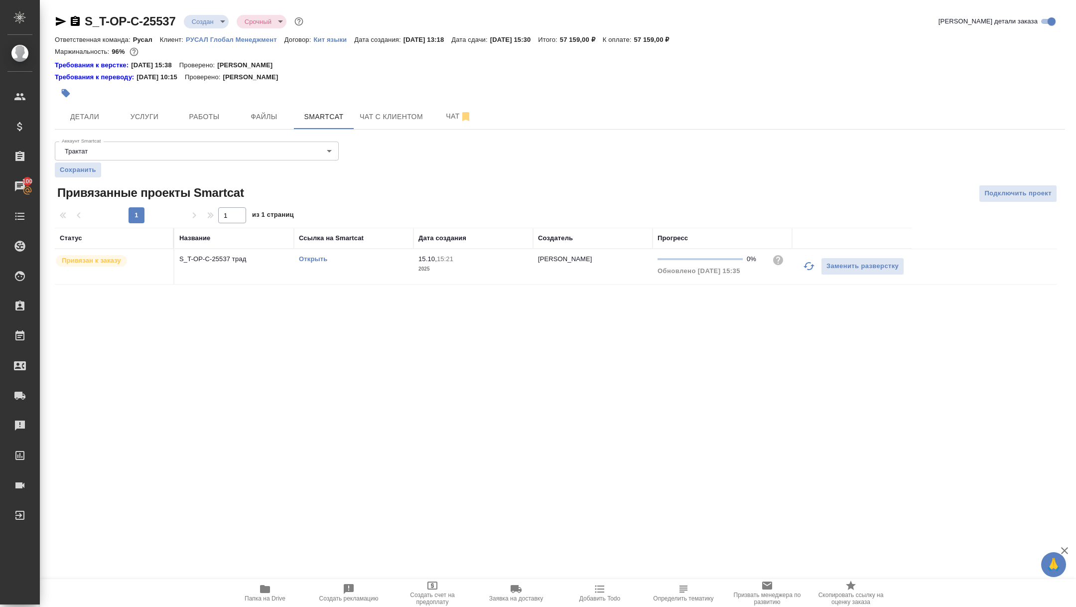
click at [203, 19] on body "🙏 .cls-1 fill:#fff; AWATERA [PERSON_NAME] Спецификации Заказы 100 Чаты Todo Про…" at bounding box center [538, 303] width 1076 height 607
click at [228, 94] on button "Подтвержден" at bounding box center [215, 89] width 47 height 11
click at [193, 127] on button "Работы" at bounding box center [204, 116] width 60 height 25
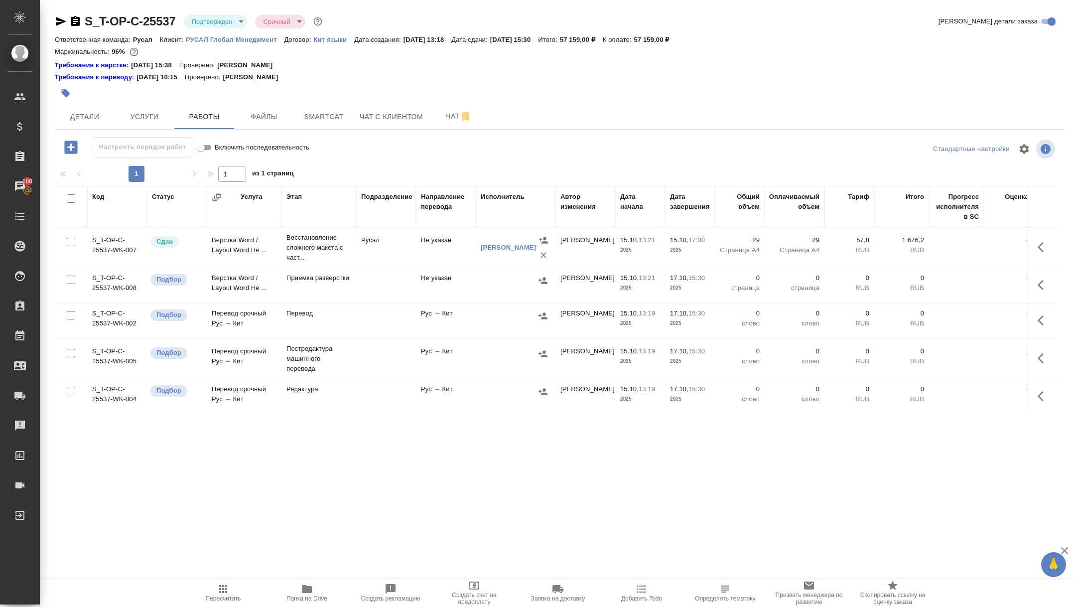
click at [67, 200] on input "checkbox" at bounding box center [71, 198] width 8 height 8
checkbox input "true"
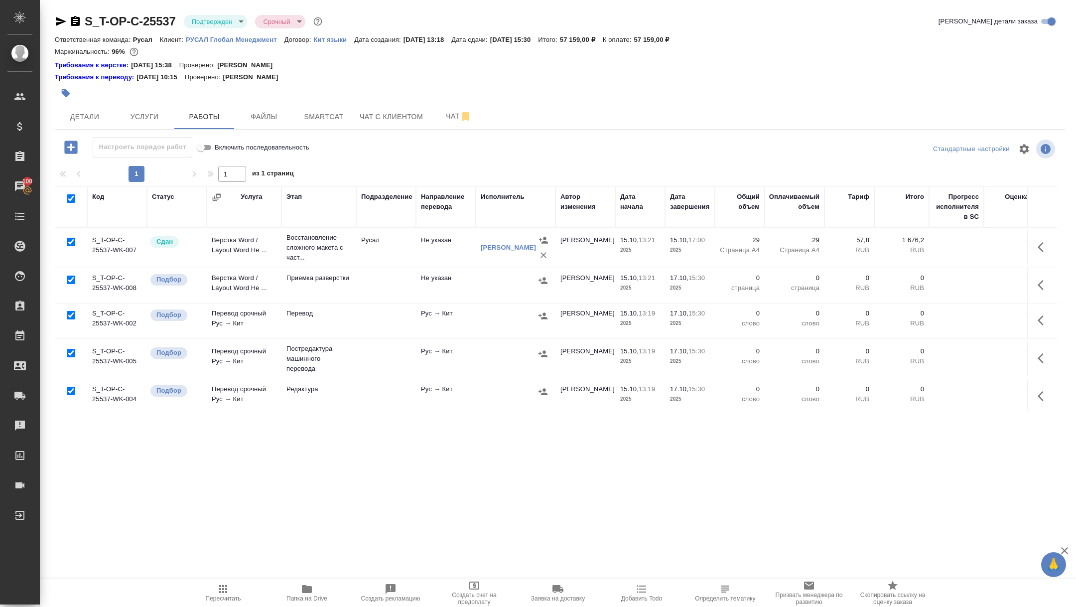
checkbox input "true"
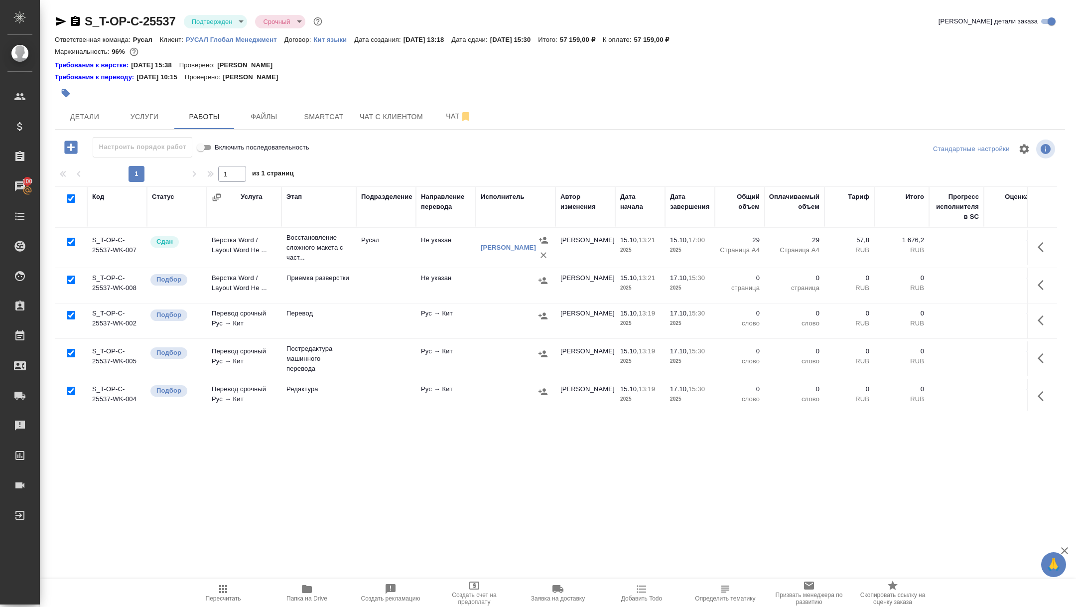
checkbox input "true"
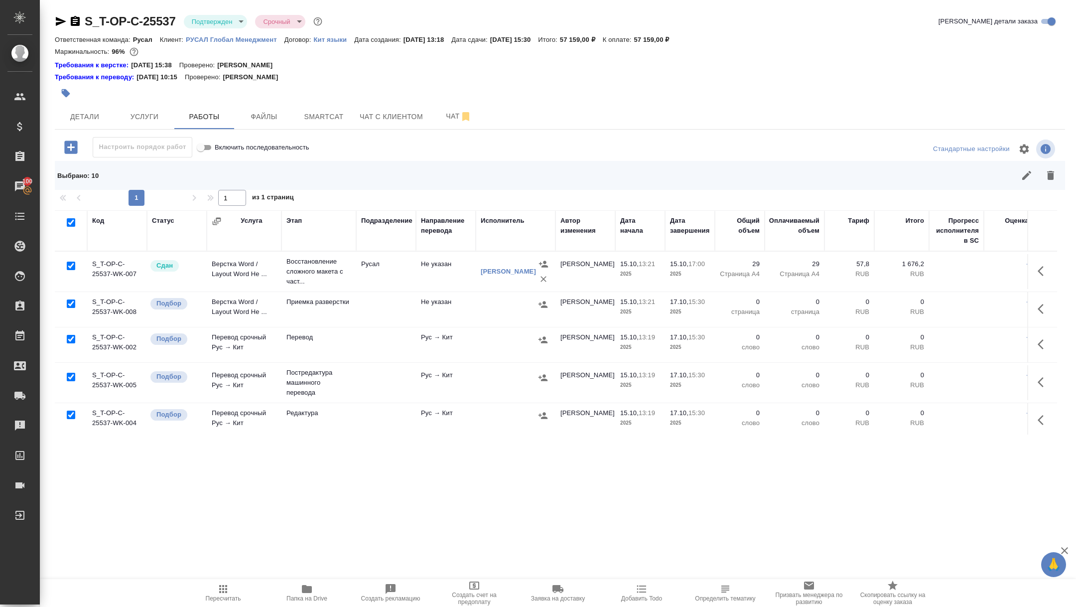
click at [71, 263] on input "checkbox" at bounding box center [71, 266] width 8 height 8
checkbox input "false"
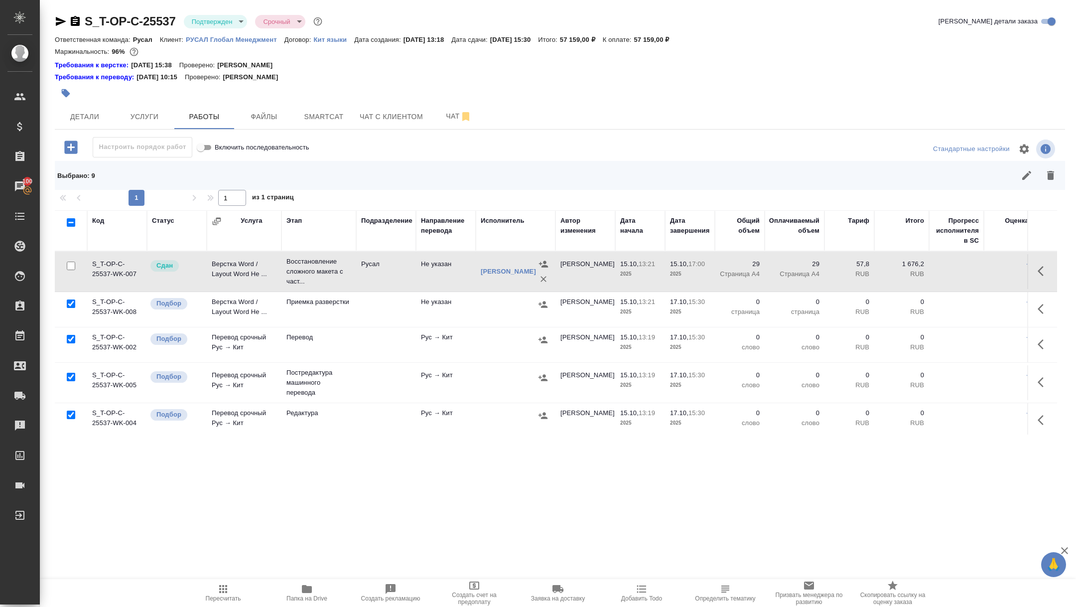
click at [70, 376] on input "checkbox" at bounding box center [71, 377] width 8 height 8
checkbox input "false"
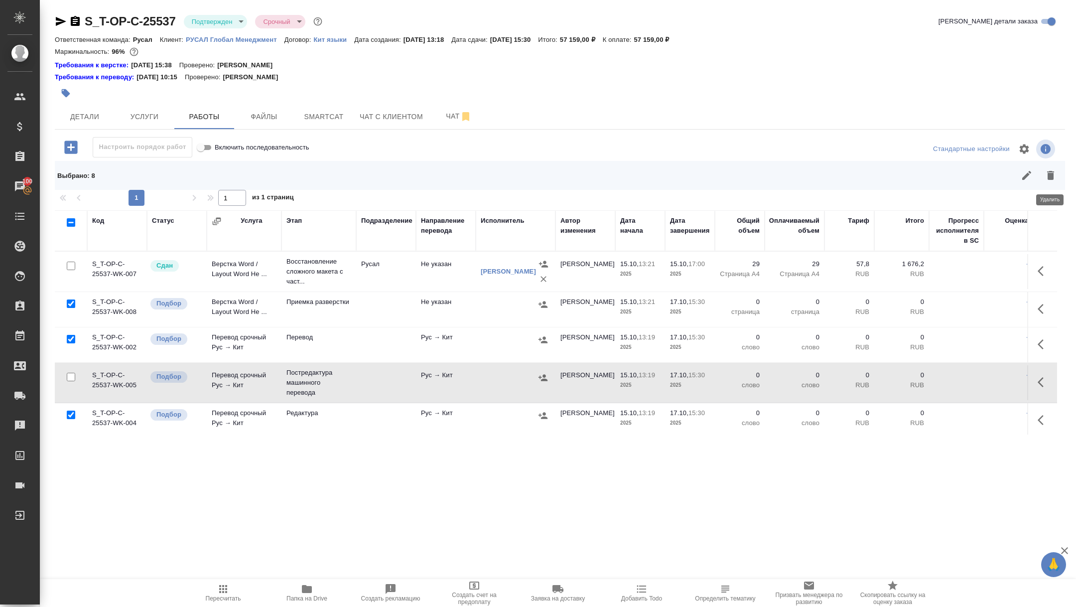
drag, startPoint x: 1052, startPoint y: 171, endPoint x: 834, endPoint y: 282, distance: 244.4
click at [1051, 171] on icon "button" at bounding box center [1050, 175] width 7 height 9
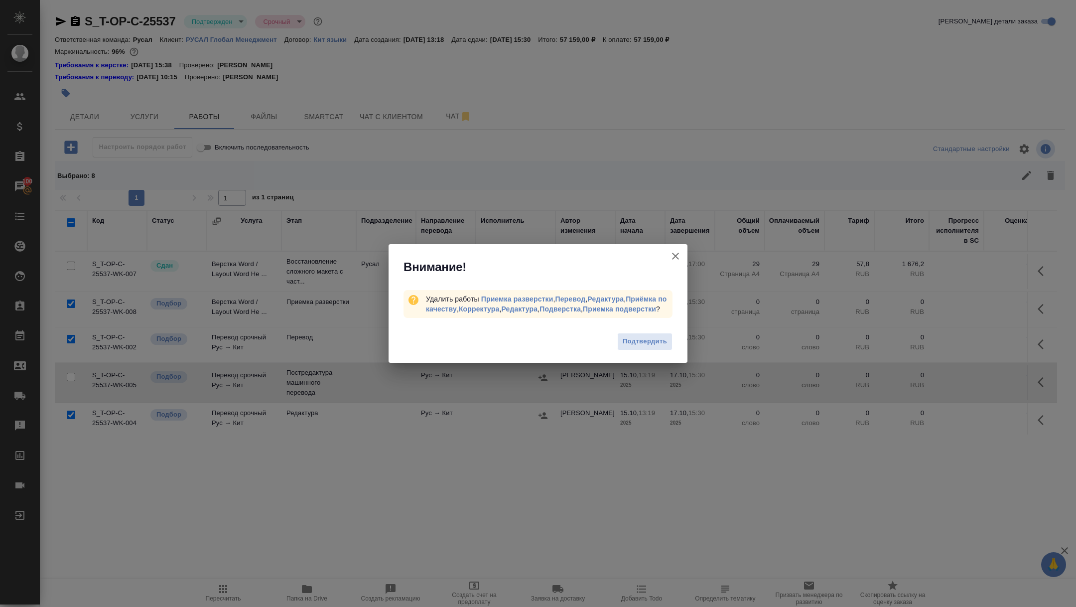
click at [623, 337] on div "Подтвердить" at bounding box center [538, 343] width 299 height 40
click at [639, 344] on span "Подтвердить" at bounding box center [645, 341] width 44 height 11
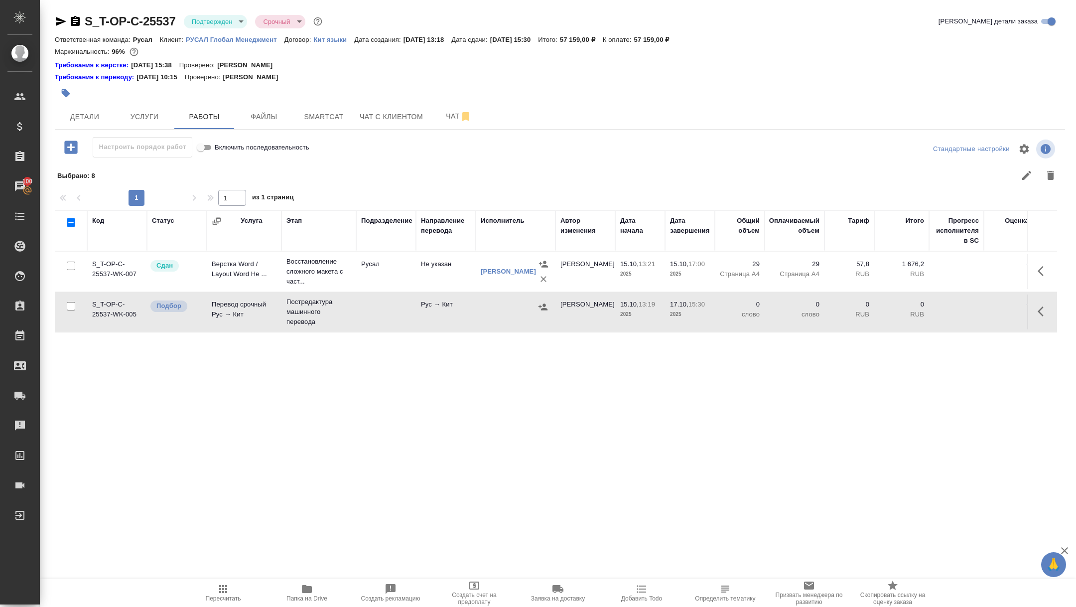
click at [1044, 312] on icon "button" at bounding box center [1044, 311] width 12 height 12
click at [970, 310] on icon "button" at bounding box center [970, 311] width 9 height 9
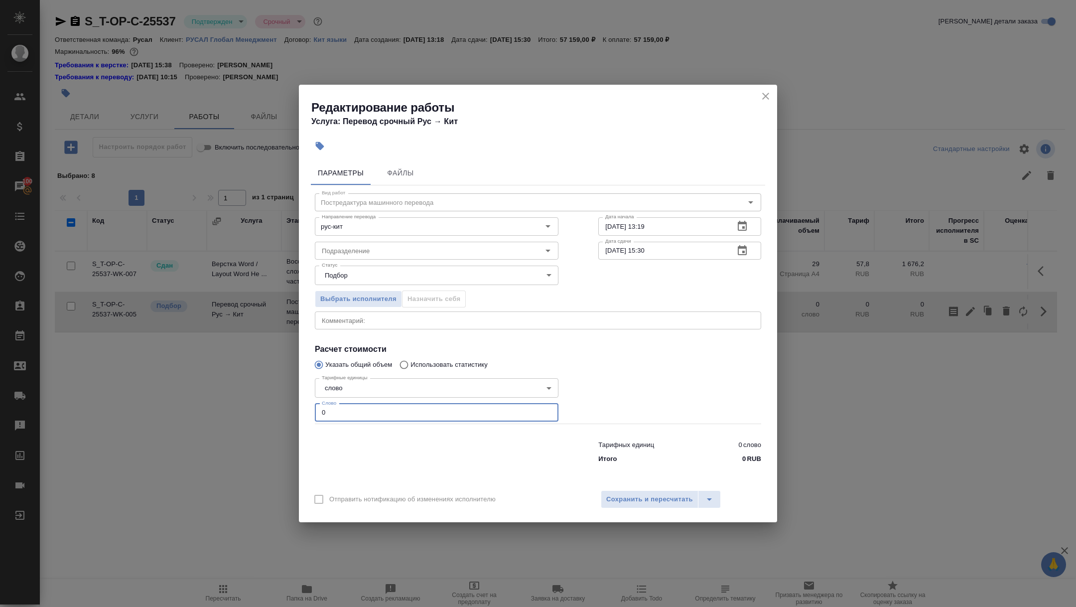
drag, startPoint x: 338, startPoint y: 416, endPoint x: 265, endPoint y: 393, distance: 76.9
click at [265, 393] on div "Редактирование работы Услуга: Перевод срочный Рус → Кит Параметры Файлы Вид раб…" at bounding box center [538, 303] width 1076 height 607
type input "1200"
click at [630, 494] on span "Сохранить и пересчитать" at bounding box center [649, 499] width 87 height 11
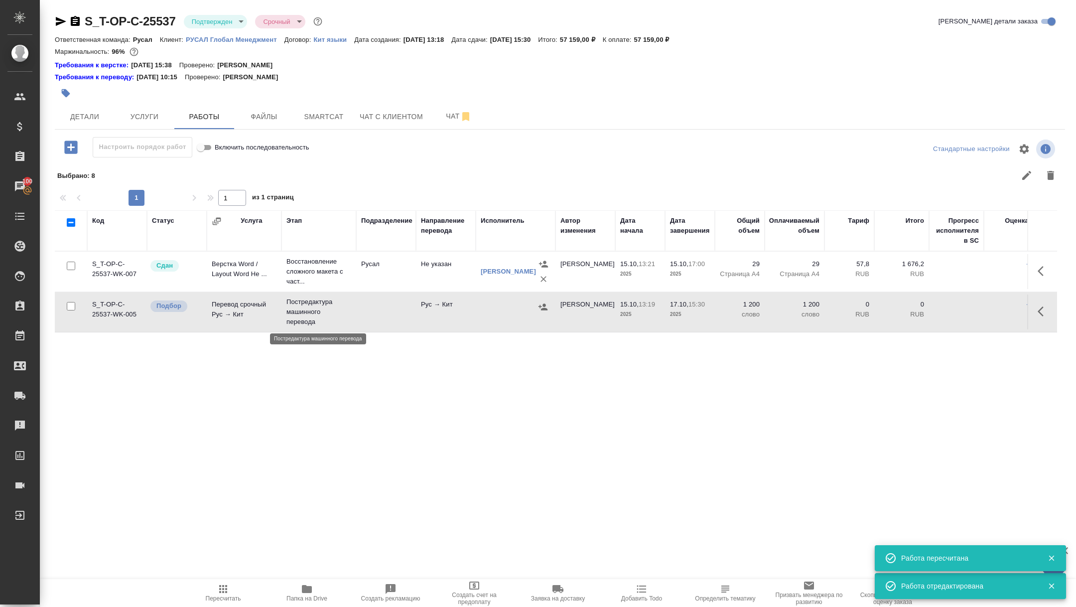
click at [304, 310] on p "Постредактура машинного перевода" at bounding box center [318, 312] width 65 height 30
click at [303, 310] on p "Постредактура машинного перевода" at bounding box center [318, 312] width 65 height 30
click at [219, 30] on div "S_T-OP-C-25537 Подтвержден confirmed Срочный urgent Кратко детали заказа" at bounding box center [560, 23] width 1010 height 20
click at [214, 14] on body "🙏 .cls-1 fill:#fff; AWATERA Zhuravleva Alexandra Клиенты Спецификации Заказы 10…" at bounding box center [538, 303] width 1076 height 607
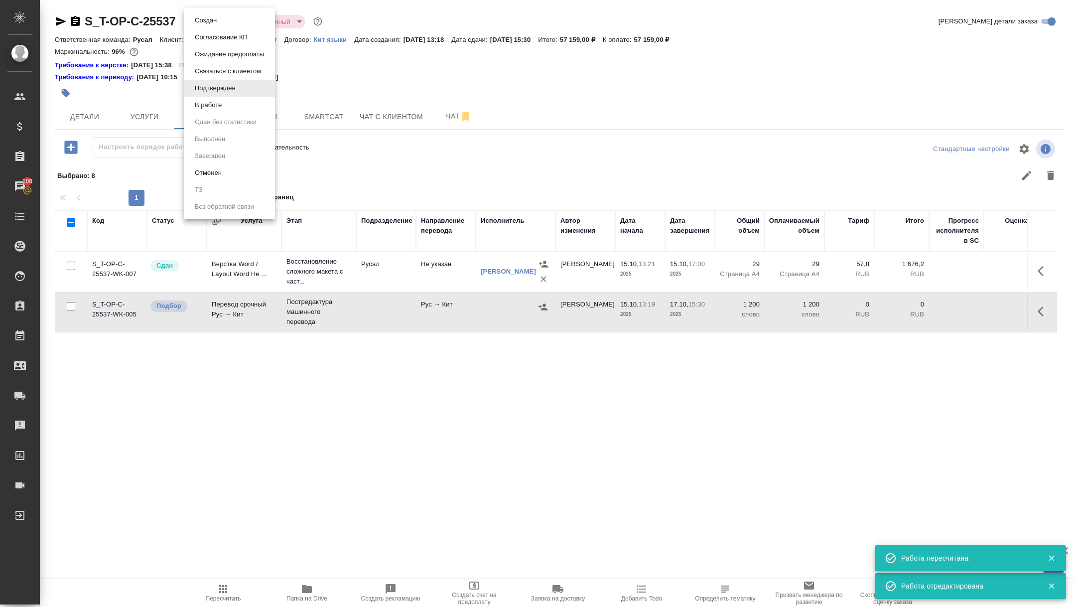
click at [214, 109] on button "В работе" at bounding box center [208, 105] width 33 height 11
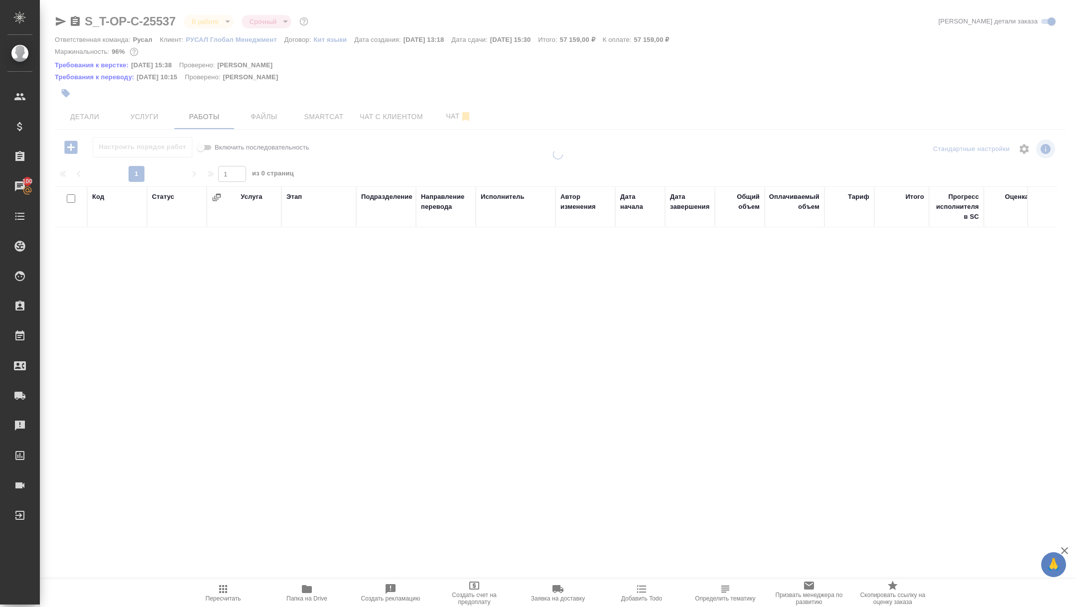
click at [336, 123] on div at bounding box center [558, 218] width 1036 height 436
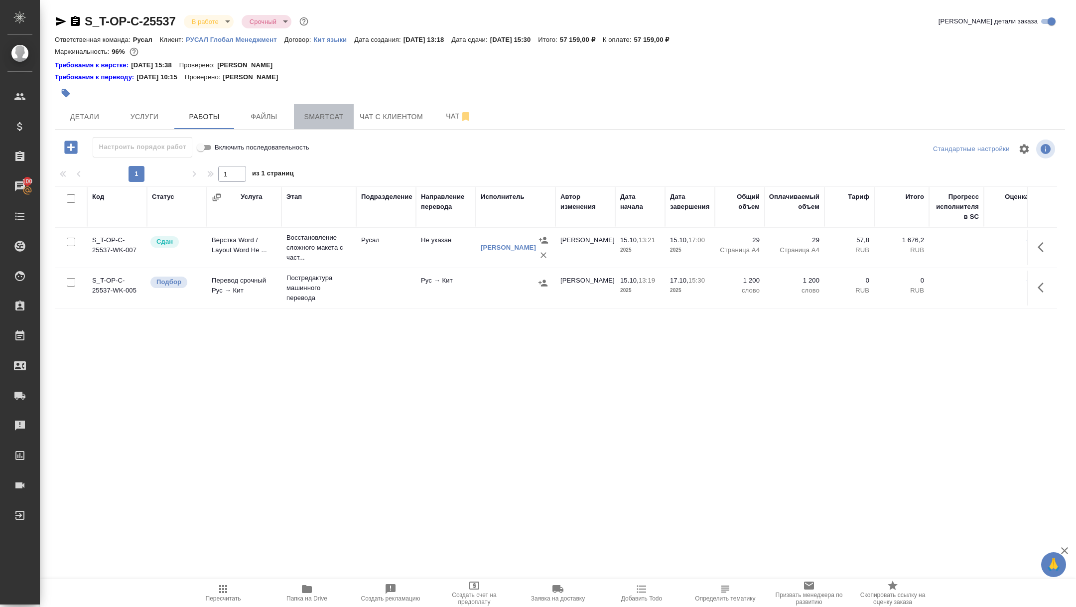
click at [327, 116] on span "Smartcat" at bounding box center [324, 117] width 48 height 12
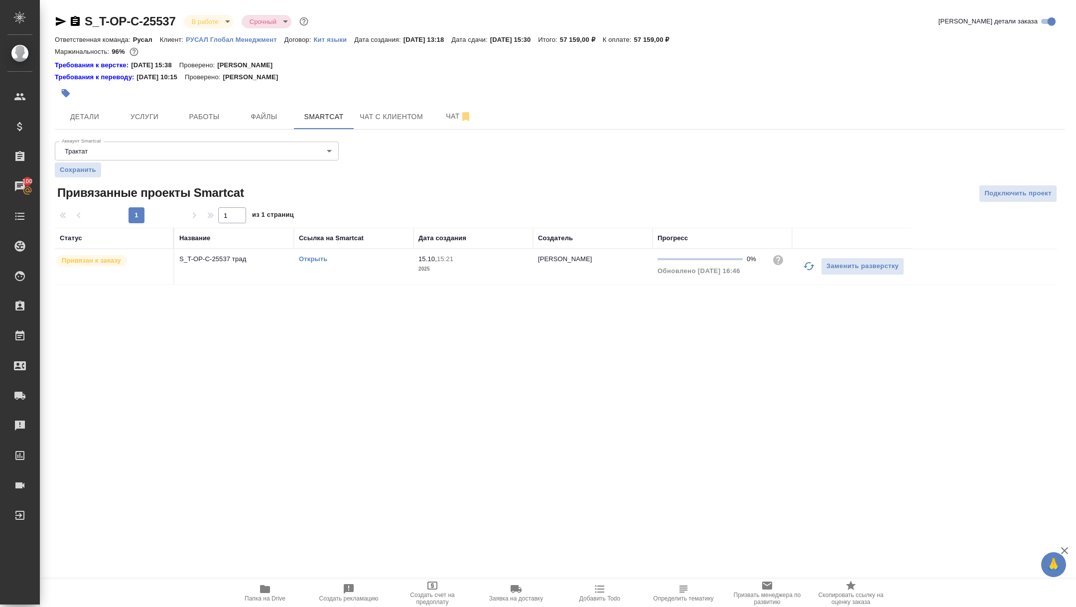
click at [313, 260] on link "Открыть" at bounding box center [313, 258] width 28 height 7
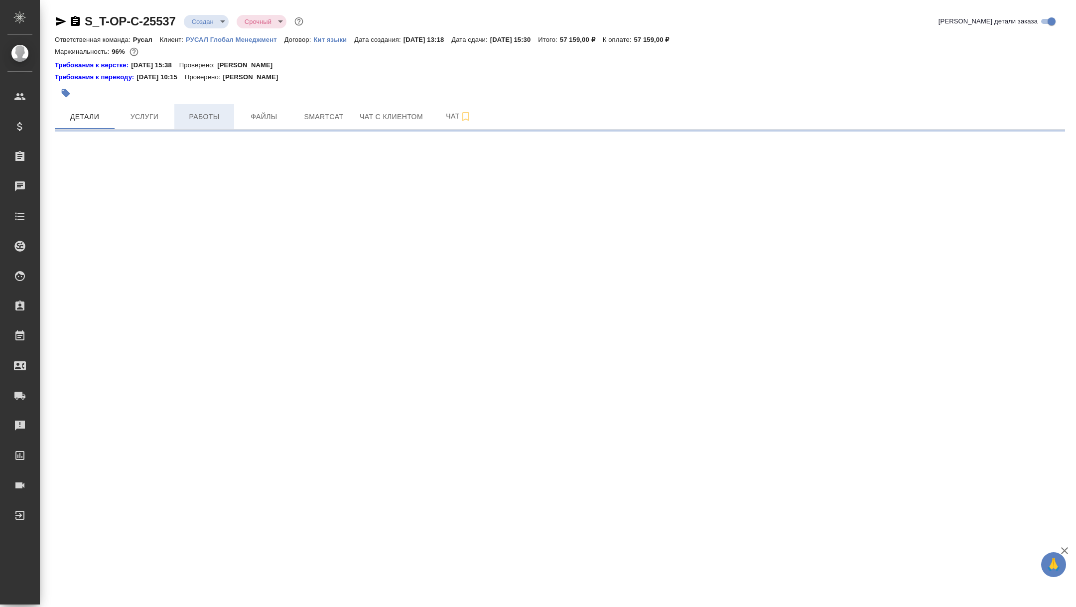
click at [211, 112] on span "Работы" at bounding box center [204, 117] width 48 height 12
select select "RU"
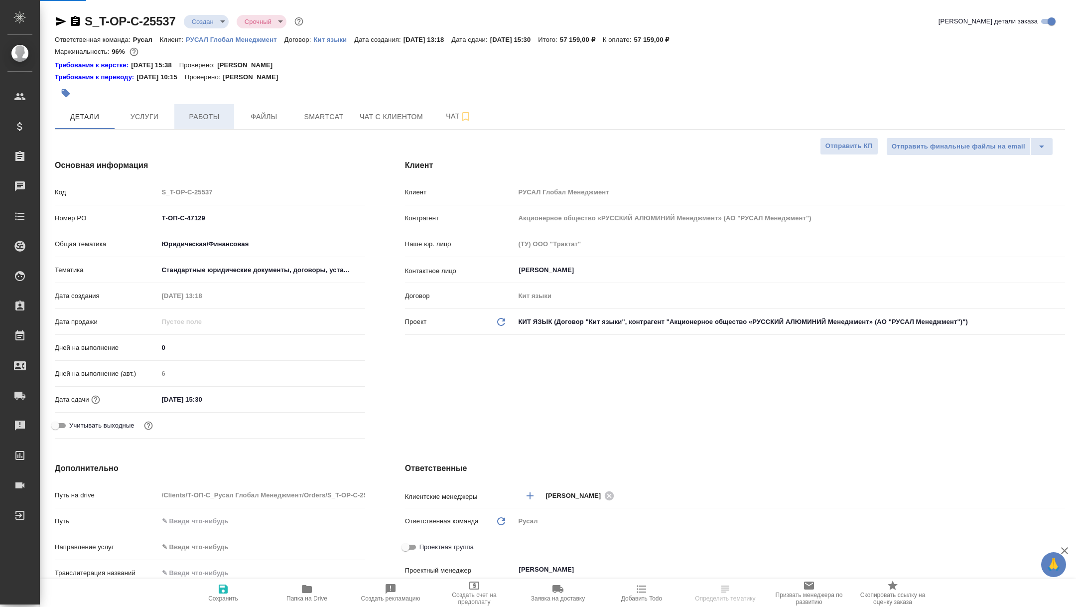
type textarea "x"
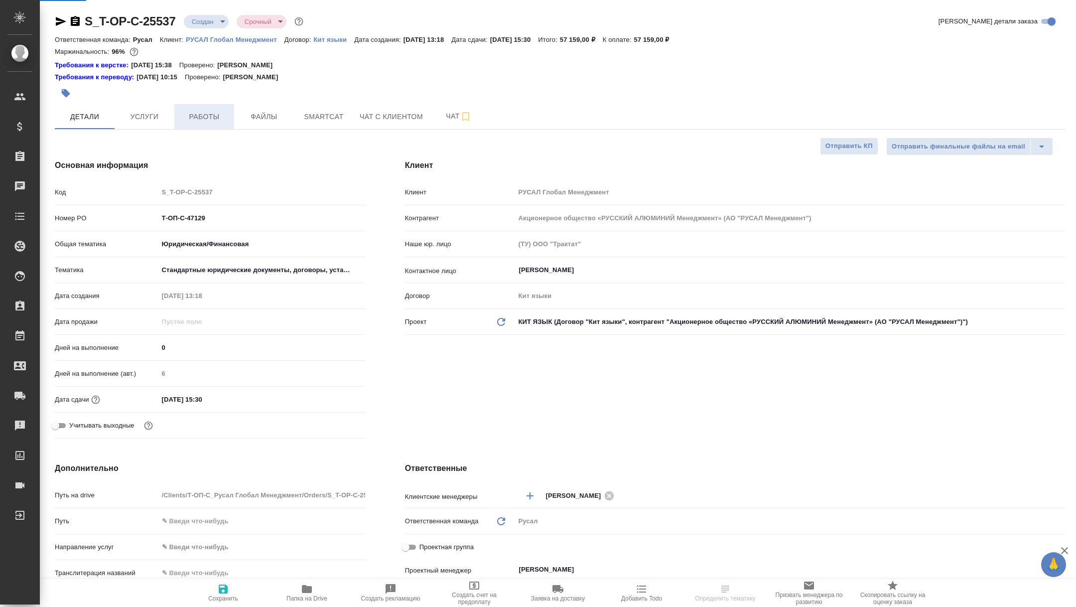
type textarea "x"
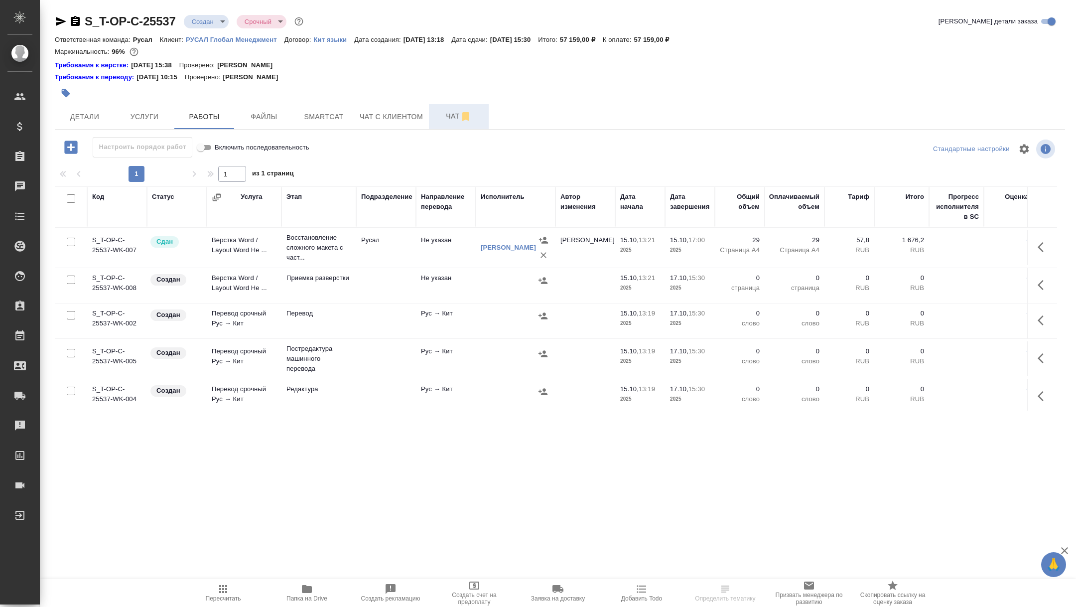
click at [460, 115] on span "Чат" at bounding box center [459, 116] width 48 height 12
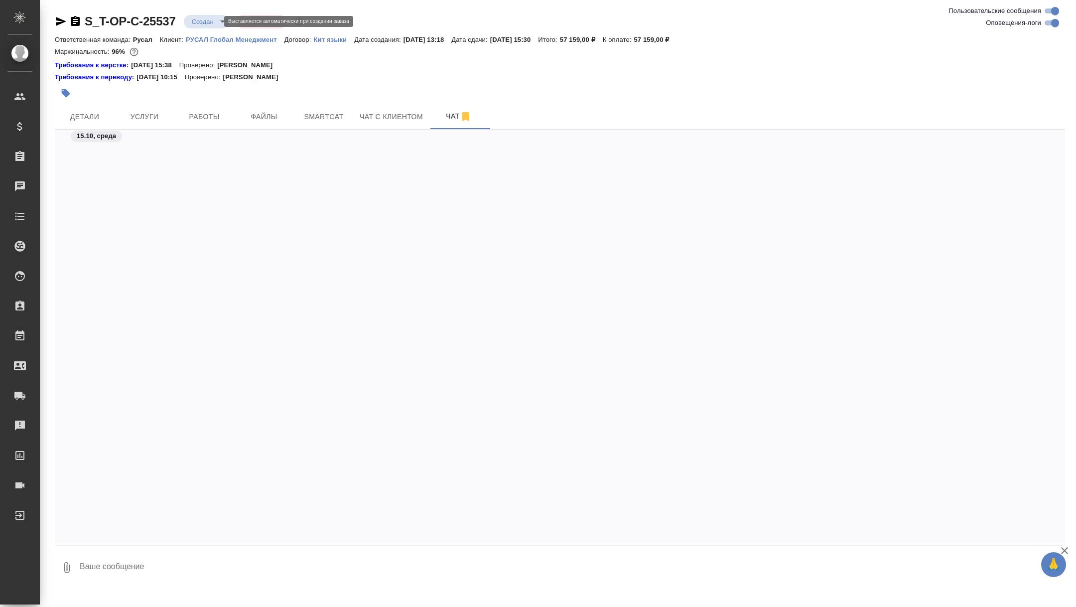
scroll to position [1560, 0]
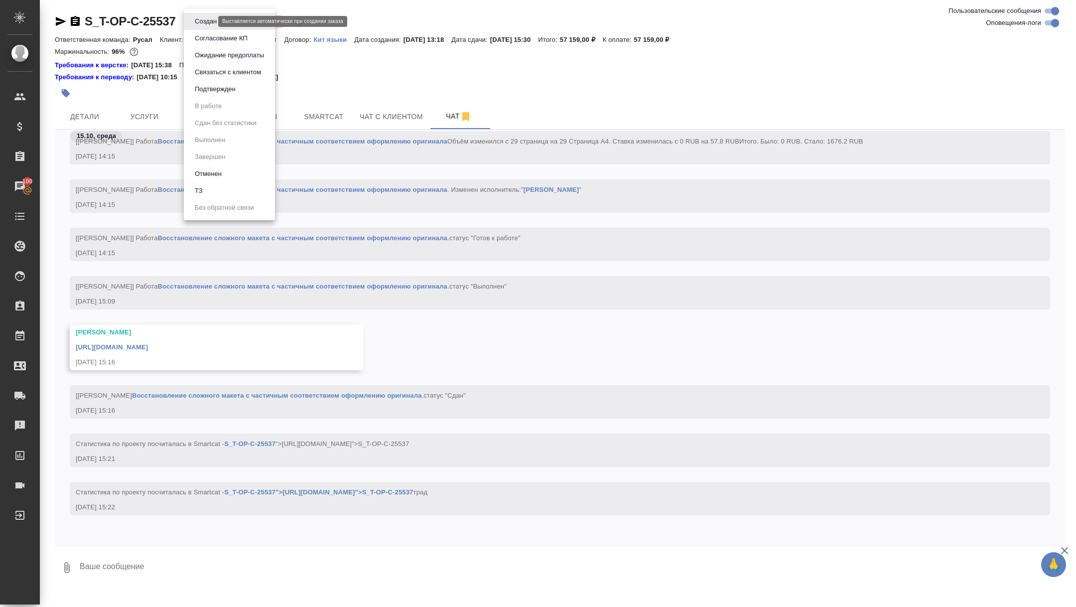
click at [208, 23] on body "🙏 .cls-1 fill:#fff; AWATERA [PERSON_NAME] Спецификации Заказы 100 Чаты Todo Про…" at bounding box center [538, 303] width 1076 height 607
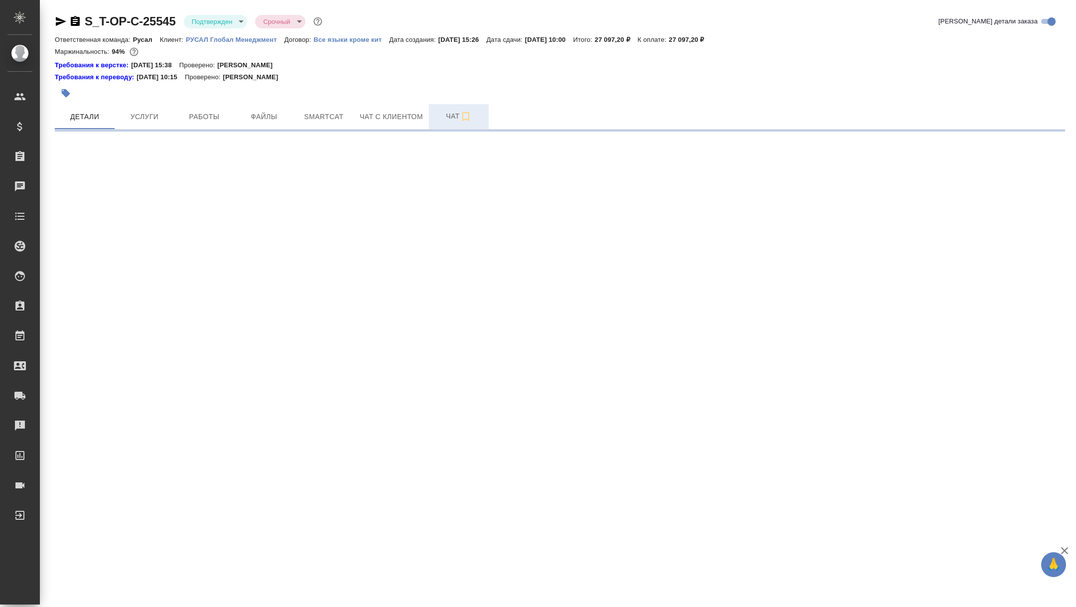
click at [448, 114] on span "Чат" at bounding box center [459, 116] width 48 height 12
select select "RU"
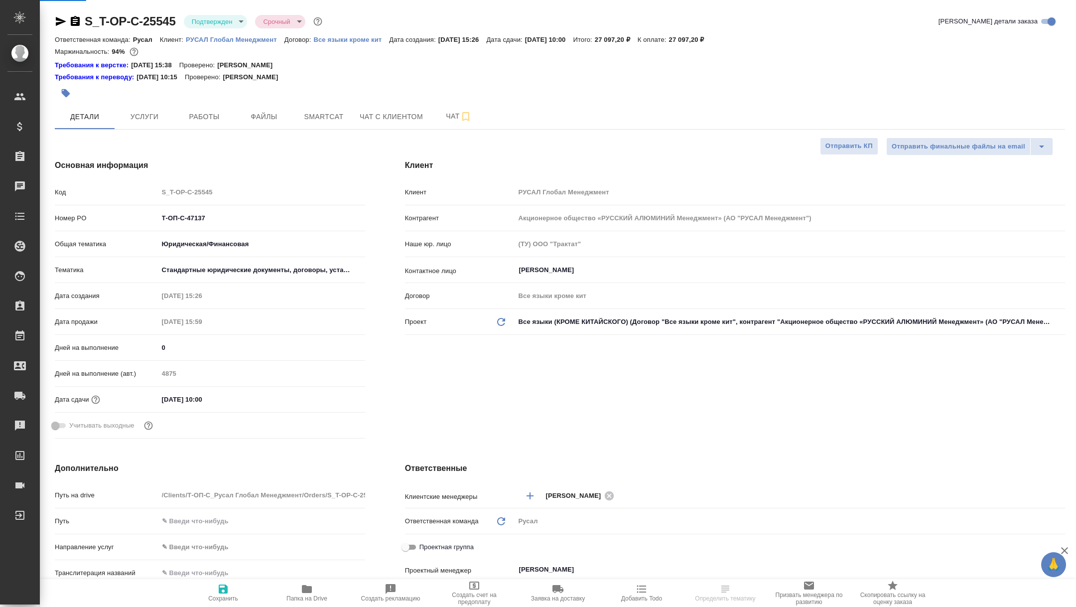
type textarea "x"
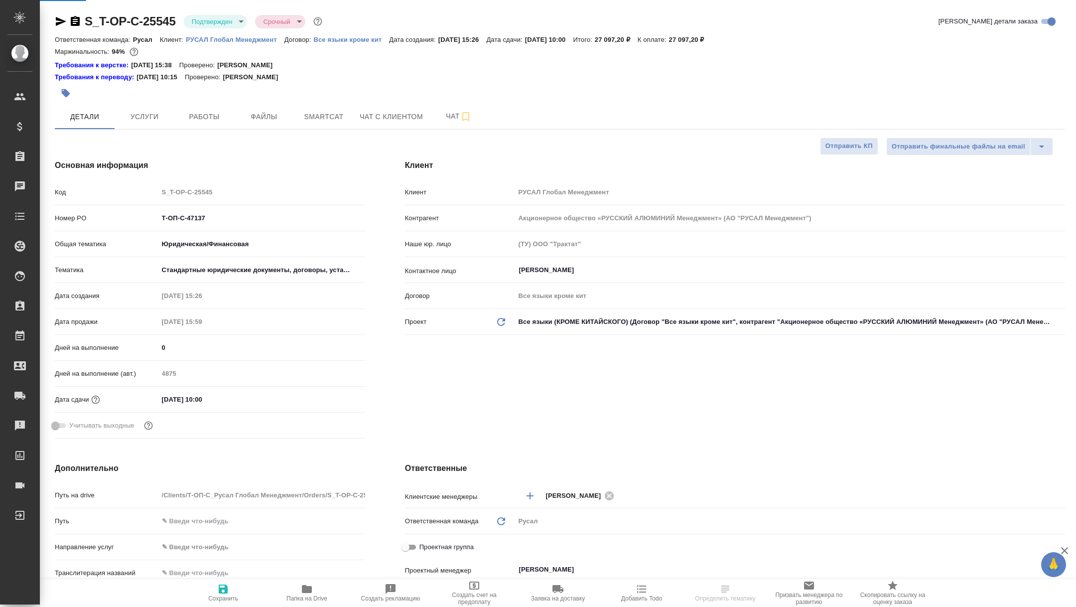
type textarea "x"
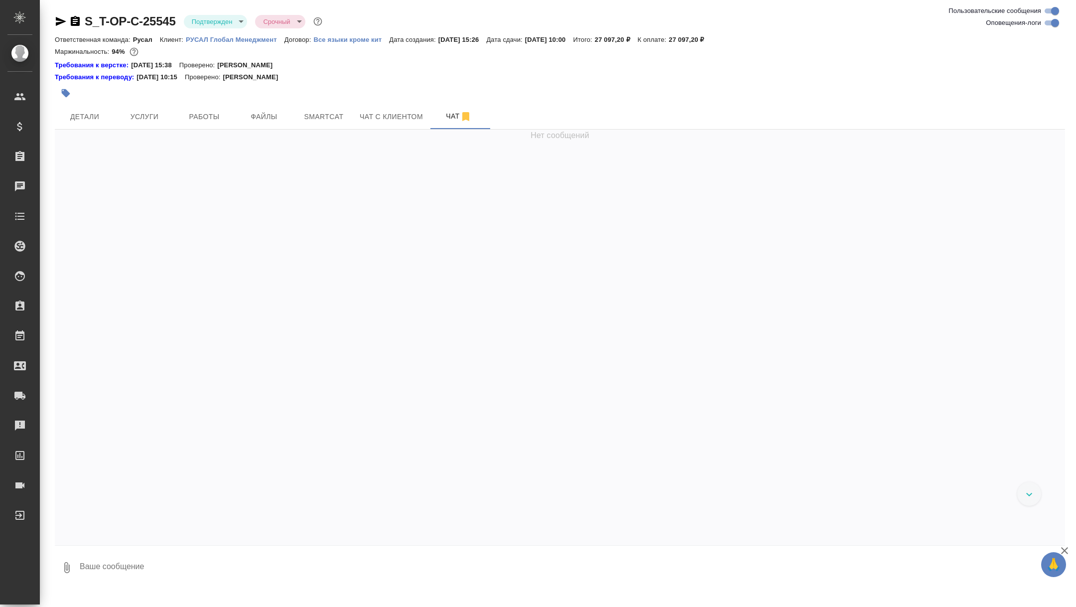
click at [208, 571] on textarea at bounding box center [572, 567] width 986 height 34
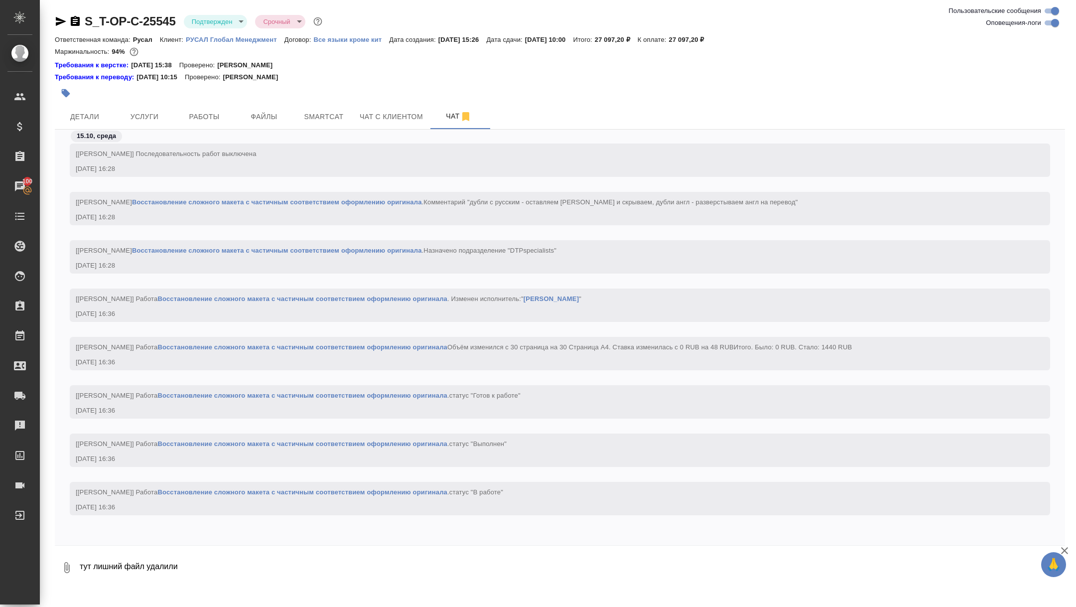
type textarea "тут лишний файл удалили"
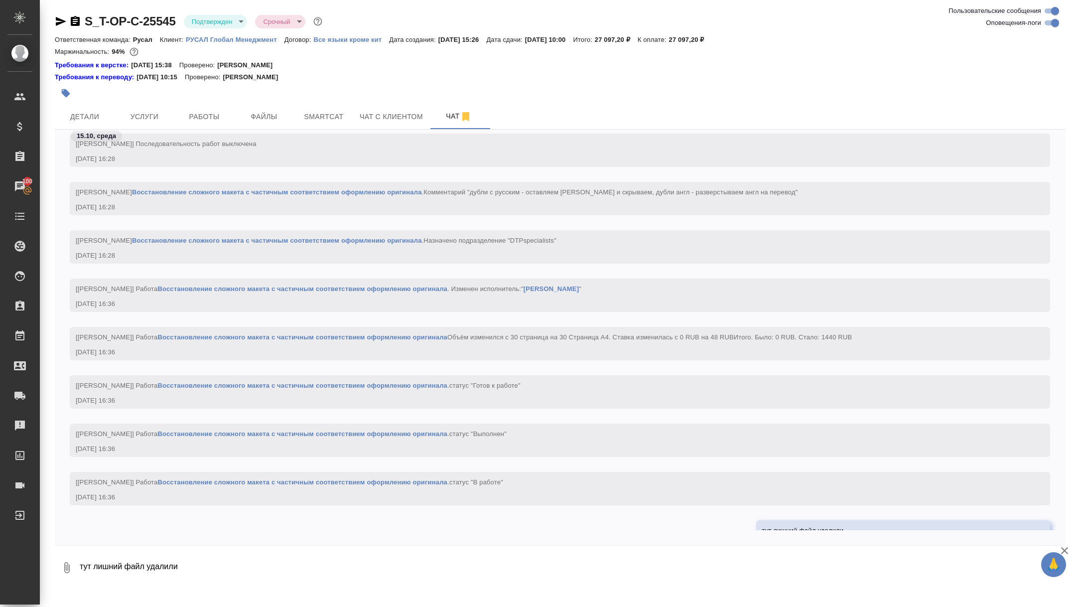
scroll to position [2273, 0]
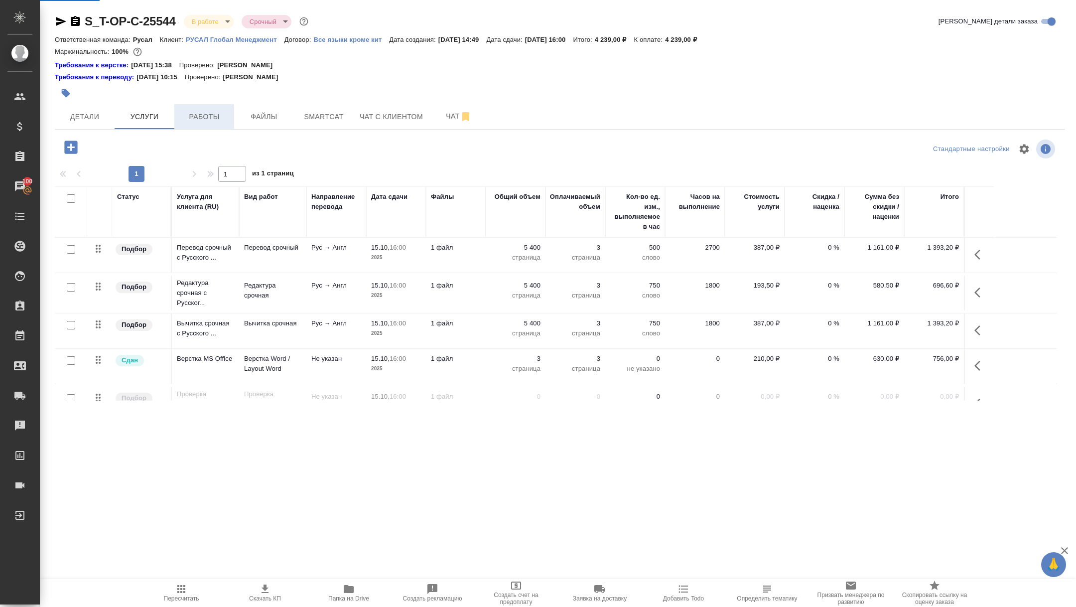
click at [226, 124] on button "Работы" at bounding box center [204, 116] width 60 height 25
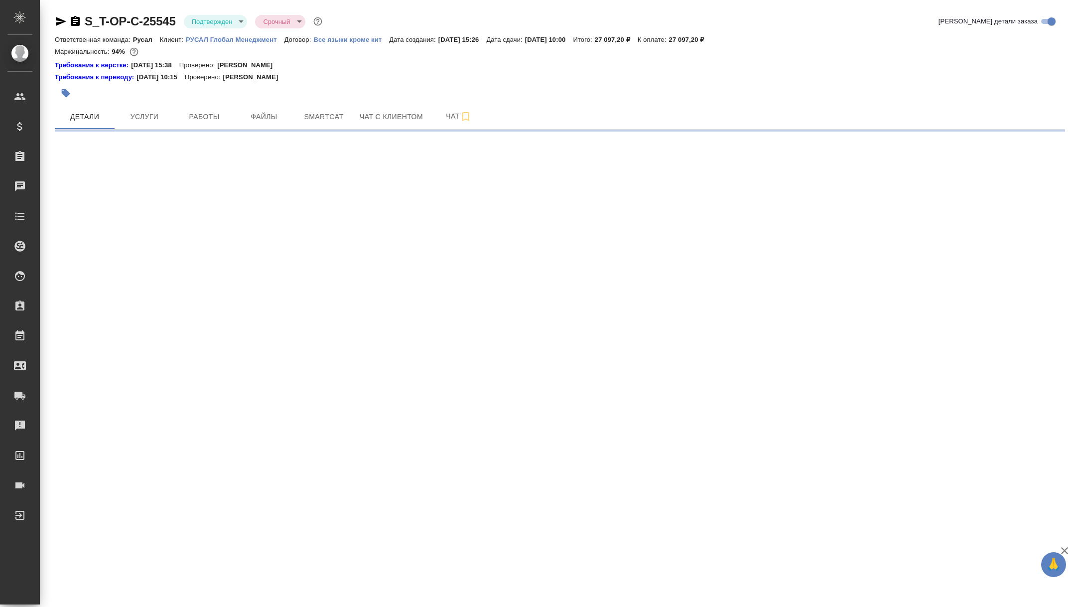
select select "RU"
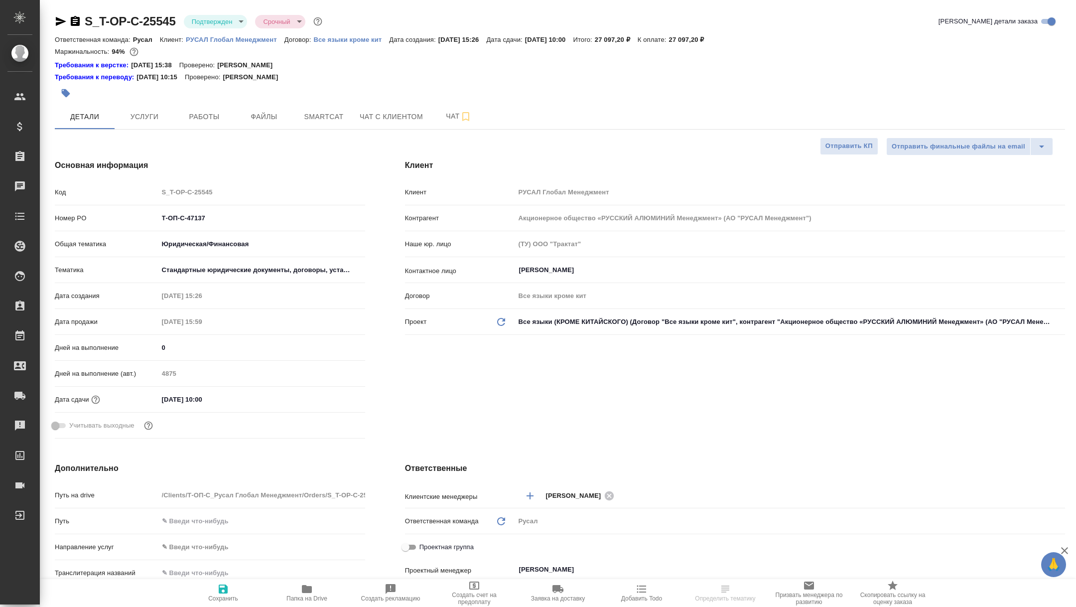
type textarea "x"
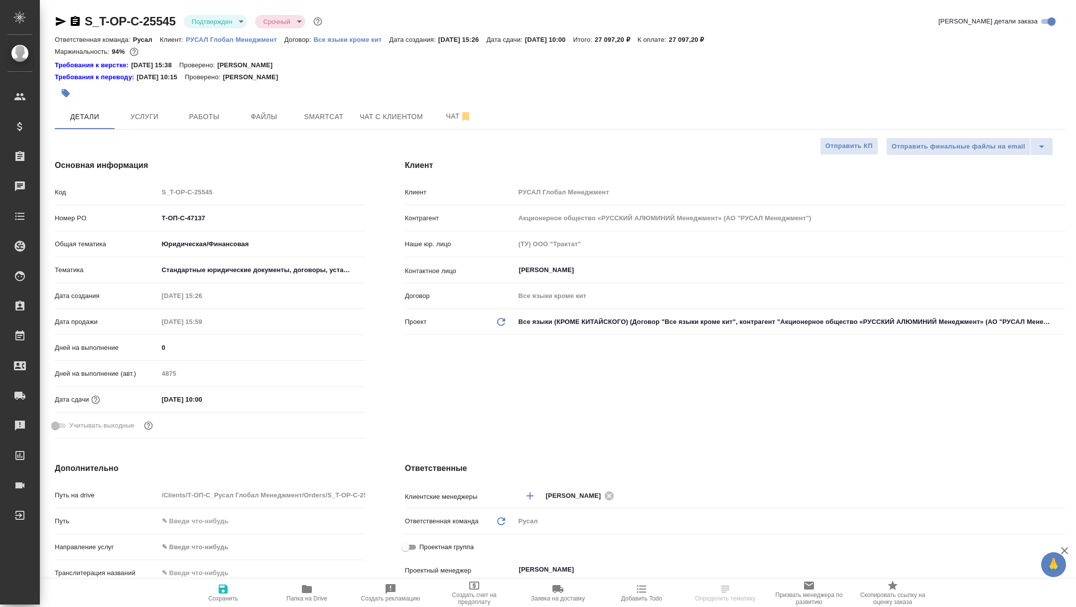
type textarea "x"
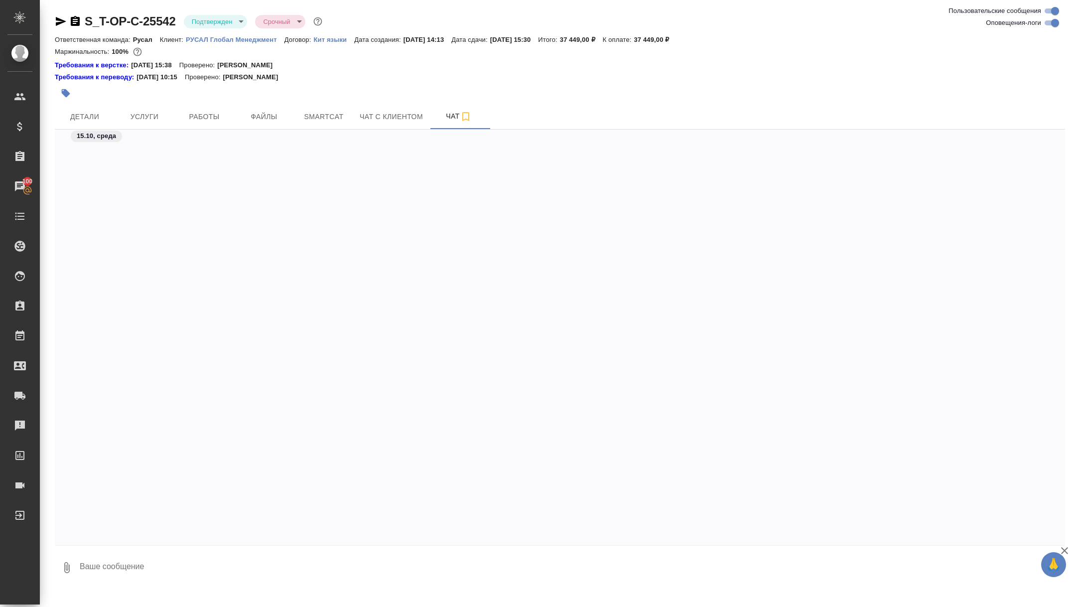
scroll to position [2116, 0]
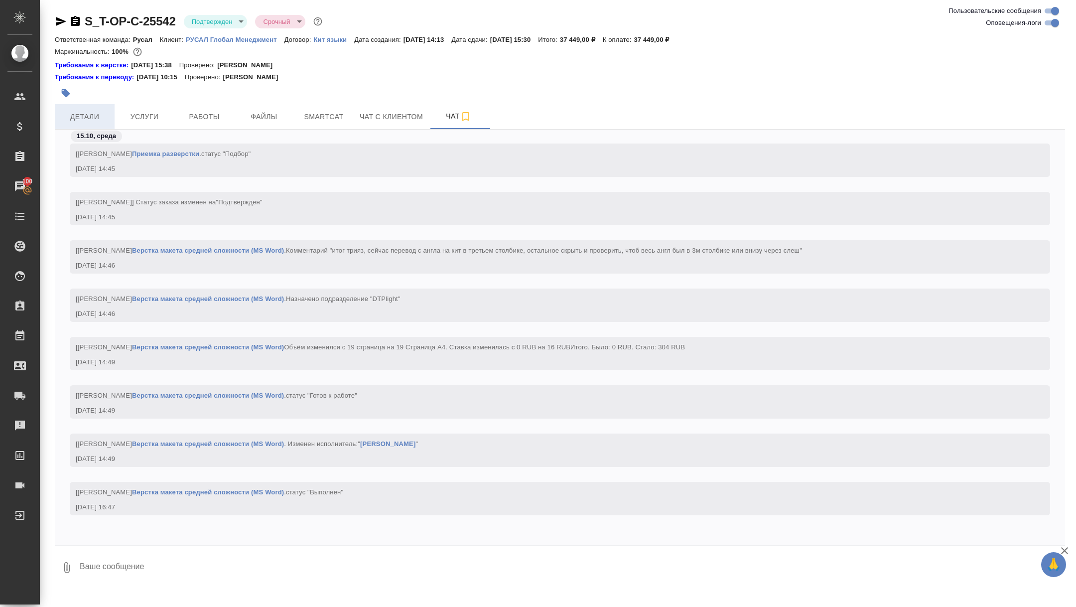
click at [110, 128] on button "Детали" at bounding box center [85, 116] width 60 height 25
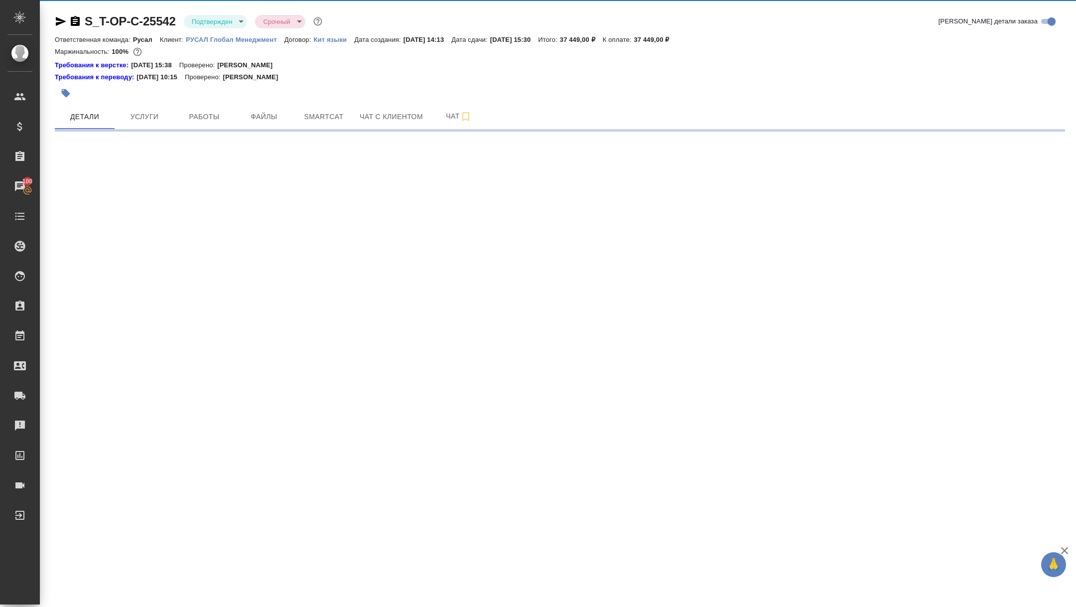
select select "RU"
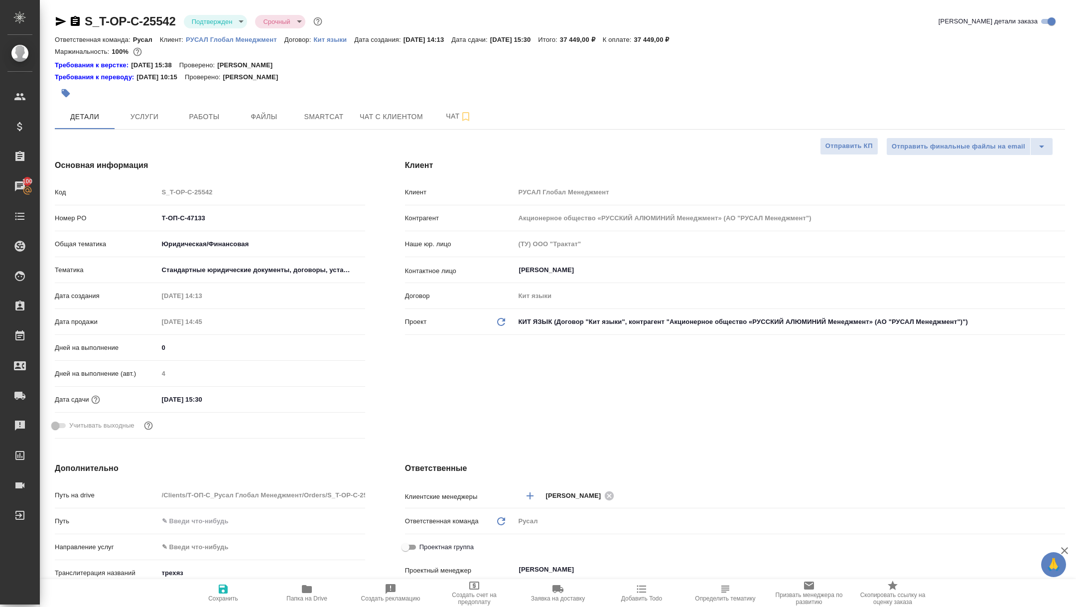
type textarea "x"
click at [451, 105] on button "Чат" at bounding box center [459, 116] width 60 height 25
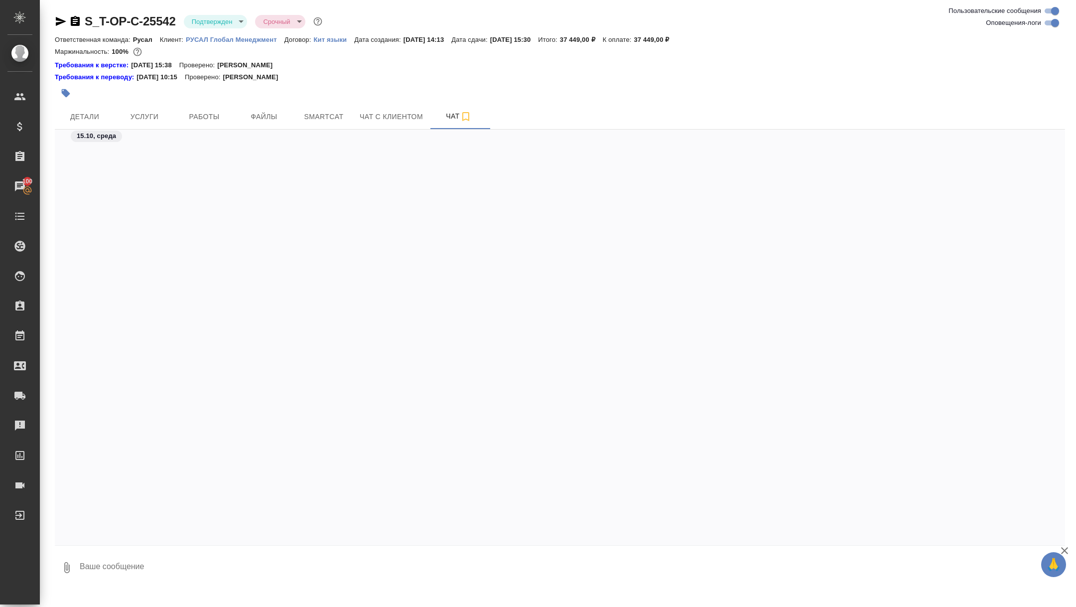
scroll to position [2225, 0]
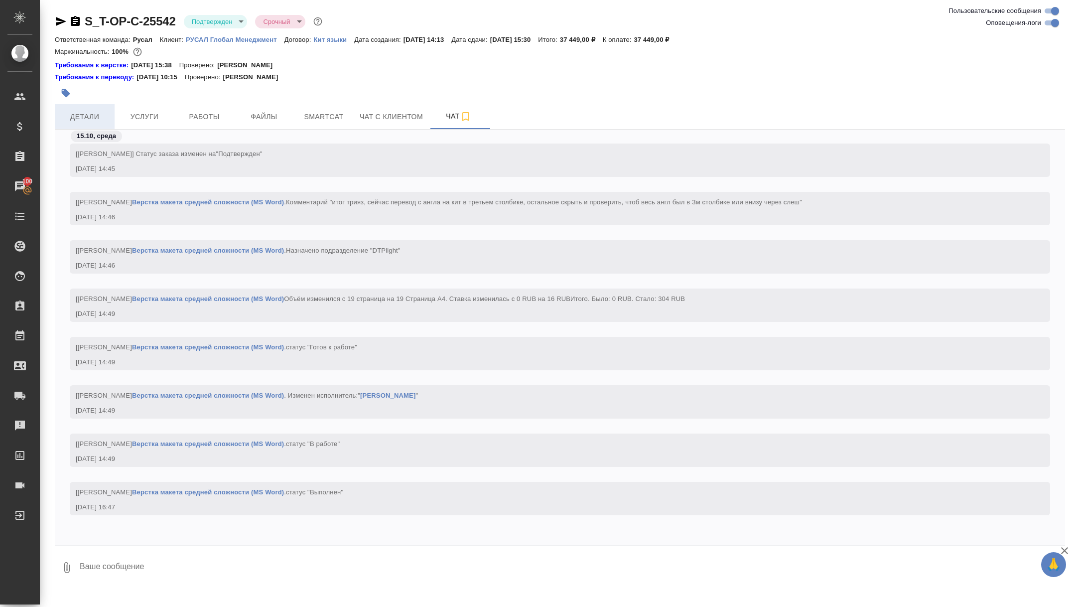
click at [83, 111] on span "Детали" at bounding box center [85, 117] width 48 height 12
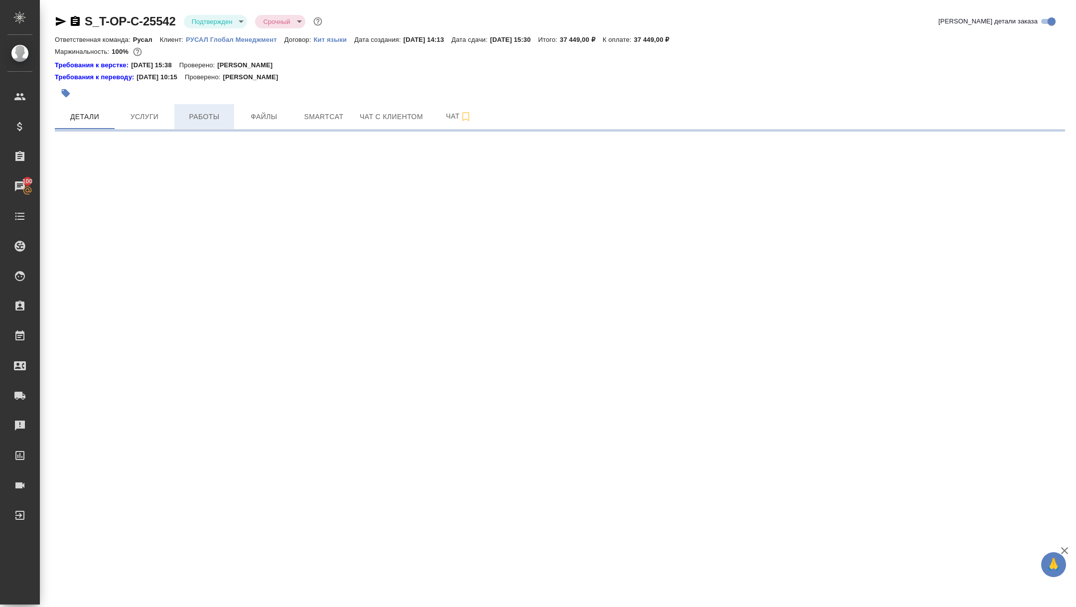
click at [200, 119] on span "Работы" at bounding box center [204, 117] width 48 height 12
select select "RU"
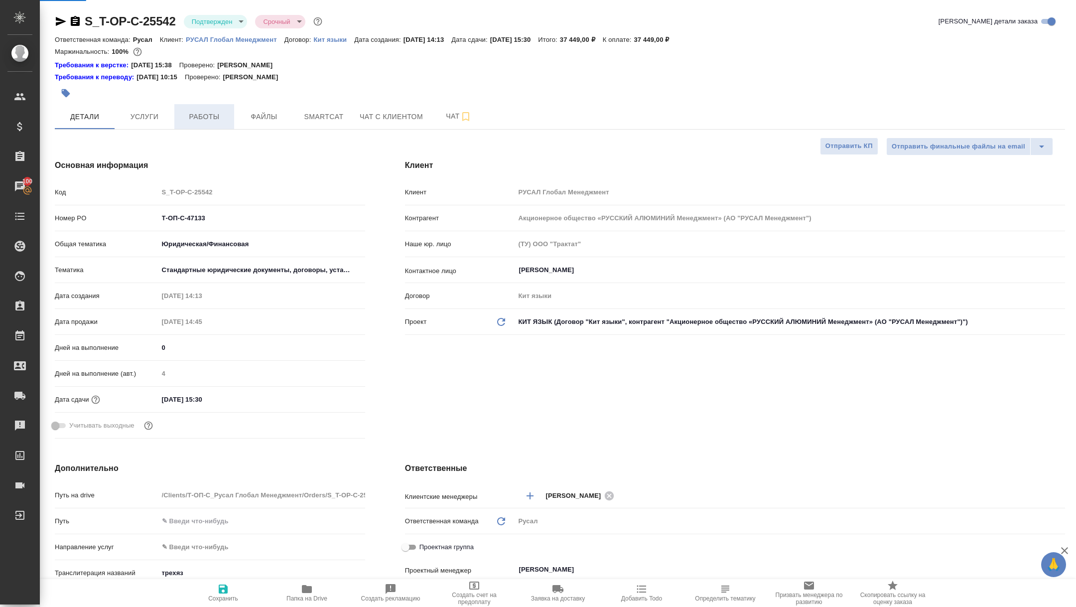
type textarea "x"
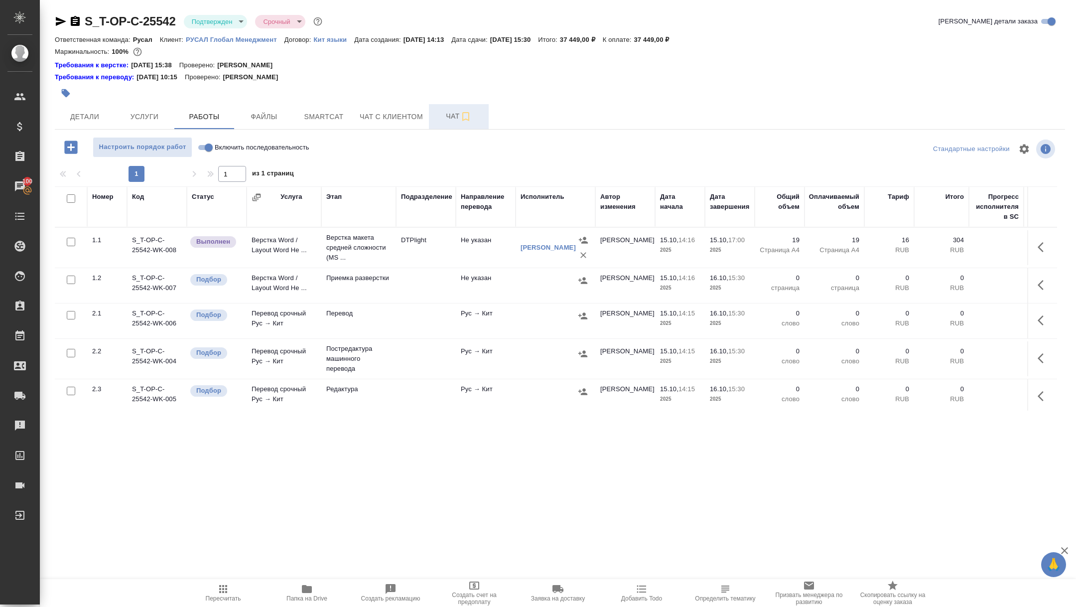
click at [458, 112] on span "Чат" at bounding box center [459, 116] width 48 height 12
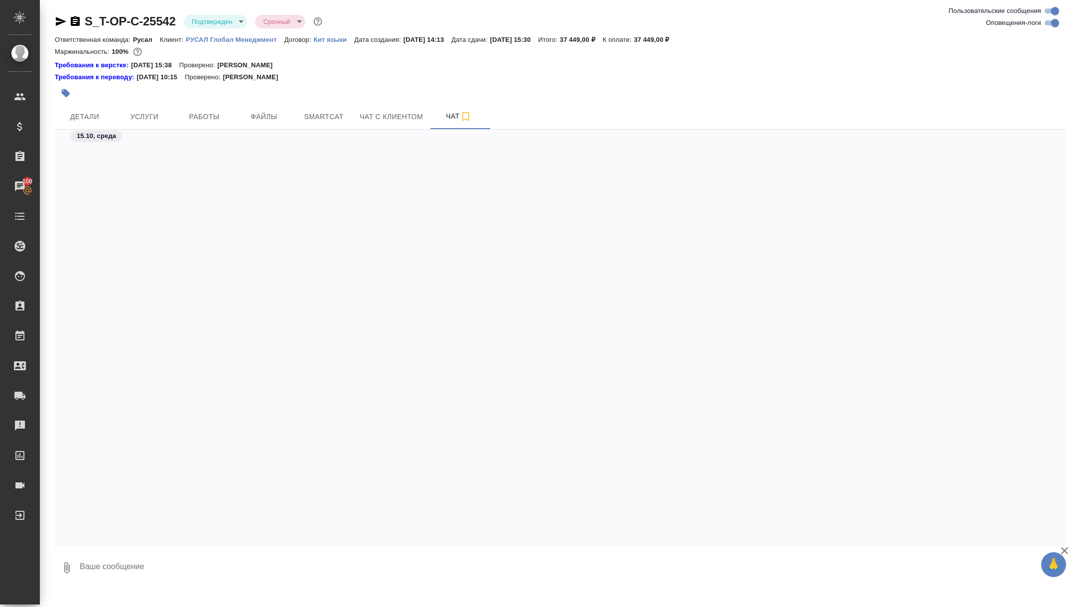
scroll to position [2225, 0]
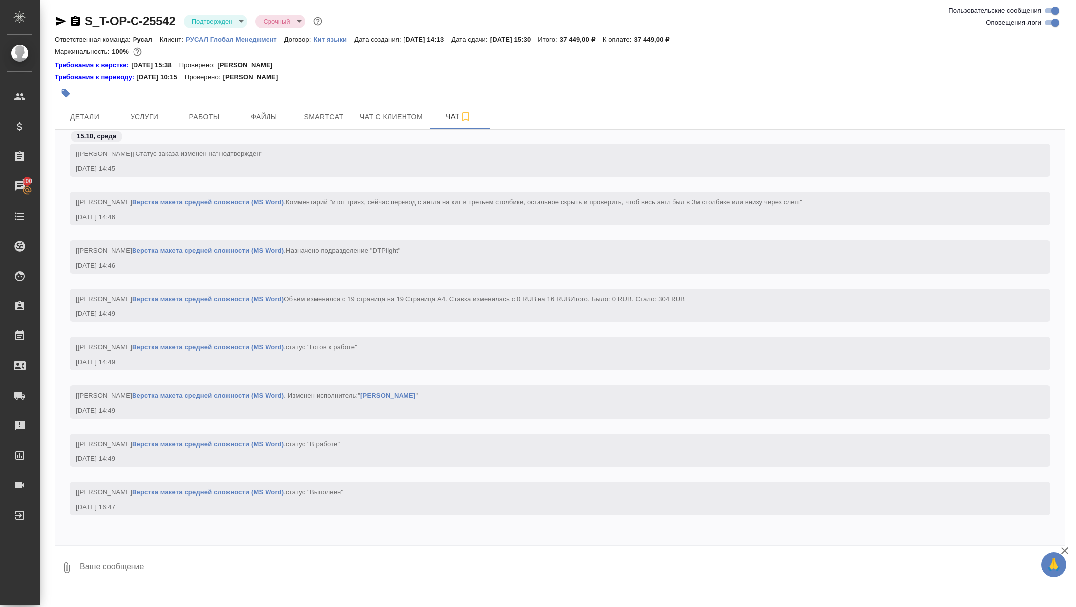
click at [232, 557] on textarea at bounding box center [572, 567] width 986 height 34
type textarea "тут можно забирать да?"
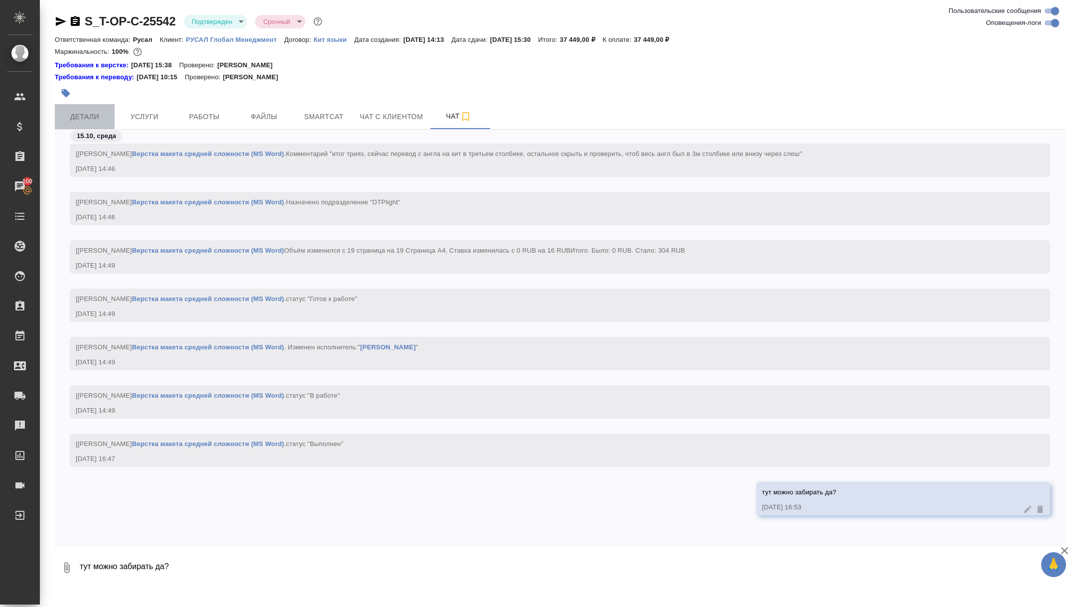
click at [99, 112] on span "Детали" at bounding box center [85, 117] width 48 height 12
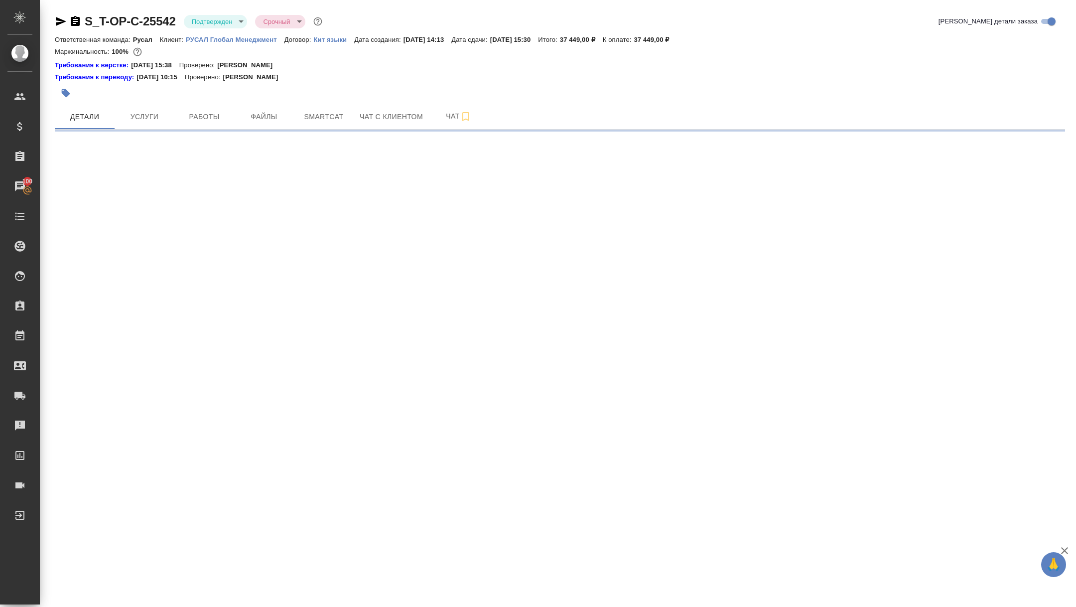
select select "RU"
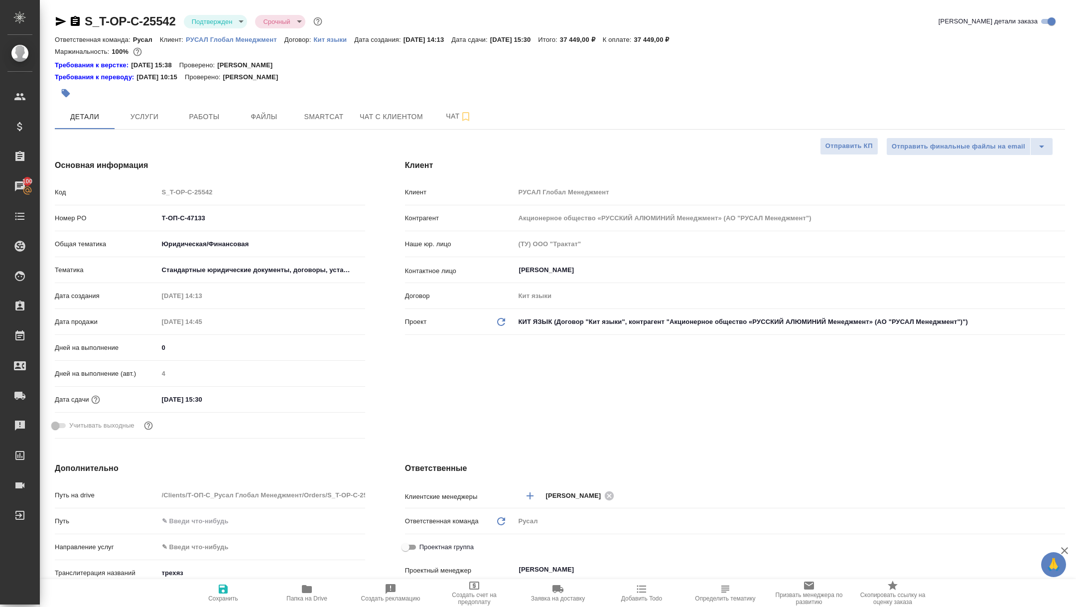
type textarea "x"
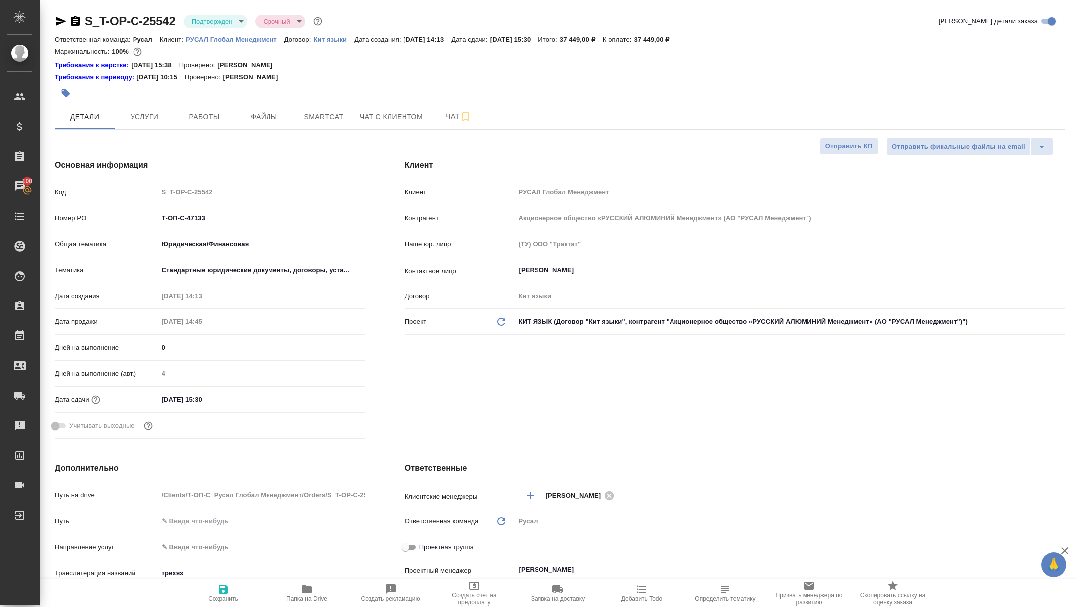
type textarea "x"
click at [211, 115] on span "Работы" at bounding box center [204, 117] width 48 height 12
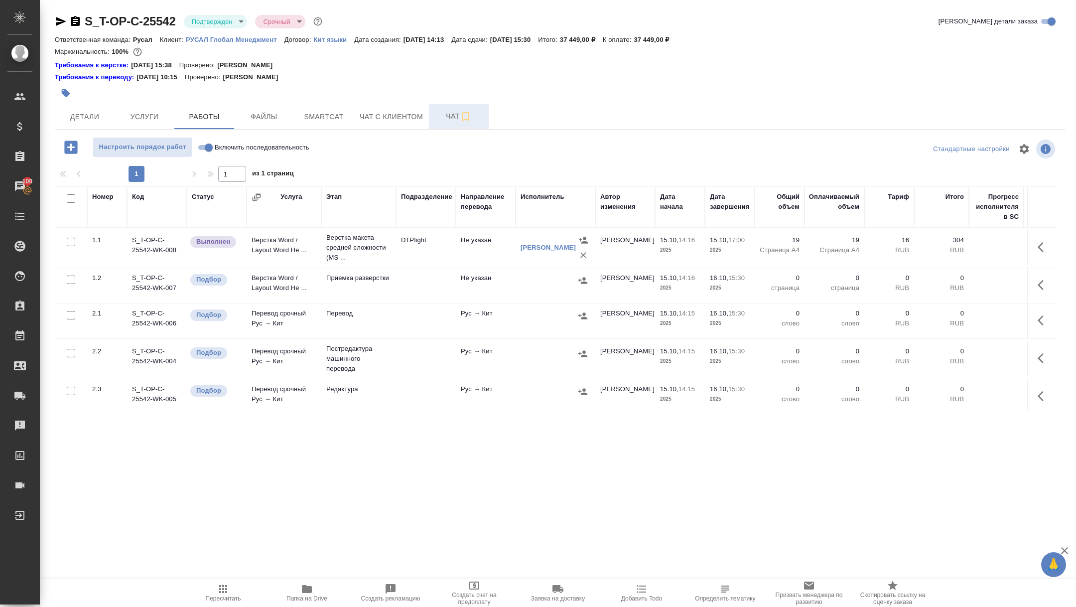
click at [445, 112] on span "Чат" at bounding box center [459, 116] width 48 height 12
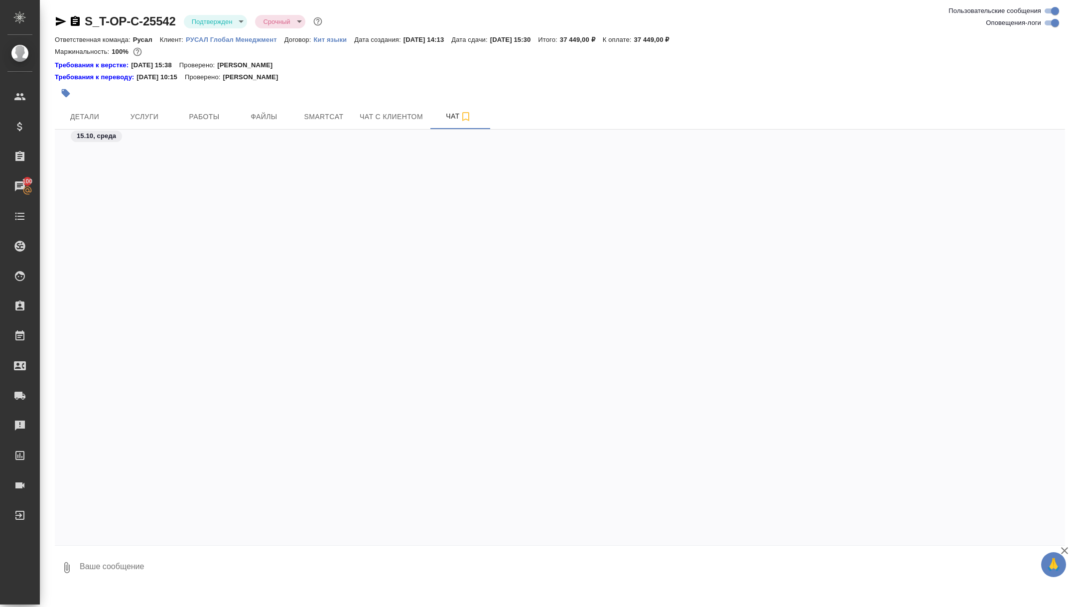
scroll to position [2633, 0]
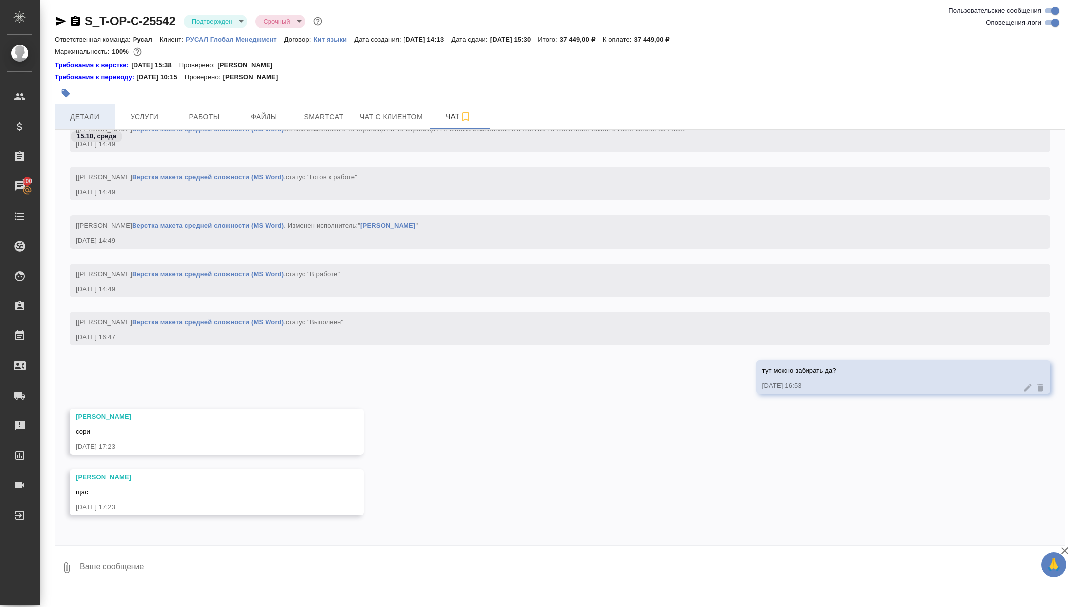
click at [84, 110] on button "Детали" at bounding box center [85, 116] width 60 height 25
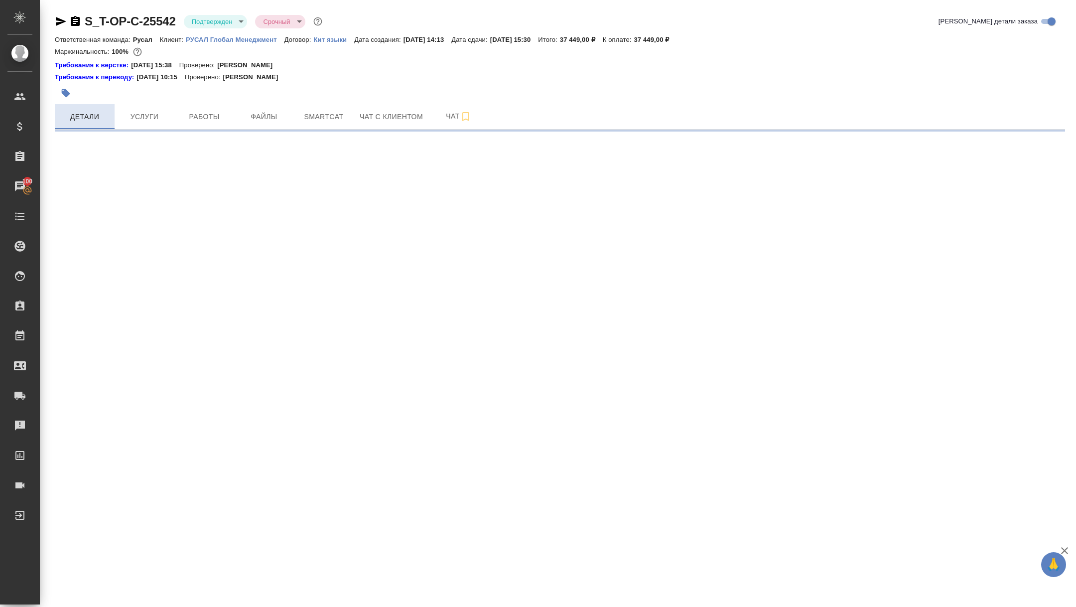
select select "RU"
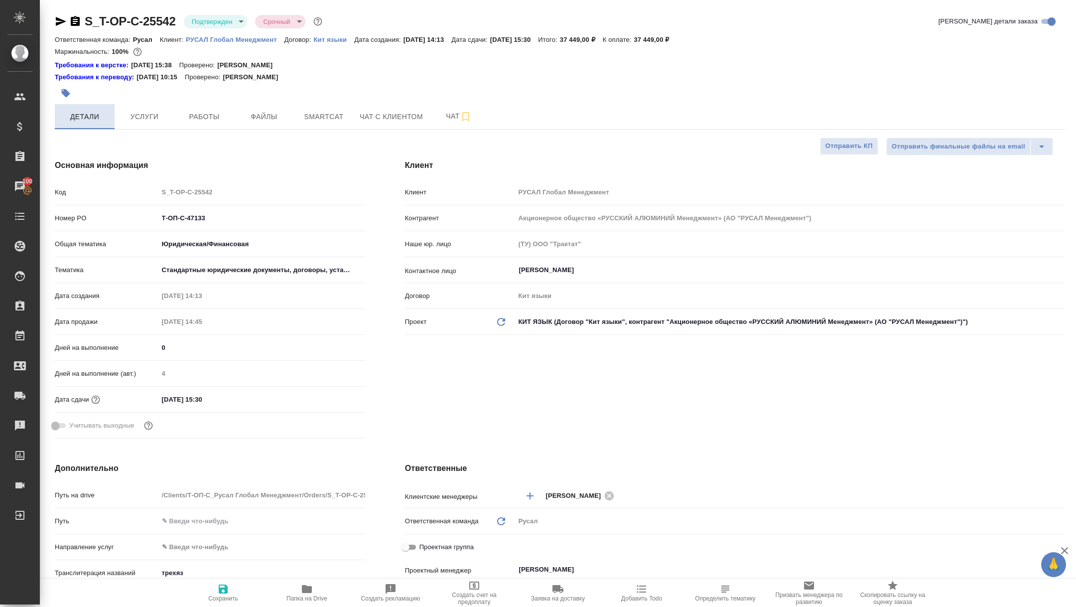
type textarea "x"
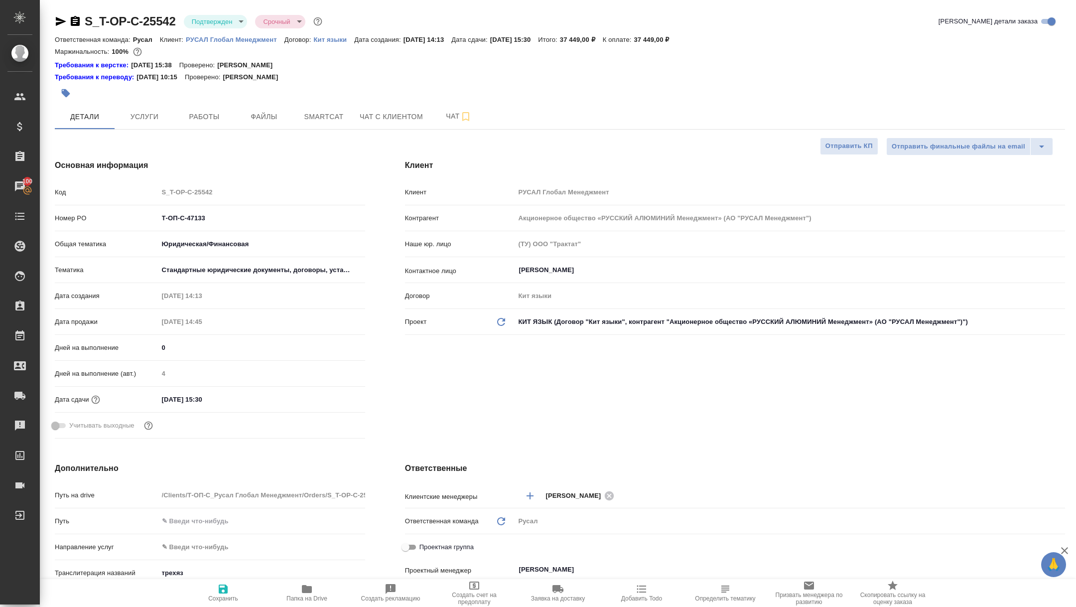
type textarea "x"
click at [220, 109] on button "Работы" at bounding box center [204, 116] width 60 height 25
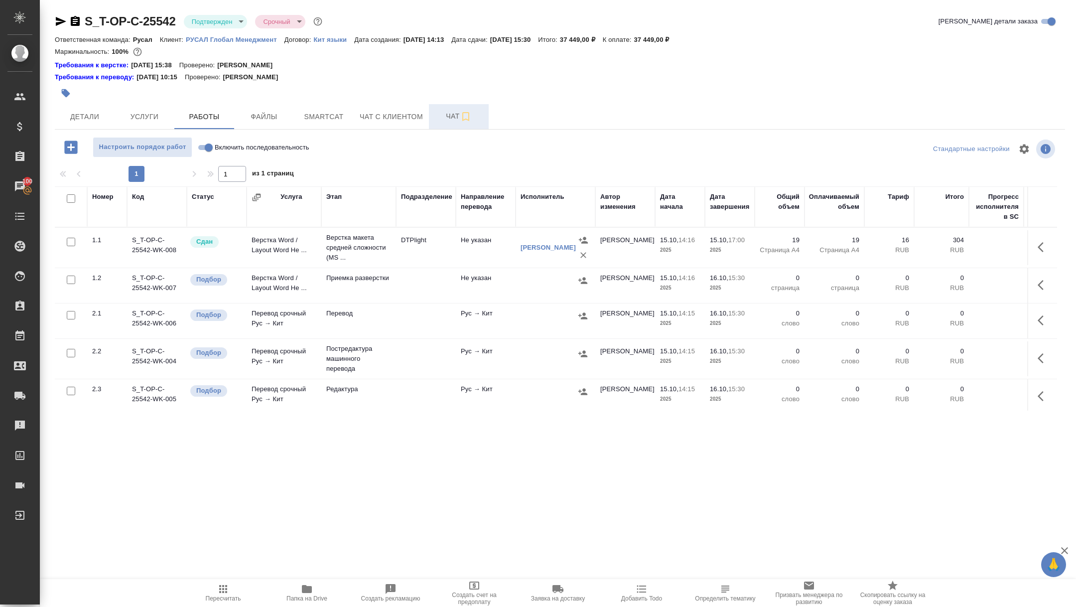
click at [438, 119] on span "Чат" at bounding box center [459, 116] width 48 height 12
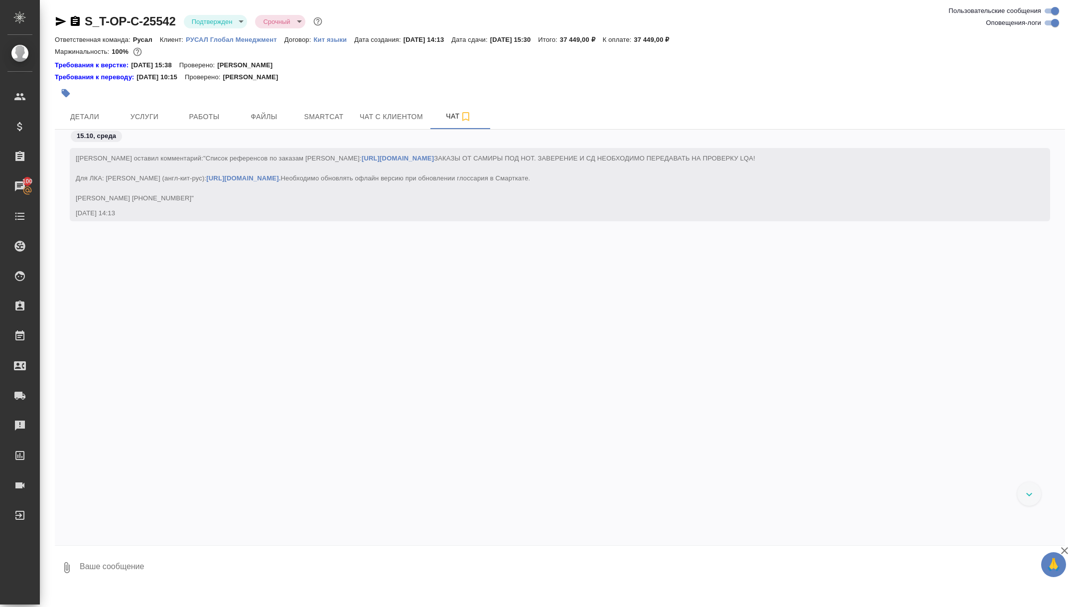
scroll to position [2872, 0]
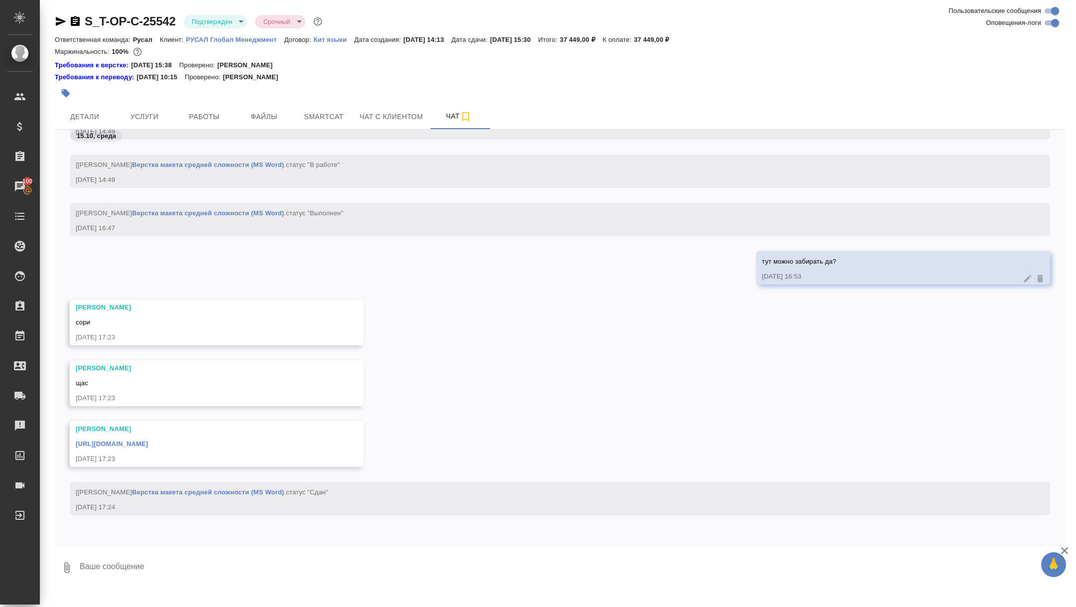
click at [142, 438] on div "https://drive.awatera.com/apps/files/files/10720939?dir=/Shares/%D0%A2-%D0%9E%D…" at bounding box center [202, 442] width 253 height 12
click at [132, 440] on link "https://drive.awatera.com/apps/files/files/10720939?dir=/Shares/%D0%A2-%D0%9E%D…" at bounding box center [112, 443] width 72 height 7
click at [157, 120] on span "Услуги" at bounding box center [145, 117] width 48 height 12
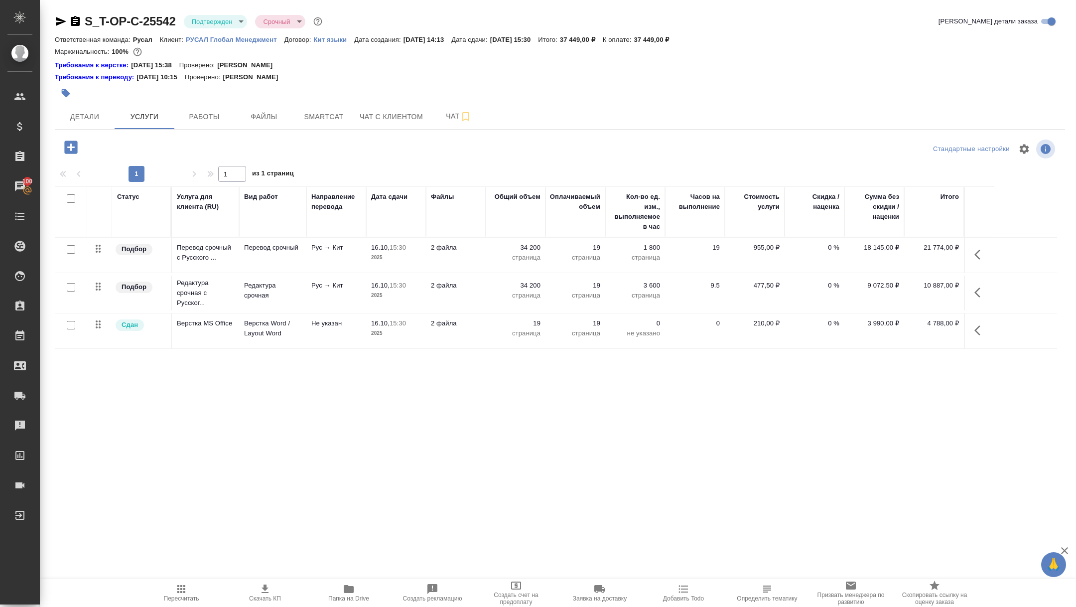
click at [76, 24] on icon "button" at bounding box center [75, 21] width 9 height 10
click at [94, 122] on span "Детали" at bounding box center [85, 117] width 48 height 12
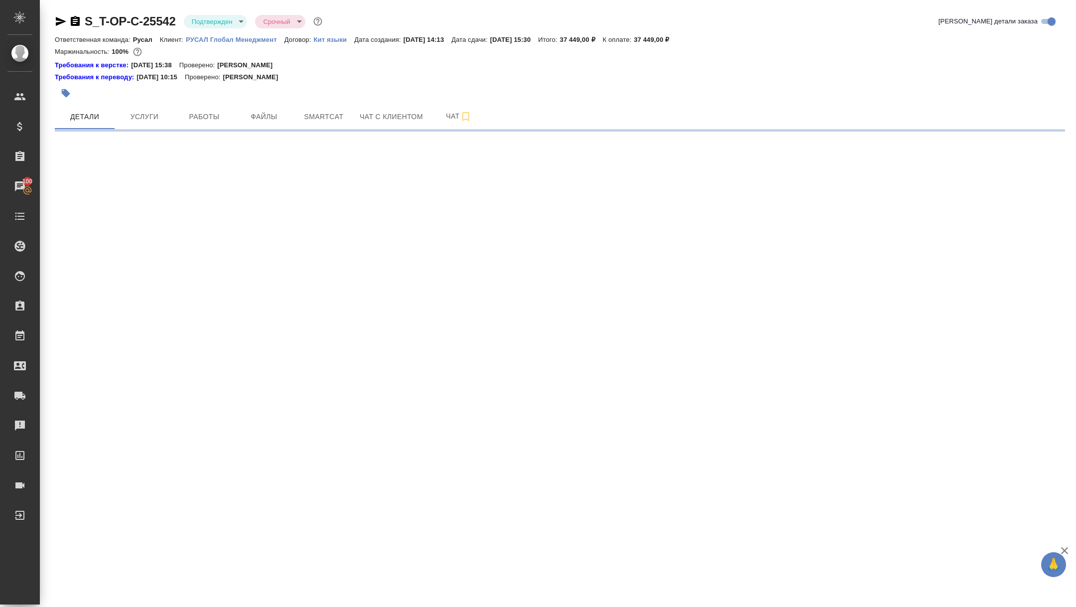
select select "RU"
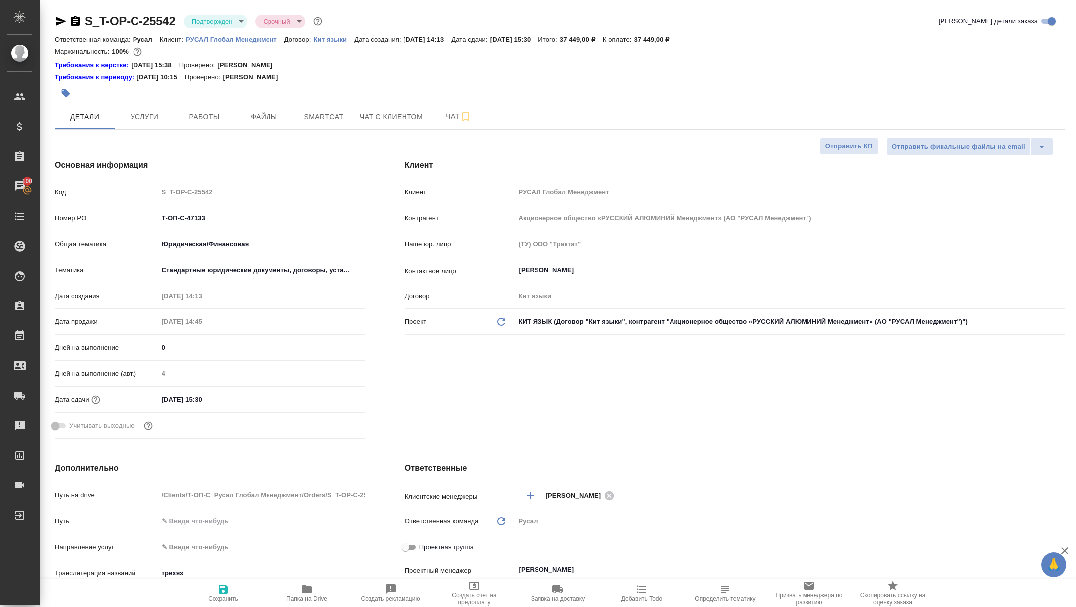
type textarea "x"
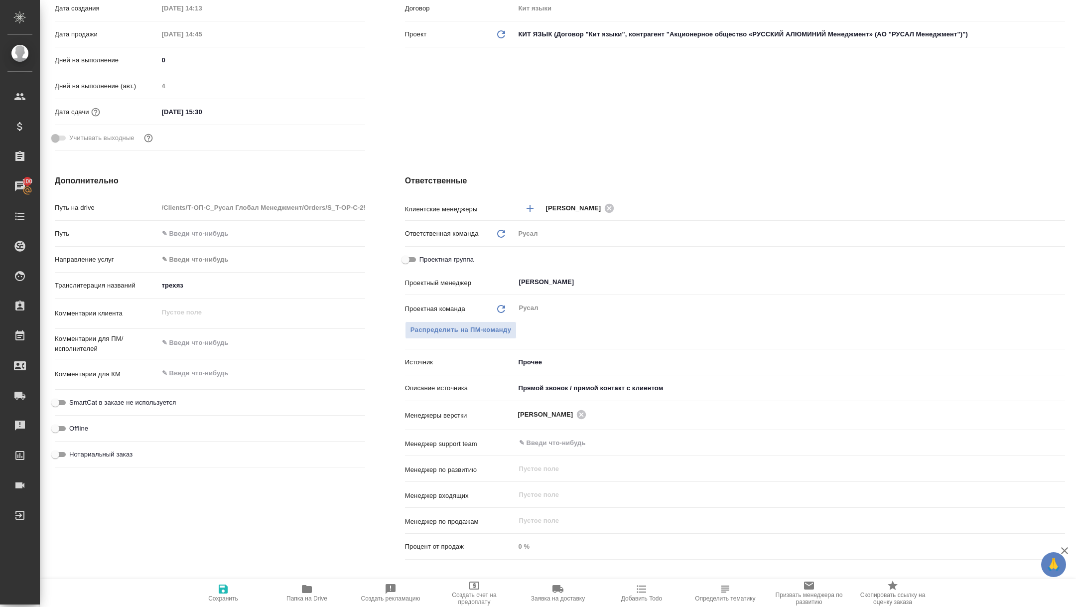
scroll to position [290, 0]
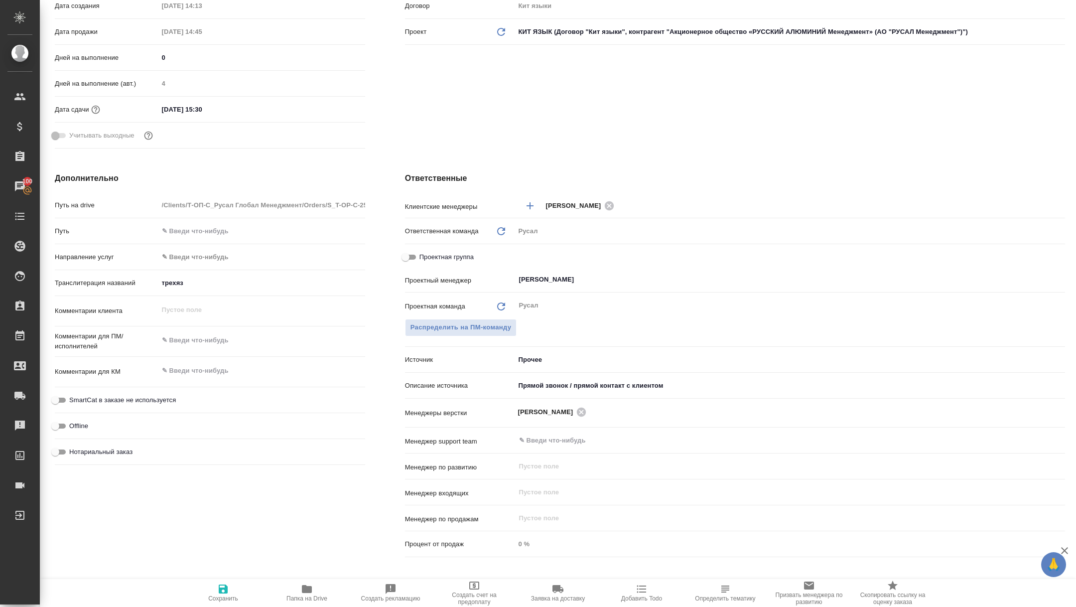
type textarea "x"
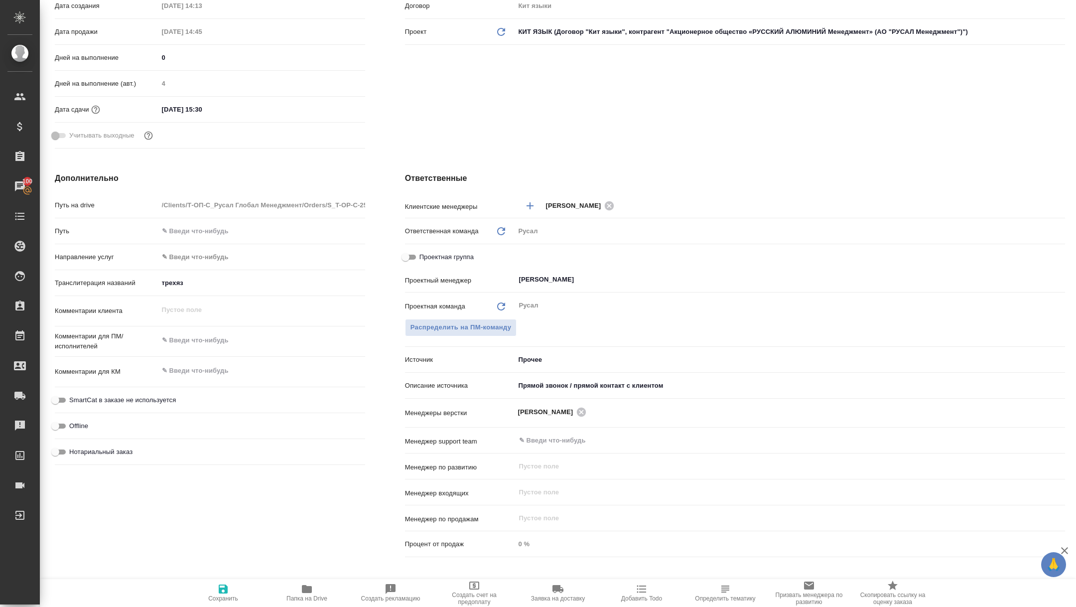
type textarea "x"
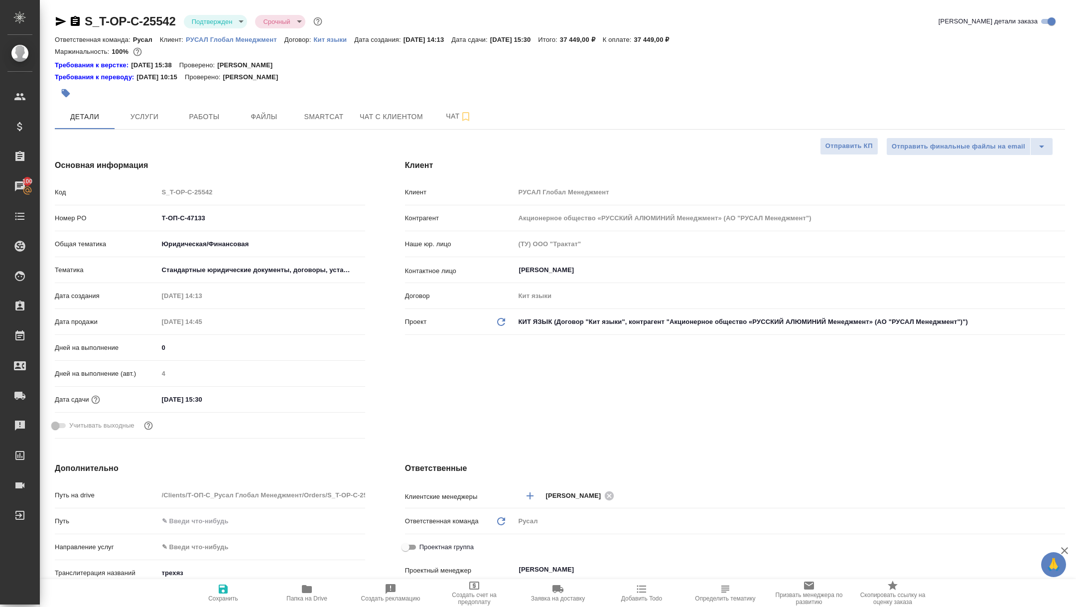
click at [58, 20] on icon "button" at bounding box center [61, 21] width 10 height 9
type textarea "x"
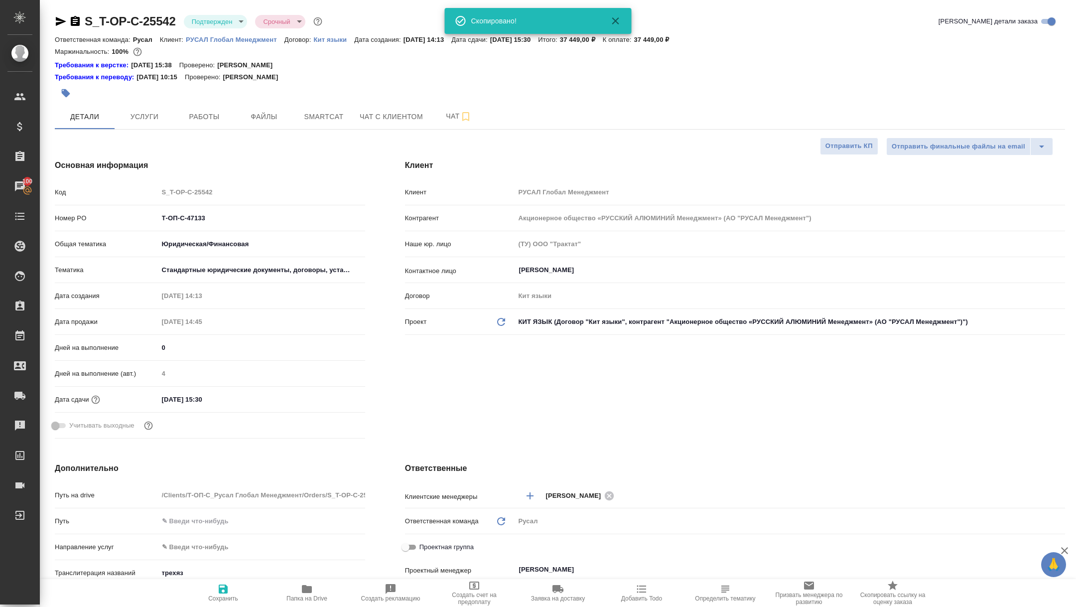
type textarea "x"
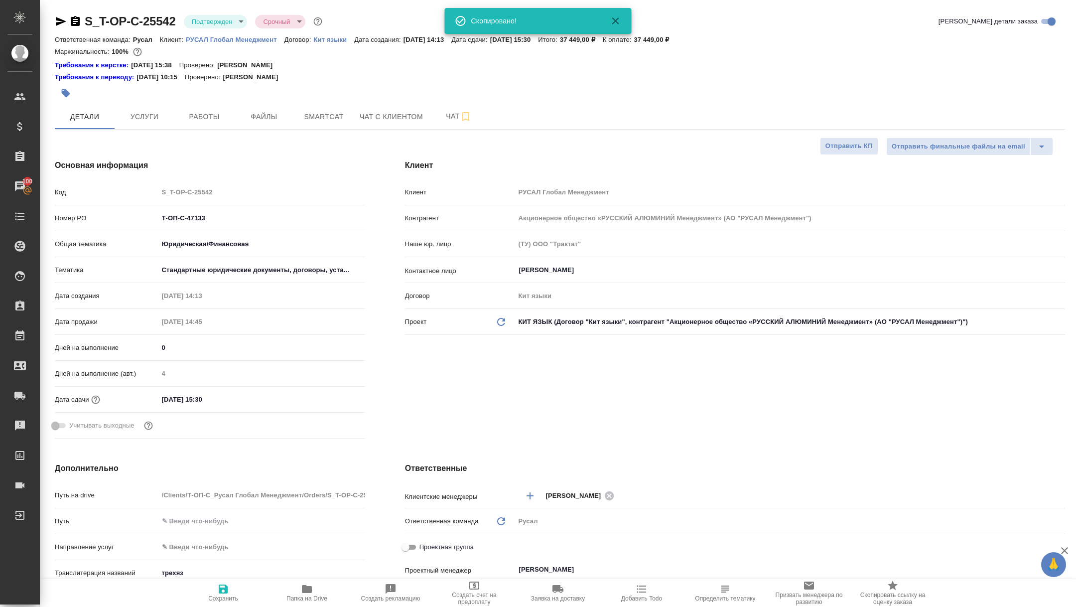
type textarea "x"
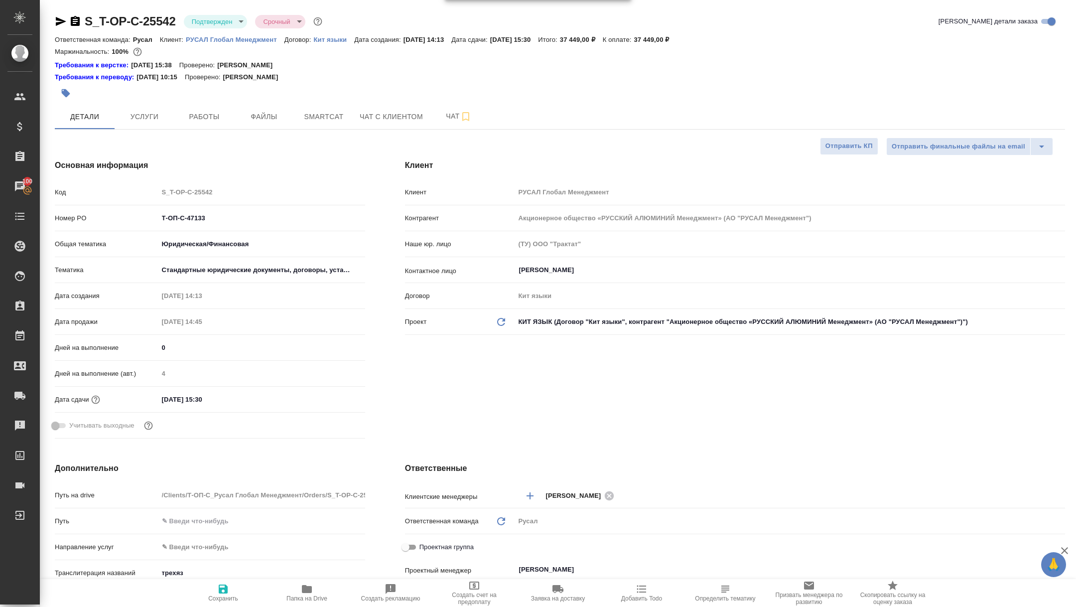
type textarea "x"
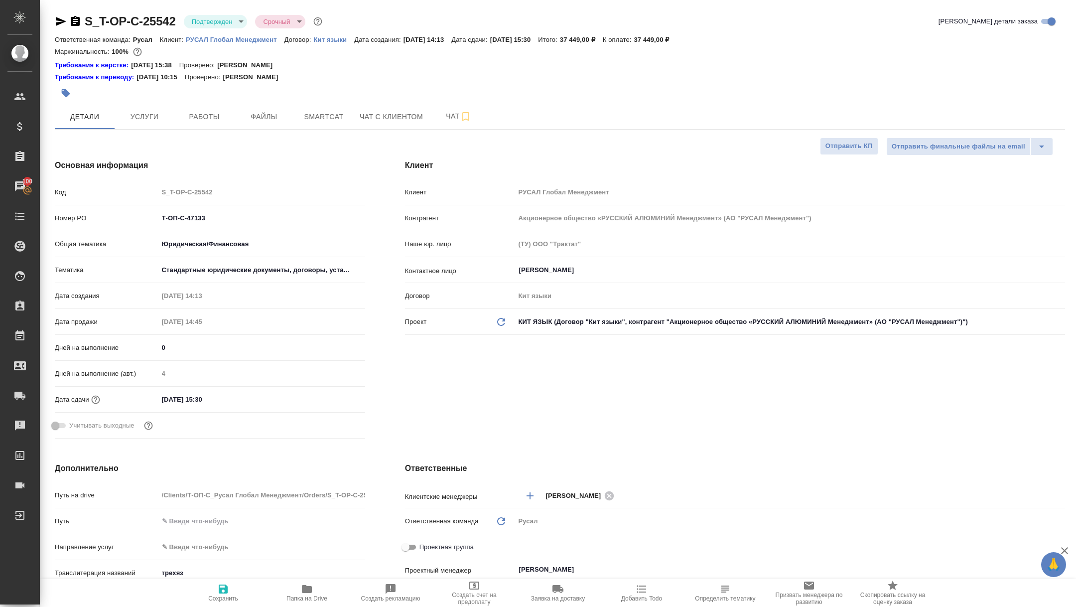
type textarea "x"
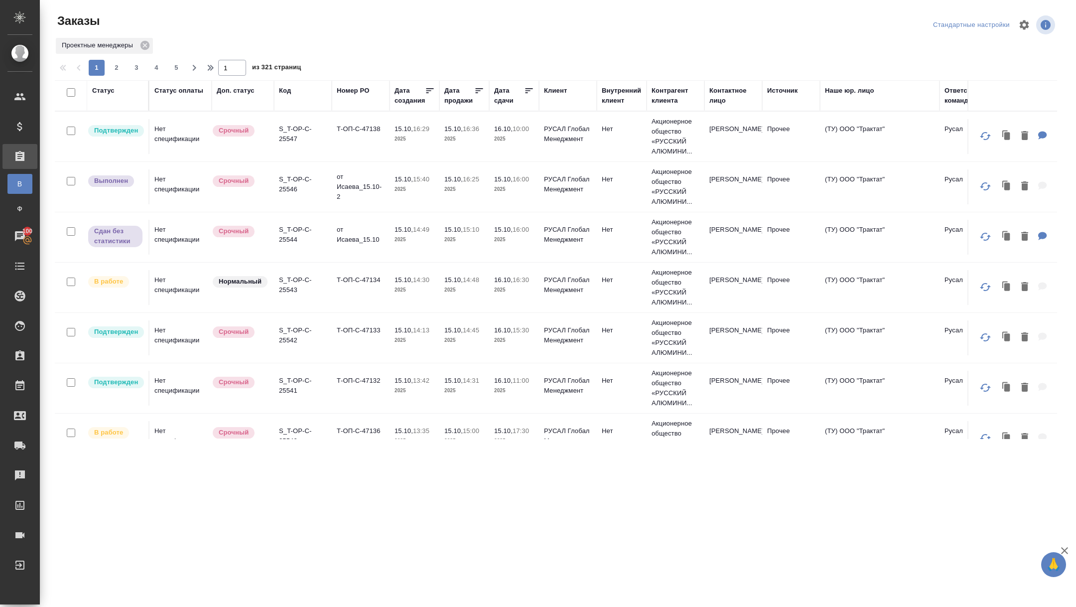
click at [509, 103] on div "Дата сдачи" at bounding box center [509, 96] width 30 height 20
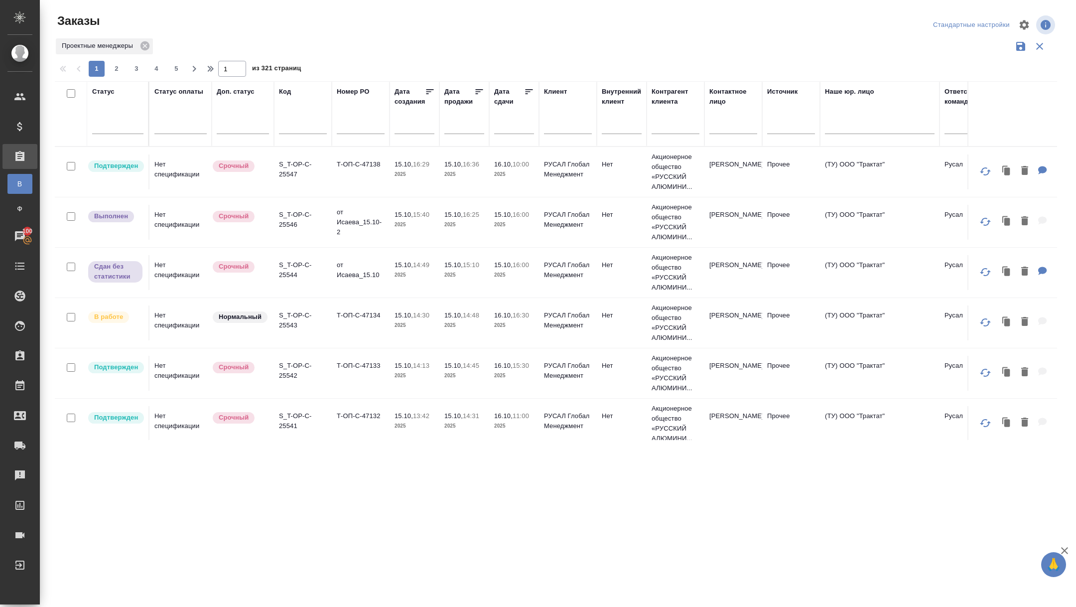
click at [507, 127] on input "text" at bounding box center [517, 126] width 34 height 14
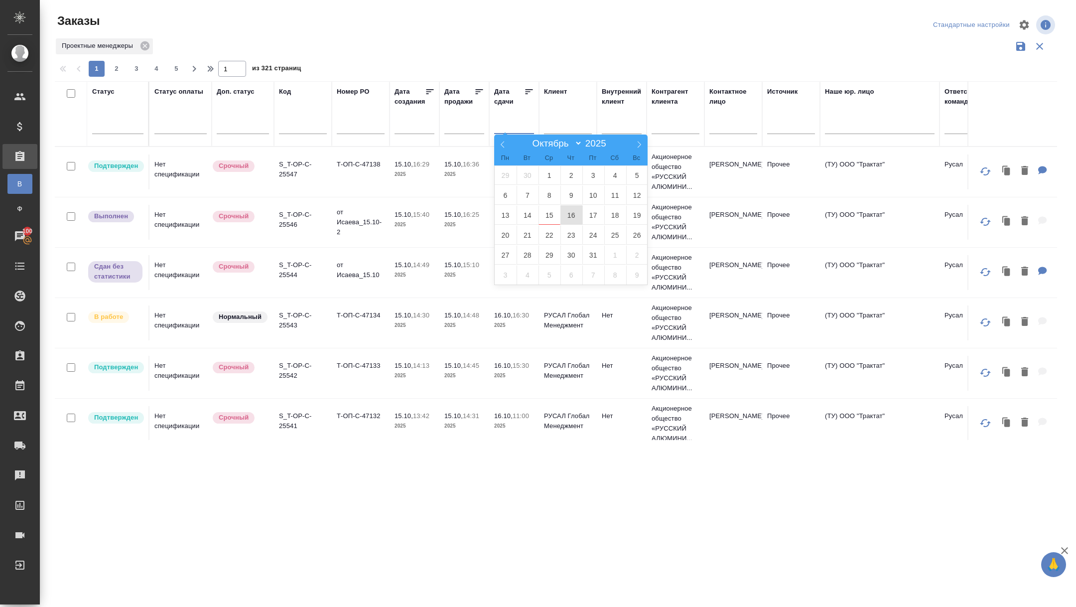
click at [570, 213] on span "16" at bounding box center [571, 214] width 22 height 19
type div "[DATE]T21:00:00.000Z"
click at [597, 213] on span "17" at bounding box center [593, 214] width 22 height 19
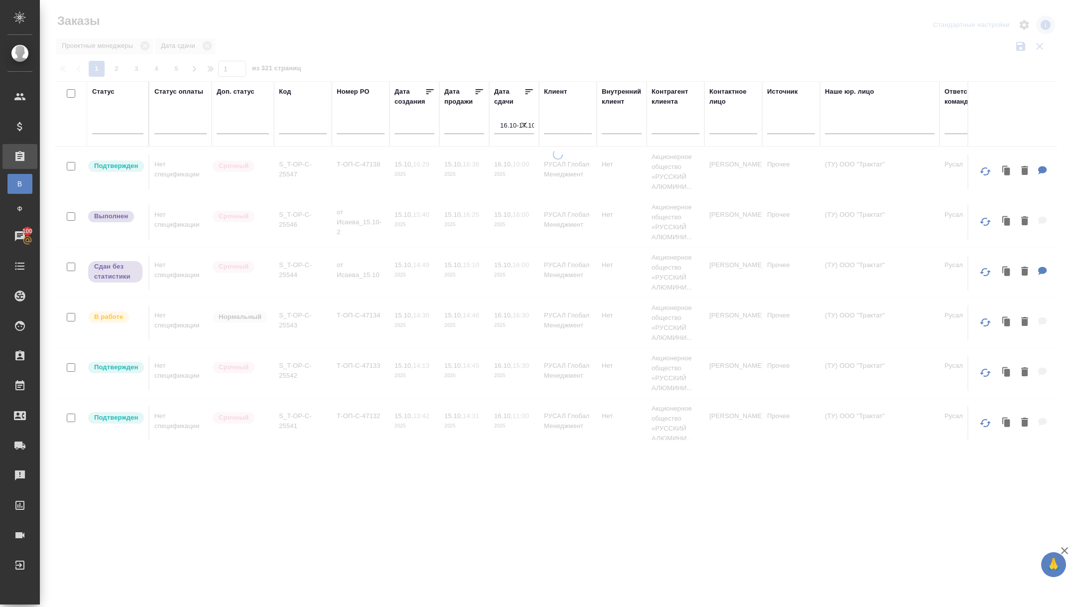
click at [527, 91] on icon at bounding box center [529, 91] width 7 height 5
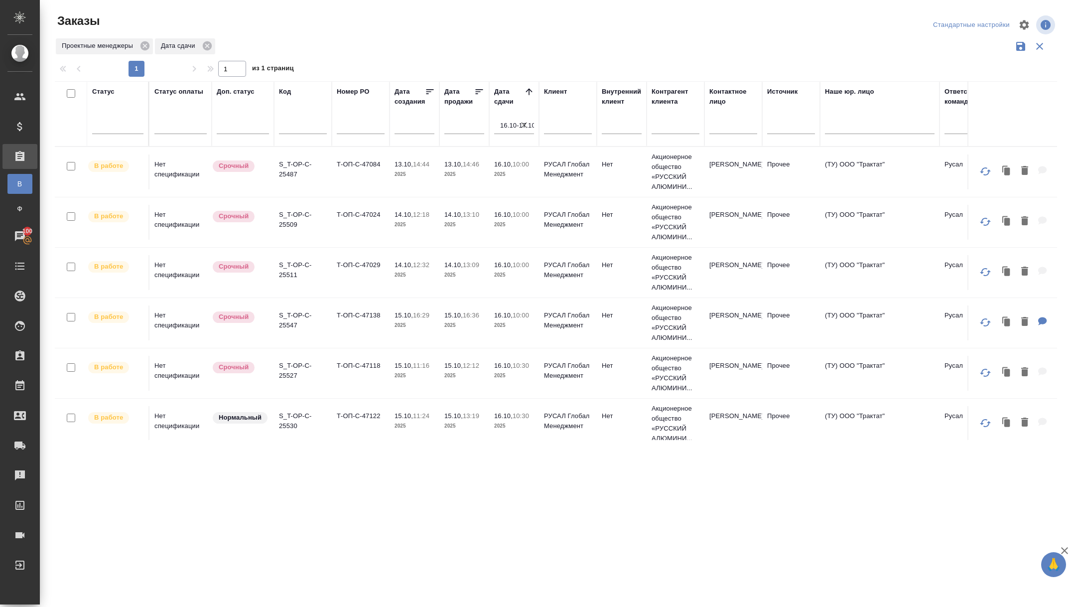
click at [520, 128] on icon "button" at bounding box center [524, 125] width 10 height 10
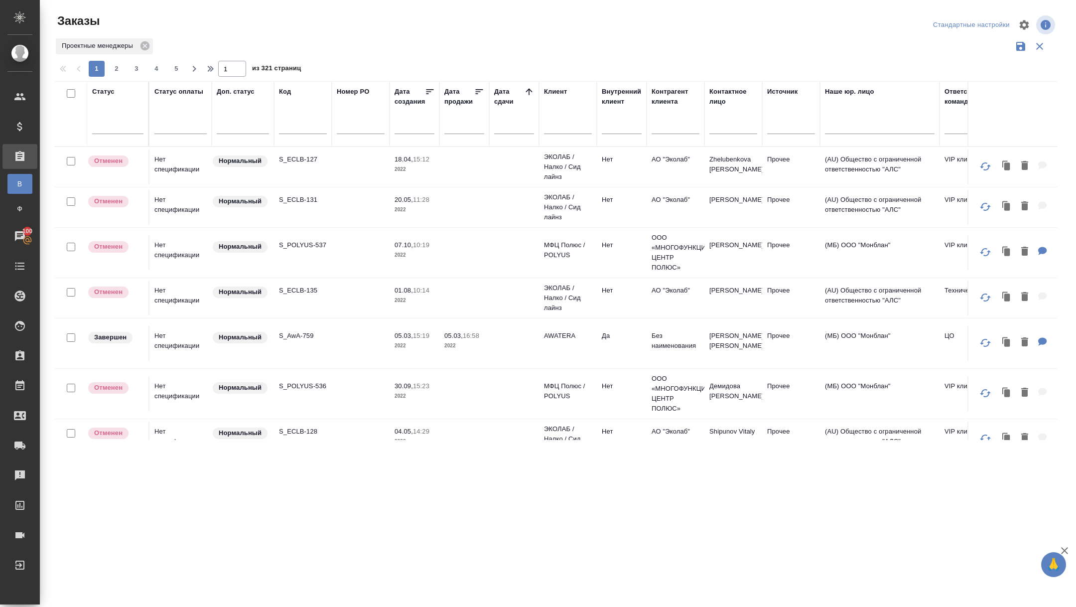
click at [521, 125] on input "text" at bounding box center [517, 126] width 34 height 14
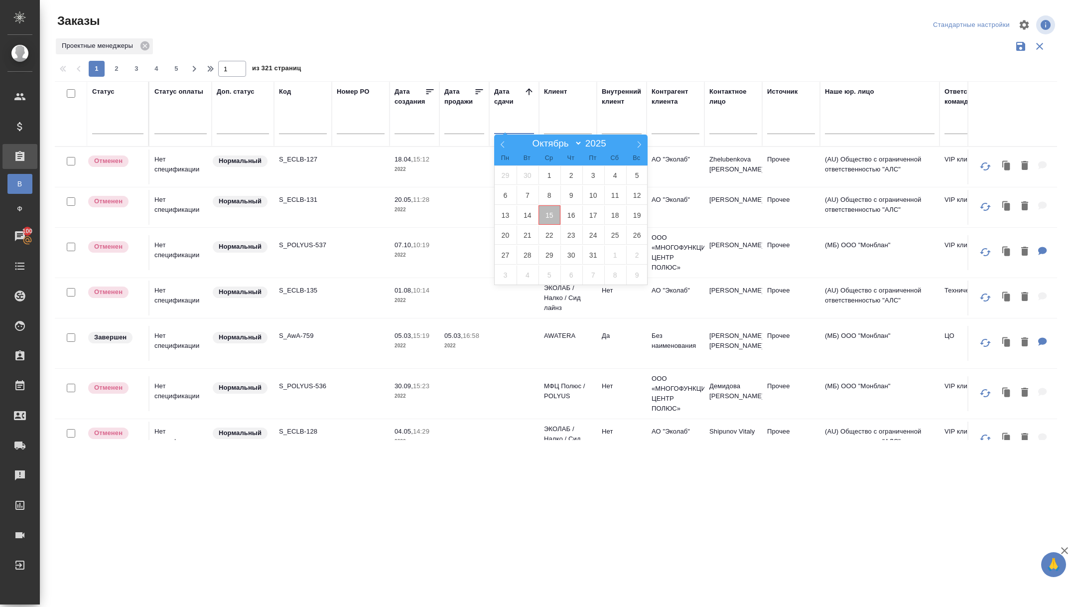
click at [551, 210] on span "15" at bounding box center [549, 214] width 22 height 19
type div "[DATE]T21:00:00.000Z"
click at [569, 210] on span "16" at bounding box center [571, 214] width 22 height 19
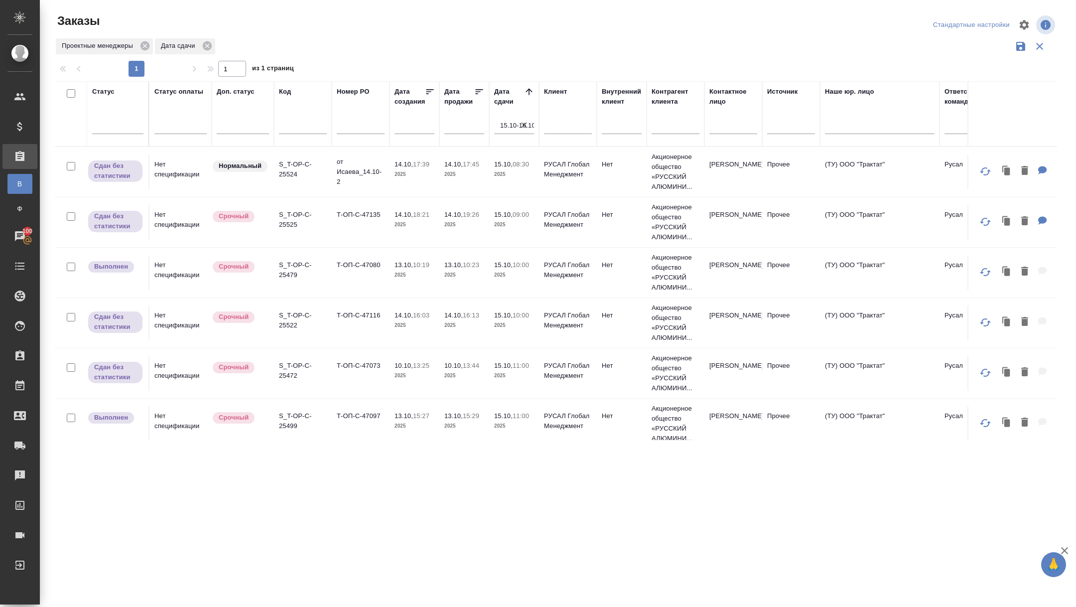
scroll to position [523, 0]
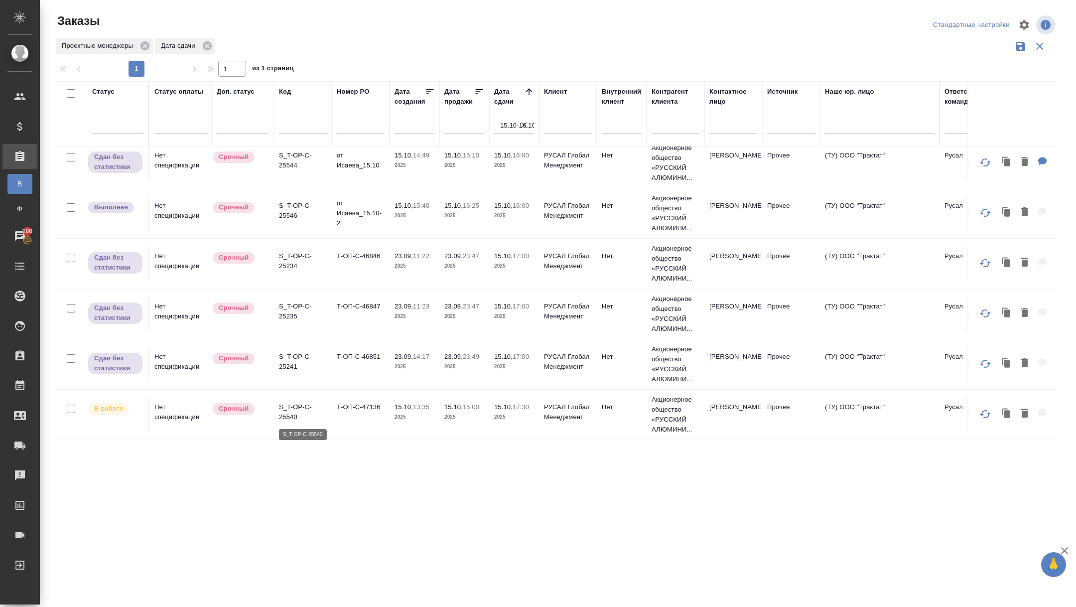
click at [299, 410] on p "S_T-OP-C-25540" at bounding box center [303, 412] width 48 height 20
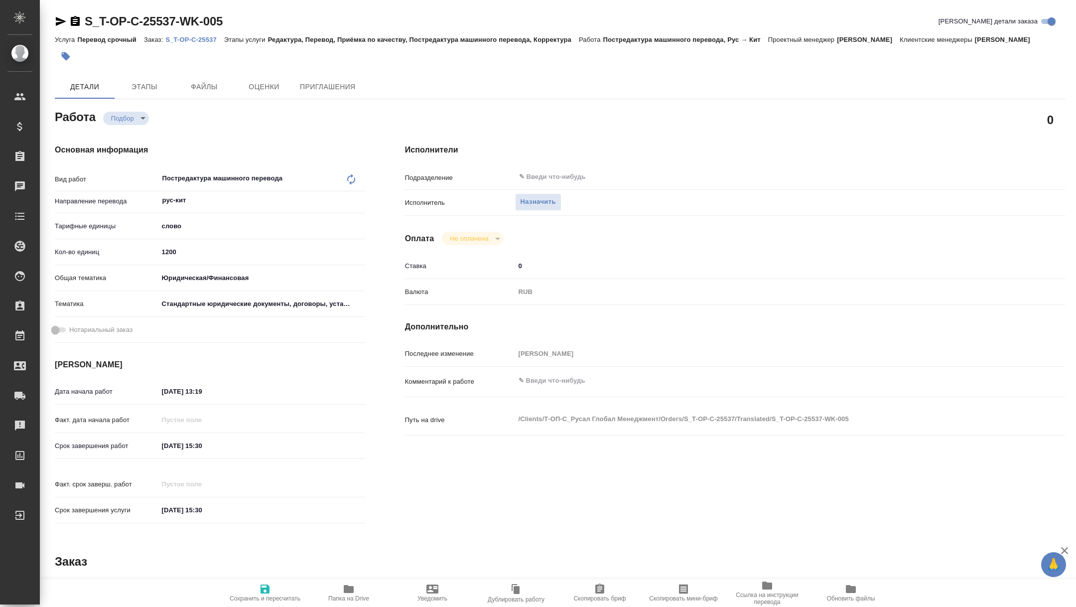
type textarea "x"
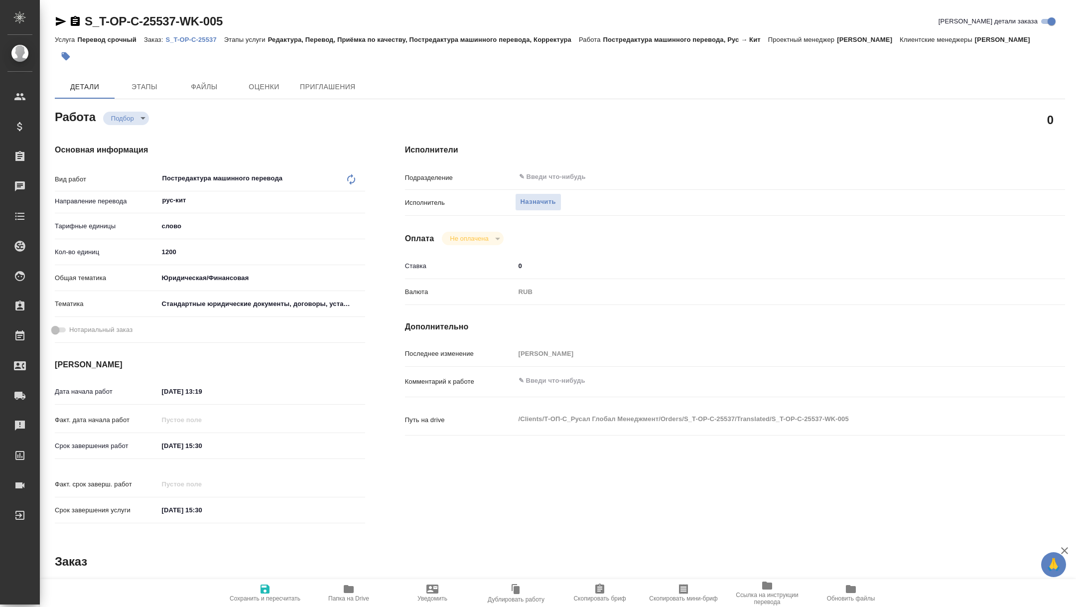
type textarea "x"
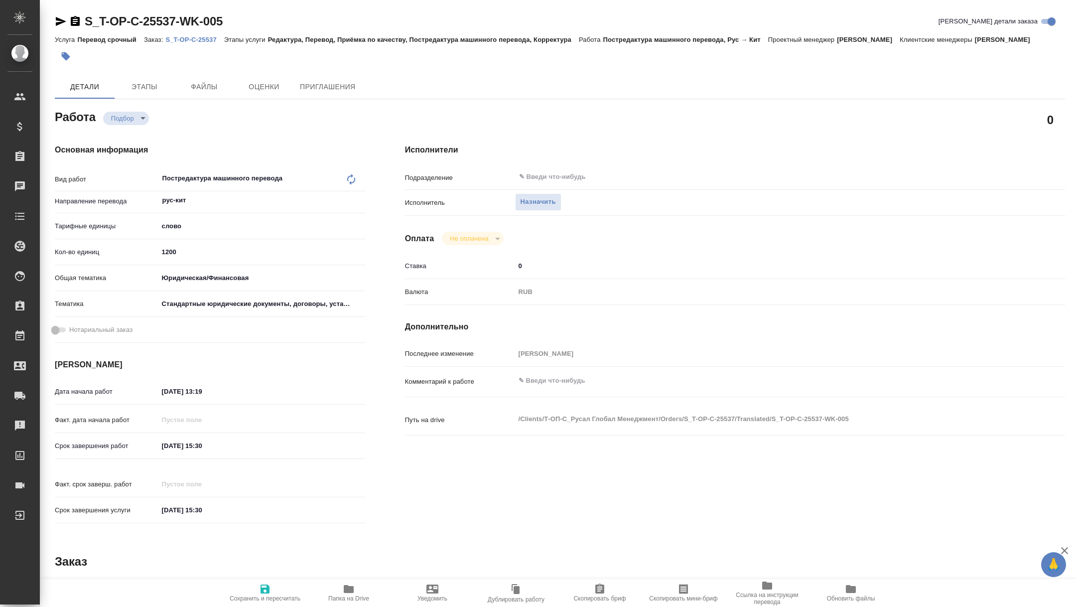
type textarea "x"
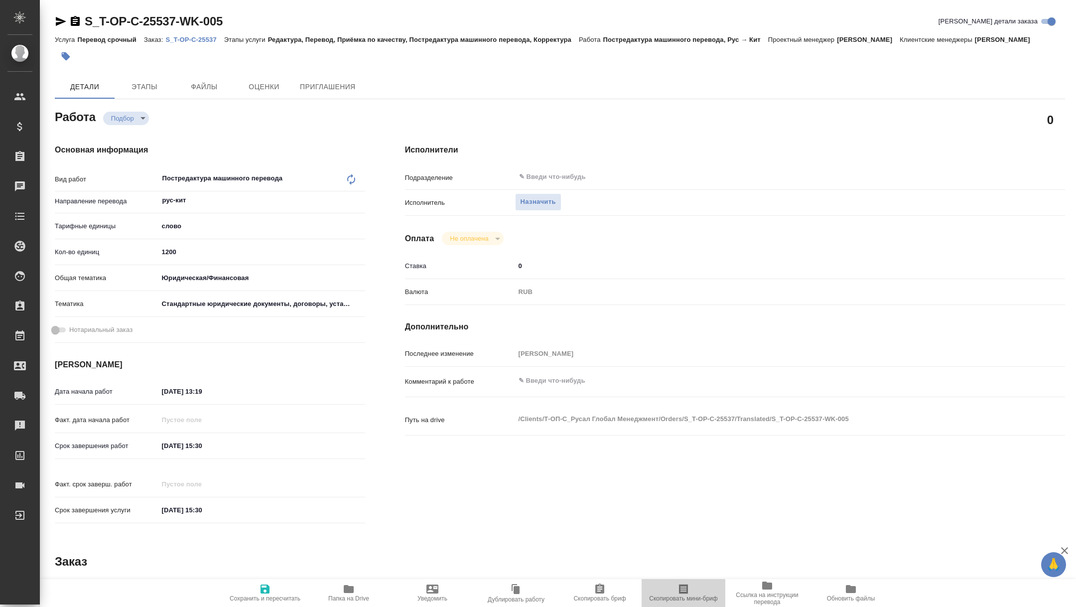
click at [707, 599] on span "Скопировать мини-бриф" at bounding box center [683, 598] width 68 height 7
type textarea "x"
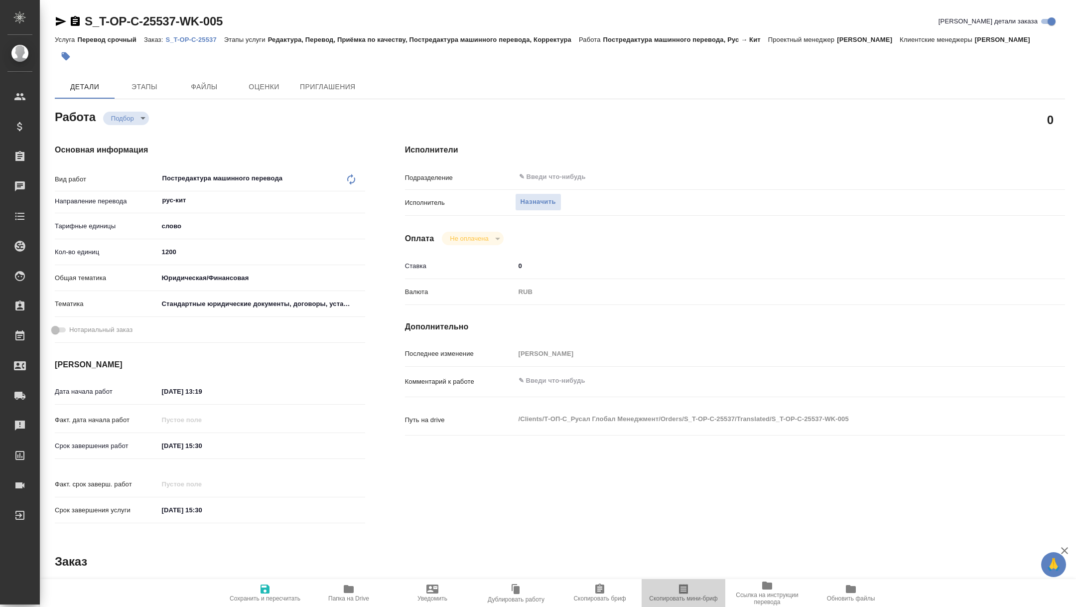
type textarea "x"
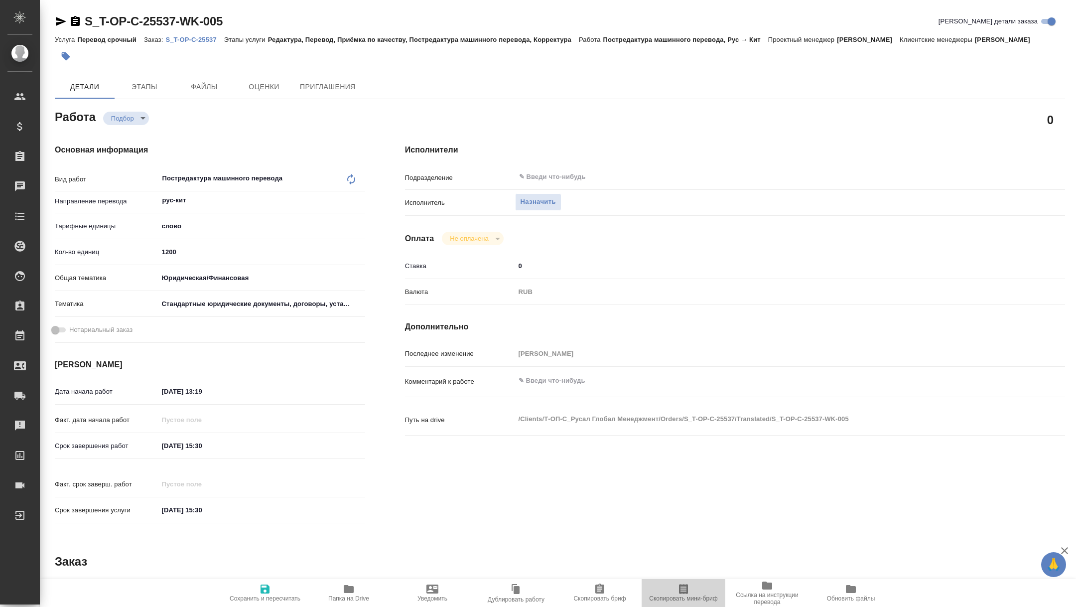
type textarea "x"
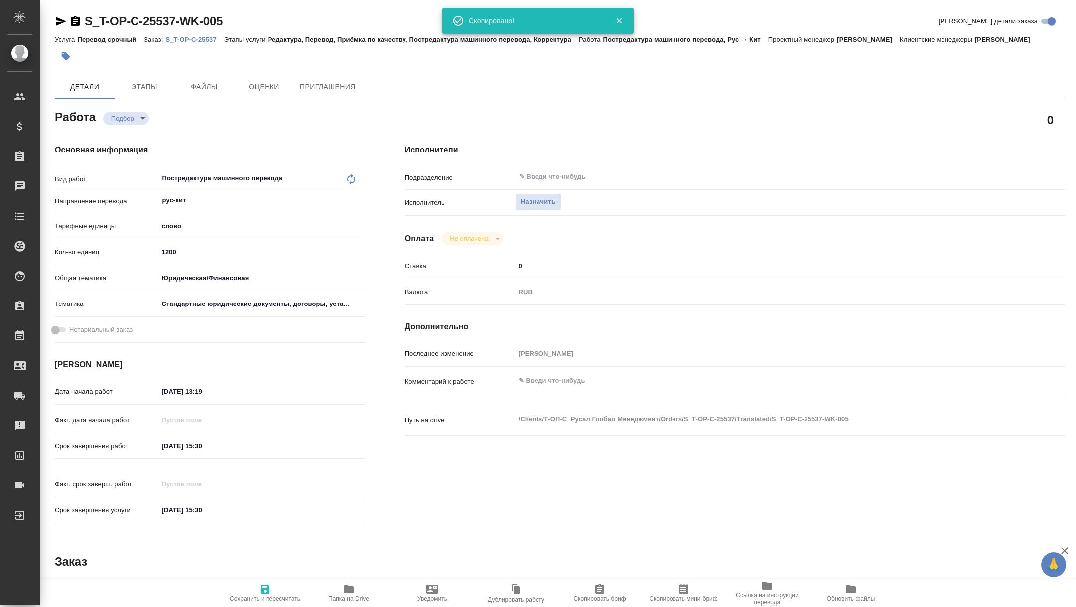
type textarea "x"
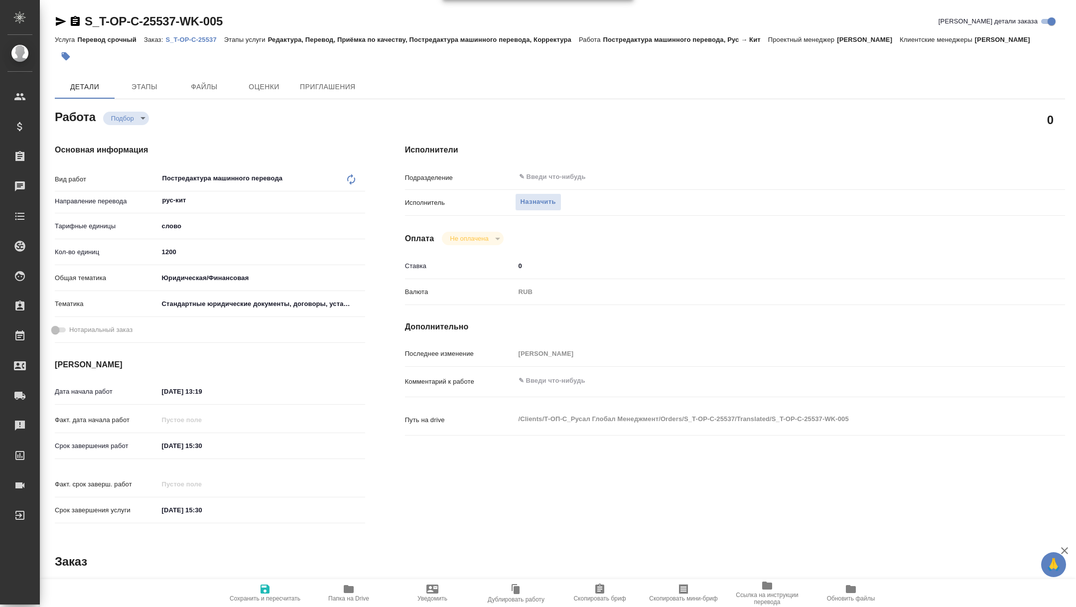
type textarea "x"
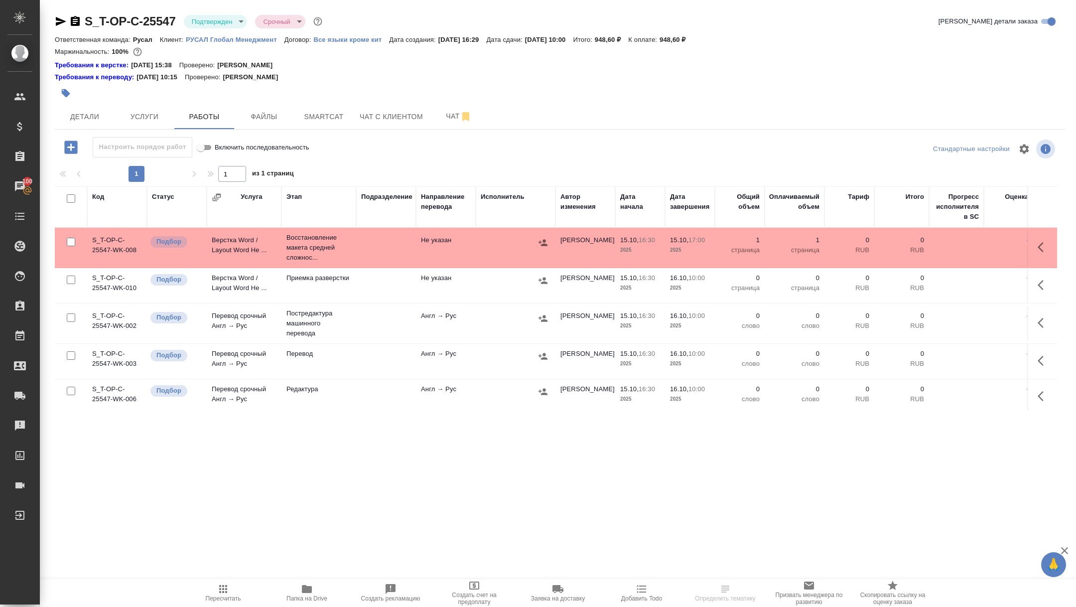
click at [1049, 247] on icon "button" at bounding box center [1044, 247] width 12 height 12
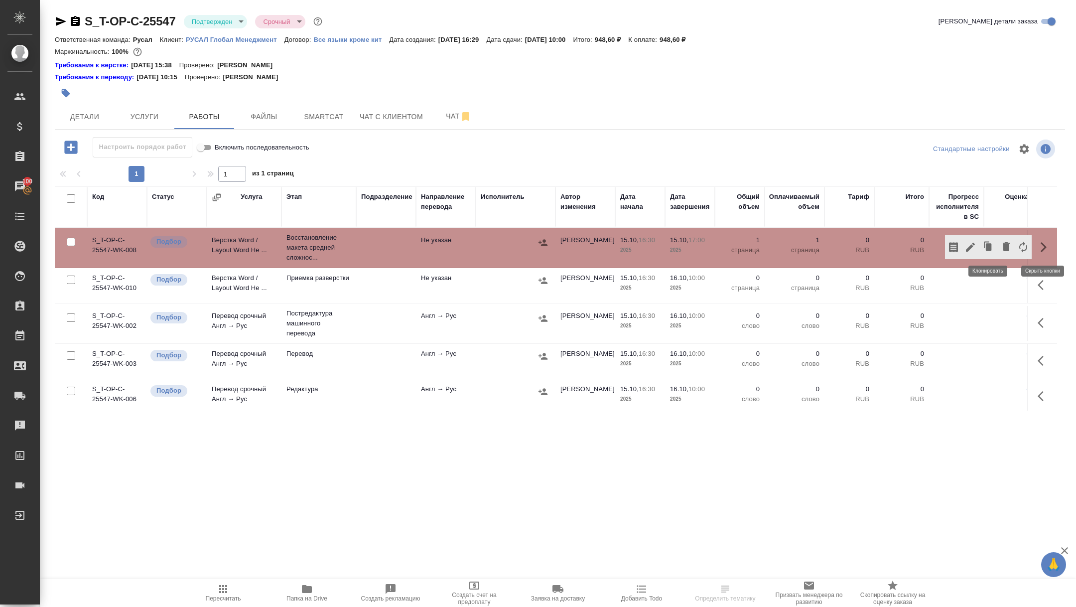
click at [967, 239] on button "button" at bounding box center [970, 247] width 17 height 24
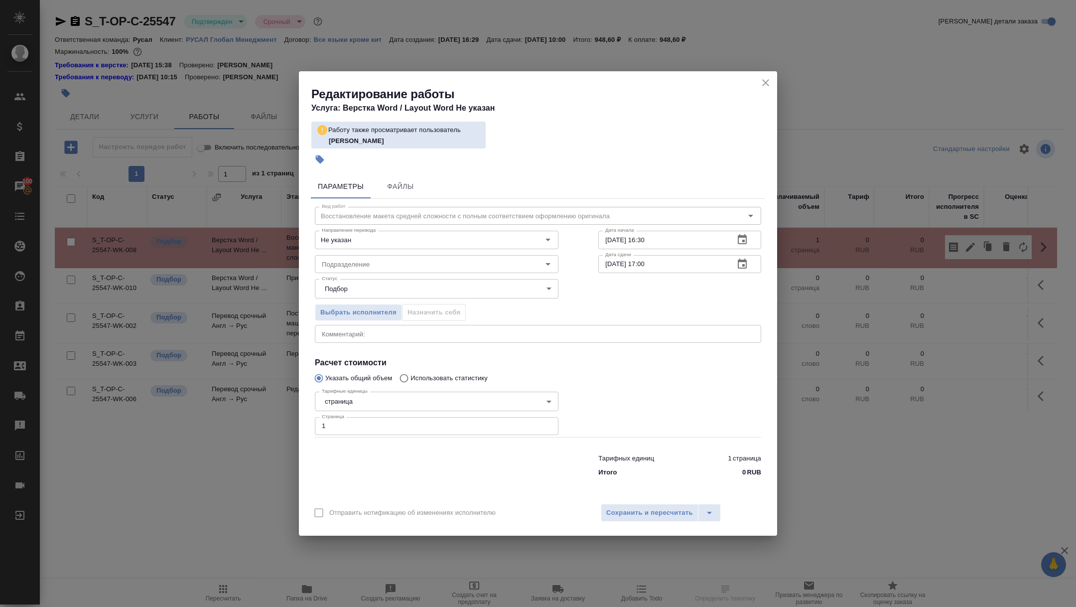
click at [372, 274] on div "Статус Подбор recruiting Статус" at bounding box center [436, 287] width 283 height 65
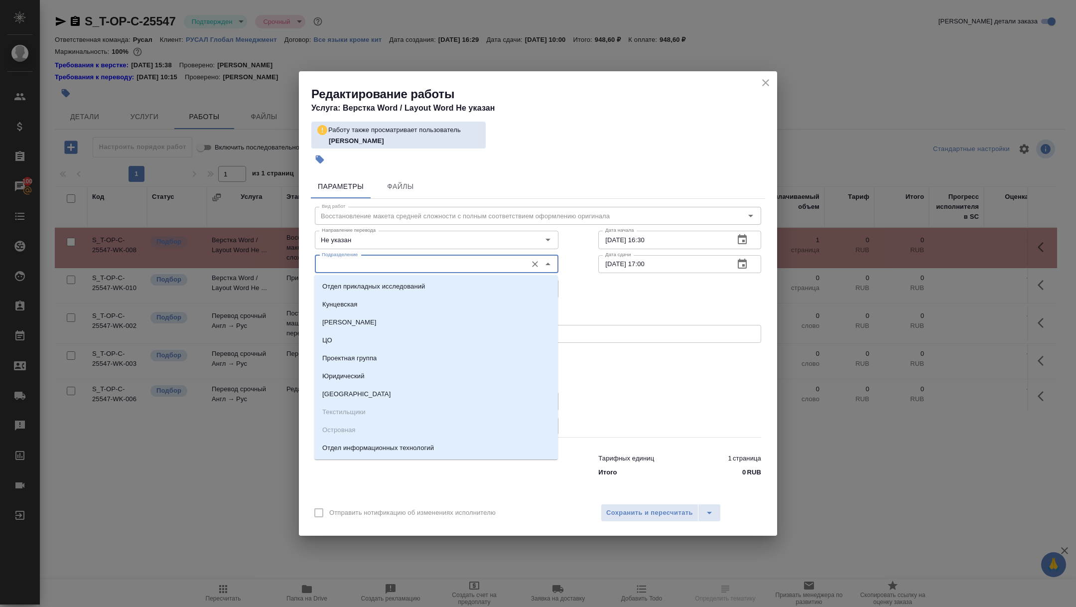
click at [359, 264] on input "Подразделение" at bounding box center [420, 264] width 204 height 12
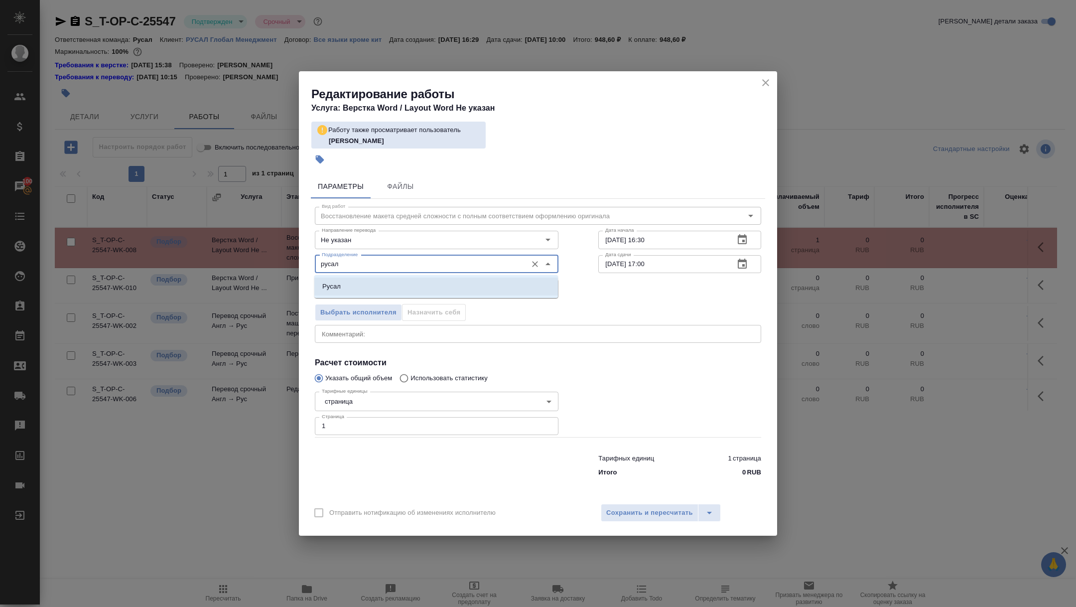
click at [385, 291] on li "Русал" at bounding box center [436, 286] width 244 height 18
type input "Русал"
click at [630, 504] on button "Сохранить и пересчитать" at bounding box center [650, 513] width 98 height 18
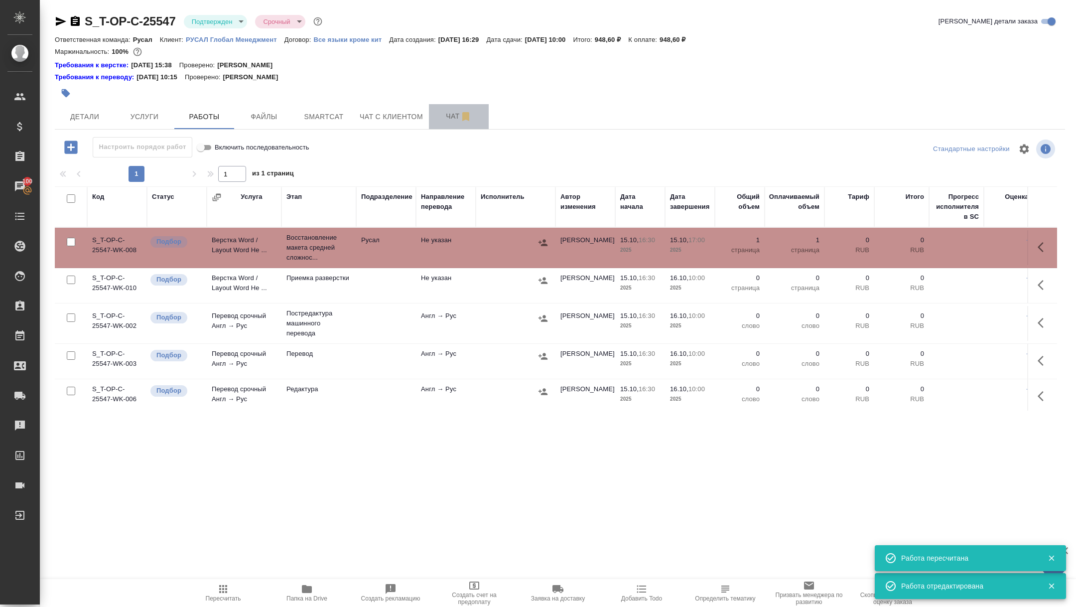
click at [446, 117] on span "Чат" at bounding box center [459, 116] width 48 height 12
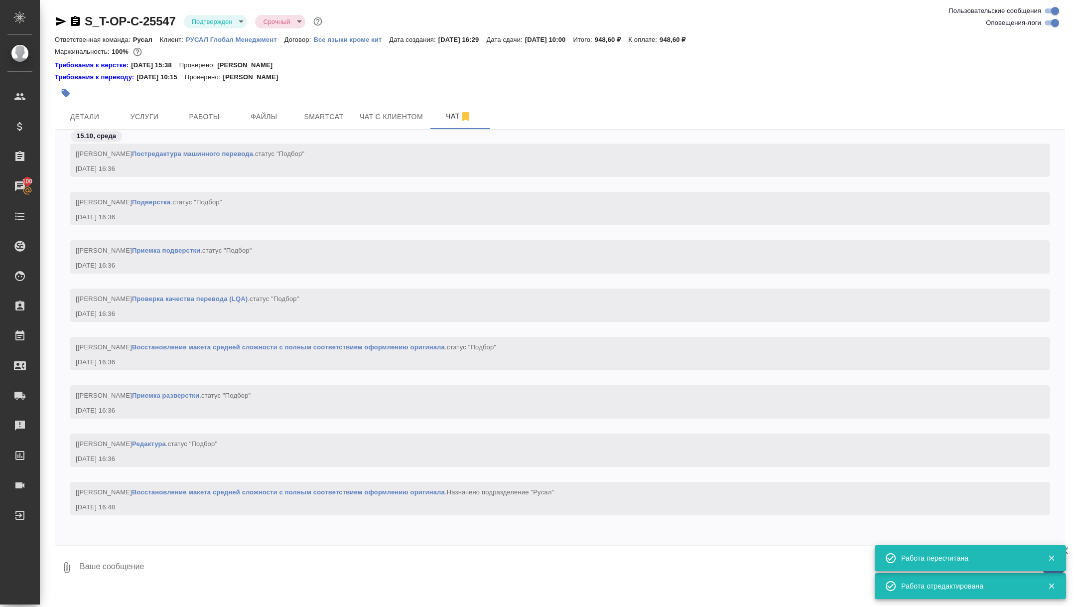
scroll to position [1397, 0]
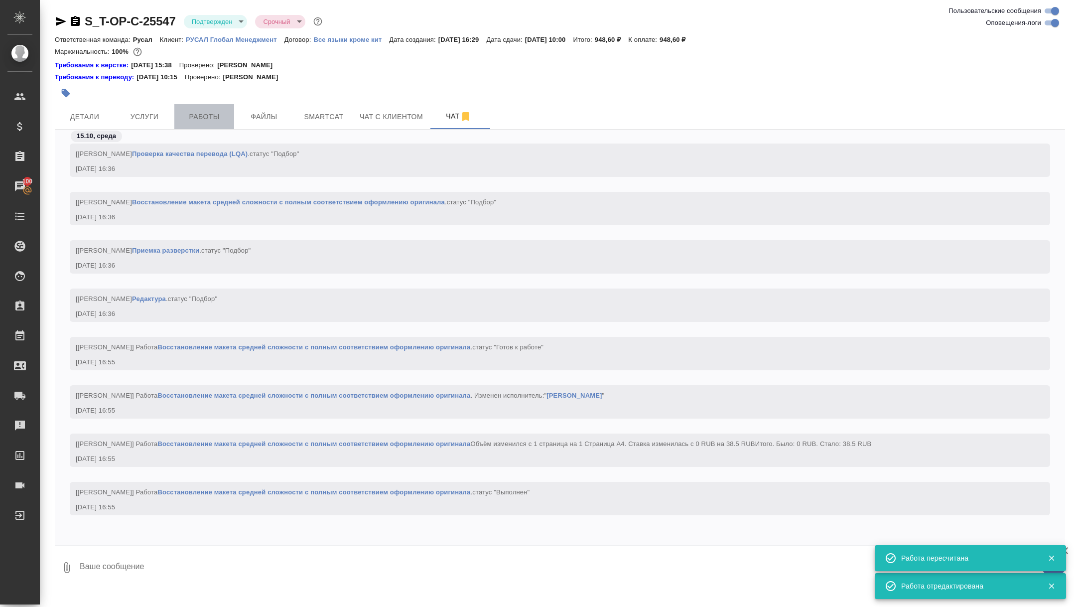
click at [200, 114] on span "Работы" at bounding box center [204, 117] width 48 height 12
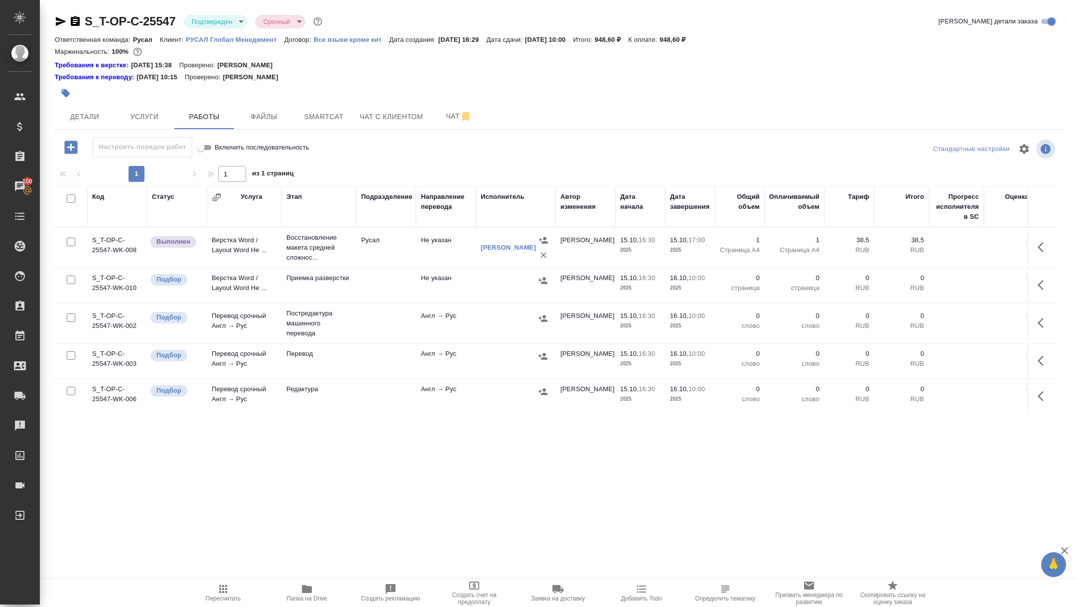
click at [301, 597] on span "Папка на Drive" at bounding box center [306, 598] width 41 height 7
click at [309, 606] on button "Папка на Drive" at bounding box center [307, 593] width 84 height 28
click at [78, 20] on icon "button" at bounding box center [75, 21] width 9 height 10
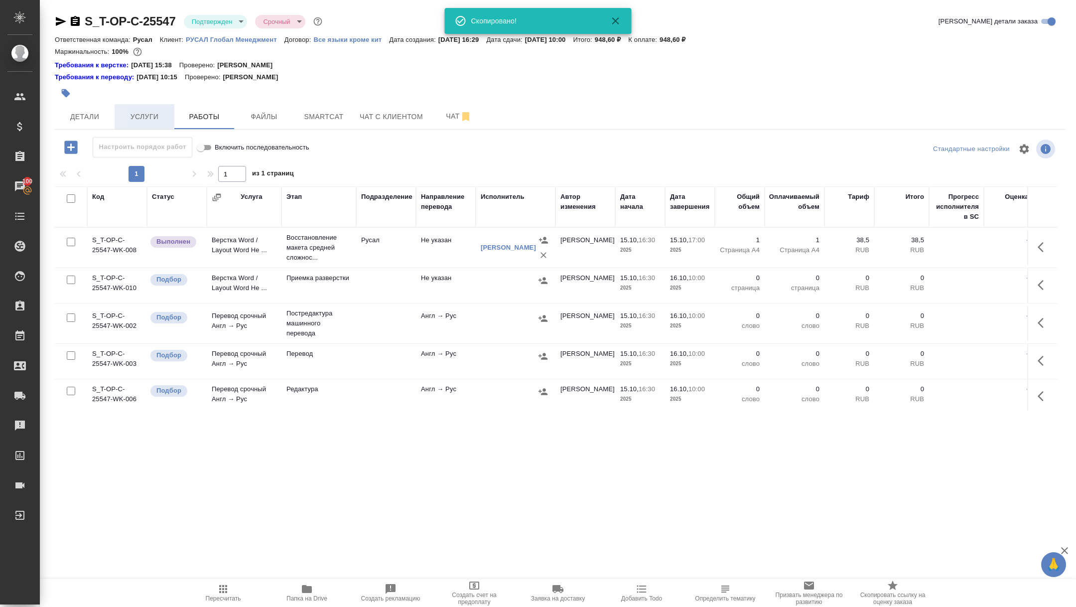
click at [147, 119] on span "Услуги" at bounding box center [145, 117] width 48 height 12
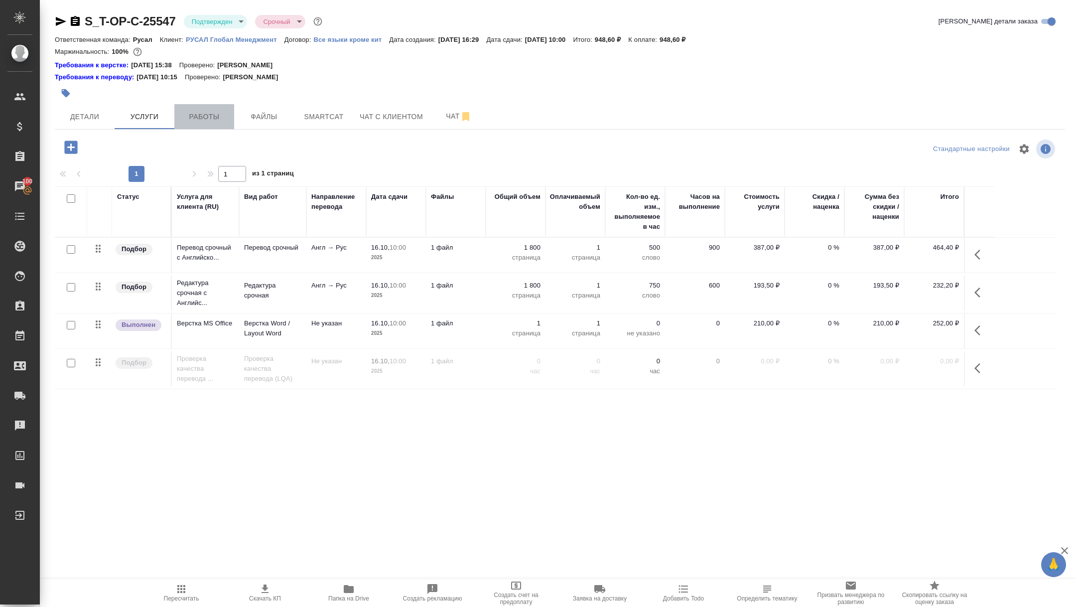
click at [201, 116] on span "Работы" at bounding box center [204, 117] width 48 height 12
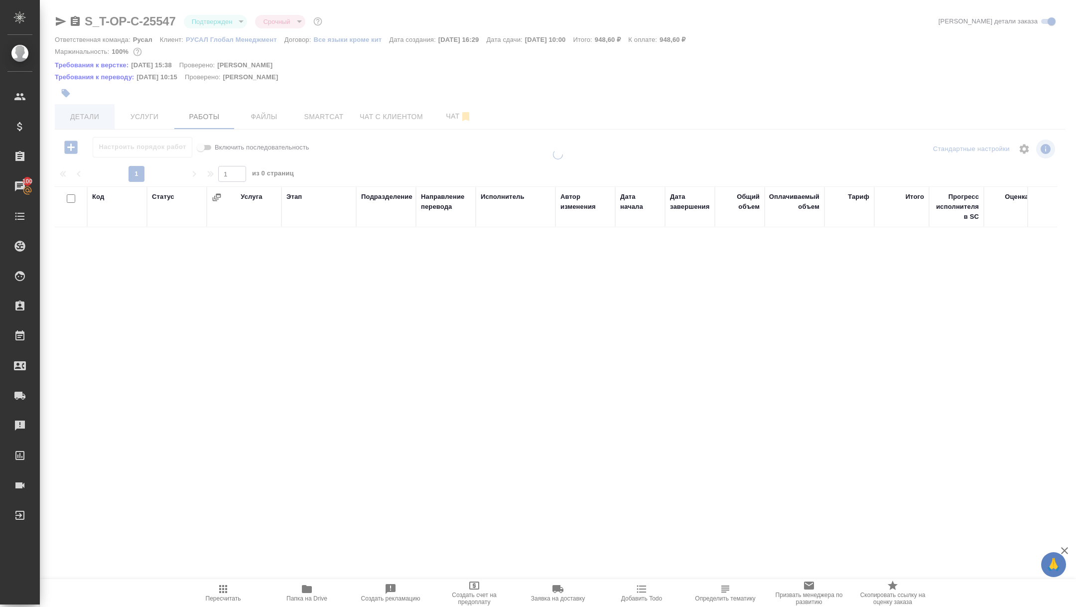
click at [95, 116] on span "Детали" at bounding box center [85, 117] width 48 height 12
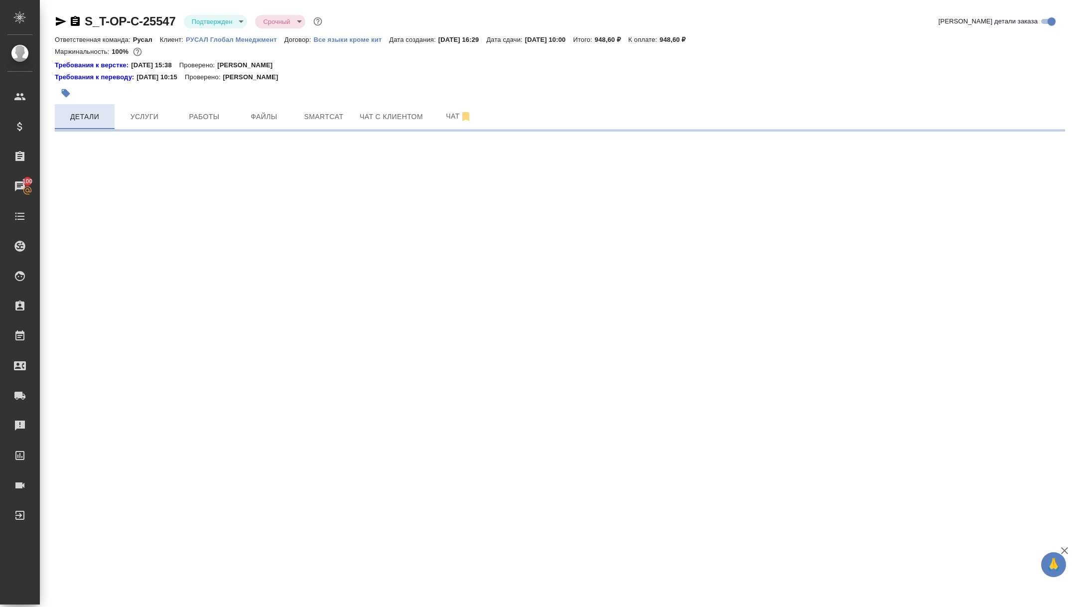
select select "RU"
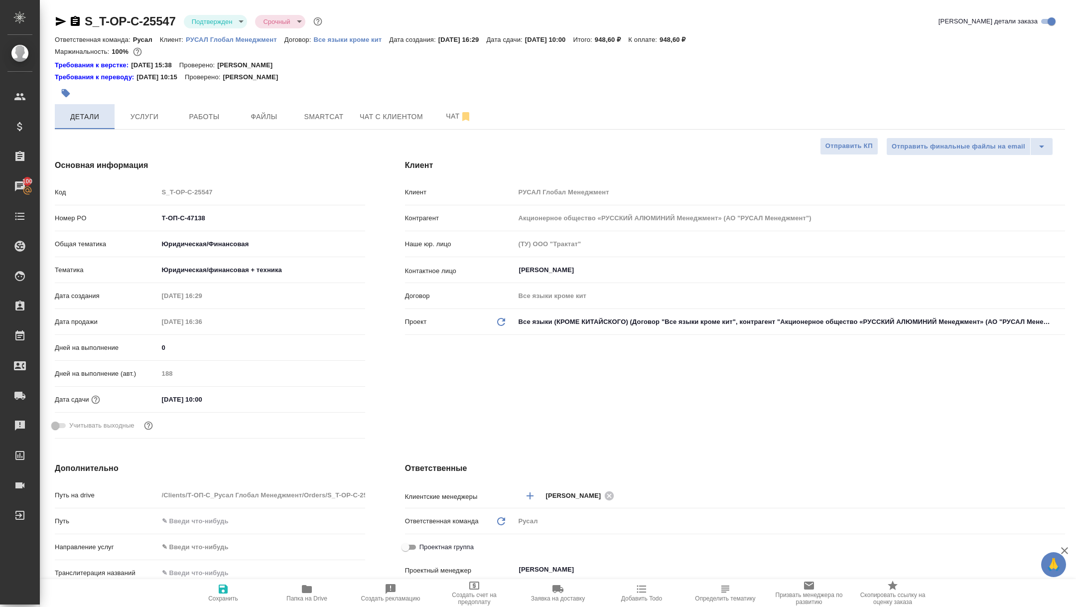
type textarea "x"
click at [218, 116] on span "Работы" at bounding box center [204, 117] width 48 height 12
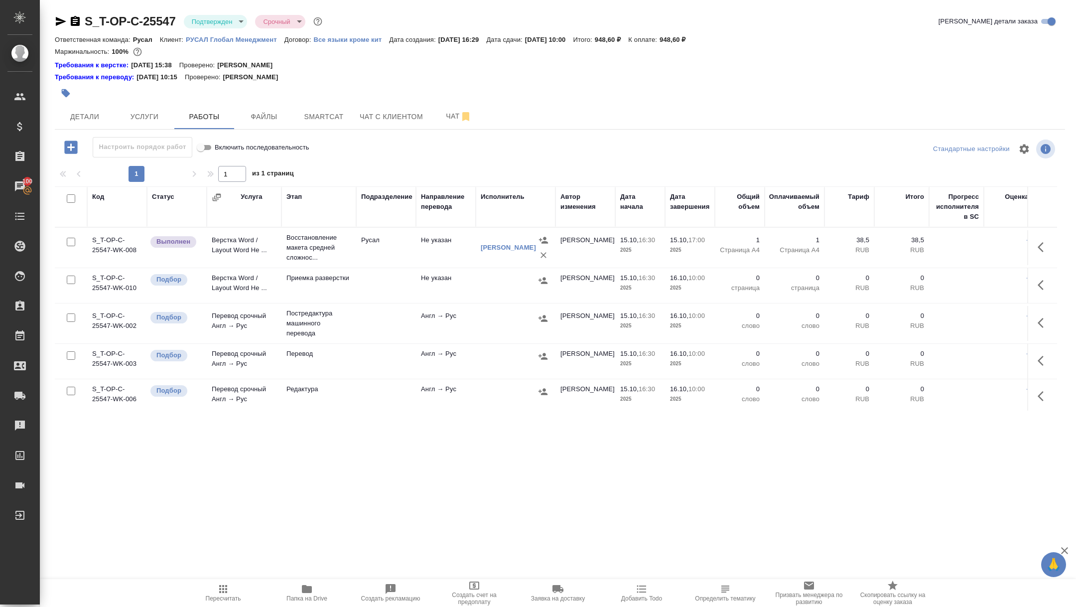
click at [70, 198] on input "checkbox" at bounding box center [71, 198] width 8 height 8
checkbox input "true"
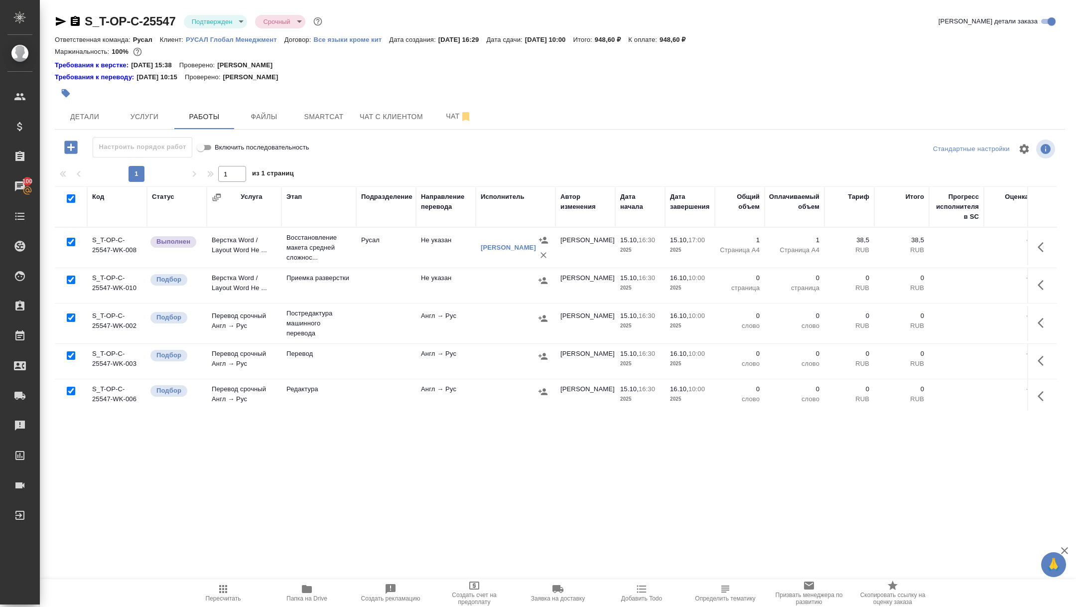
checkbox input "true"
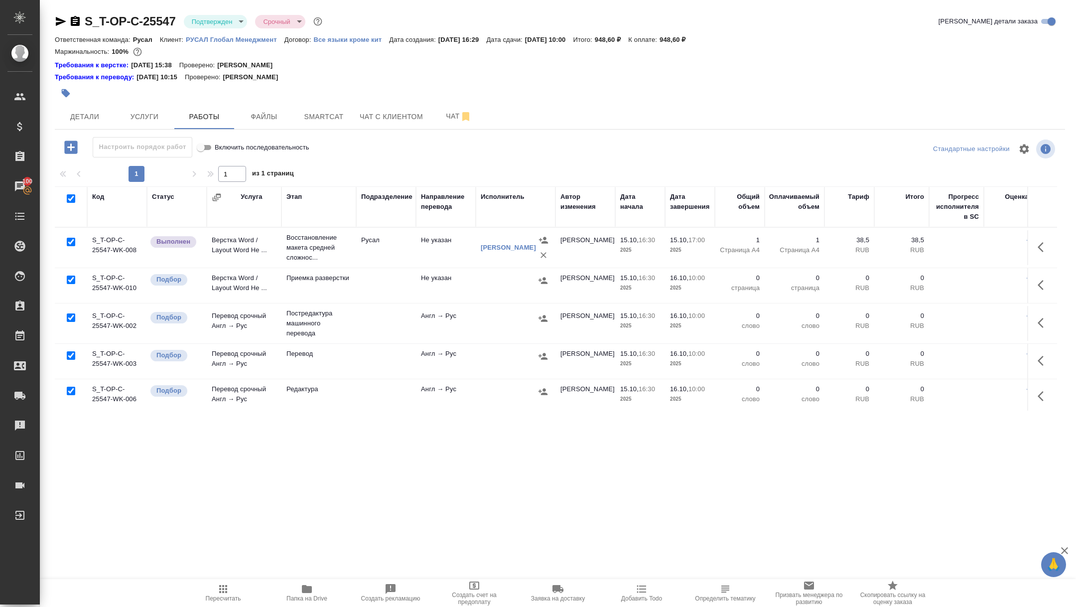
checkbox input "true"
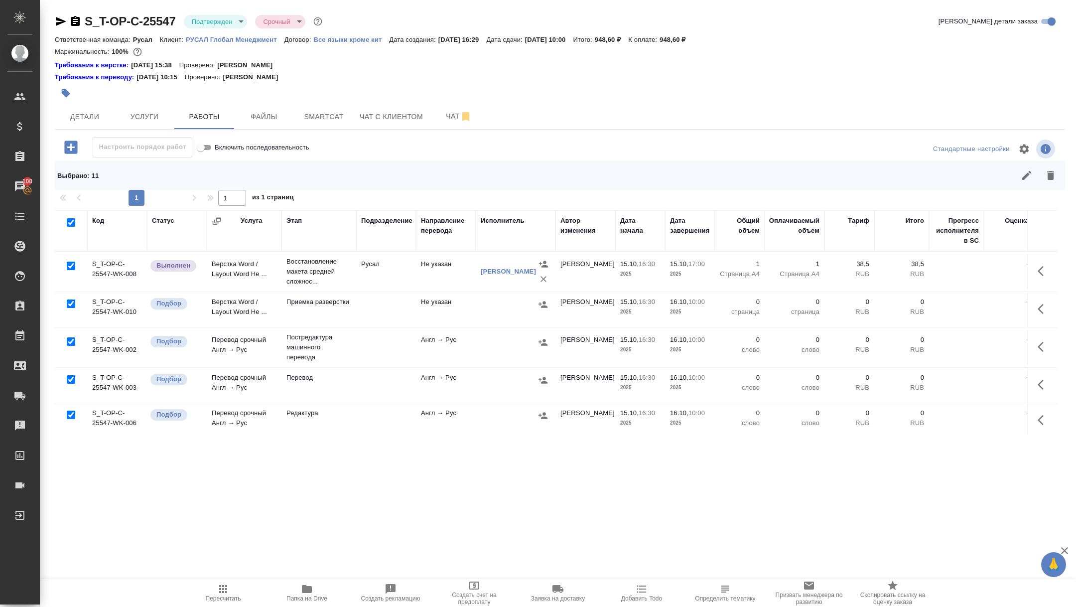
click at [70, 267] on input "checkbox" at bounding box center [71, 266] width 8 height 8
checkbox input "false"
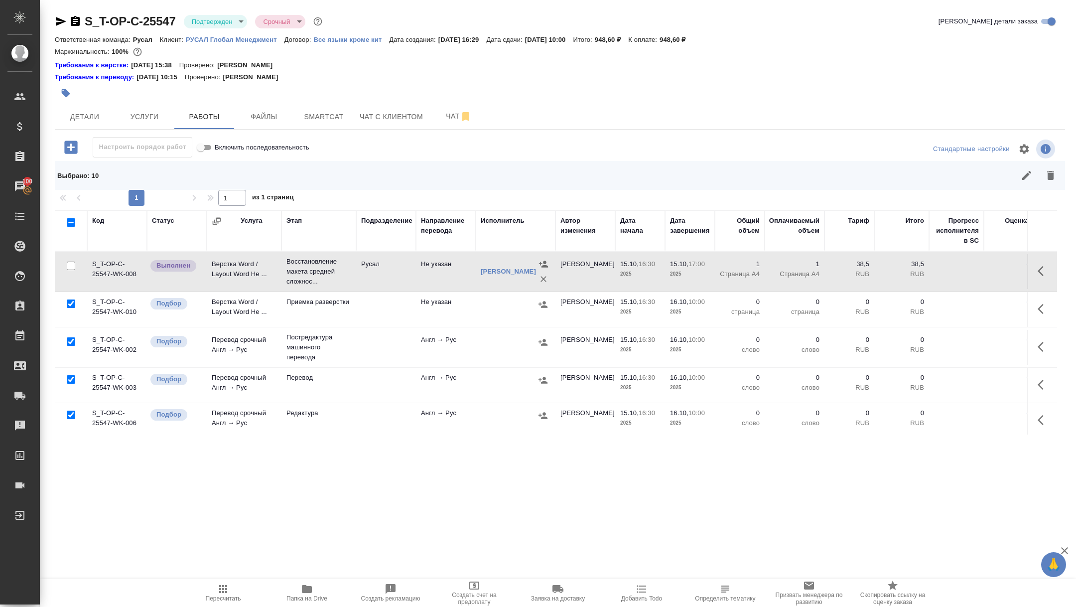
click at [69, 345] on input "checkbox" at bounding box center [71, 341] width 8 height 8
checkbox input "false"
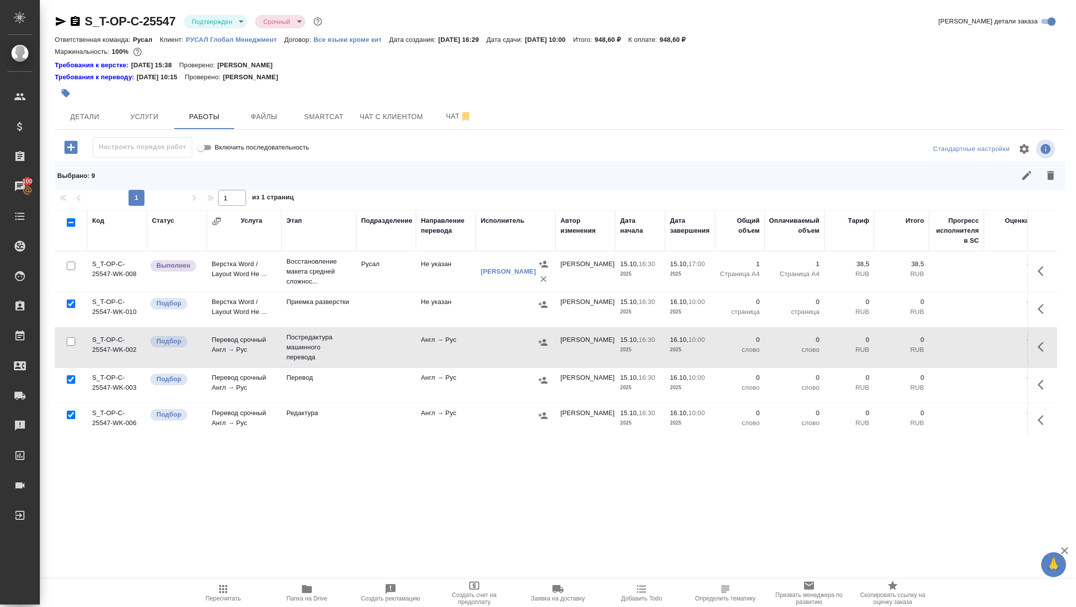
click at [1055, 171] on icon "button" at bounding box center [1051, 175] width 12 height 12
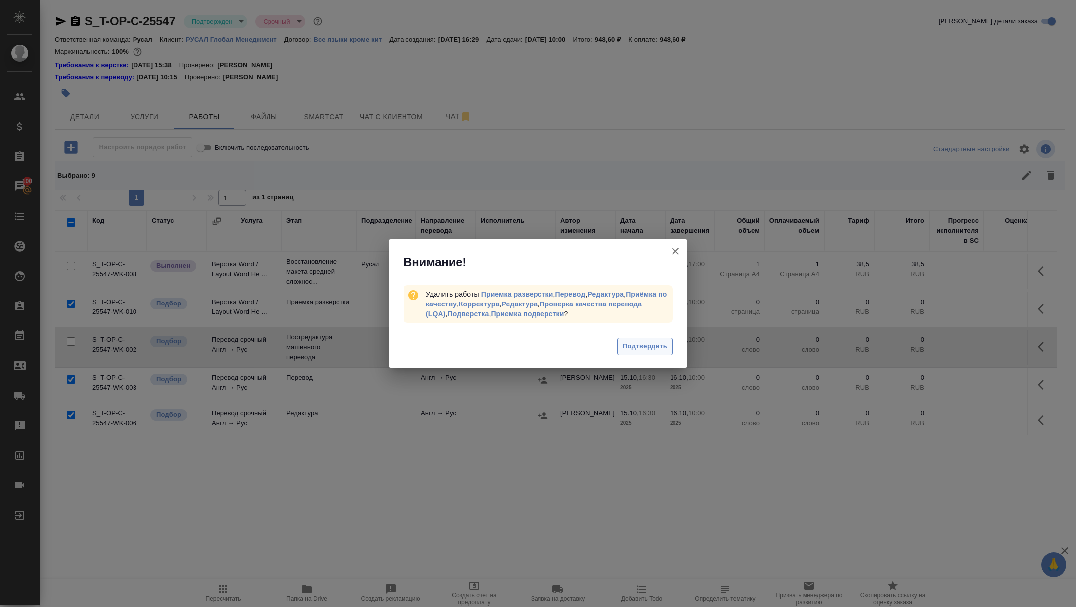
click at [652, 341] on span "Подтвердить" at bounding box center [645, 346] width 44 height 11
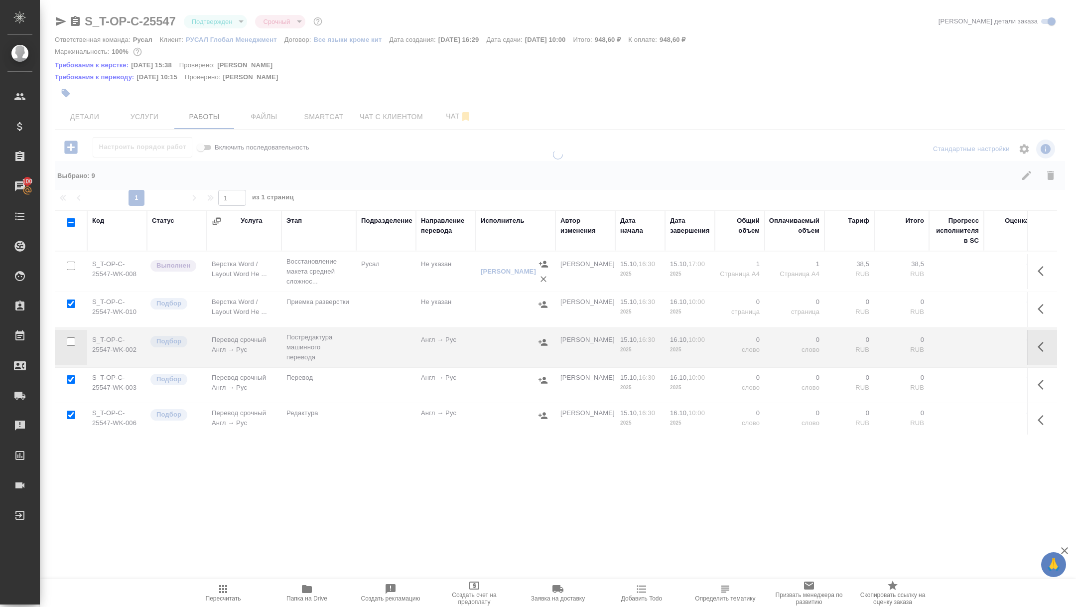
click at [1045, 350] on icon "button" at bounding box center [1044, 347] width 12 height 12
click at [972, 344] on icon "button" at bounding box center [970, 346] width 9 height 9
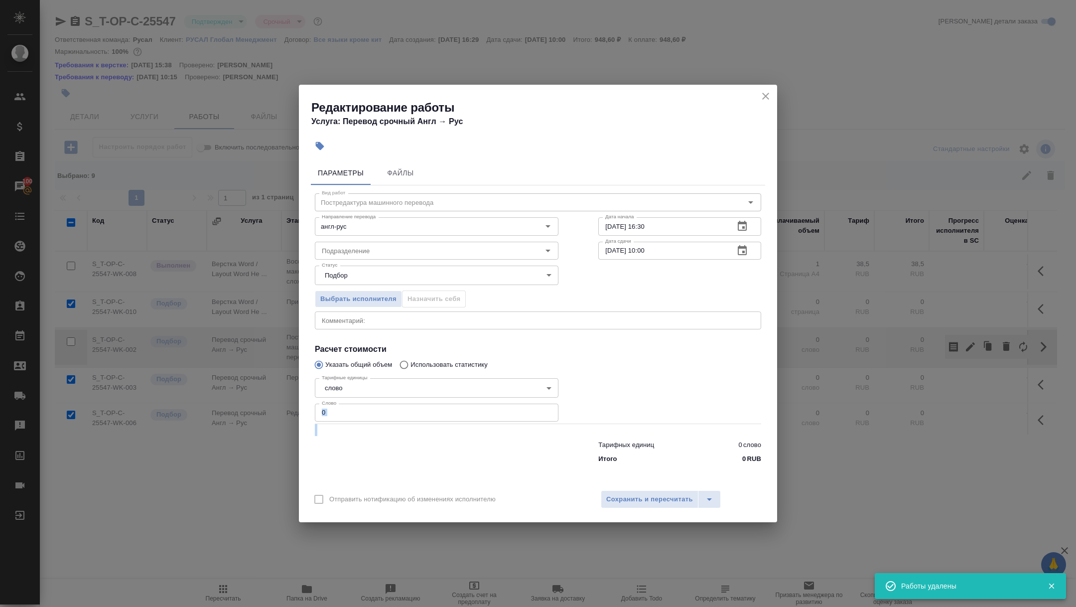
drag, startPoint x: 338, startPoint y: 423, endPoint x: 323, endPoint y: 410, distance: 19.8
click at [323, 410] on div "Вид работ Постредактура машинного перевода Вид работ Направление перевода англ-…" at bounding box center [538, 326] width 454 height 282
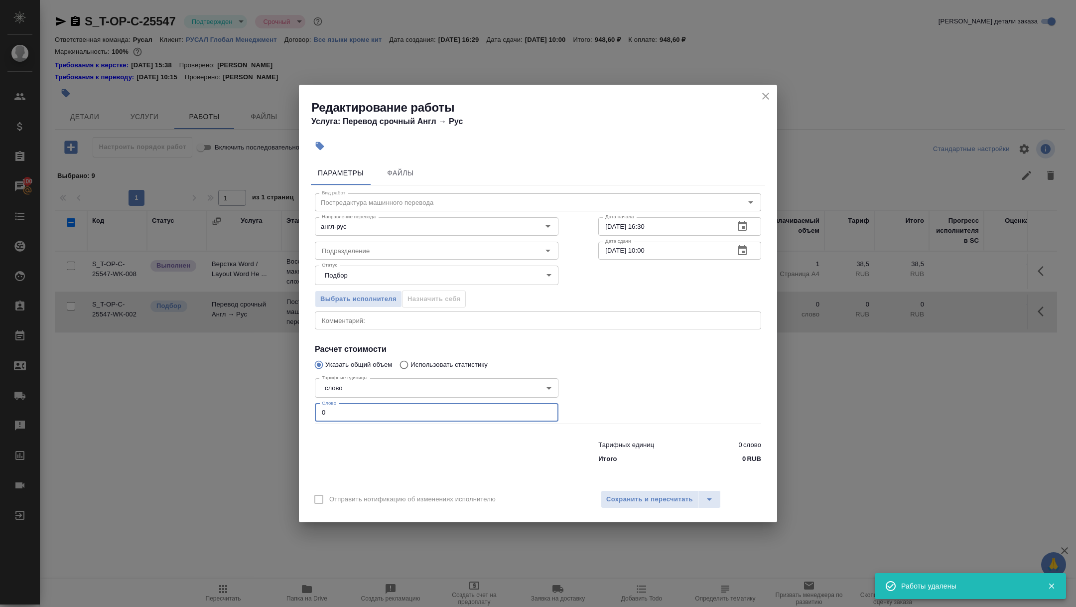
drag, startPoint x: 342, startPoint y: 409, endPoint x: 285, endPoint y: 409, distance: 56.8
click at [285, 409] on div "Редактирование работы Услуга: Перевод срочный Англ → Рус Параметры Файлы Вид ра…" at bounding box center [538, 303] width 1076 height 607
type input "180"
click at [658, 495] on span "Сохранить и пересчитать" at bounding box center [649, 499] width 87 height 11
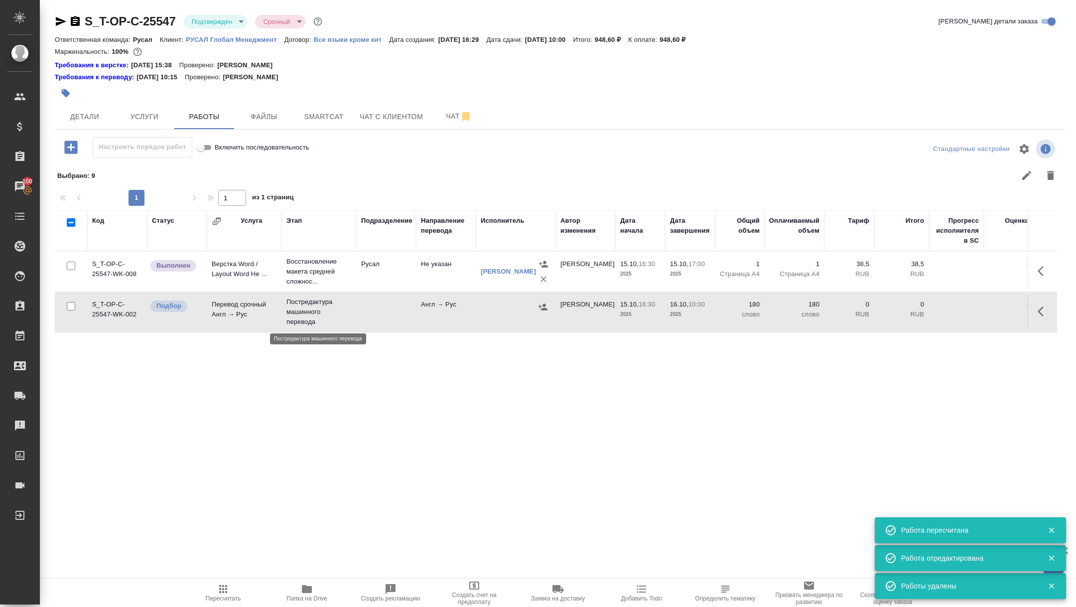
click at [306, 310] on p "Постредактура машинного перевода" at bounding box center [318, 312] width 65 height 30
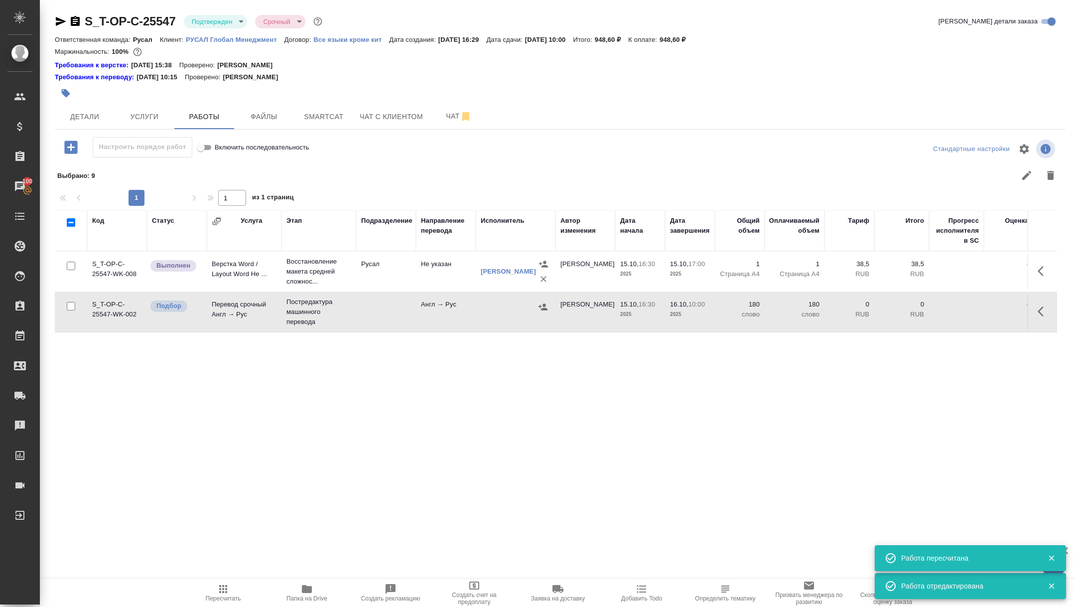
click at [203, 21] on body "🙏 .cls-1 fill:#fff; AWATERA Zhuravleva Alexandra Клиенты Спецификации Заказы 10…" at bounding box center [538, 303] width 1076 height 607
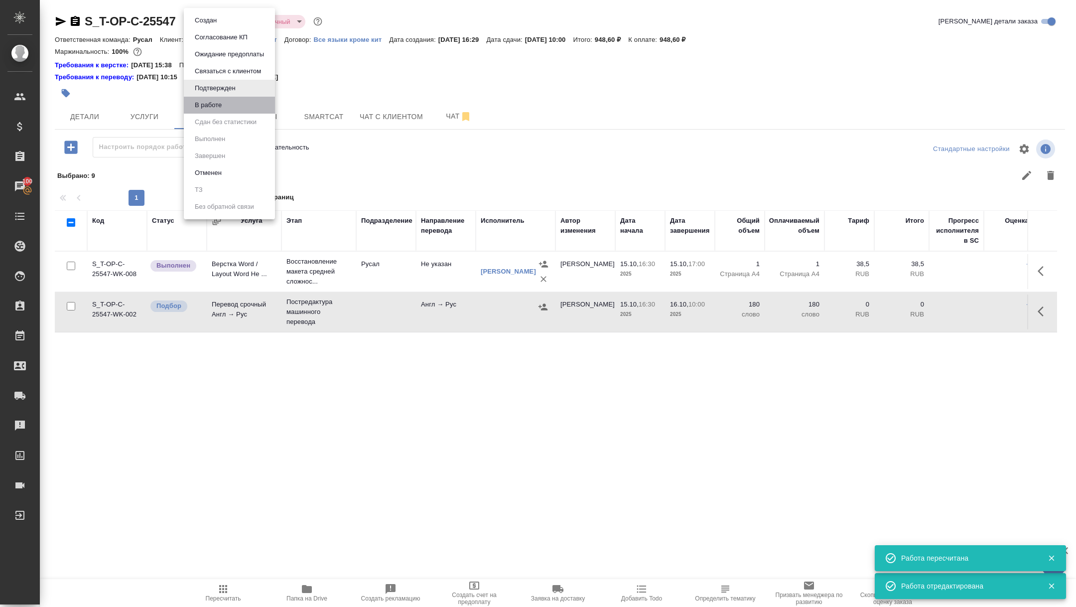
click at [228, 100] on li "В работе" at bounding box center [229, 105] width 91 height 17
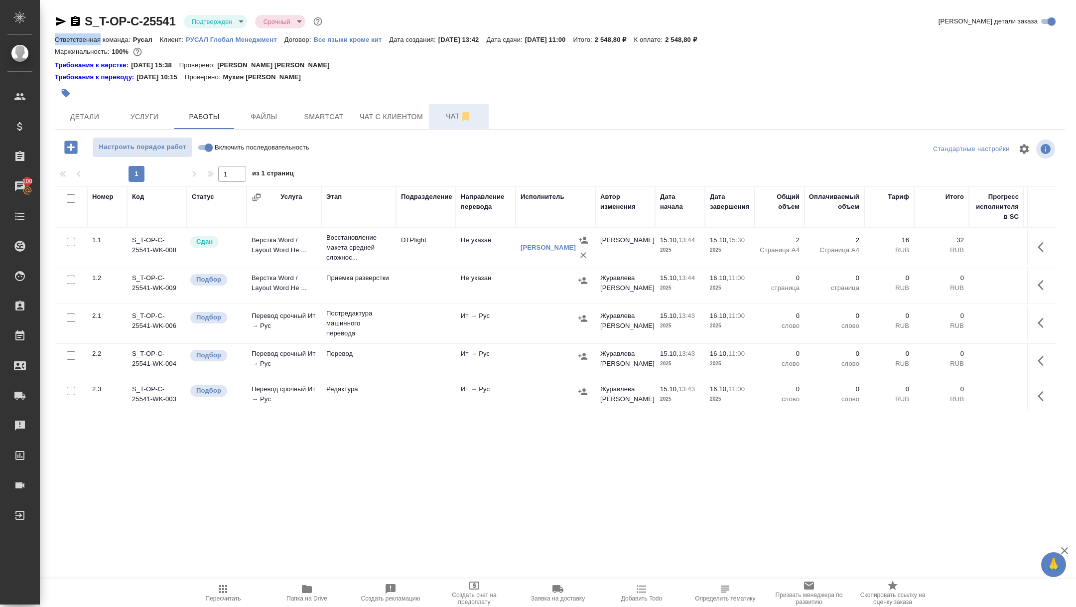
click at [450, 118] on span "Чат" at bounding box center [459, 116] width 48 height 12
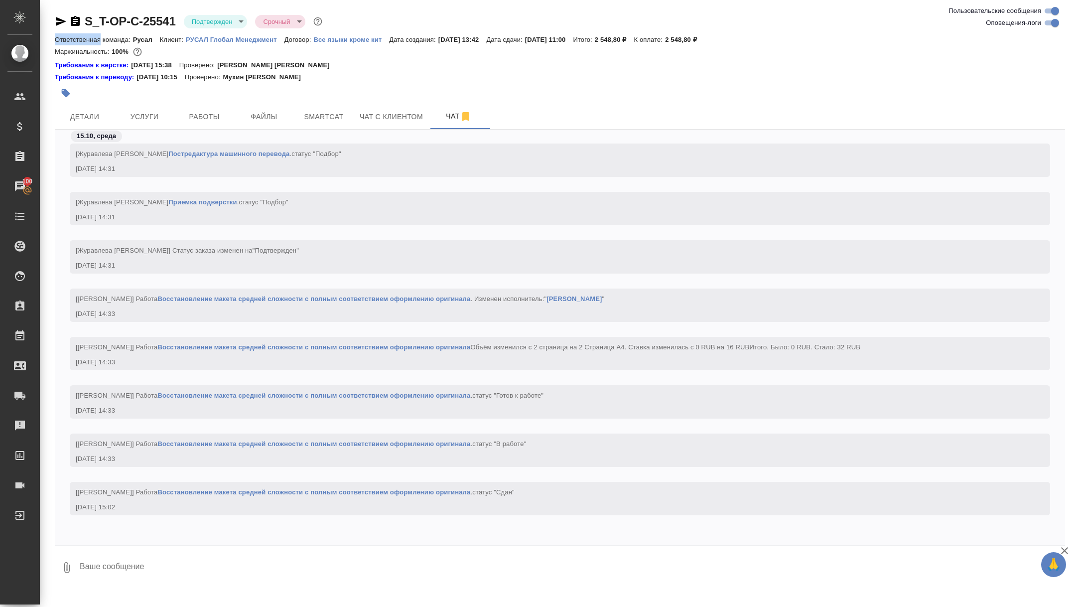
scroll to position [1792, 0]
click at [89, 112] on span "Детали" at bounding box center [85, 117] width 48 height 12
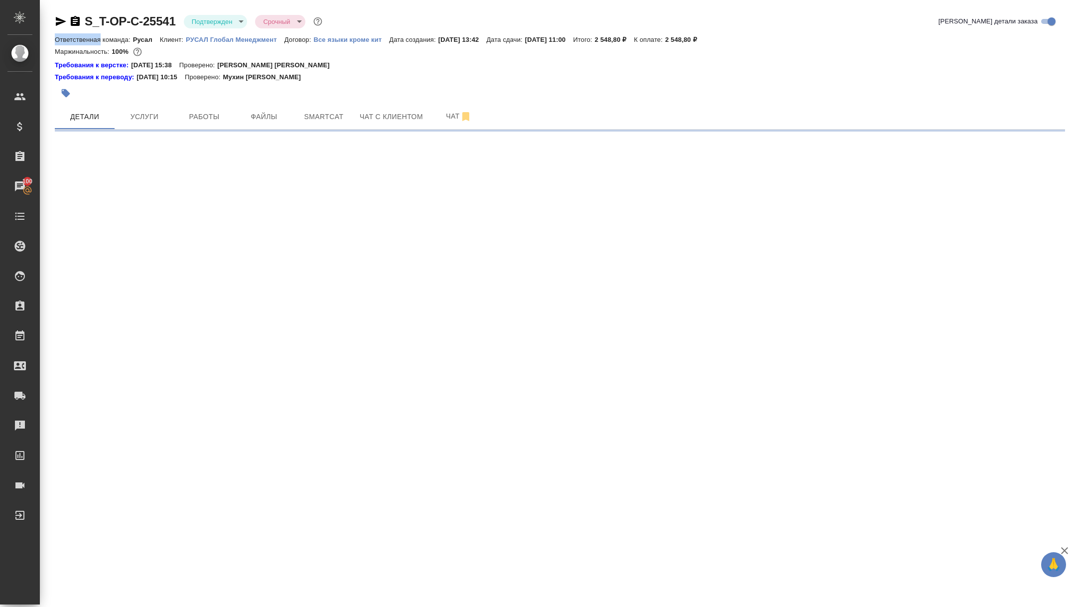
select select "RU"
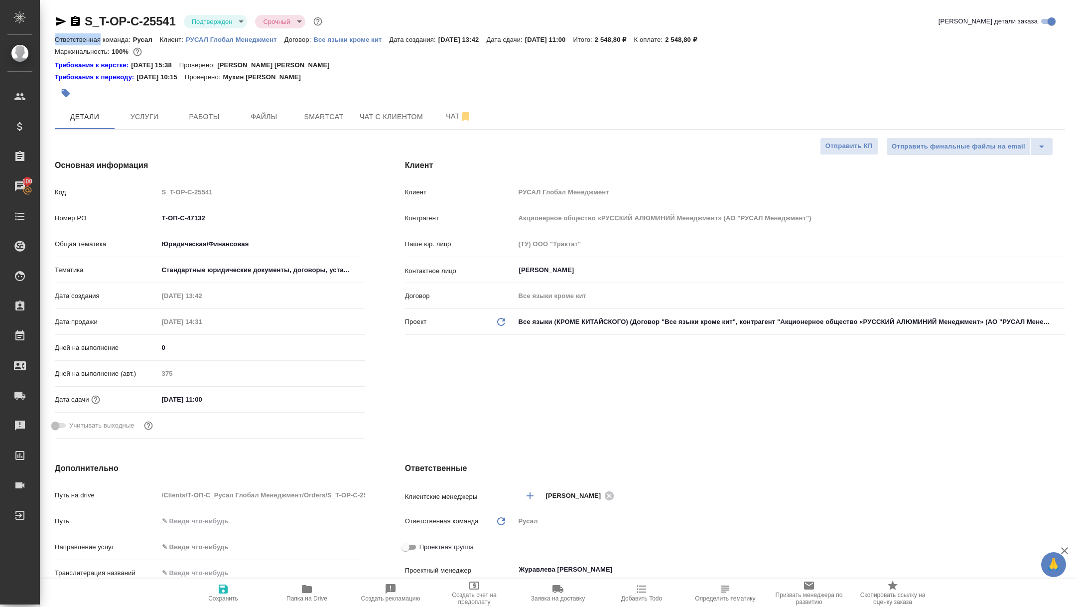
type textarea "x"
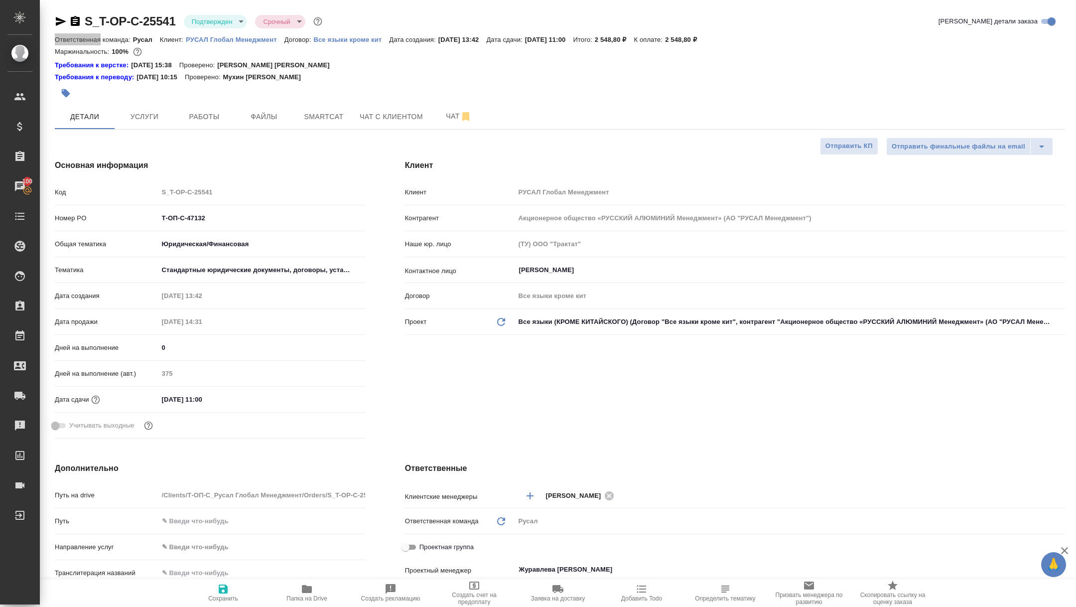
type textarea "x"
click at [323, 593] on span "Папка на Drive" at bounding box center [307, 592] width 72 height 19
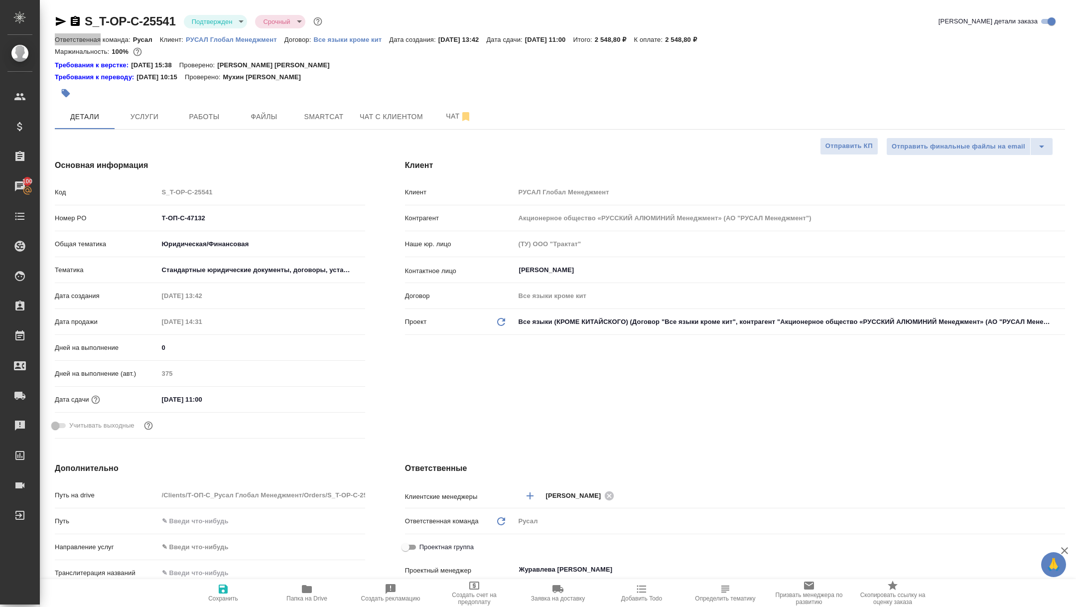
type textarea "x"
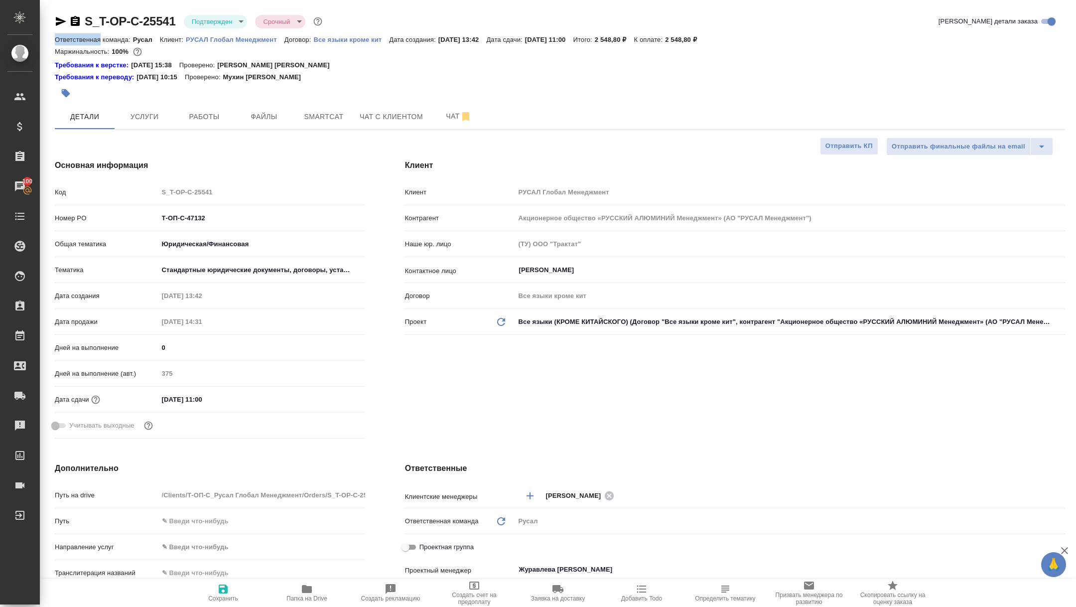
type textarea "x"
click at [840, 56] on div "Маржинальность: 100%" at bounding box center [560, 51] width 1010 height 13
type textarea "x"
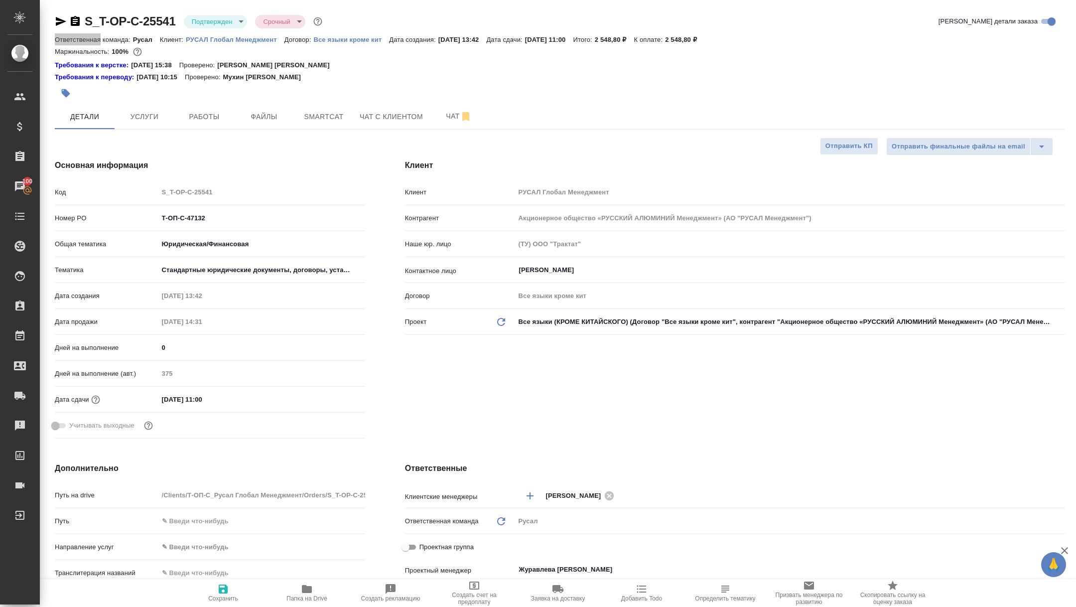
type textarea "x"
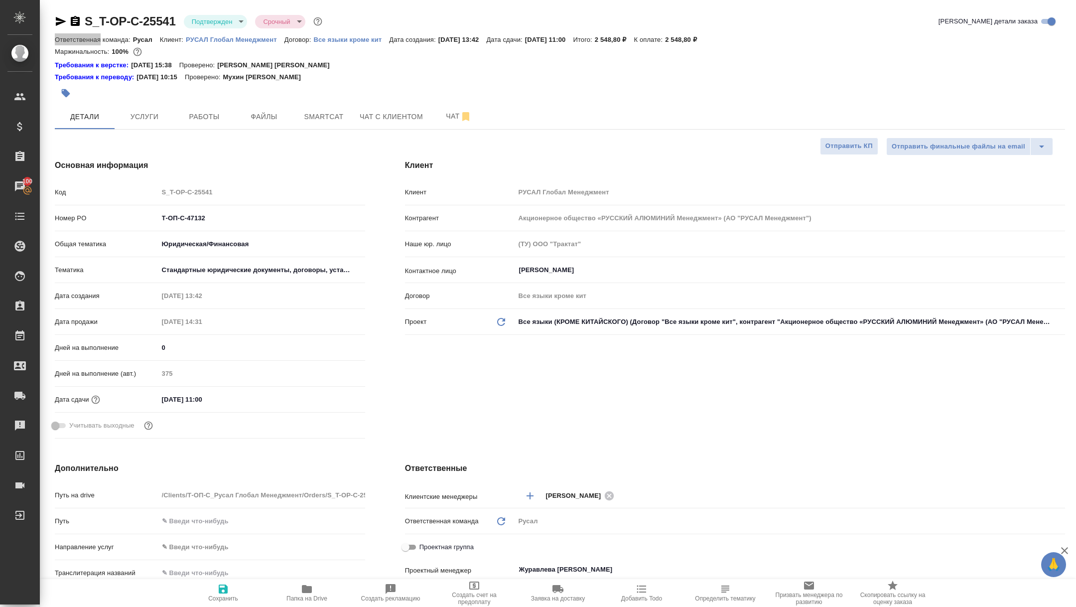
type textarea "x"
click at [78, 19] on icon "button" at bounding box center [75, 21] width 9 height 10
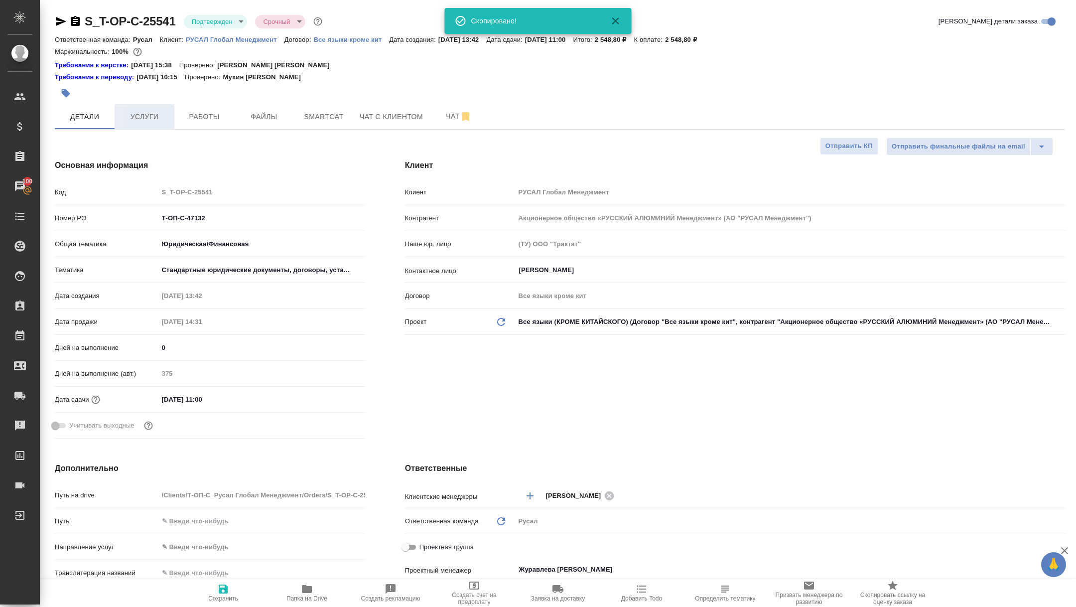
click at [124, 104] on button "Услуги" at bounding box center [145, 116] width 60 height 25
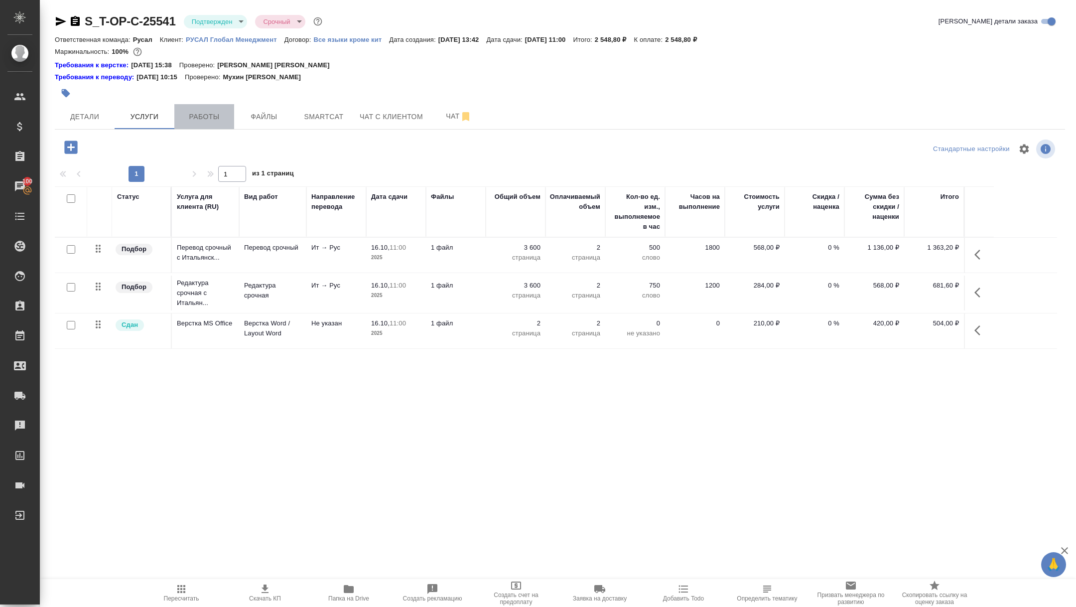
click at [210, 119] on span "Работы" at bounding box center [204, 117] width 48 height 12
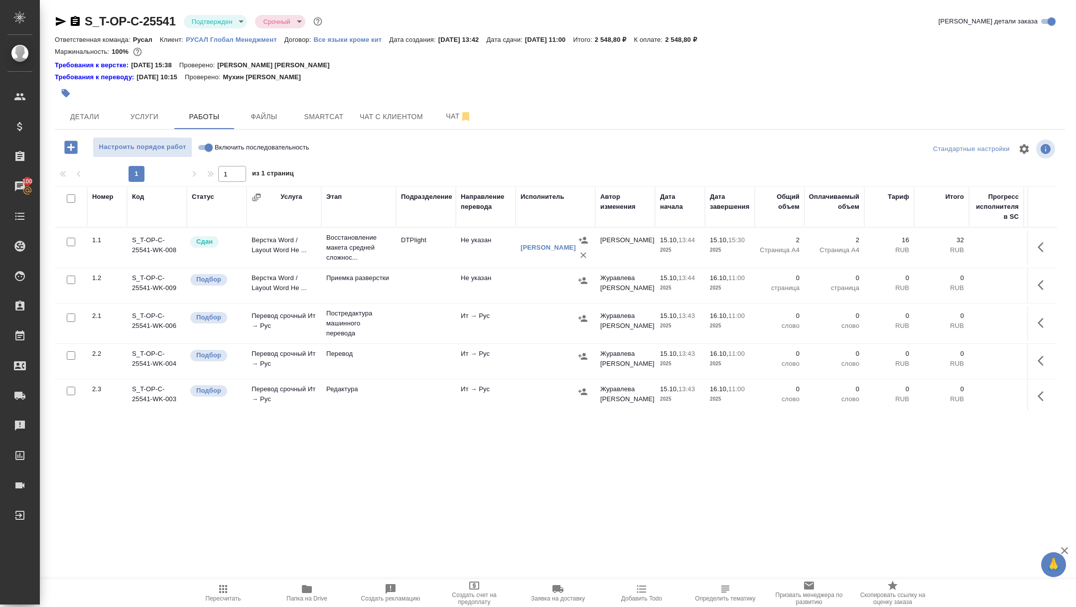
click at [72, 201] on input "checkbox" at bounding box center [71, 198] width 8 height 8
checkbox input "true"
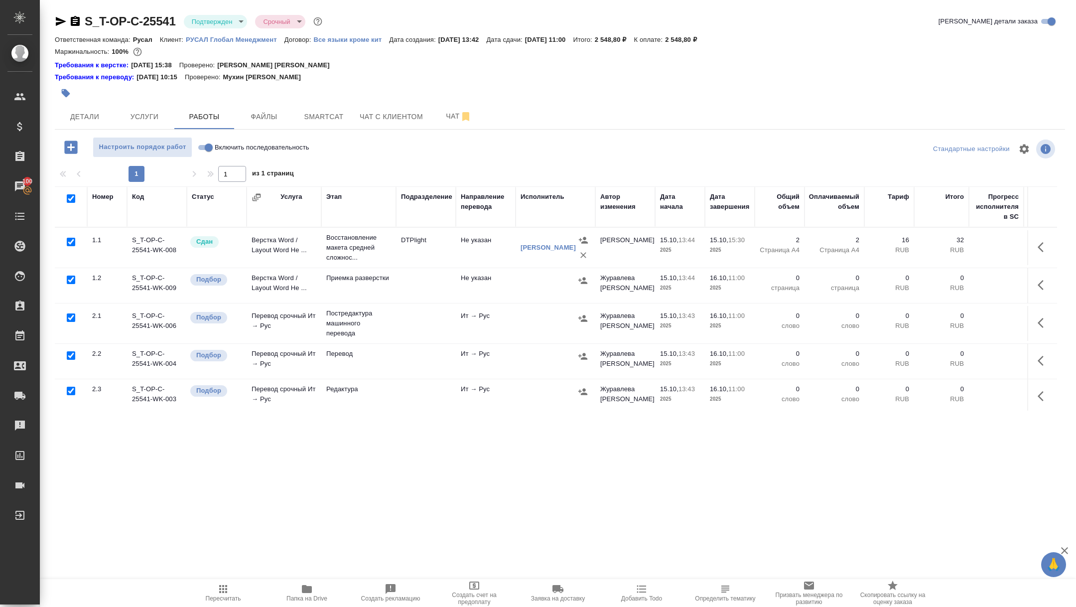
checkbox input "true"
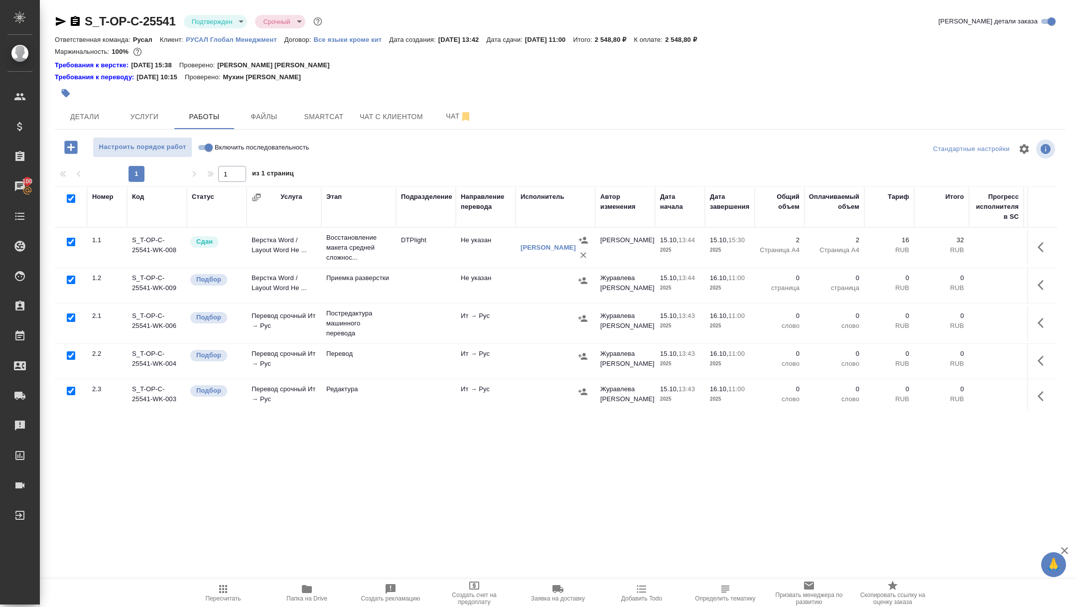
checkbox input "true"
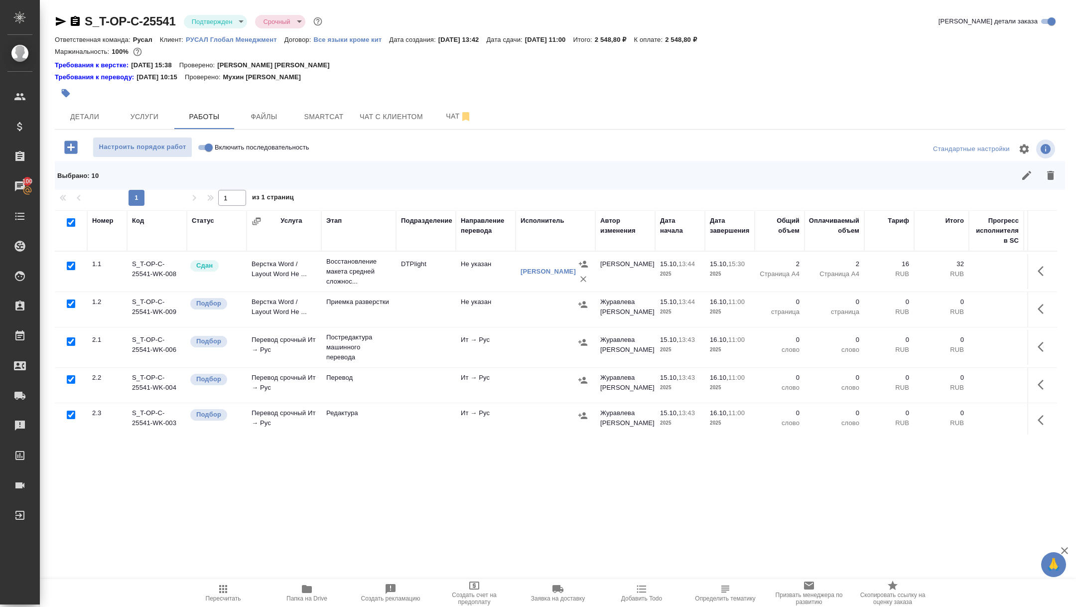
drag, startPoint x: 67, startPoint y: 341, endPoint x: 77, endPoint y: 314, distance: 29.3
click at [67, 341] on input "checkbox" at bounding box center [71, 341] width 8 height 8
checkbox input "false"
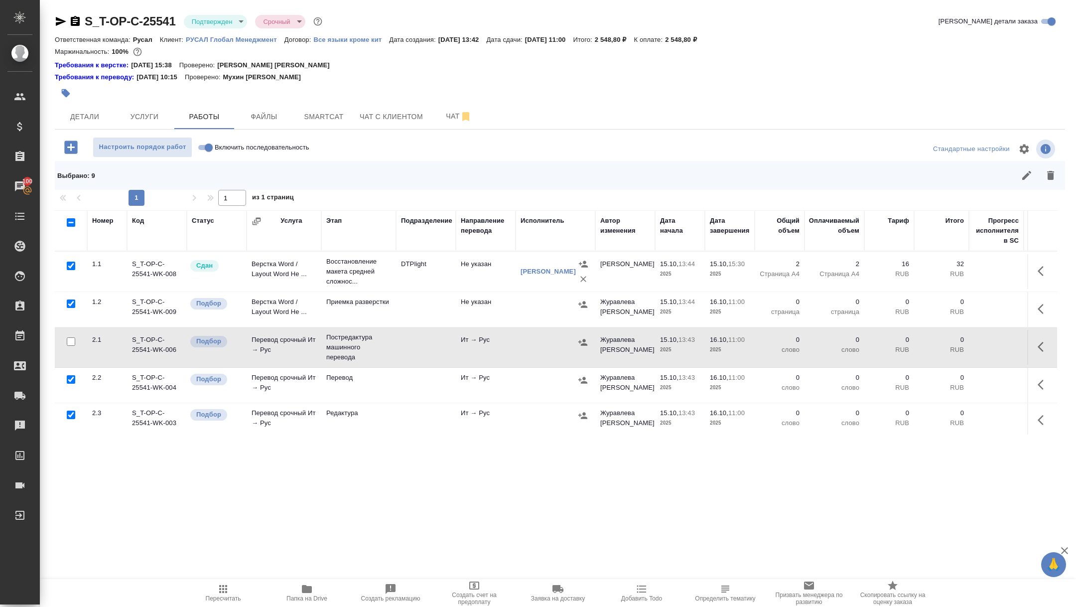
click at [75, 263] on div at bounding box center [71, 266] width 22 height 14
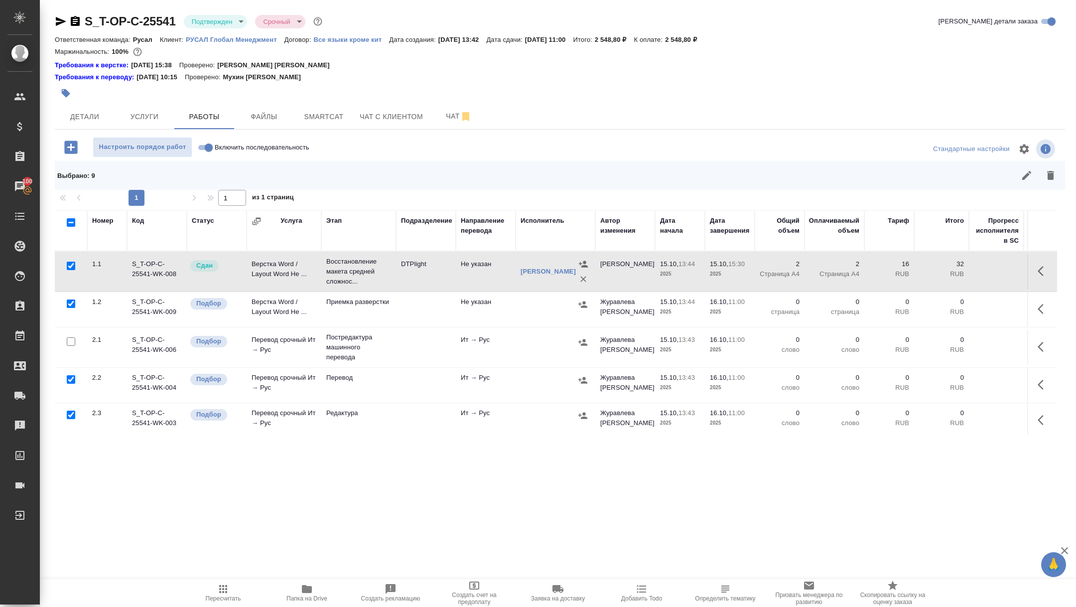
click at [73, 264] on input "checkbox" at bounding box center [71, 266] width 8 height 8
checkbox input "false"
click at [1053, 178] on icon "button" at bounding box center [1051, 175] width 12 height 12
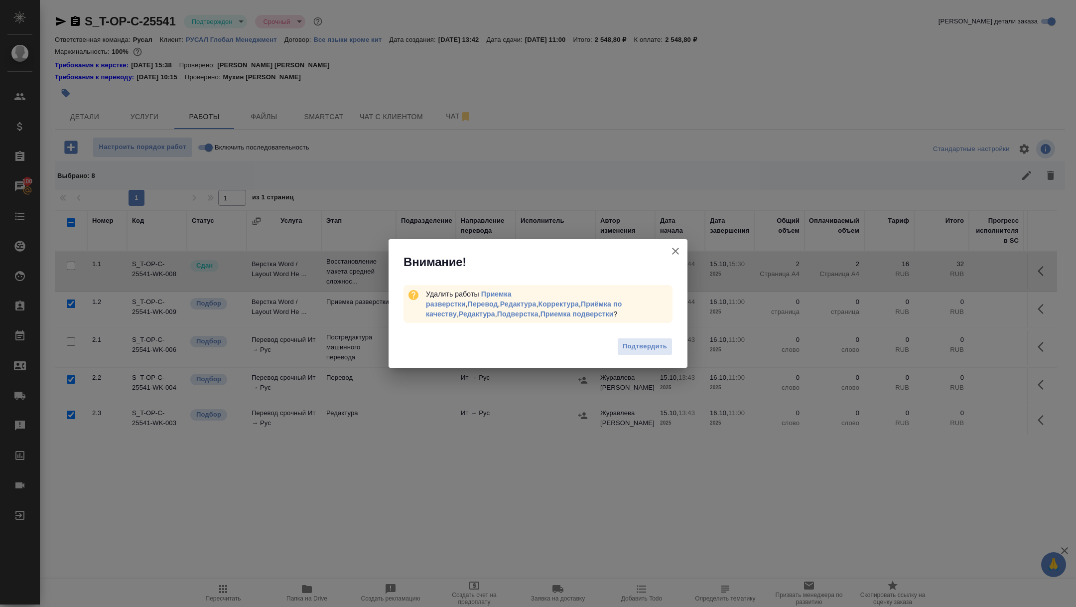
click at [631, 336] on div "Подтвердить" at bounding box center [538, 348] width 299 height 40
click at [640, 344] on span "Подтвердить" at bounding box center [645, 346] width 44 height 11
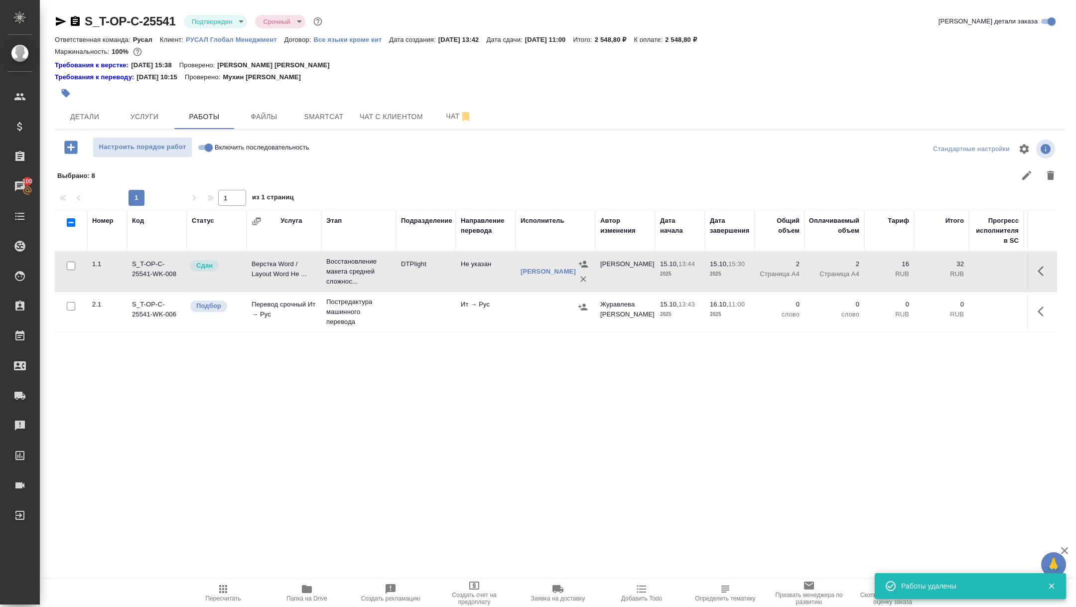
click at [1037, 342] on div "Номер Код Статус Услуга Этап Подразделение Направление перевода Исполнитель Авт…" at bounding box center [556, 322] width 1002 height 224
click at [1042, 309] on icon "button" at bounding box center [1044, 311] width 12 height 12
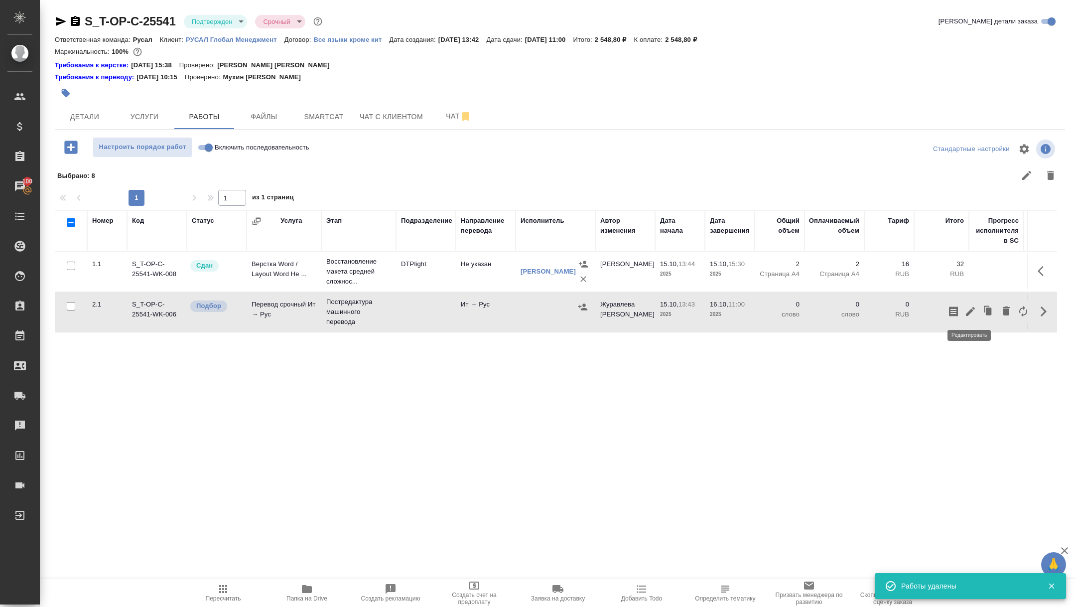
click at [966, 312] on icon "button" at bounding box center [970, 311] width 12 height 12
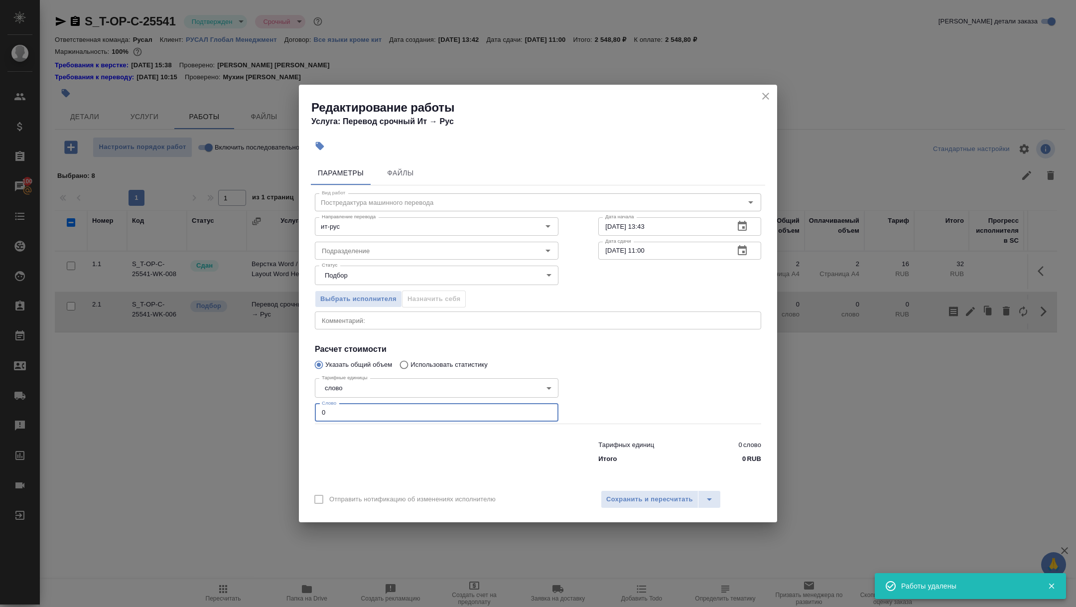
drag, startPoint x: 343, startPoint y: 404, endPoint x: 359, endPoint y: 436, distance: 35.9
click at [359, 436] on div "Вид работ Постредактура машинного перевода Вид работ Направление перевода ит-ру…" at bounding box center [538, 326] width 454 height 282
type input "450"
click at [641, 502] on span "Сохранить и пересчитать" at bounding box center [649, 499] width 87 height 11
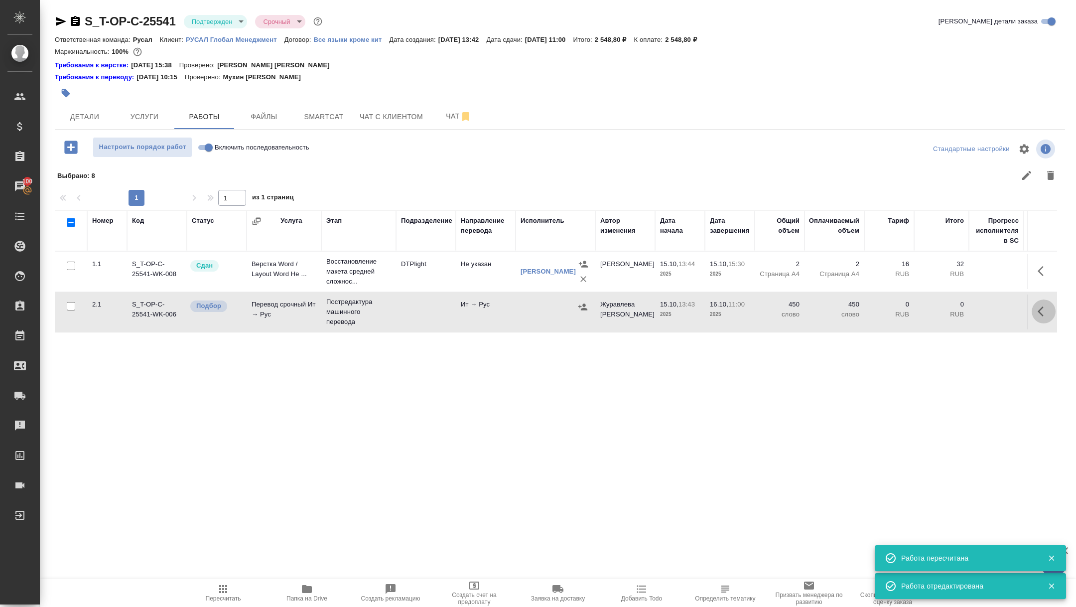
click at [1042, 308] on icon "button" at bounding box center [1041, 311] width 6 height 10
click at [963, 312] on button "button" at bounding box center [970, 311] width 17 height 24
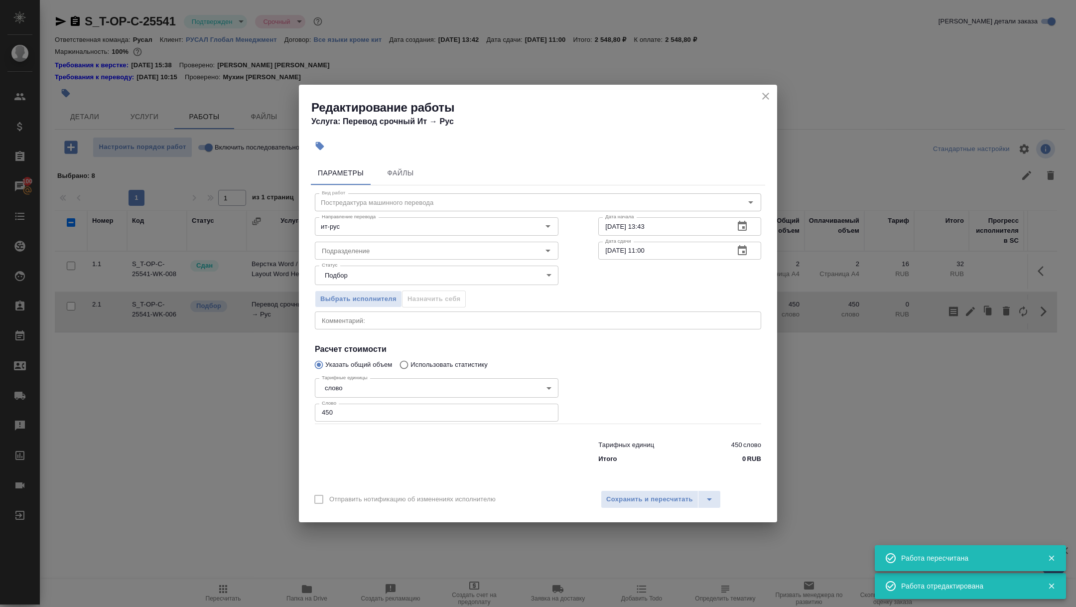
click at [735, 255] on button "button" at bounding box center [742, 251] width 24 height 24
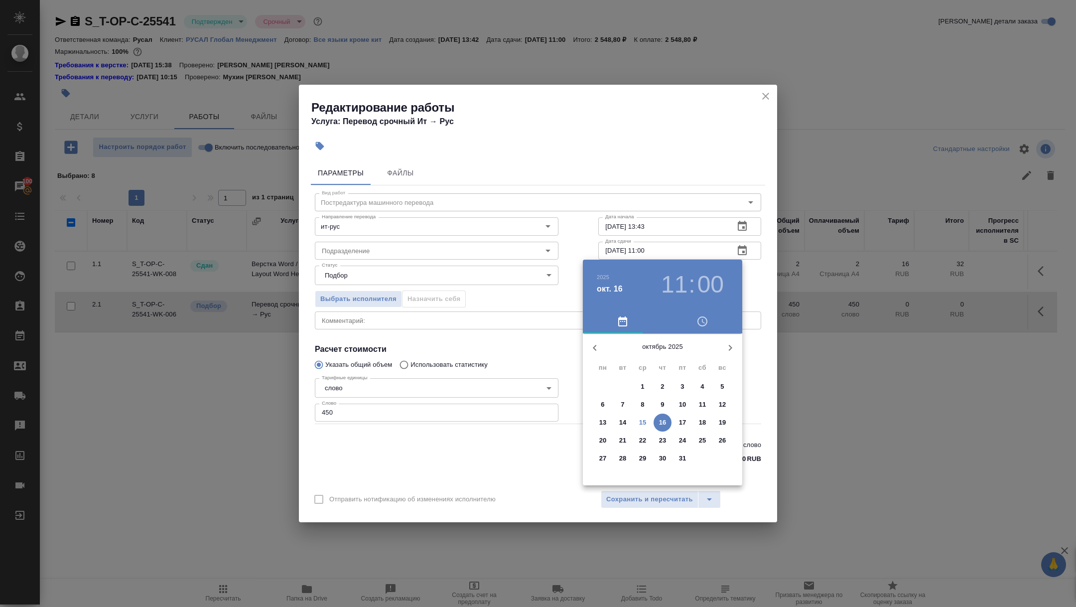
click at [669, 276] on h3 "11" at bounding box center [674, 284] width 26 height 28
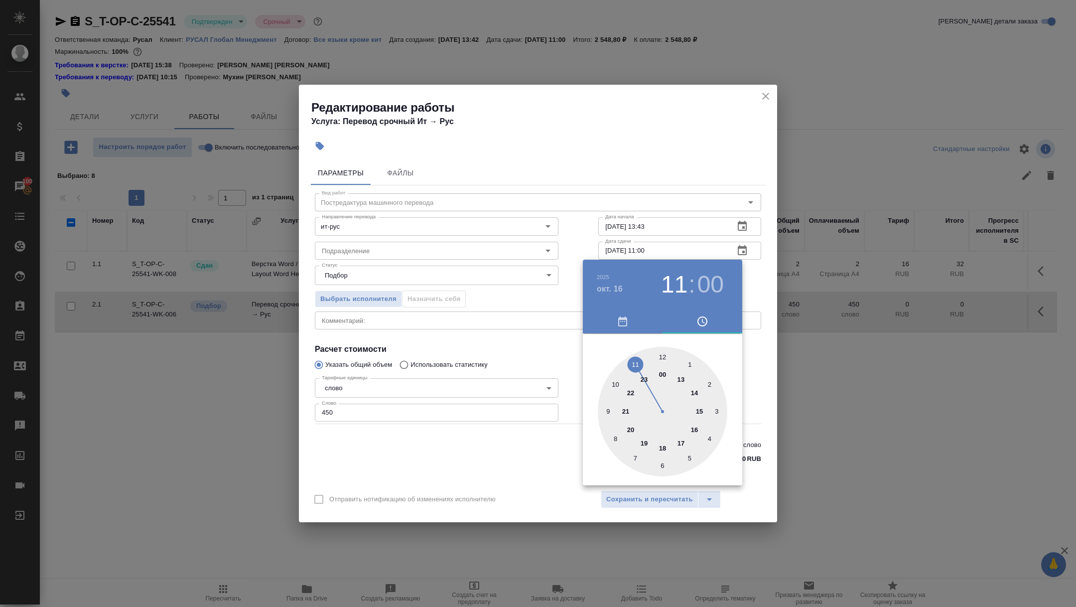
type input "16.10.2025 10:00"
click at [617, 384] on div at bounding box center [663, 412] width 130 height 130
click at [533, 344] on div at bounding box center [538, 303] width 1076 height 607
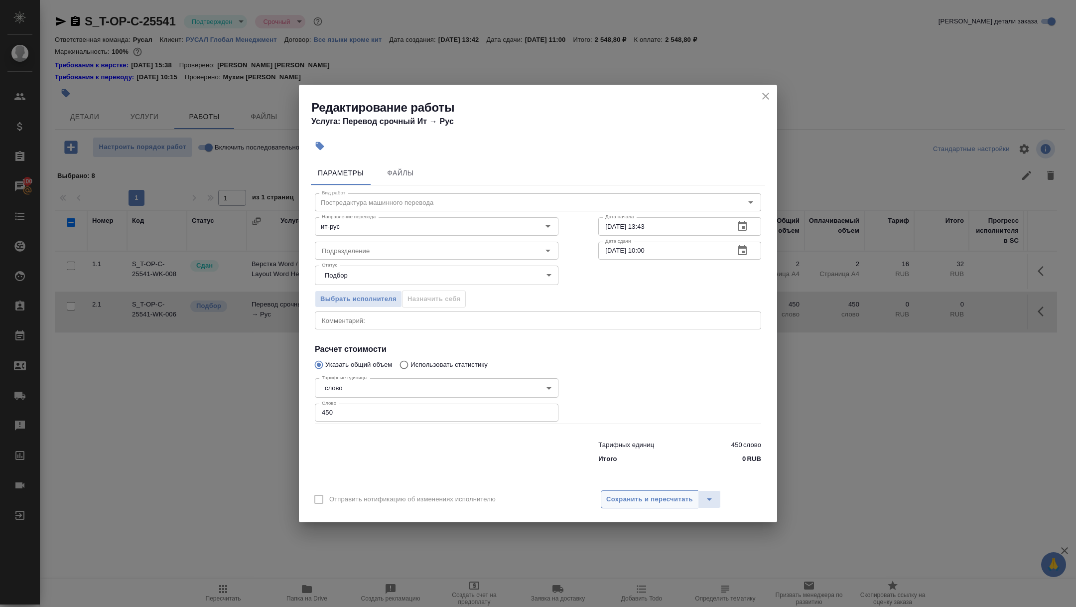
click at [617, 502] on span "Сохранить и пересчитать" at bounding box center [649, 499] width 87 height 11
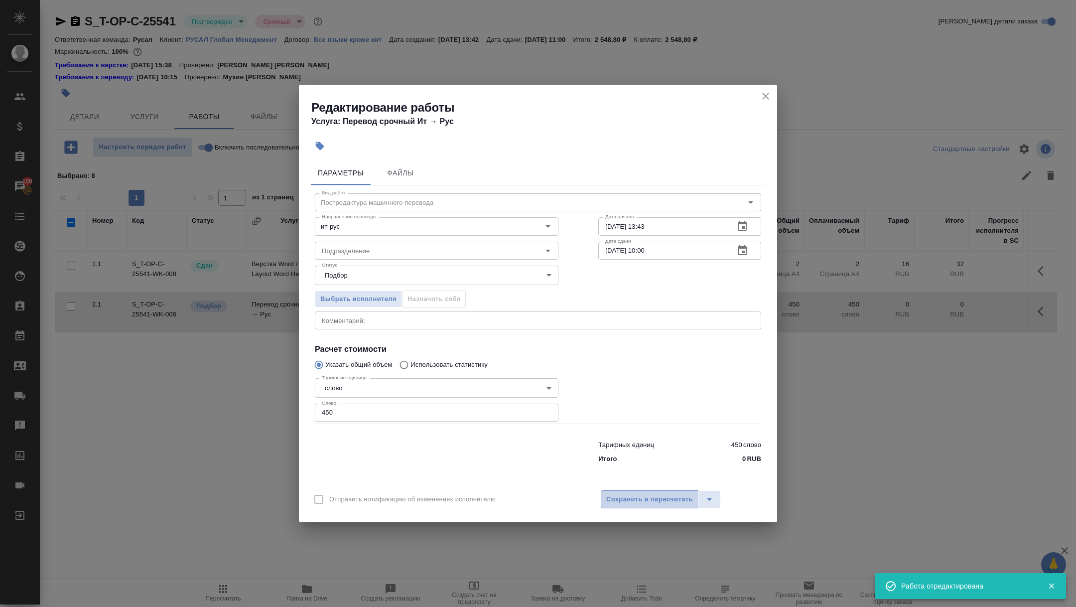
click at [629, 499] on span "Сохранить и пересчитать" at bounding box center [649, 499] width 87 height 11
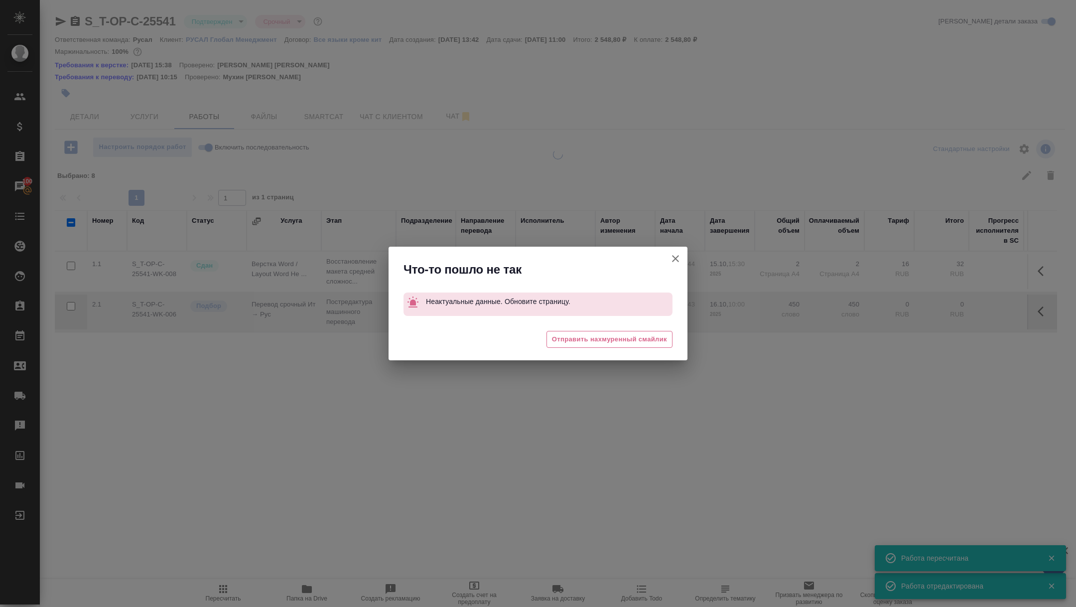
click at [671, 257] on icon "button" at bounding box center [675, 259] width 12 height 12
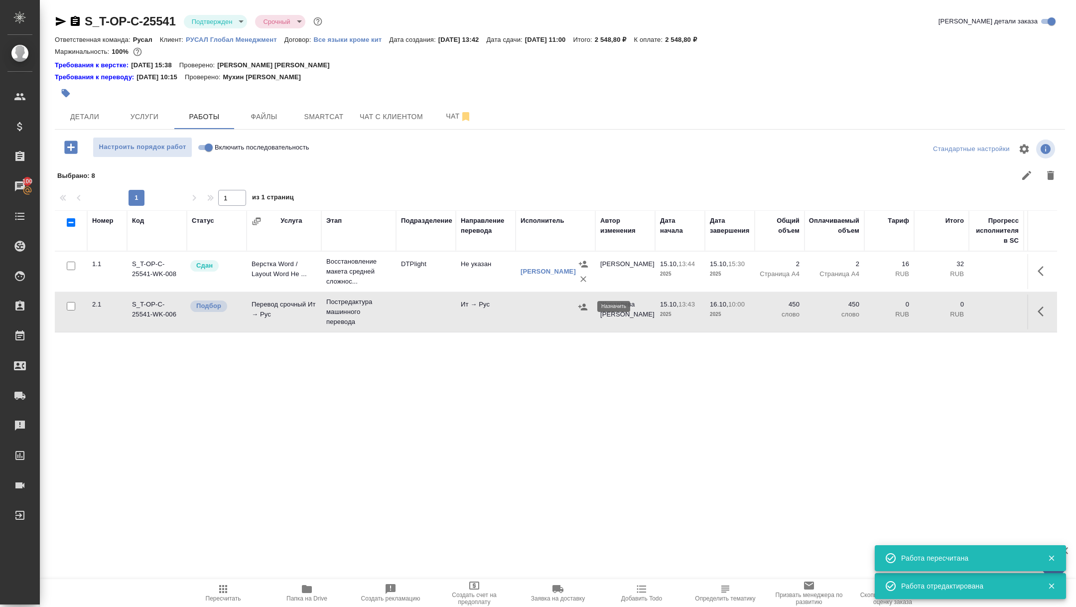
click at [584, 308] on icon "button" at bounding box center [582, 306] width 9 height 6
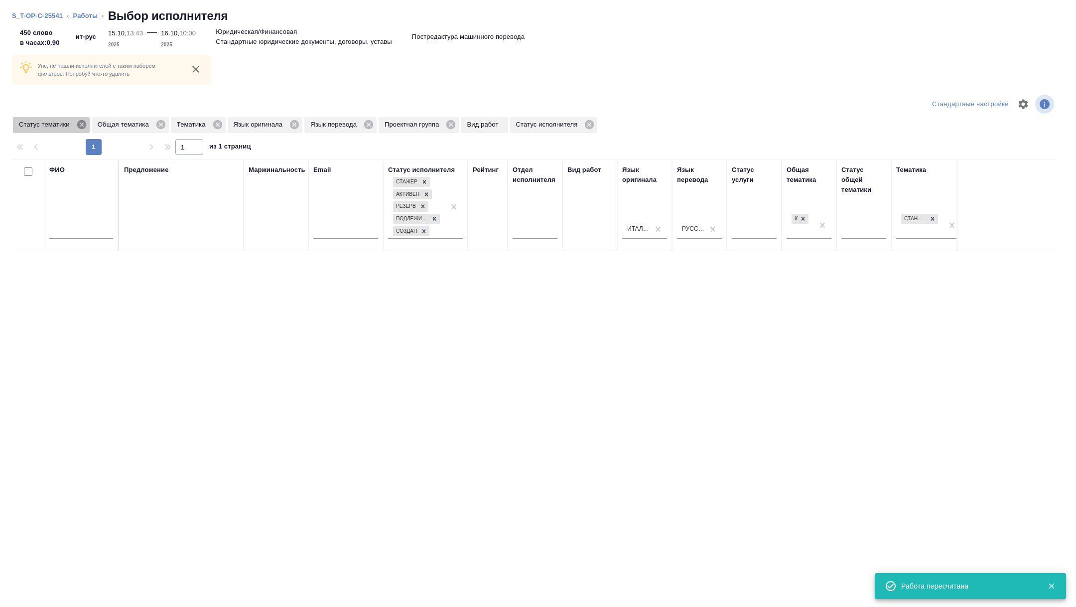
click at [85, 120] on icon at bounding box center [81, 124] width 11 height 11
click at [377, 127] on icon at bounding box center [372, 124] width 9 height 9
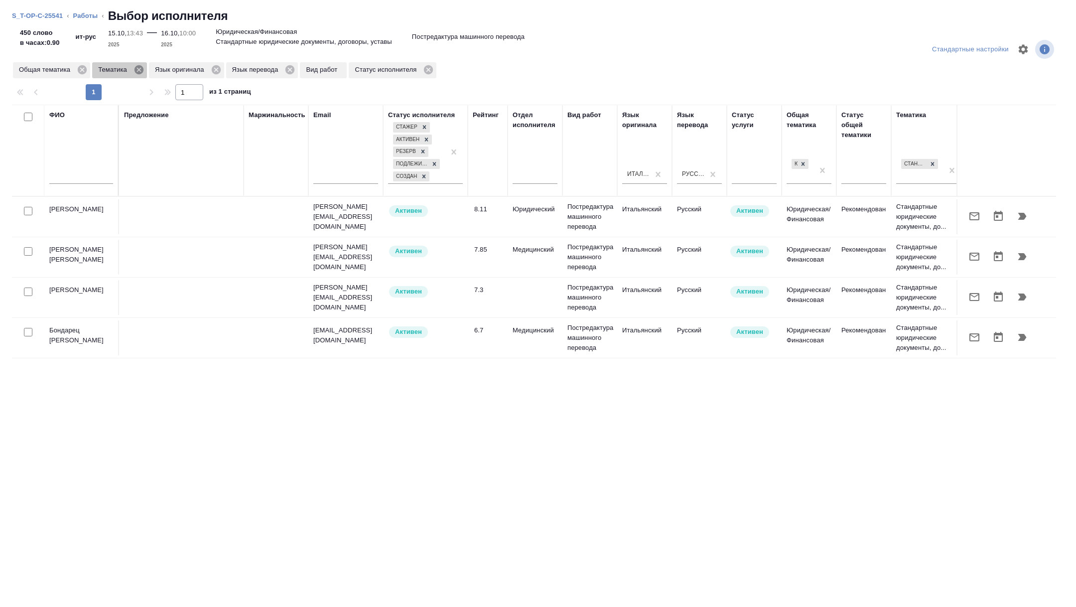
click at [143, 69] on icon at bounding box center [138, 69] width 9 height 9
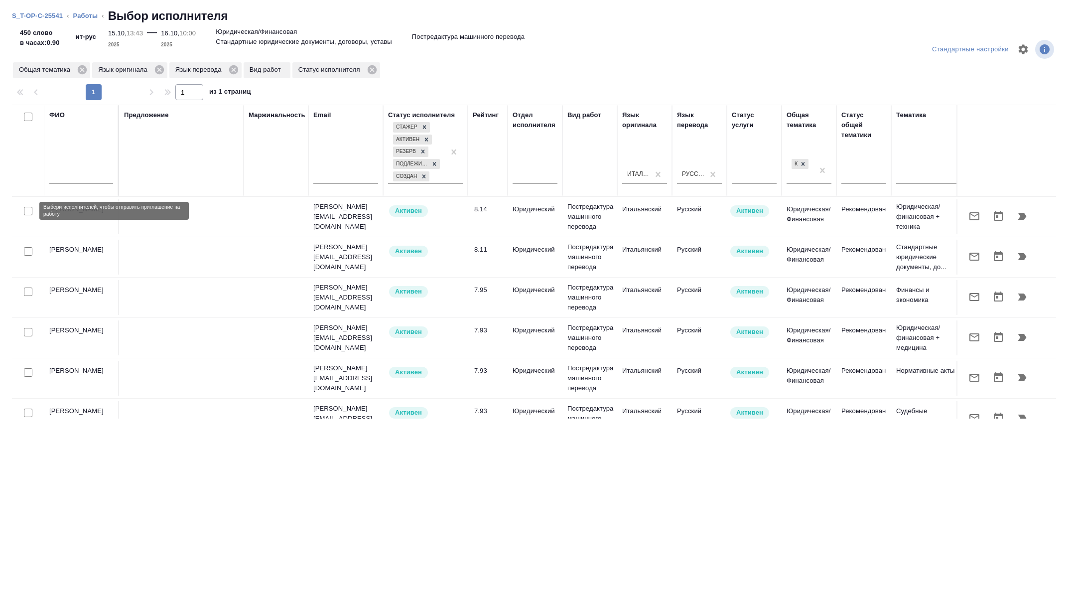
drag, startPoint x: 34, startPoint y: 217, endPoint x: 37, endPoint y: 341, distance: 124.6
click at [29, 212] on input "checkbox" at bounding box center [28, 211] width 8 height 8
checkbox input "true"
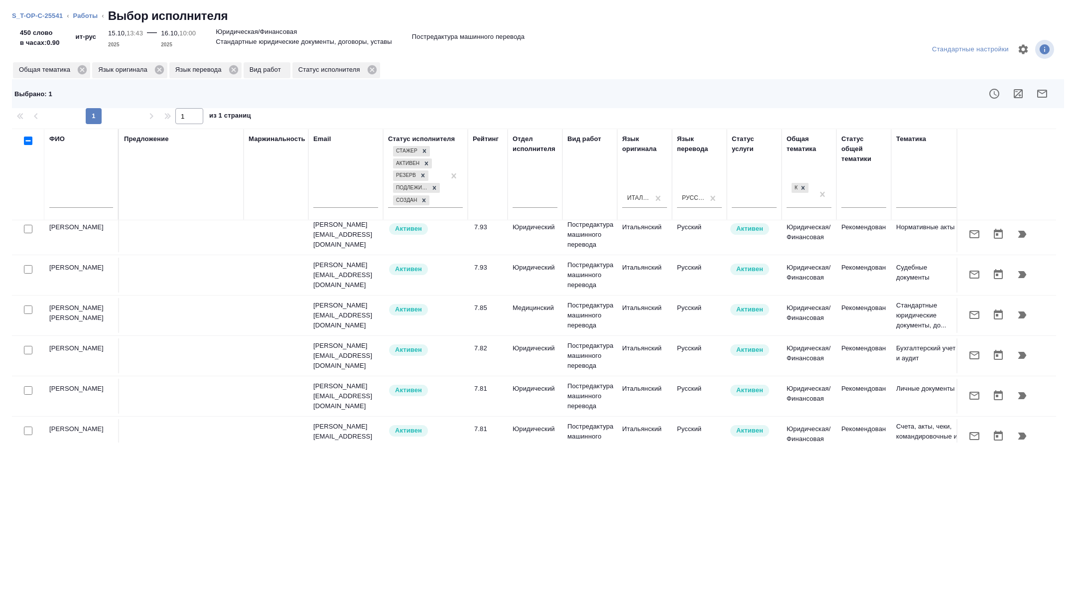
scroll to position [216, 0]
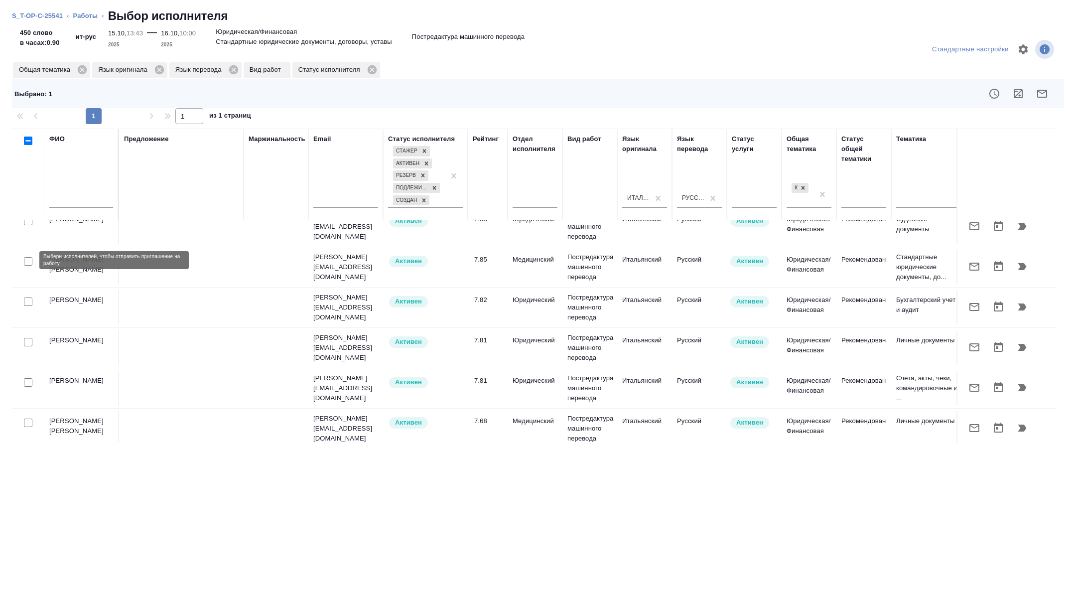
click at [25, 258] on input "checkbox" at bounding box center [28, 261] width 8 height 8
checkbox input "true"
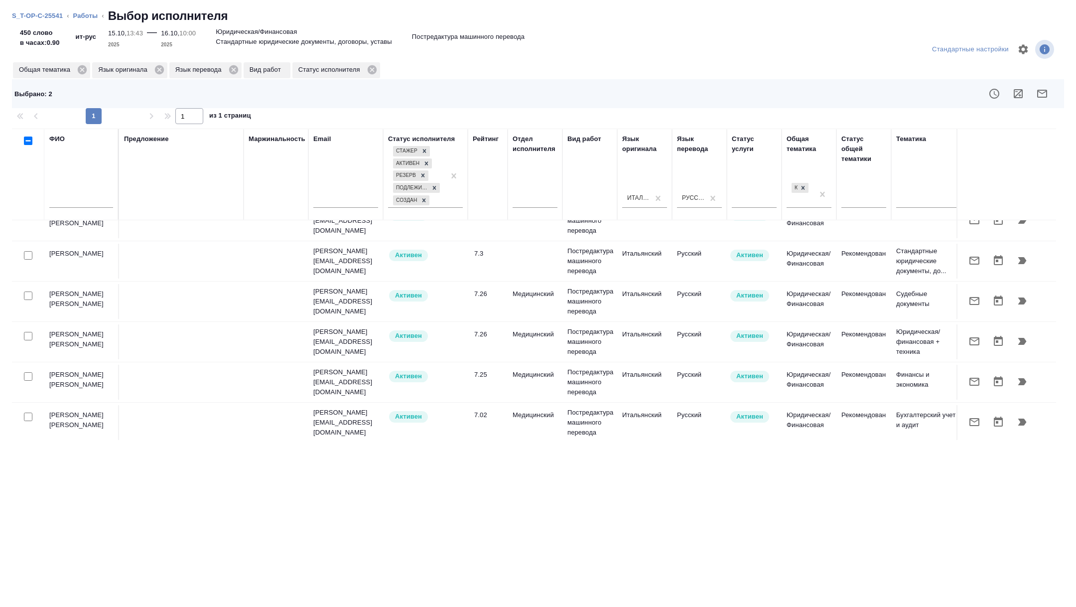
scroll to position [542, 0]
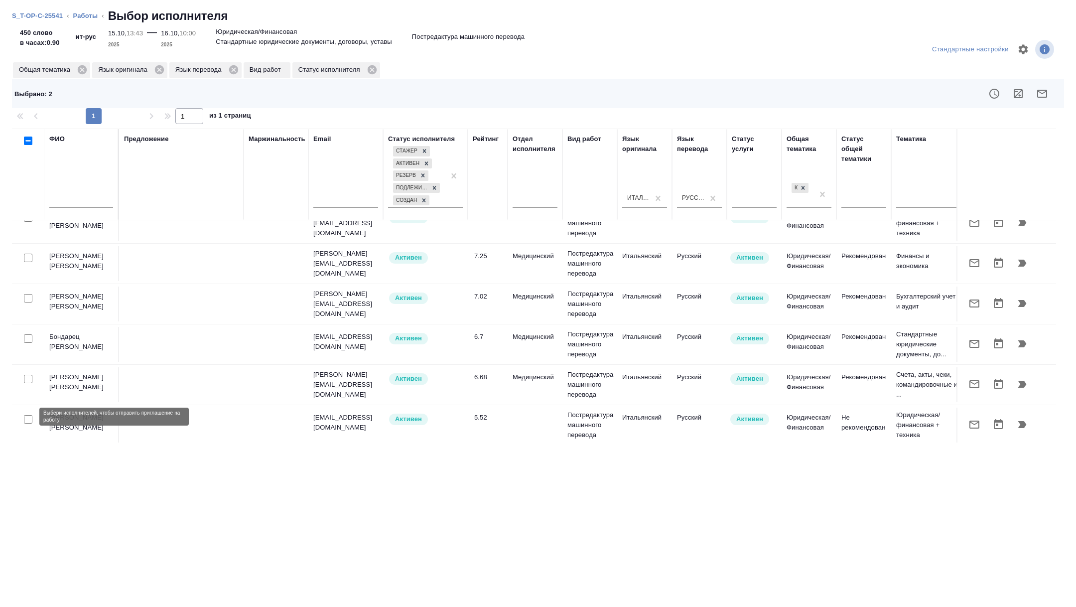
click at [30, 419] on input "checkbox" at bounding box center [28, 419] width 8 height 8
checkbox input "true"
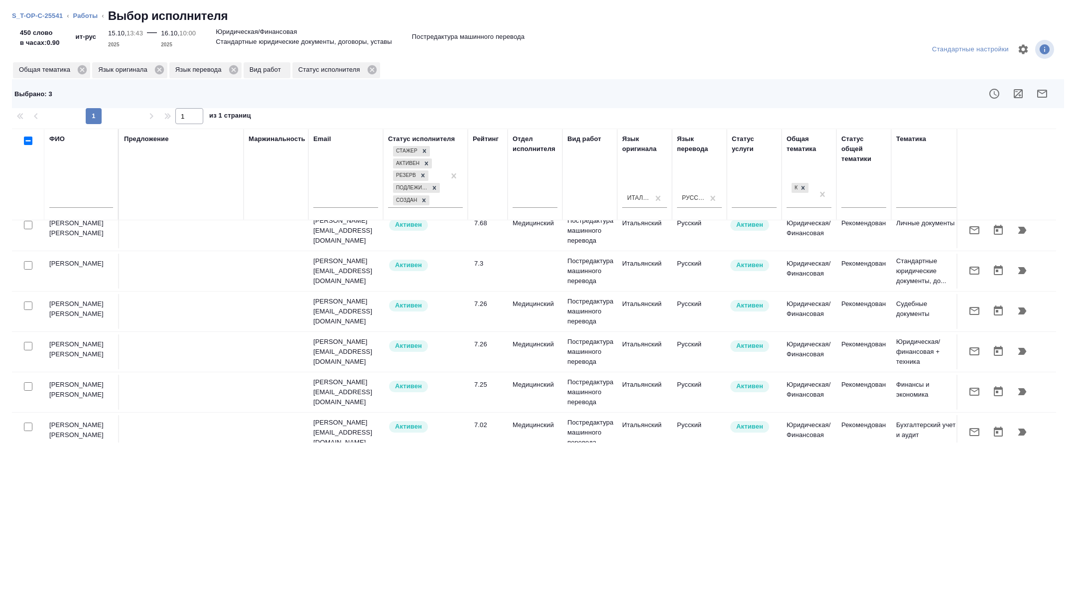
scroll to position [400, 0]
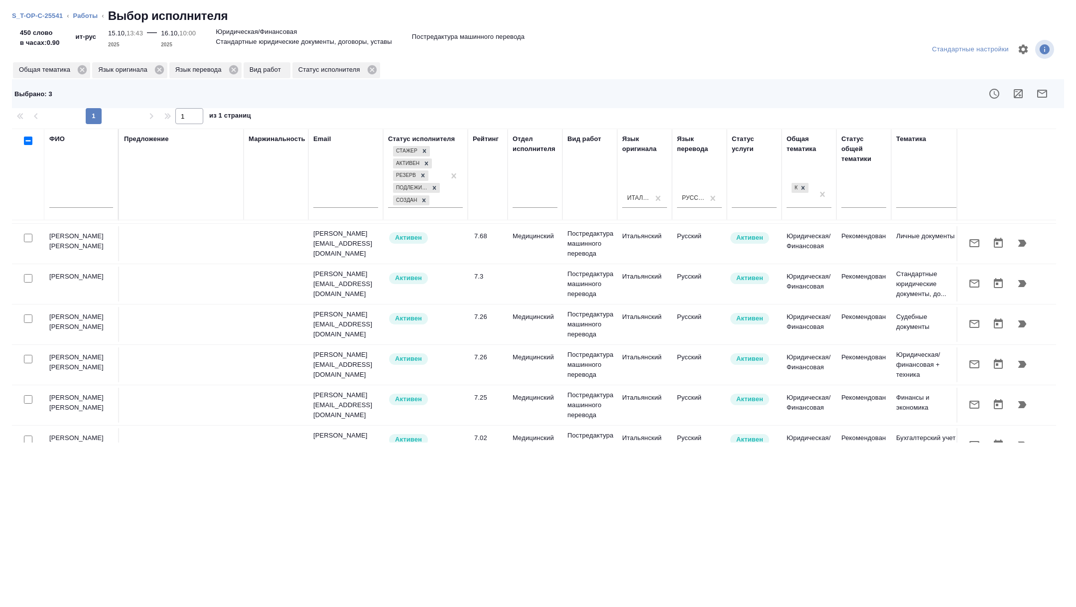
click at [28, 276] on input "checkbox" at bounding box center [28, 278] width 8 height 8
checkbox input "true"
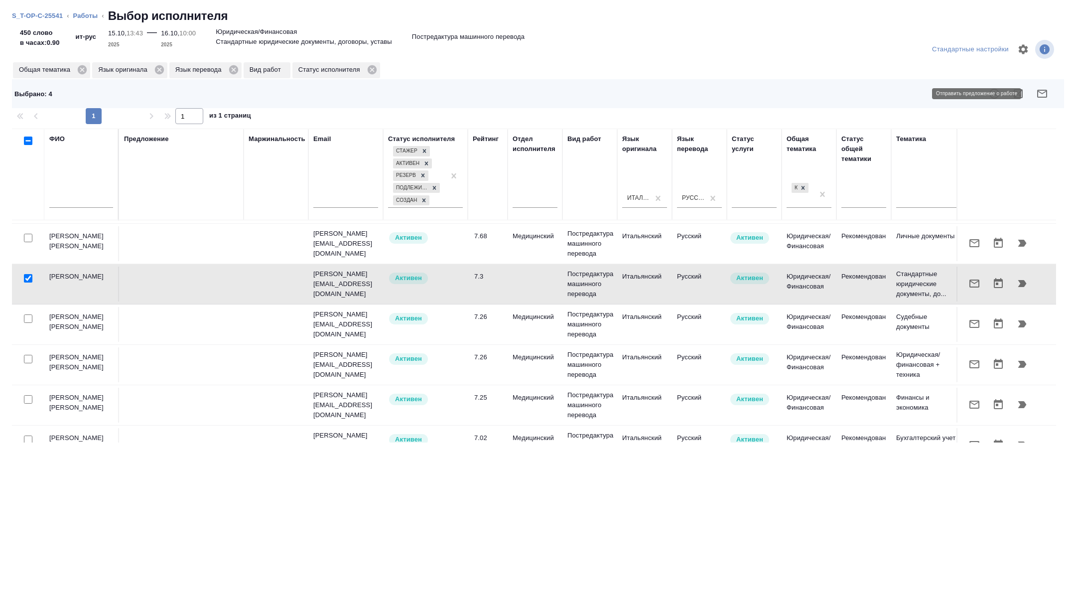
click at [1044, 95] on icon "button" at bounding box center [1042, 94] width 12 height 12
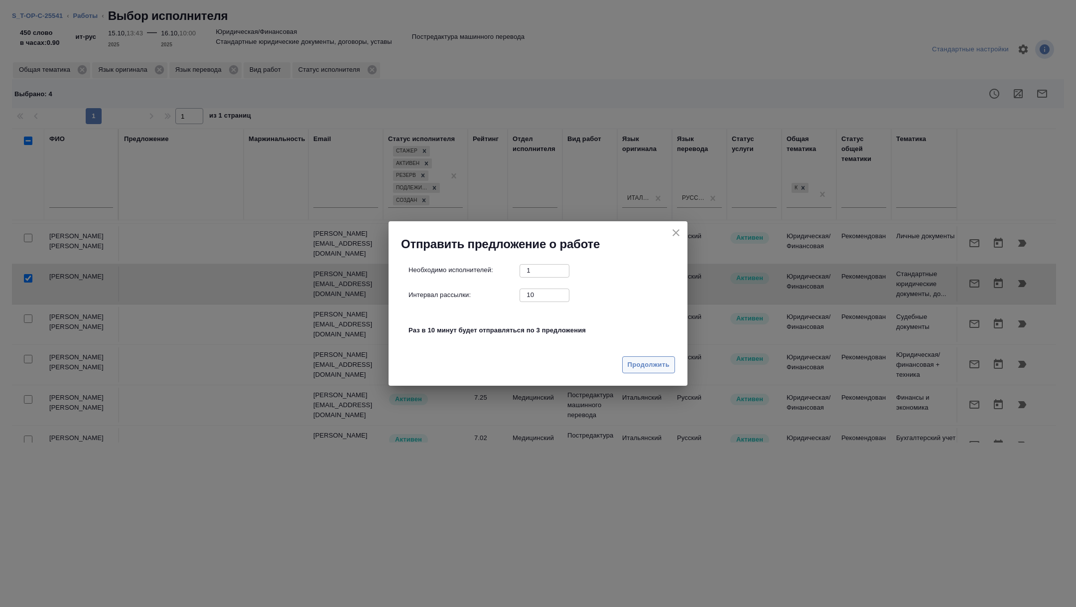
click at [650, 359] on span "Продолжить" at bounding box center [649, 364] width 42 height 11
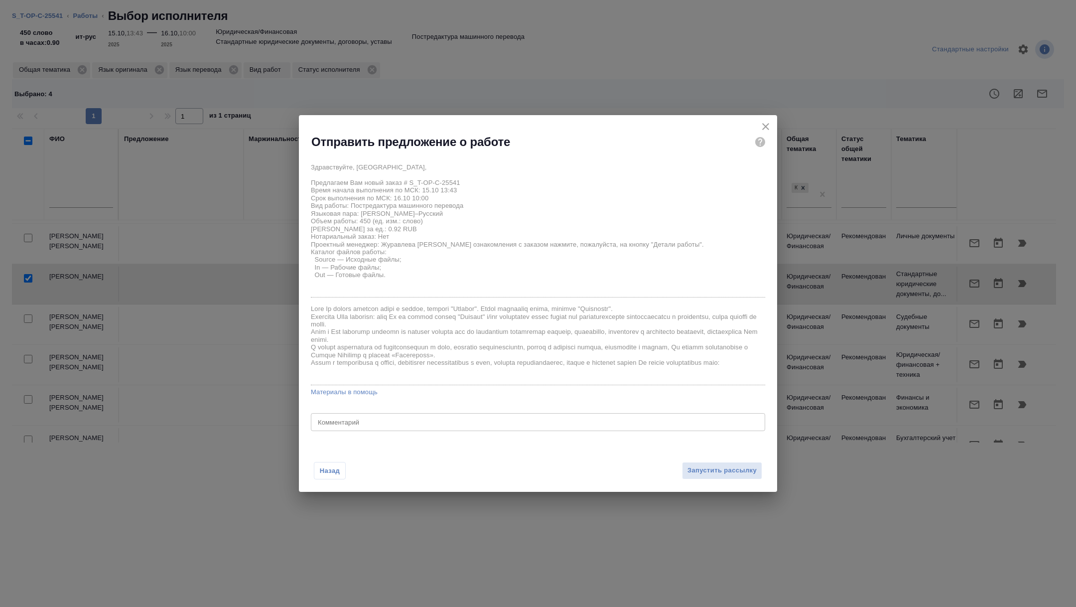
click at [714, 460] on div "Назад Запустить рассылку" at bounding box center [538, 464] width 478 height 55
click at [713, 476] on button "Запустить рассылку" at bounding box center [722, 470] width 80 height 17
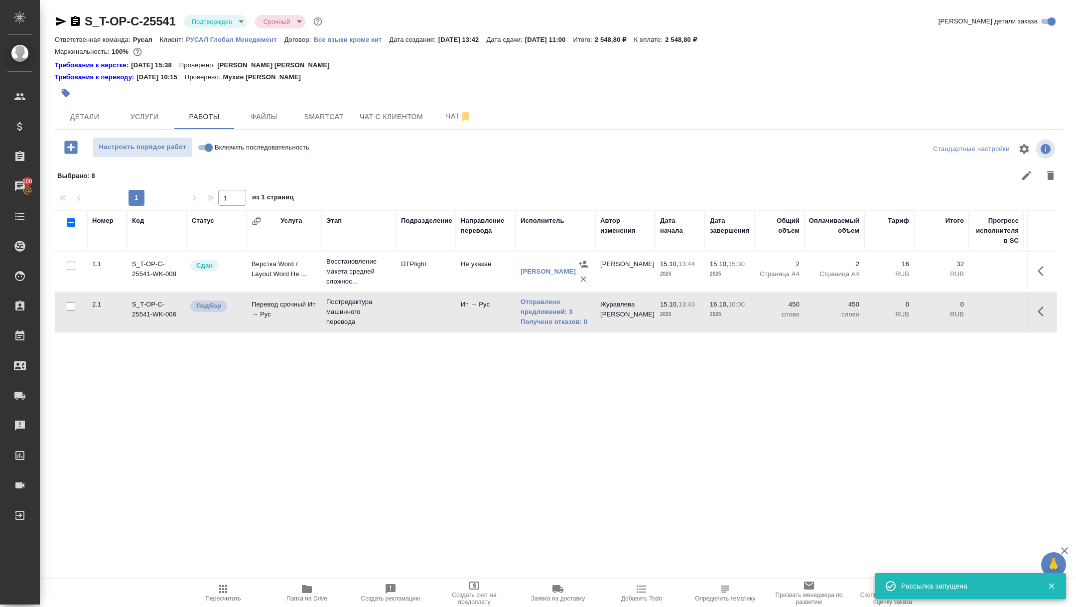
click at [346, 311] on p "Постредактура машинного перевода" at bounding box center [358, 312] width 65 height 30
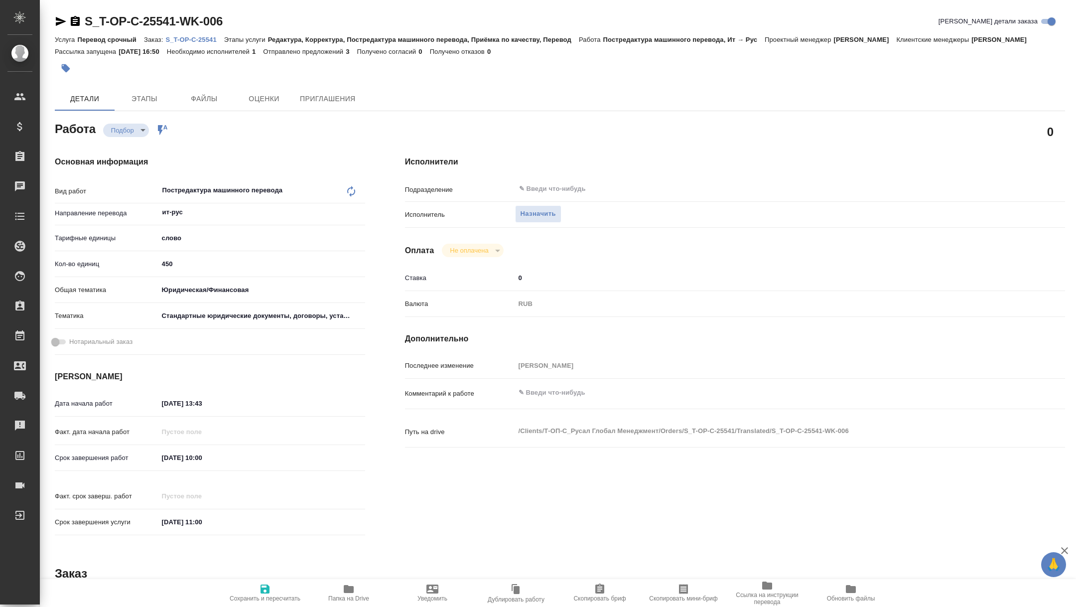
type textarea "x"
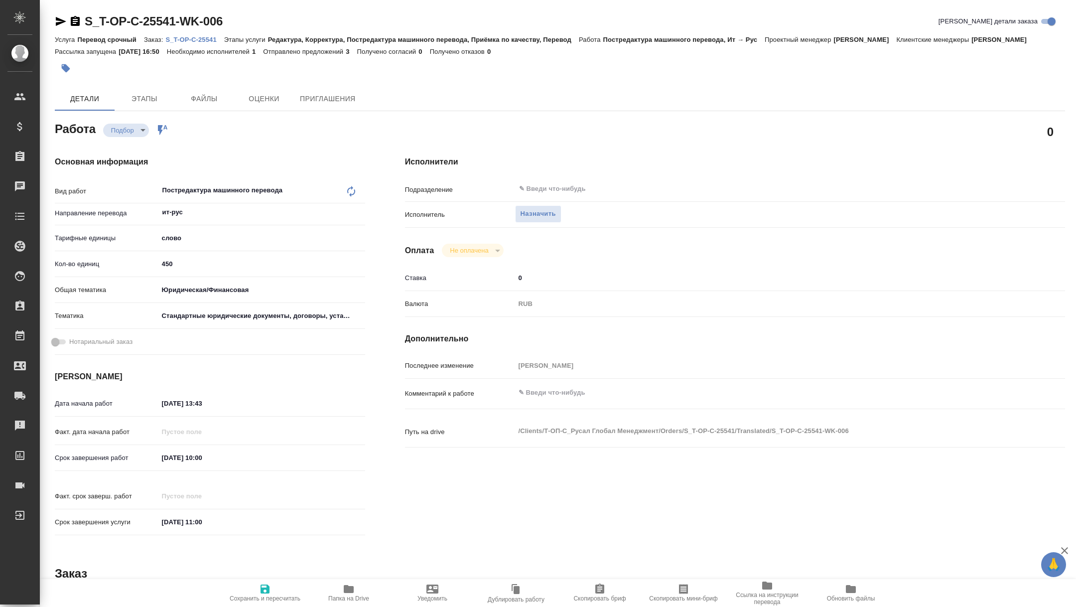
type textarea "x"
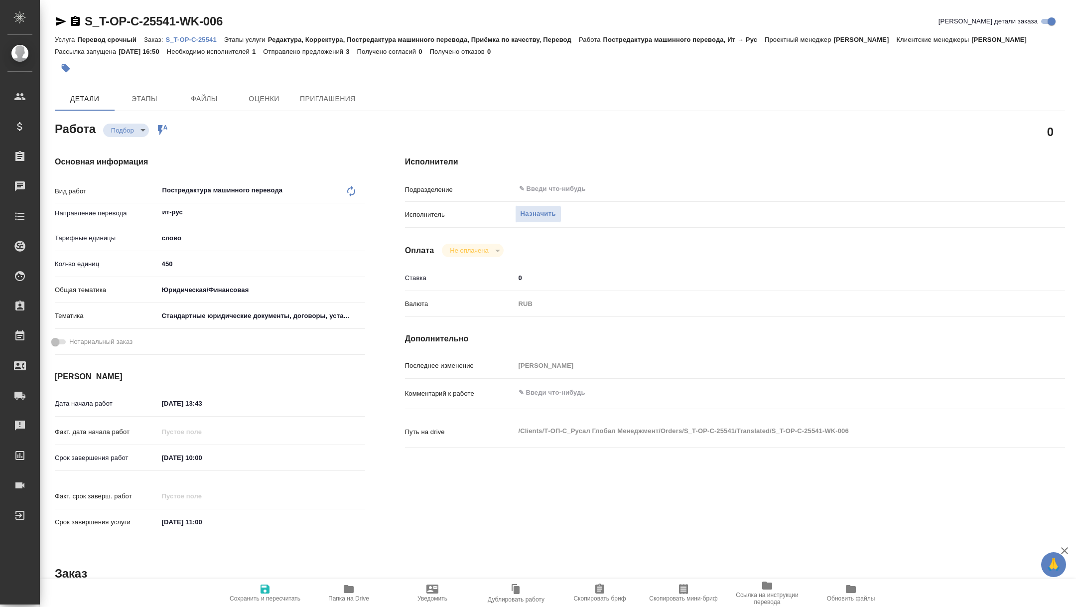
type textarea "x"
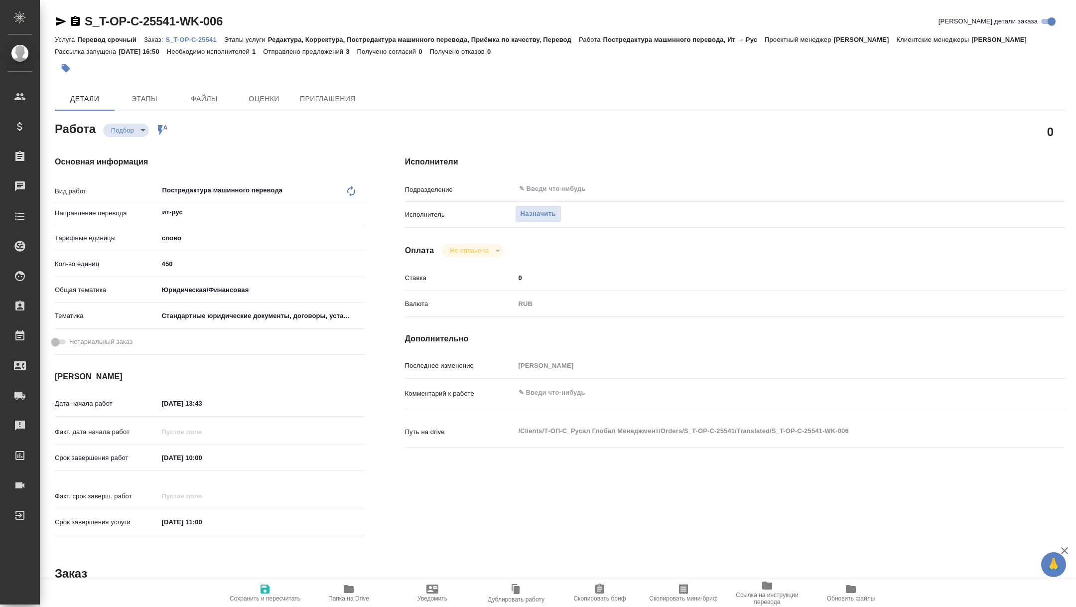
type textarea "x"
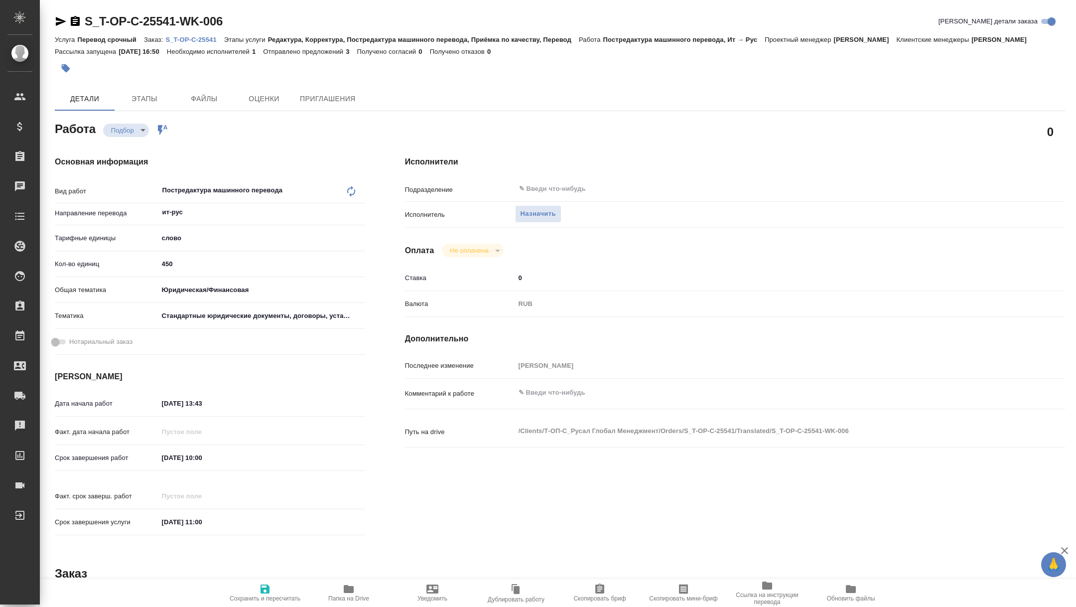
type textarea "x"
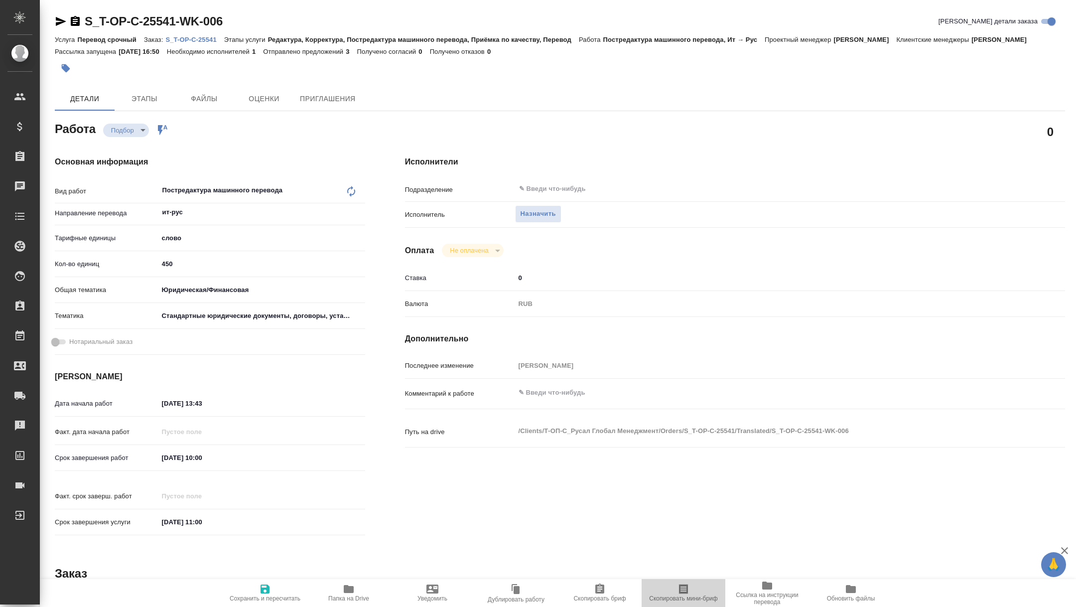
click at [666, 595] on span "Скопировать мини-бриф" at bounding box center [683, 598] width 68 height 7
type textarea "x"
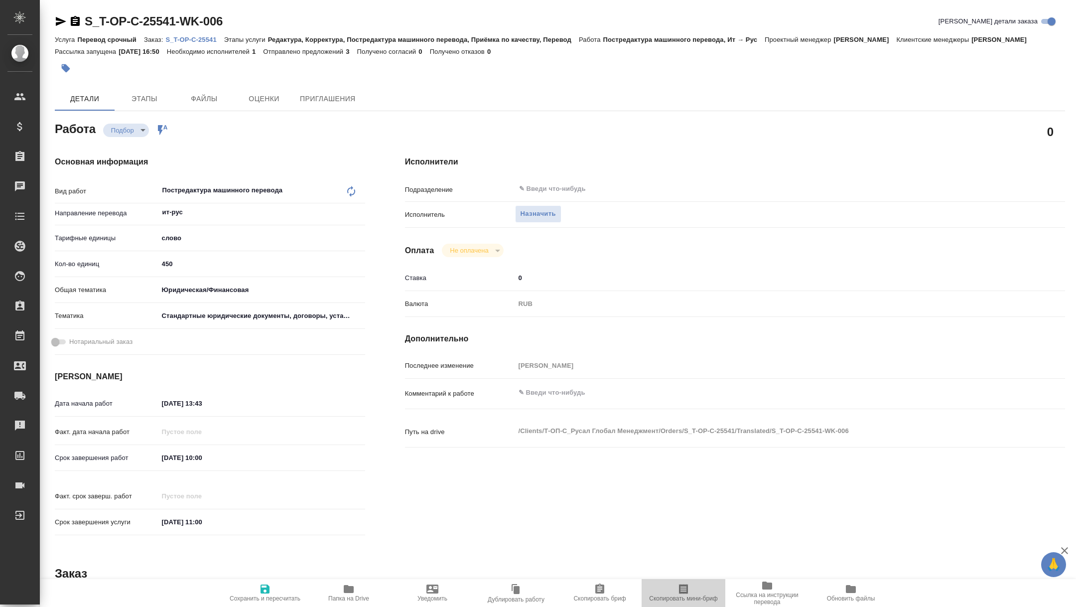
type textarea "x"
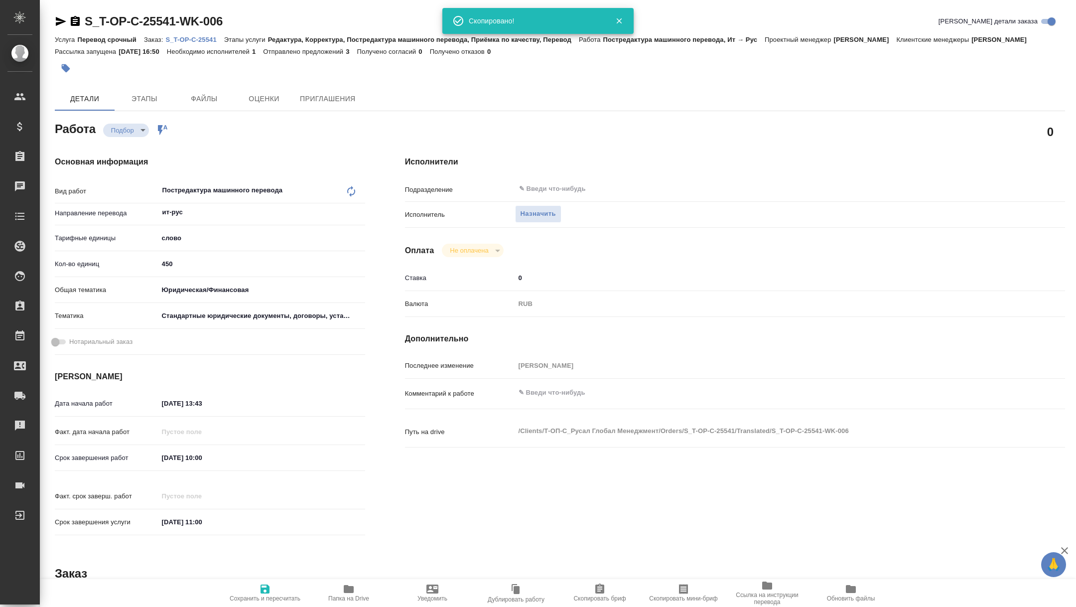
type textarea "x"
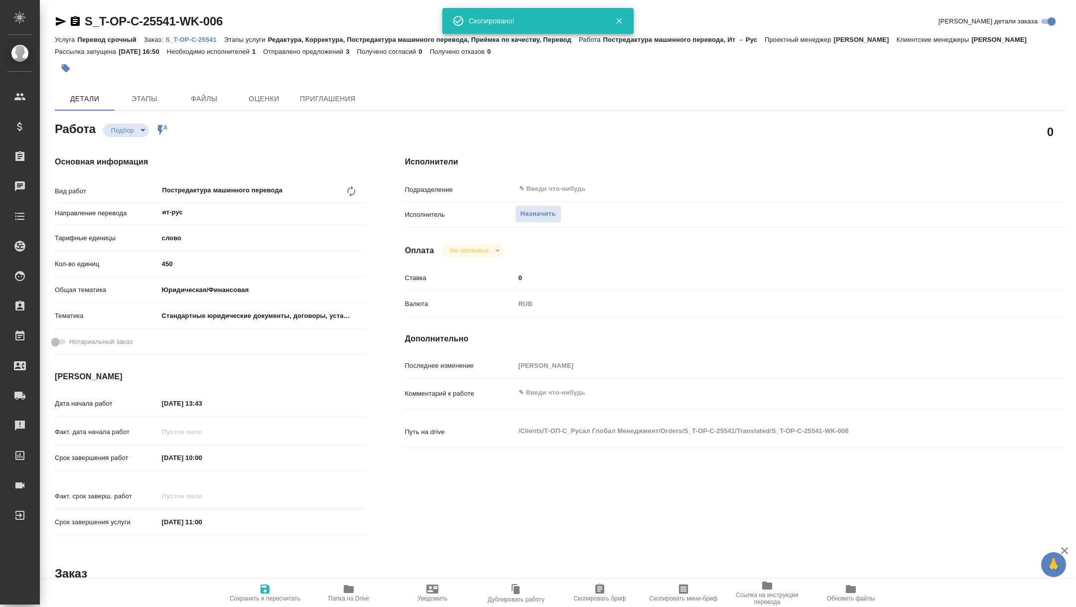
type textarea "x"
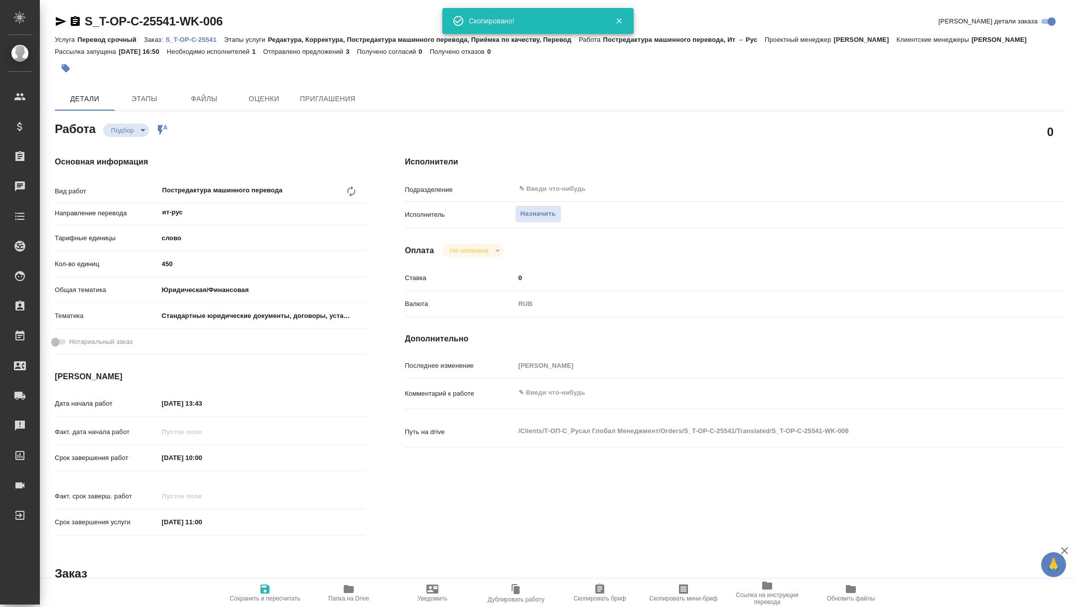
type textarea "x"
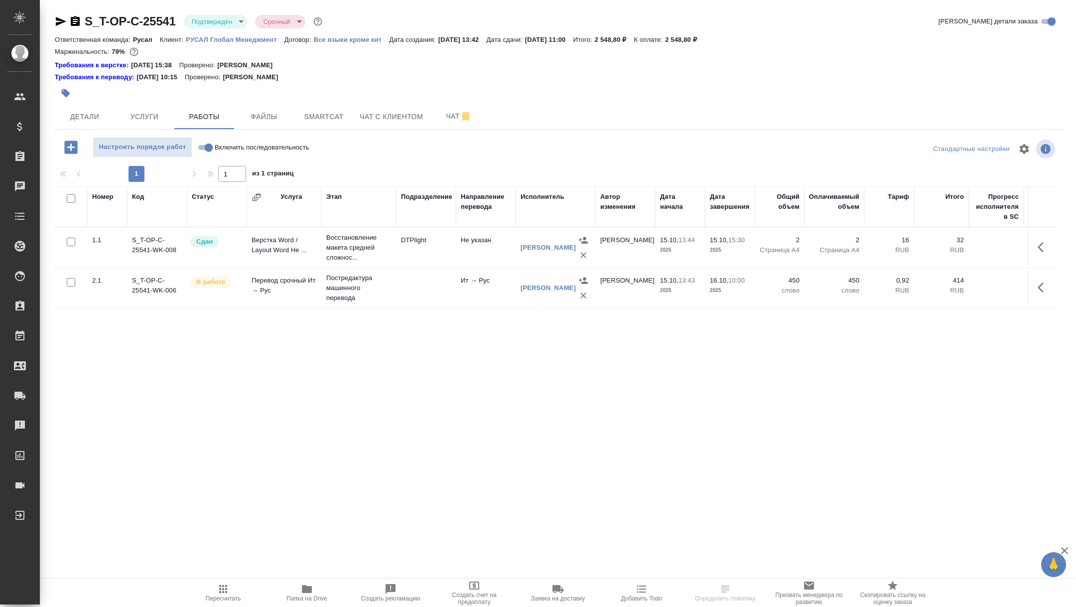
click at [218, 19] on body "🙏 .cls-1 fill:#fff; AWATERA [PERSON_NAME] Спецификации Заказы Чаты Todo Проекты…" at bounding box center [538, 303] width 1076 height 607
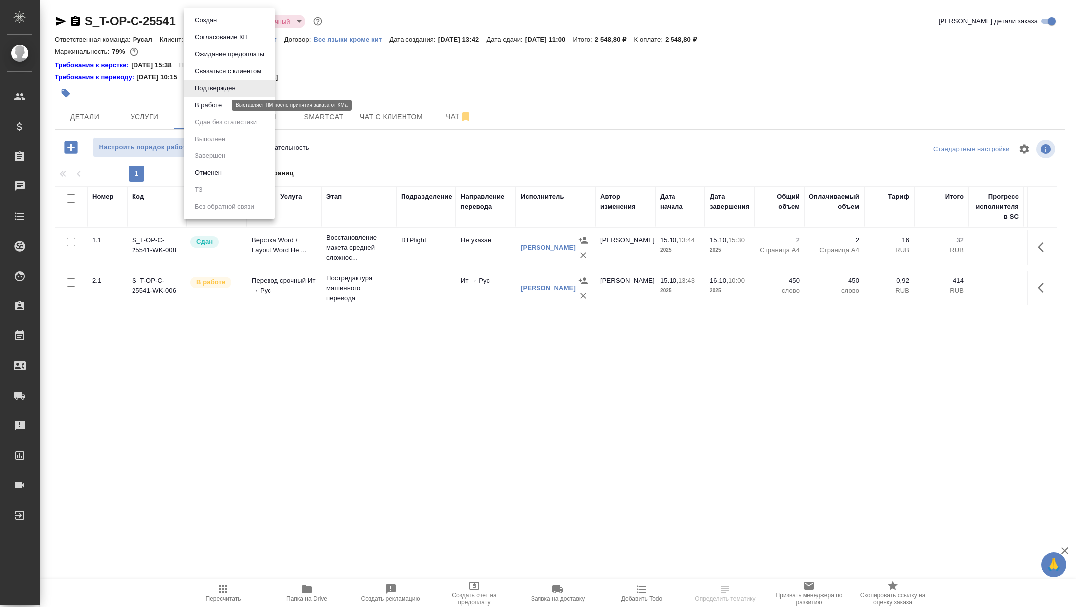
click at [216, 105] on button "В работе" at bounding box center [208, 105] width 33 height 11
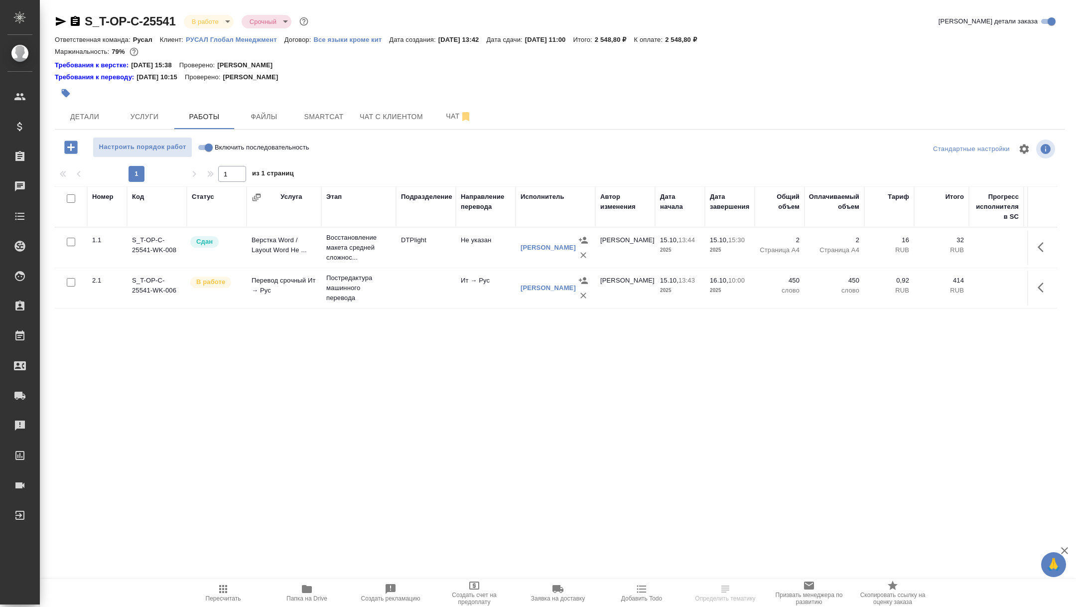
click at [324, 113] on span "Smartcat" at bounding box center [324, 117] width 48 height 12
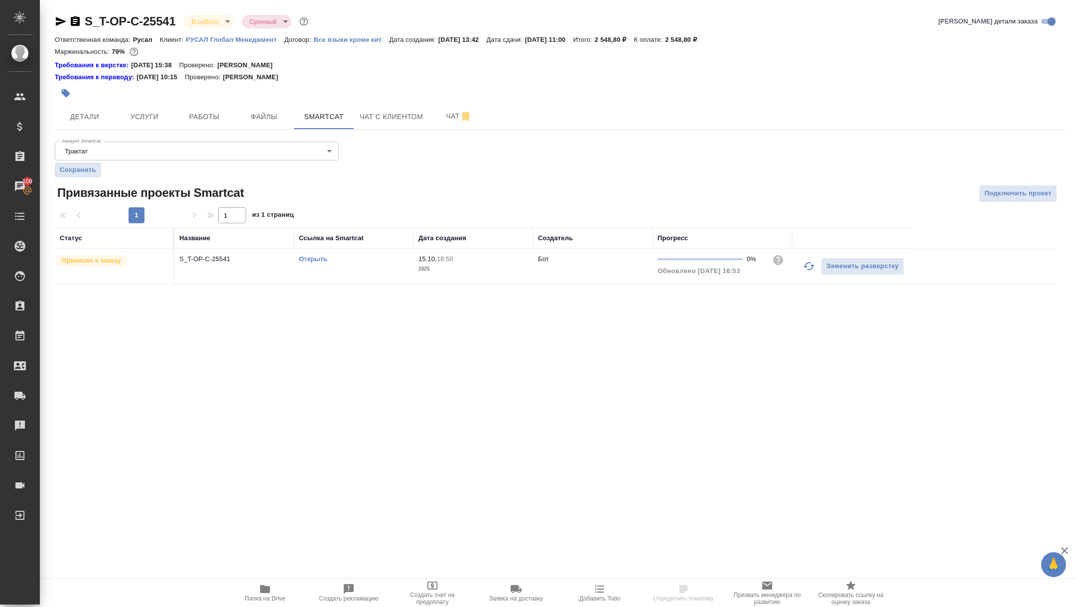
click at [317, 254] on div "Открыть" at bounding box center [354, 259] width 110 height 10
click at [313, 260] on link "Открыть" at bounding box center [313, 258] width 28 height 7
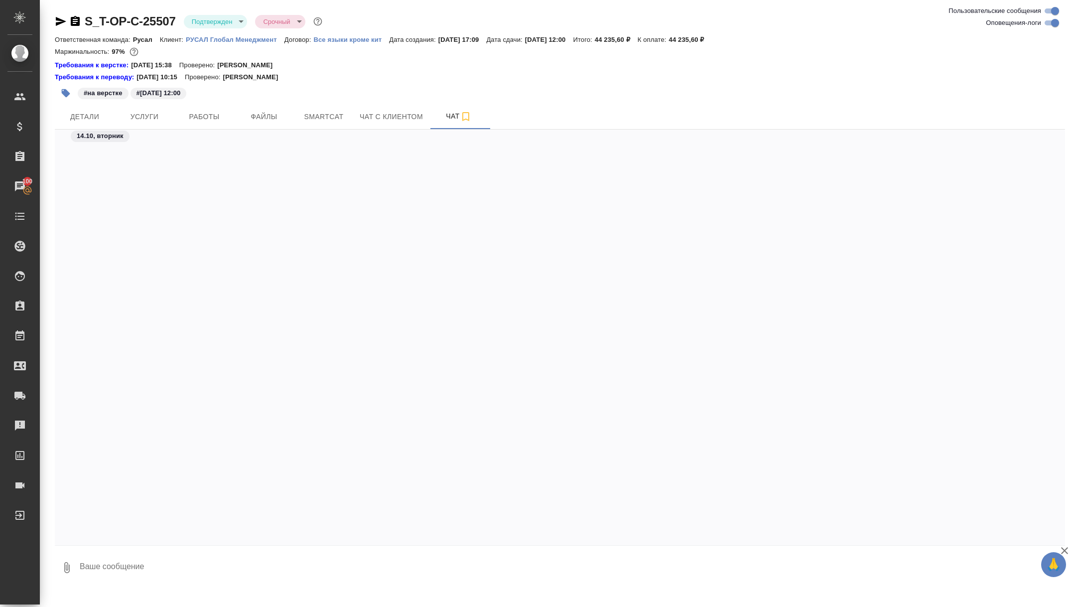
scroll to position [3975, 0]
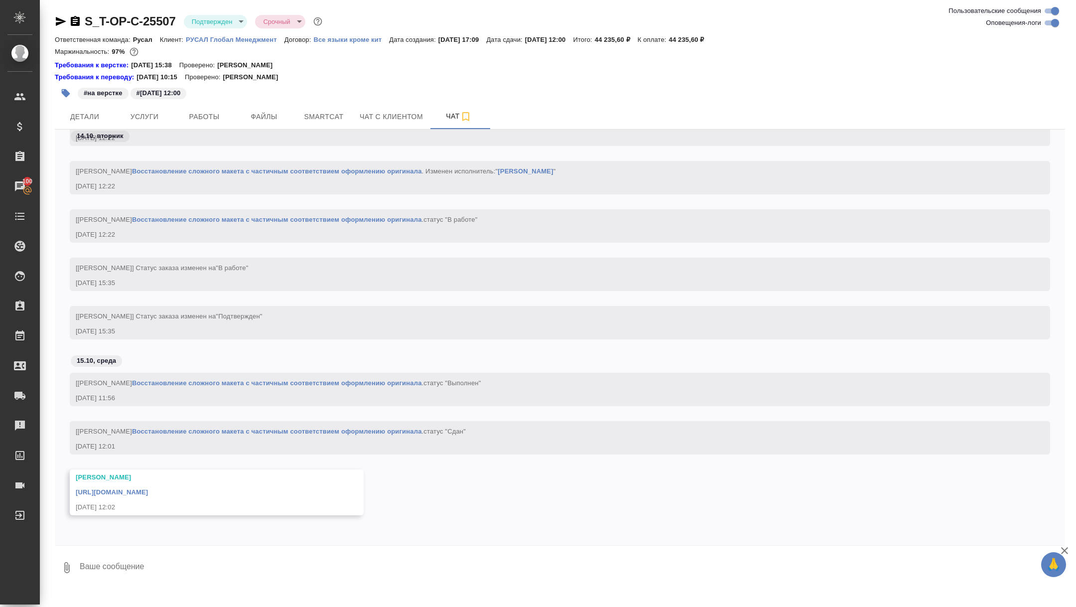
click at [153, 496] on div "[URL][DOMAIN_NAME]" at bounding box center [202, 491] width 253 height 12
click at [148, 488] on link "https://drive.awatera.com/apps/files/files/10697572?dir=/Shares/%D0%A2-%D0%9E%D…" at bounding box center [112, 491] width 72 height 7
click at [106, 116] on span "Детали" at bounding box center [85, 117] width 48 height 12
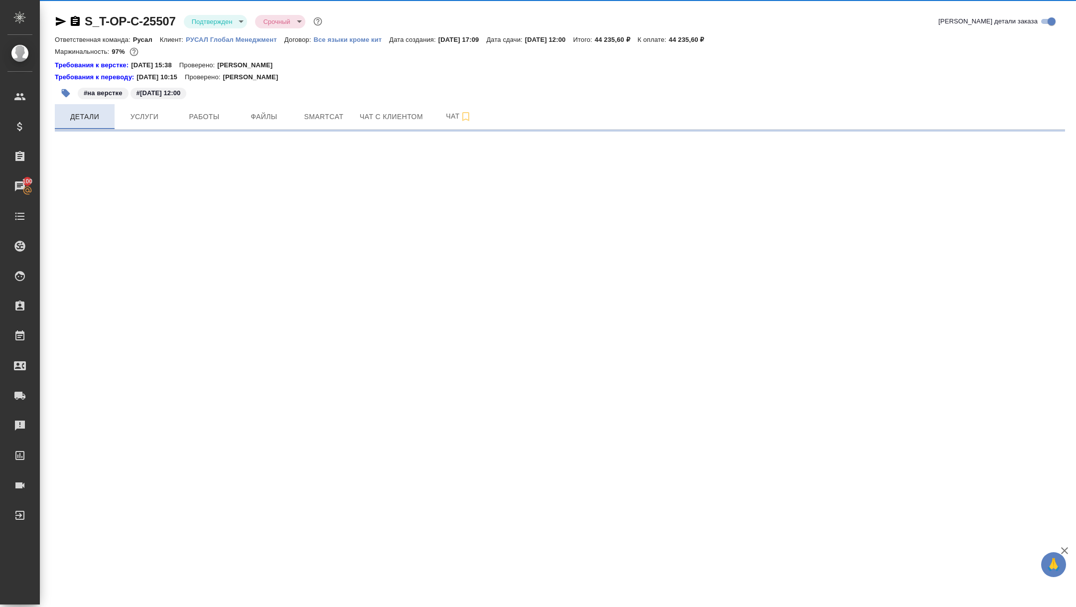
select select "RU"
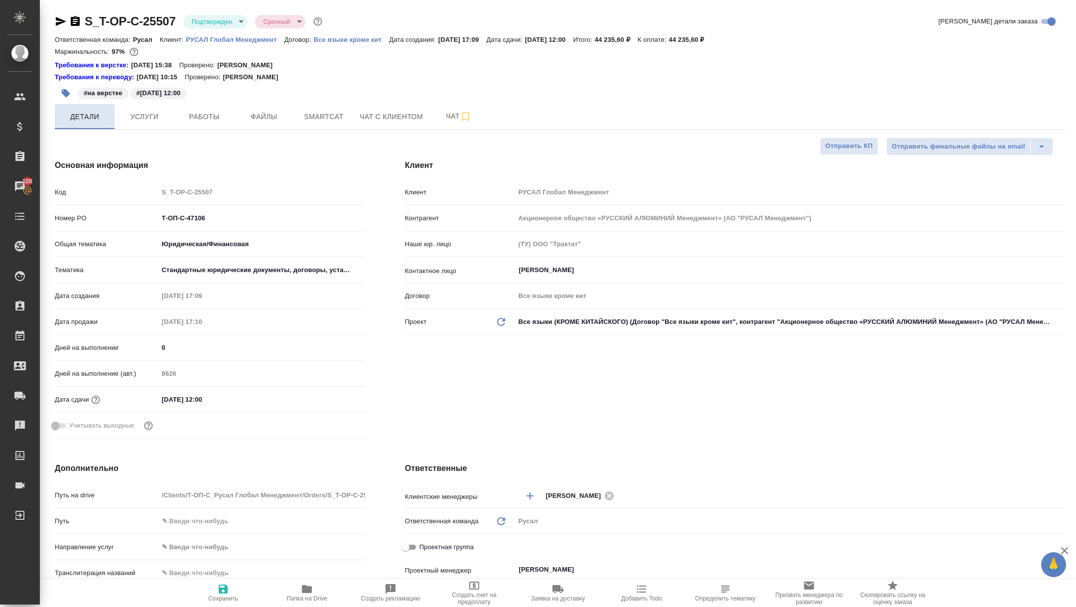
type textarea "x"
click at [148, 109] on button "Услуги" at bounding box center [145, 116] width 60 height 25
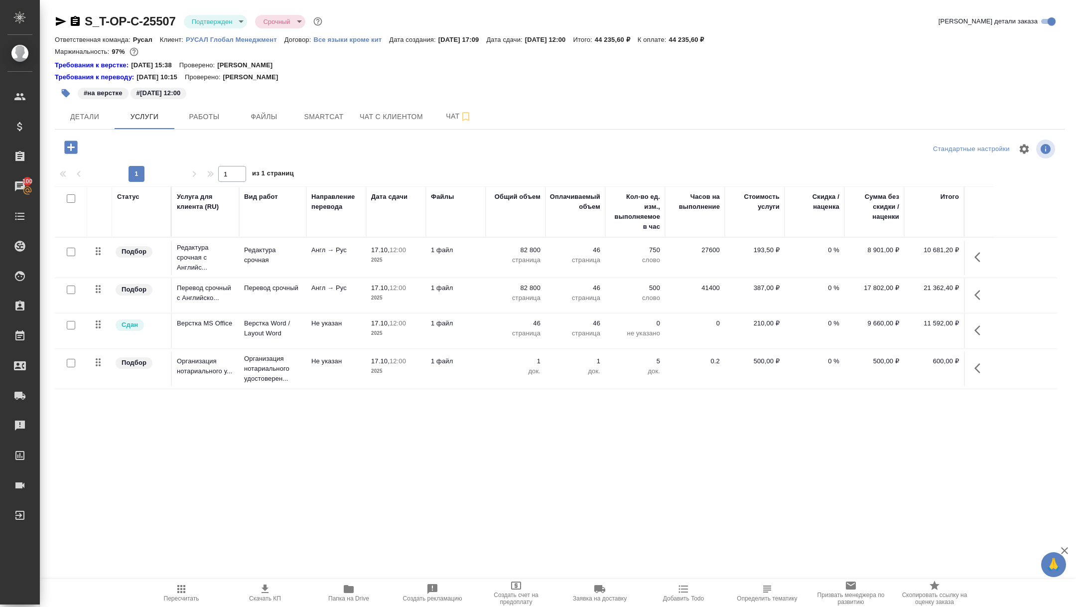
click at [218, 130] on div "S_T-OP-C-25507 Подтвержден confirmed Срочный urgent Кратко детали заказа Ответс…" at bounding box center [559, 213] width 1021 height 426
click at [208, 119] on span "Работы" at bounding box center [204, 117] width 48 height 12
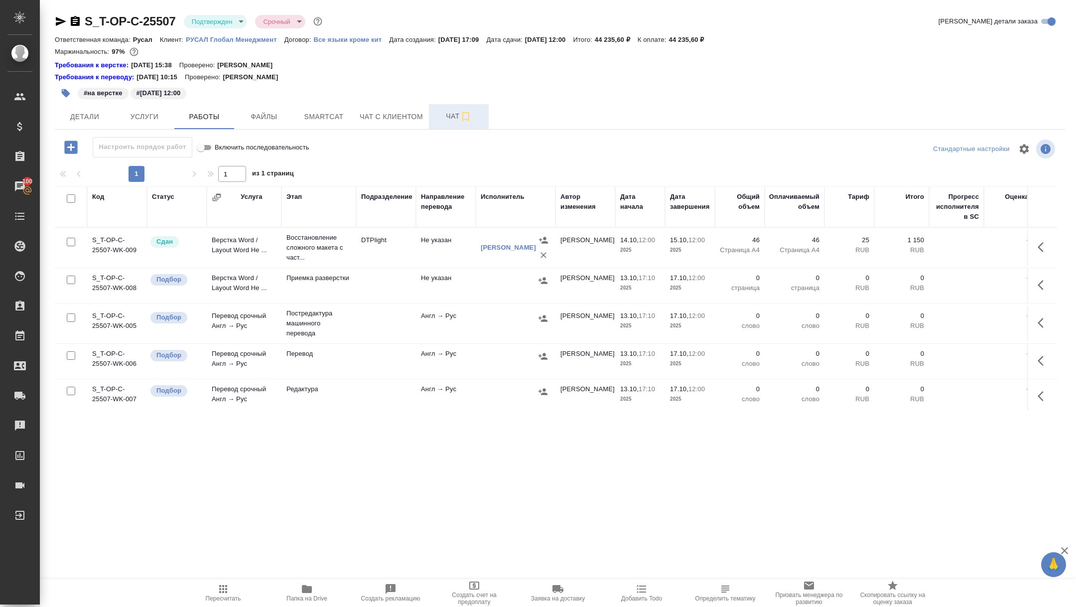
click at [450, 111] on span "Чат" at bounding box center [459, 116] width 48 height 12
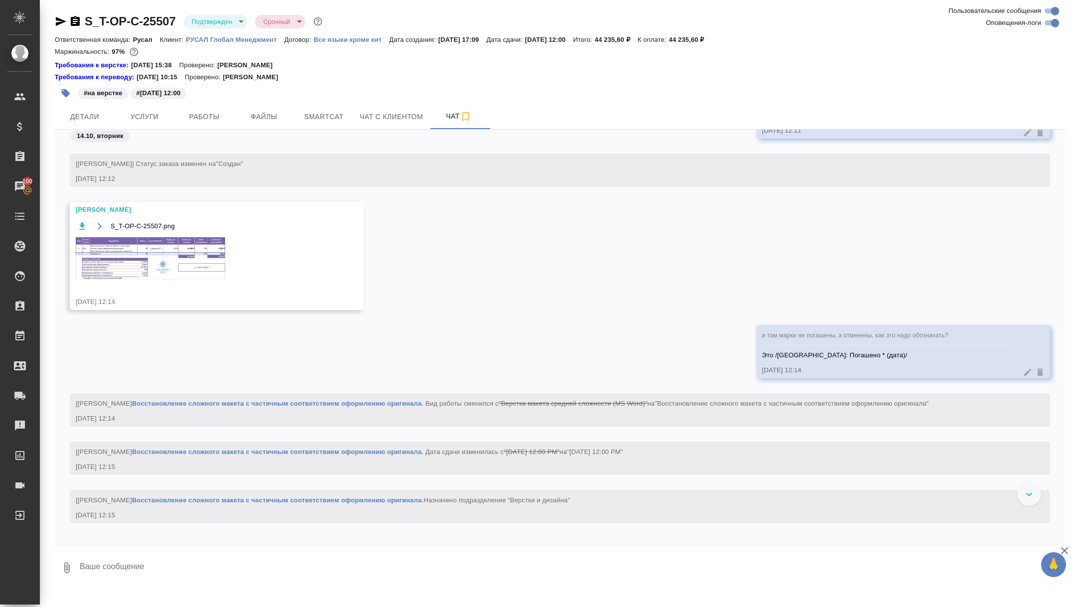
scroll to position [2332, 0]
click at [77, 17] on icon "button" at bounding box center [75, 21] width 9 height 10
click at [74, 17] on icon "button" at bounding box center [75, 21] width 9 height 10
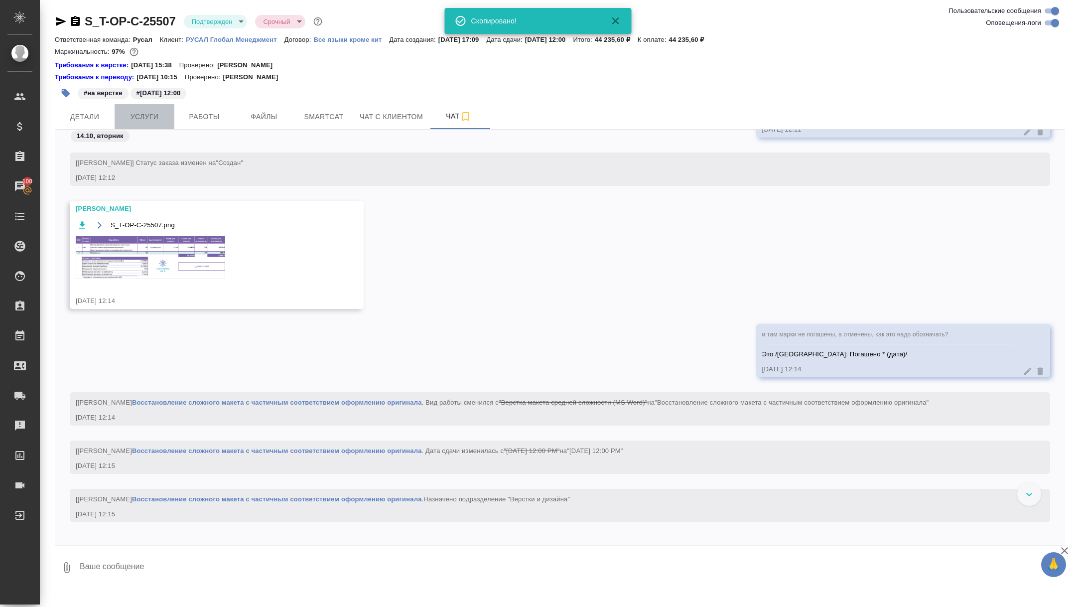
click at [145, 107] on button "Услуги" at bounding box center [145, 116] width 60 height 25
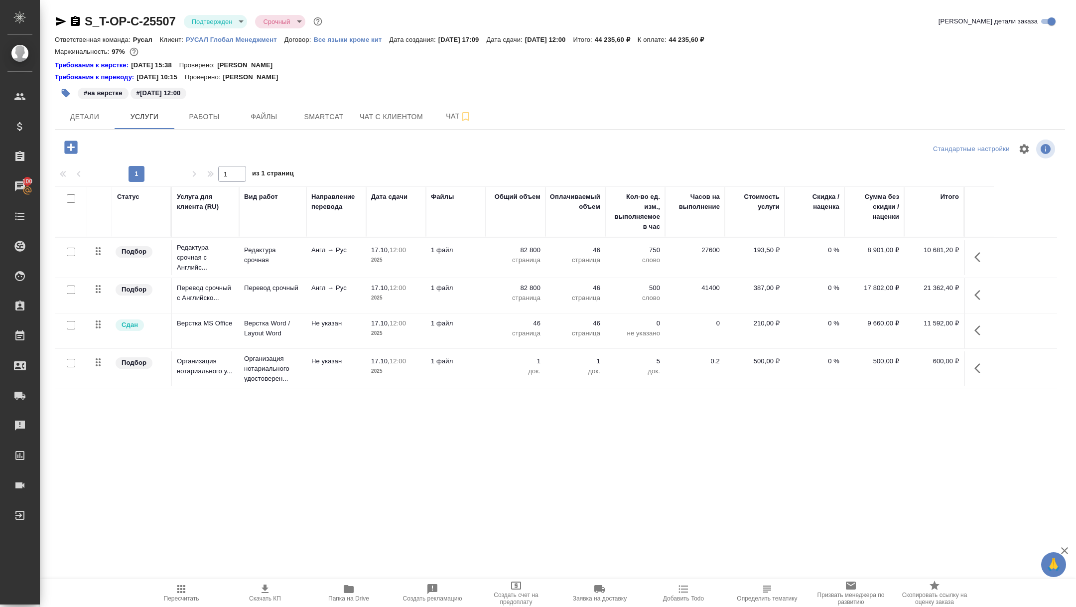
click at [59, 20] on icon "button" at bounding box center [61, 21] width 10 height 9
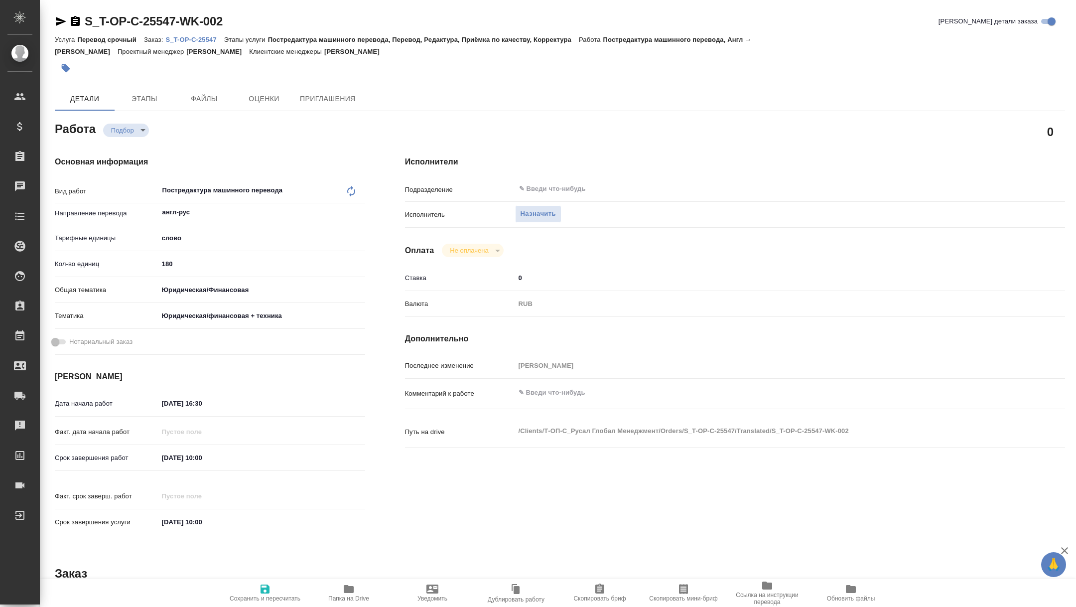
type textarea "x"
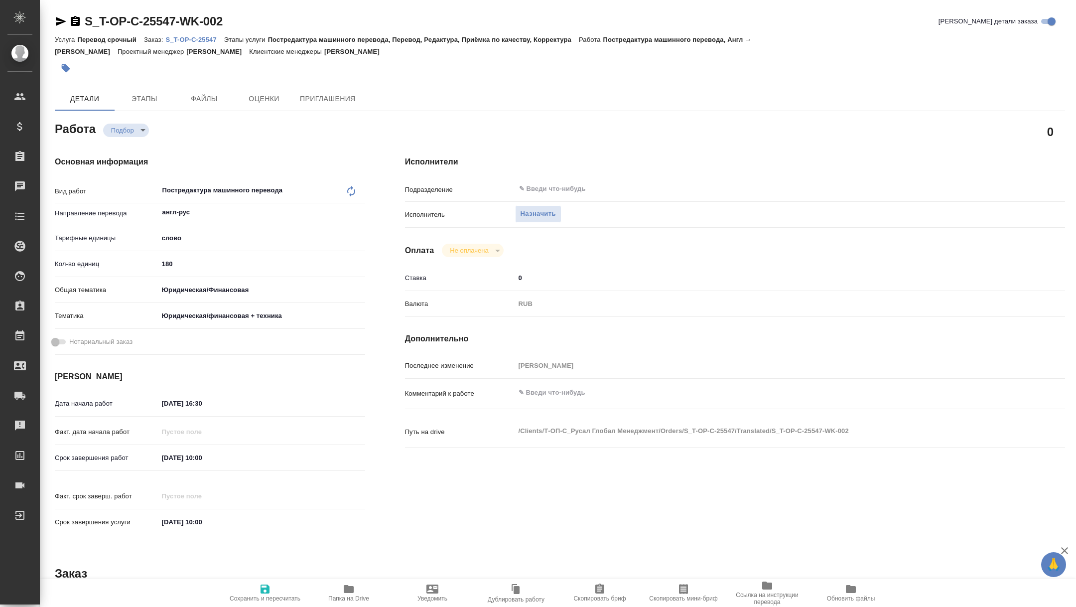
type textarea "x"
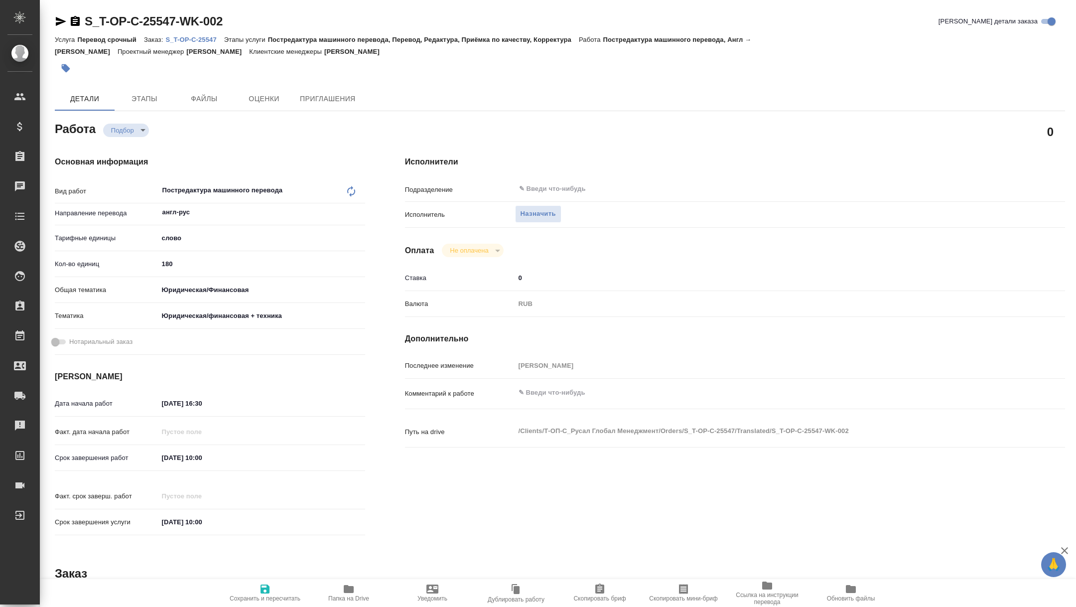
type textarea "x"
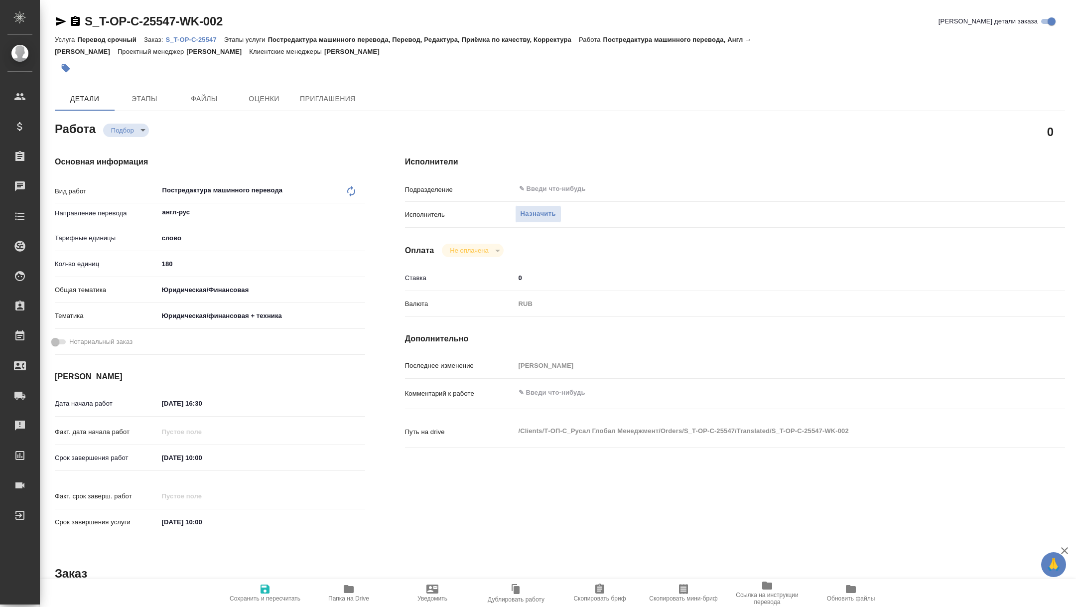
click at [707, 595] on span "Скопировать мини-бриф" at bounding box center [683, 598] width 68 height 7
type textarea "x"
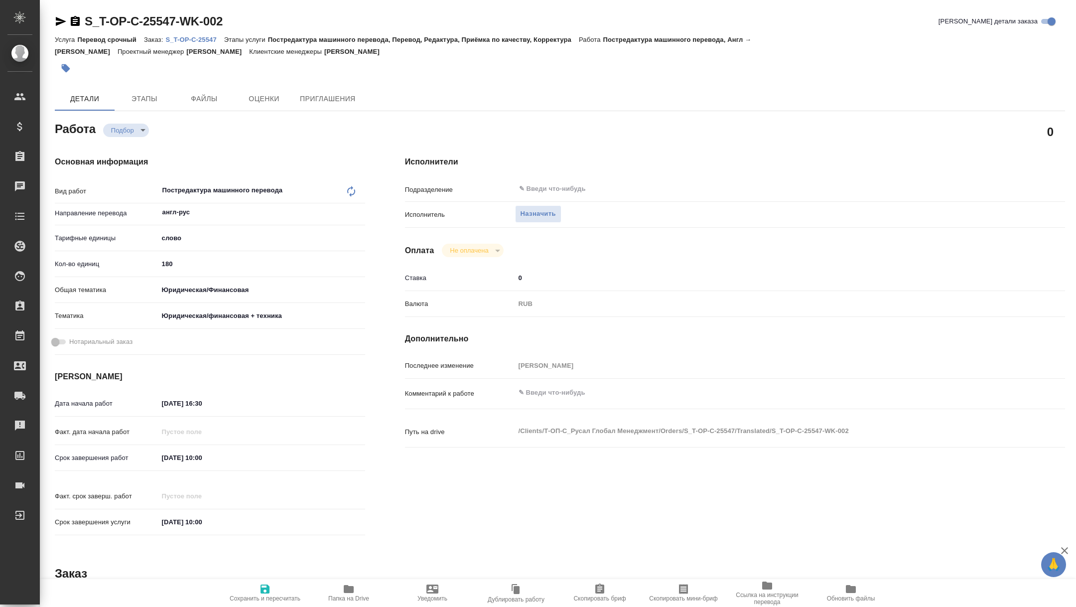
type textarea "x"
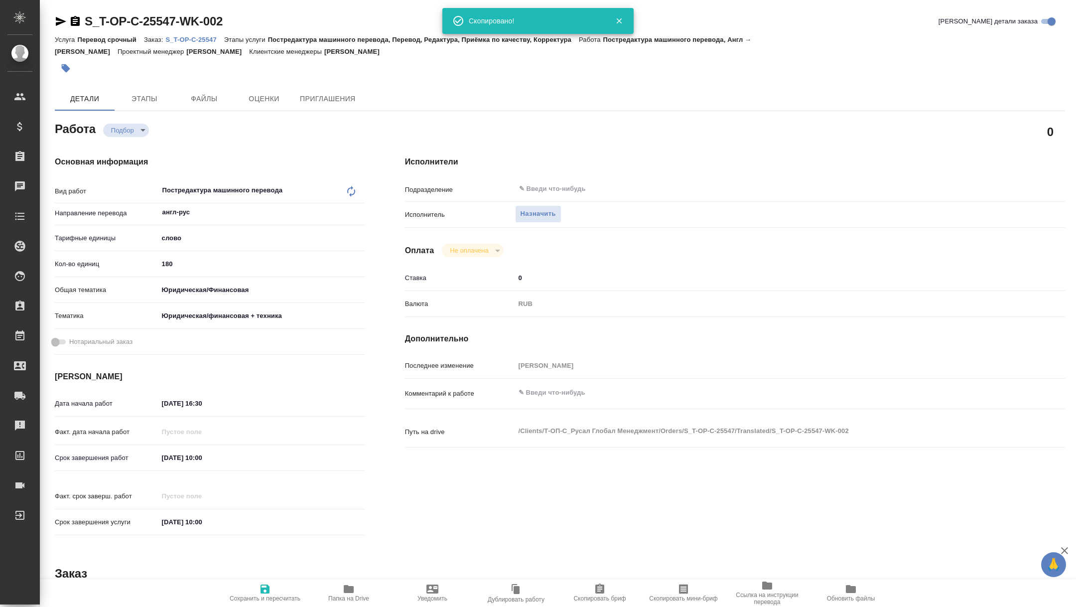
type textarea "x"
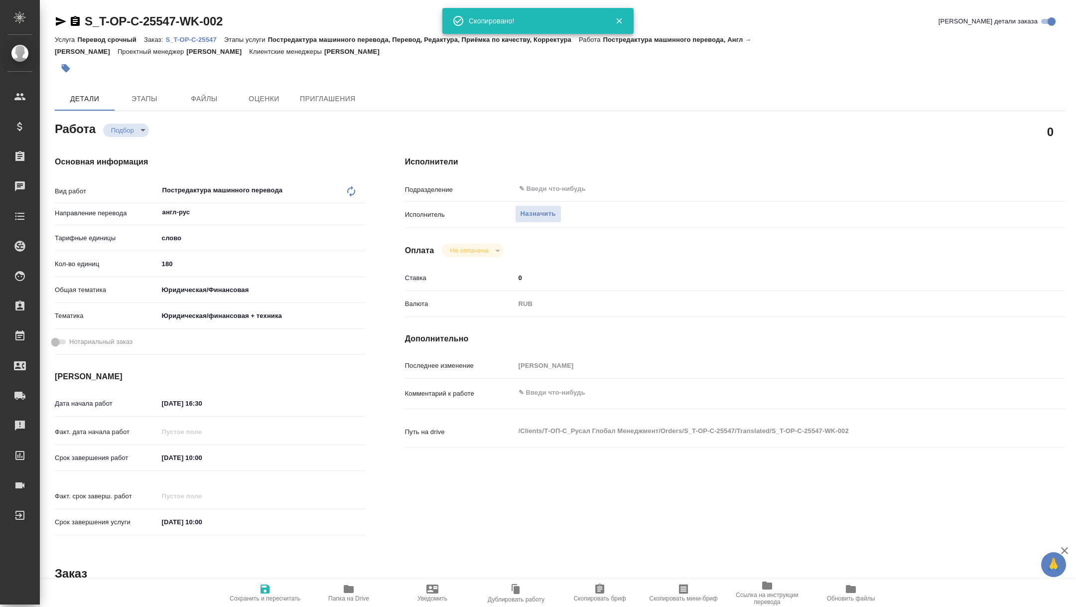
type textarea "x"
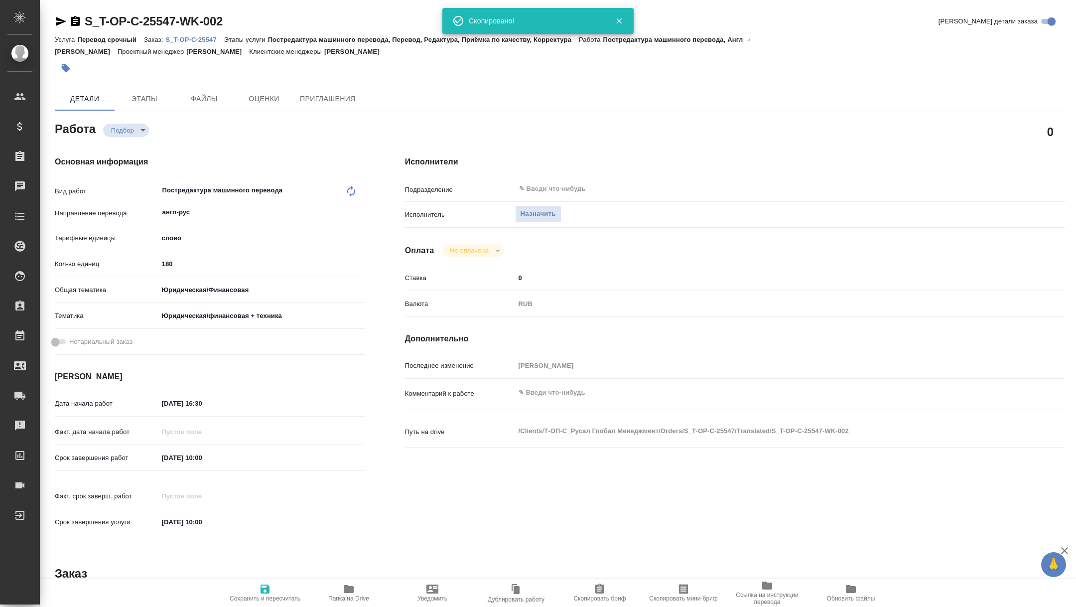
type textarea "x"
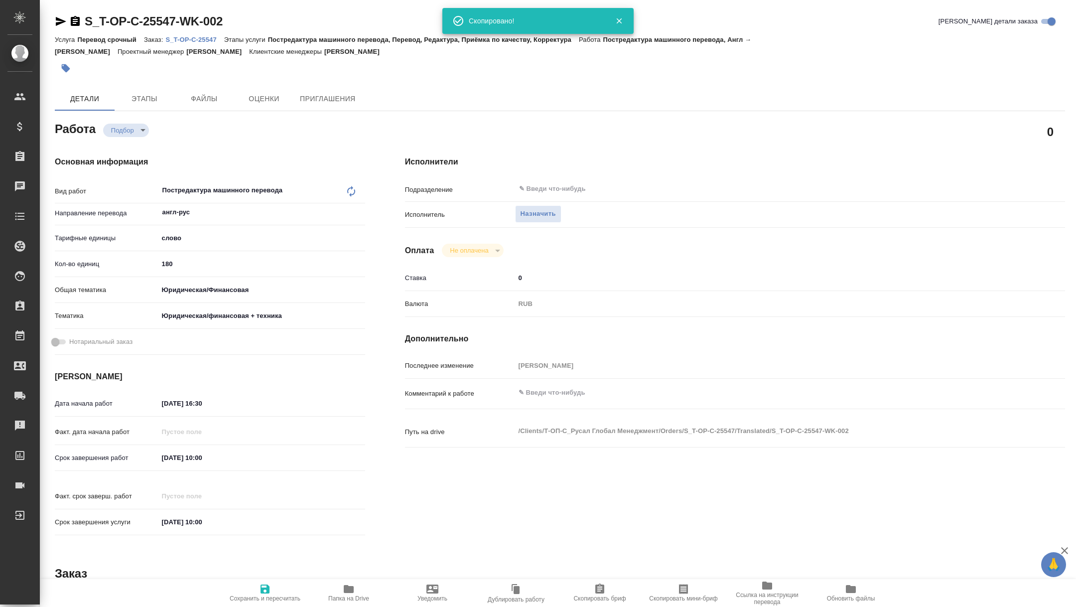
type textarea "x"
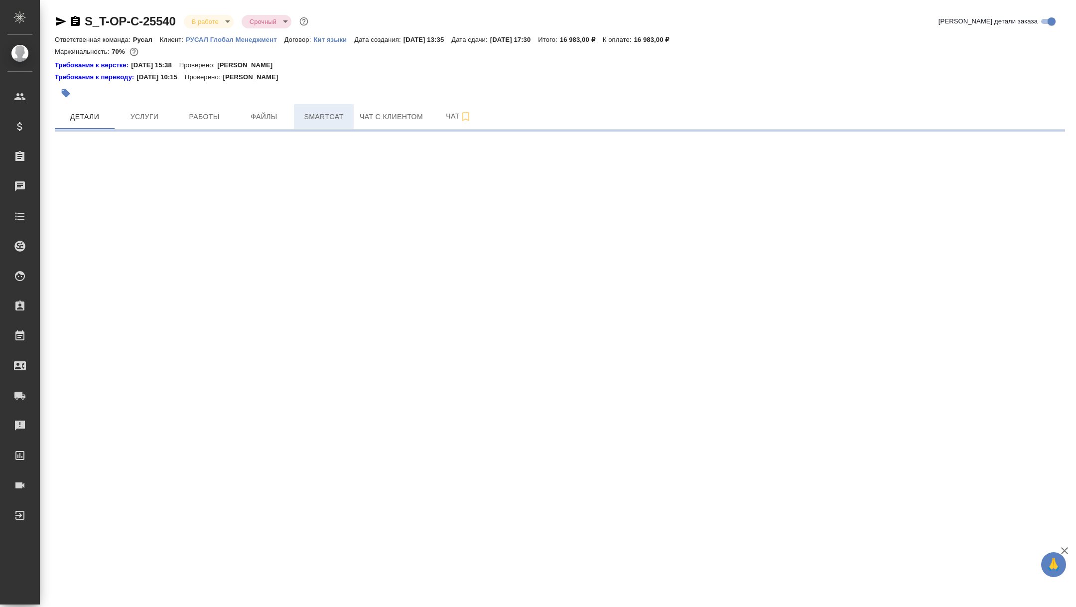
click at [330, 123] on button "Smartcat" at bounding box center [324, 116] width 60 height 25
select select "RU"
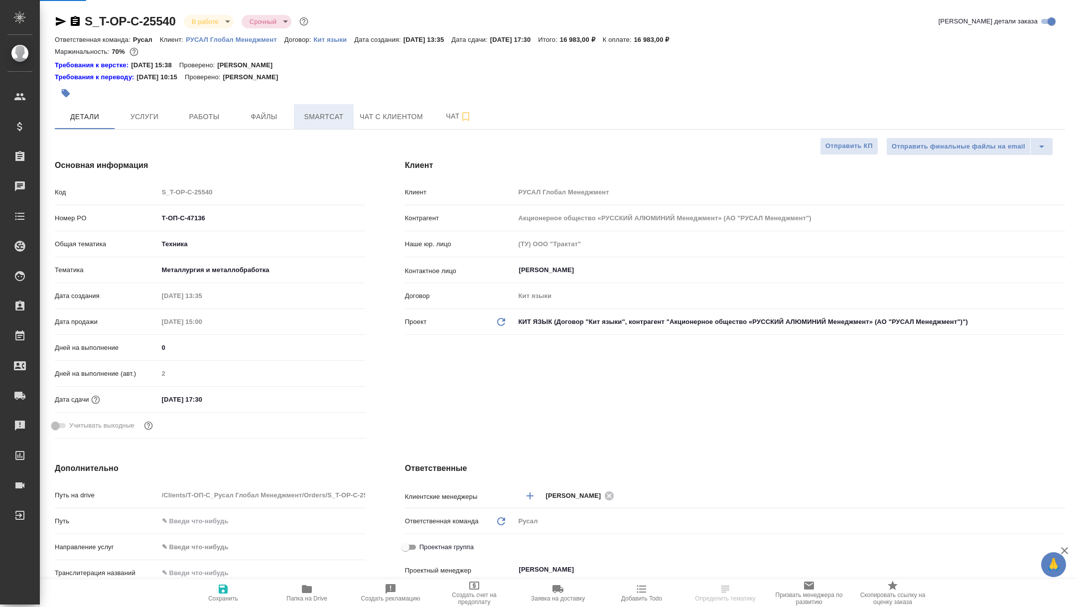
type textarea "x"
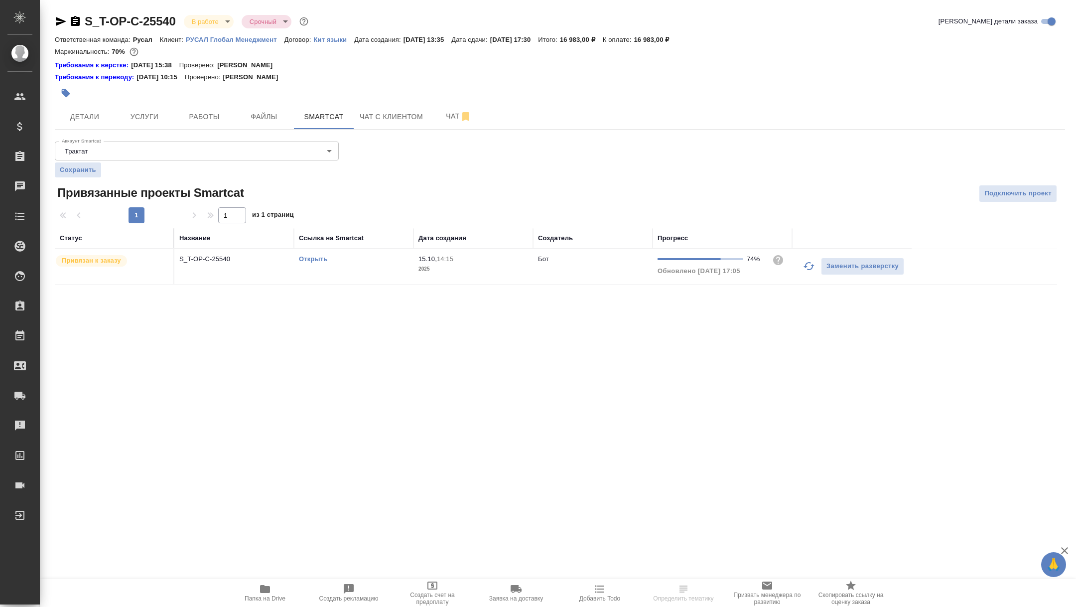
click at [803, 264] on icon "button" at bounding box center [809, 266] width 12 height 12
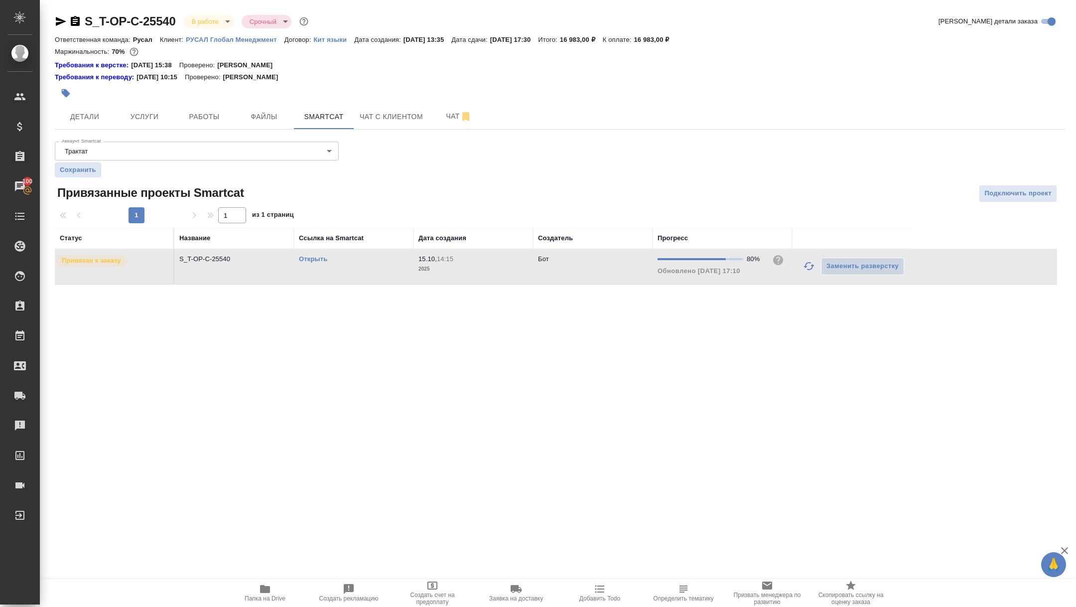
click at [804, 269] on icon "button" at bounding box center [809, 266] width 12 height 12
click at [311, 258] on link "Открыть" at bounding box center [313, 258] width 28 height 7
click at [266, 584] on icon "button" at bounding box center [265, 589] width 12 height 12
click at [211, 20] on body "🙏 .cls-1 fill:#fff; AWATERA [PERSON_NAME] Спецификации Заказы 100 Чаты Todo Про…" at bounding box center [538, 303] width 1076 height 607
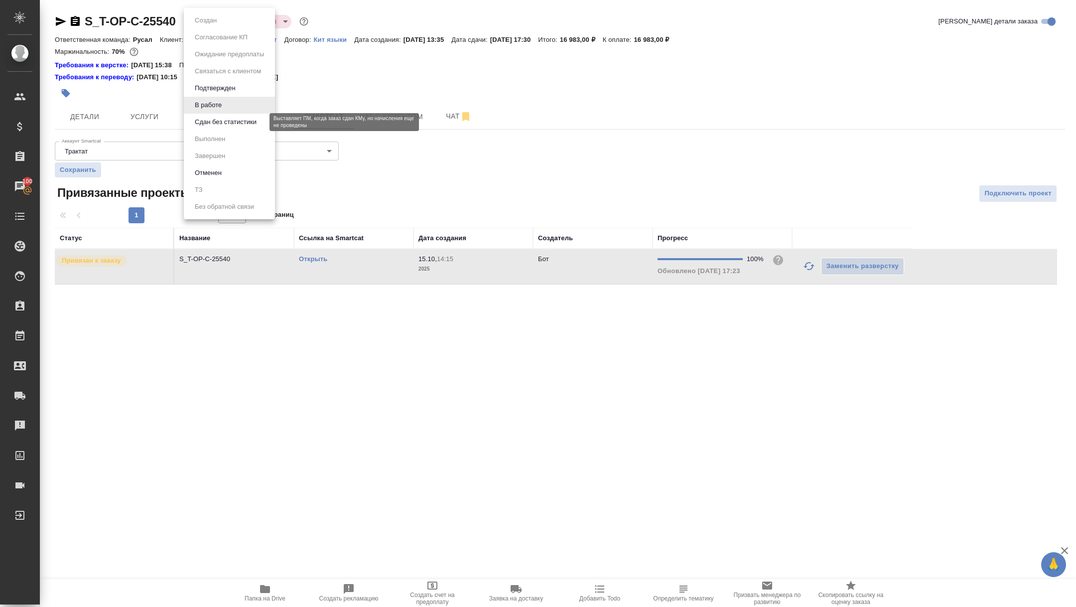
click at [226, 122] on button "Сдан без статистики" at bounding box center [226, 122] width 68 height 11
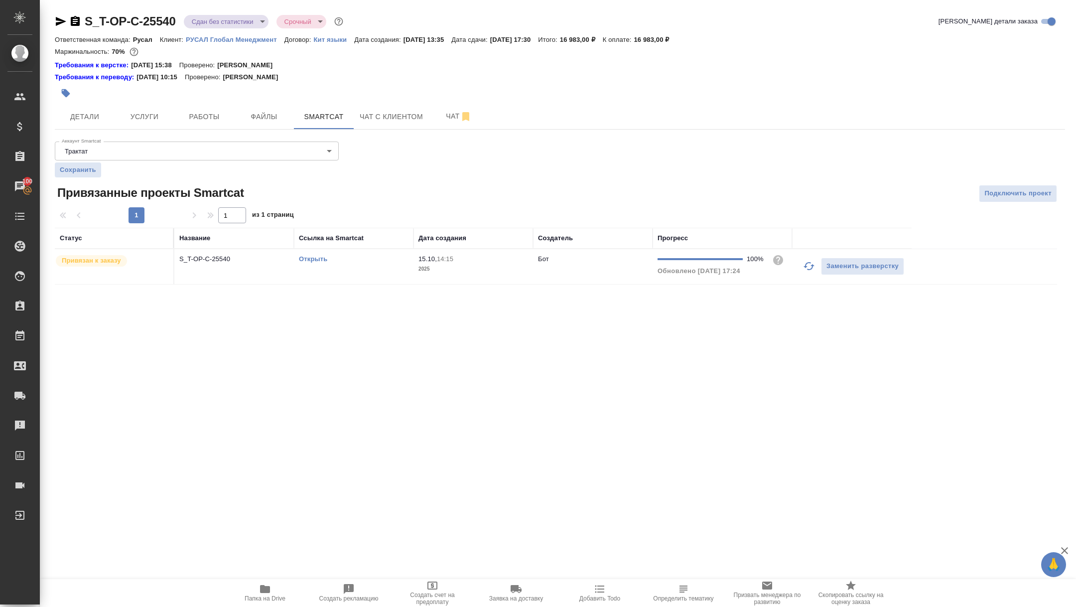
click at [213, 22] on body "🙏 .cls-1 fill:#fff; AWATERA Zhuravleva Alexandra Клиенты Спецификации Заказы 10…" at bounding box center [538, 303] width 1076 height 607
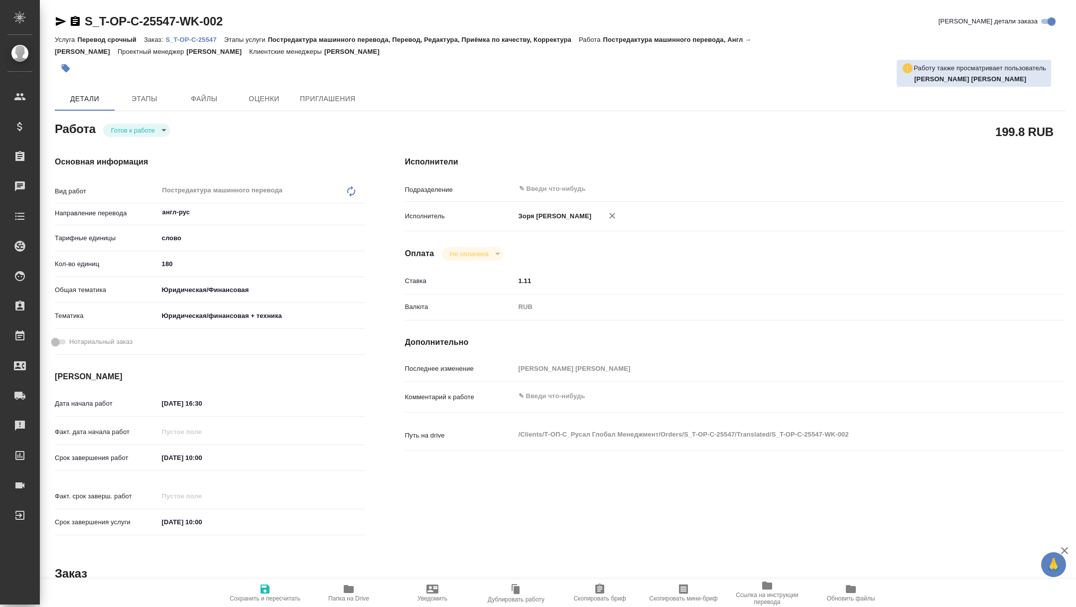
type textarea "x"
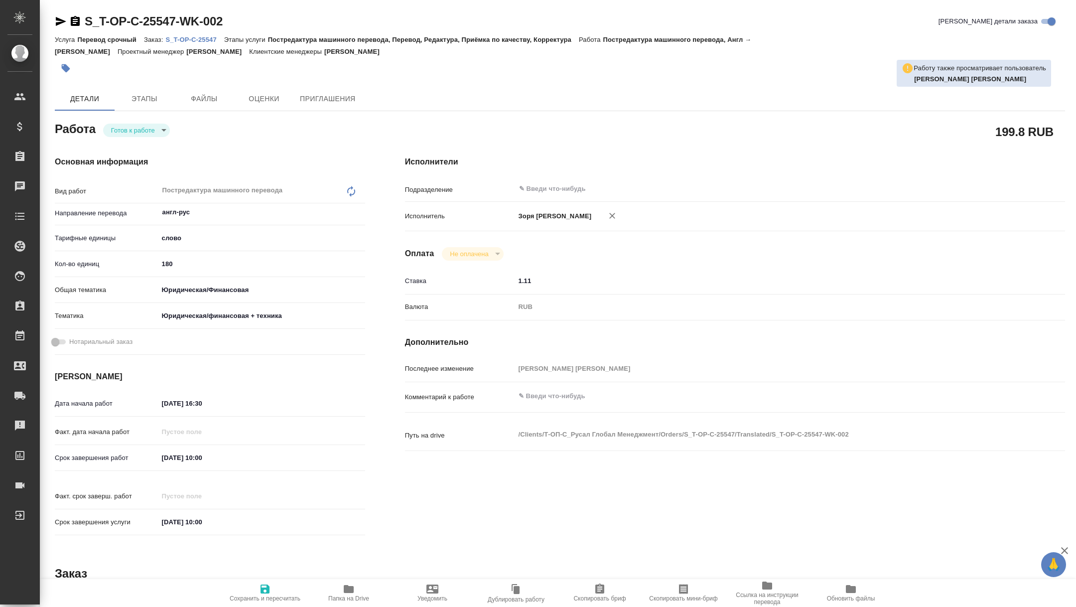
type textarea "x"
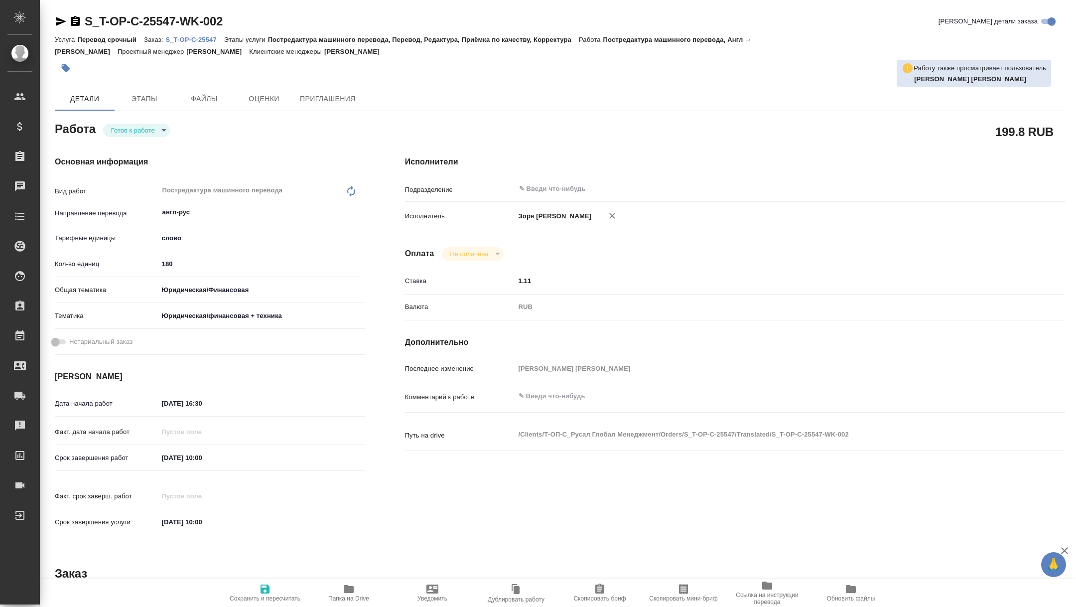
type textarea "x"
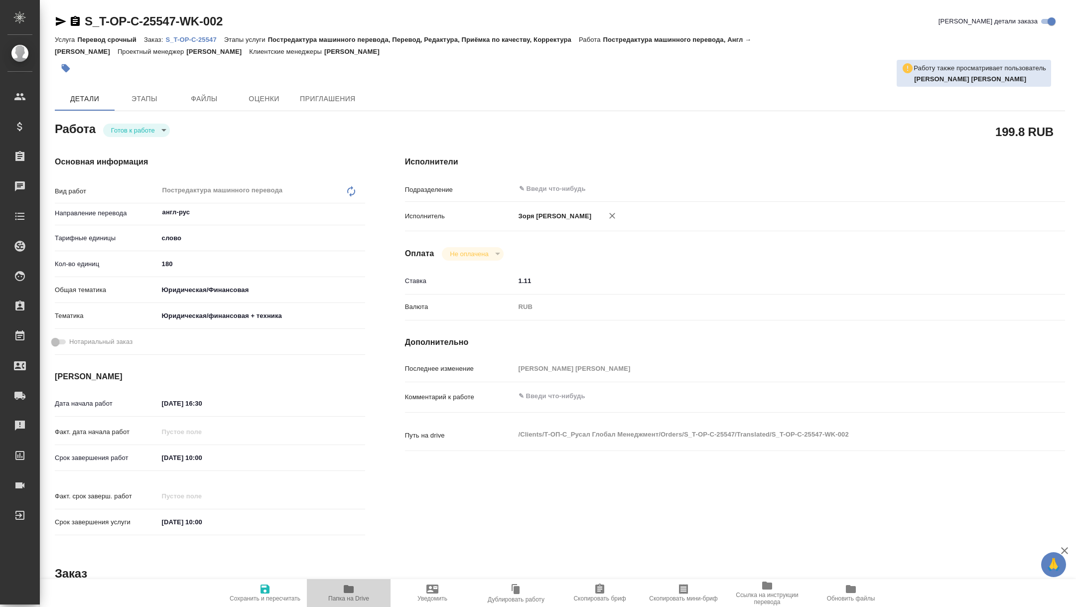
click at [346, 598] on span "Папка на Drive" at bounding box center [348, 598] width 41 height 7
type textarea "x"
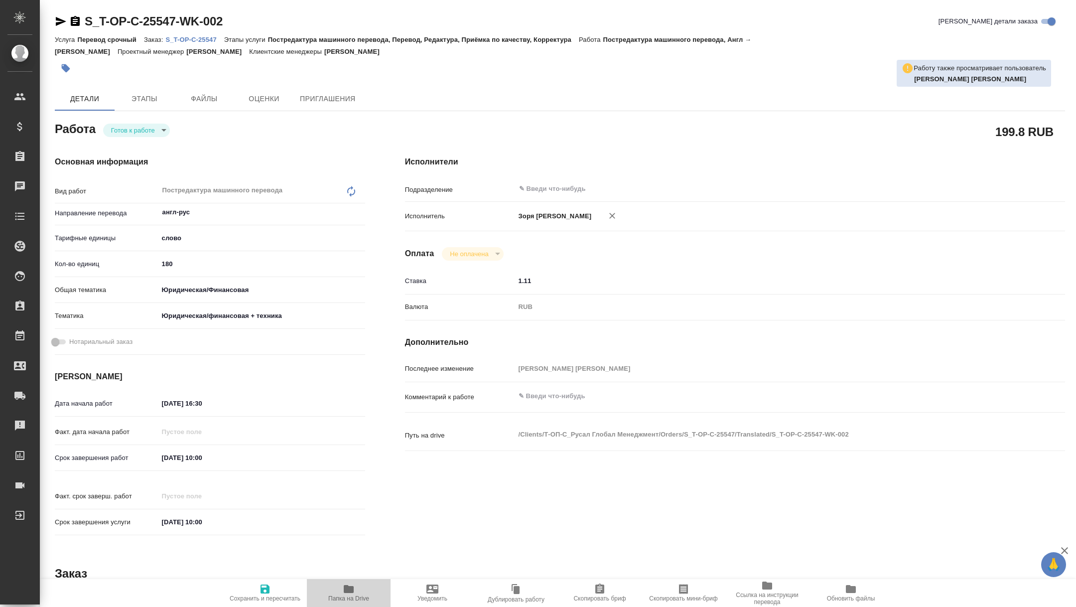
type textarea "x"
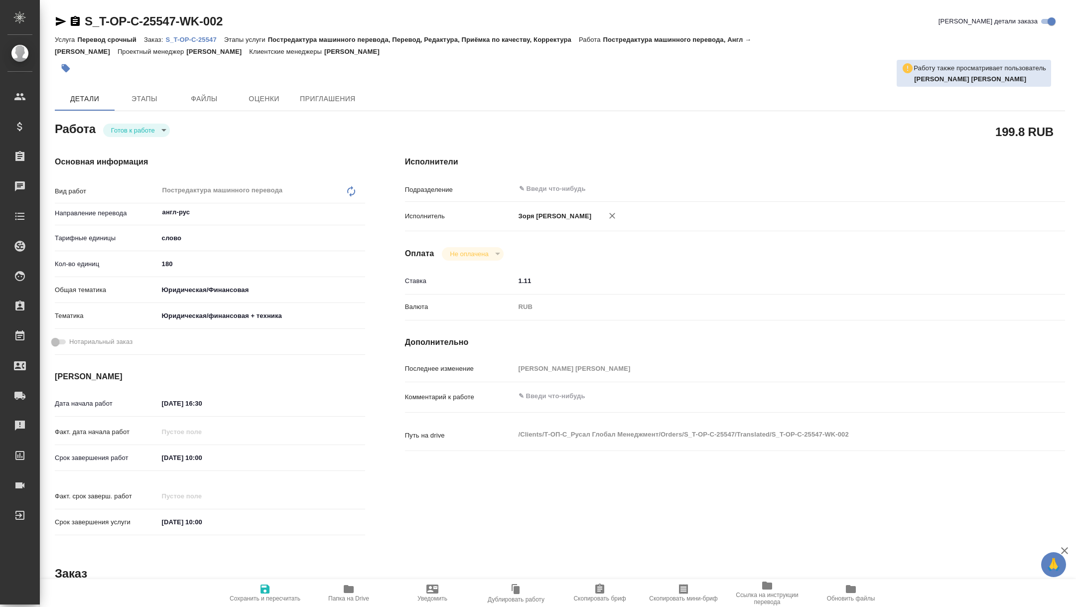
type textarea "x"
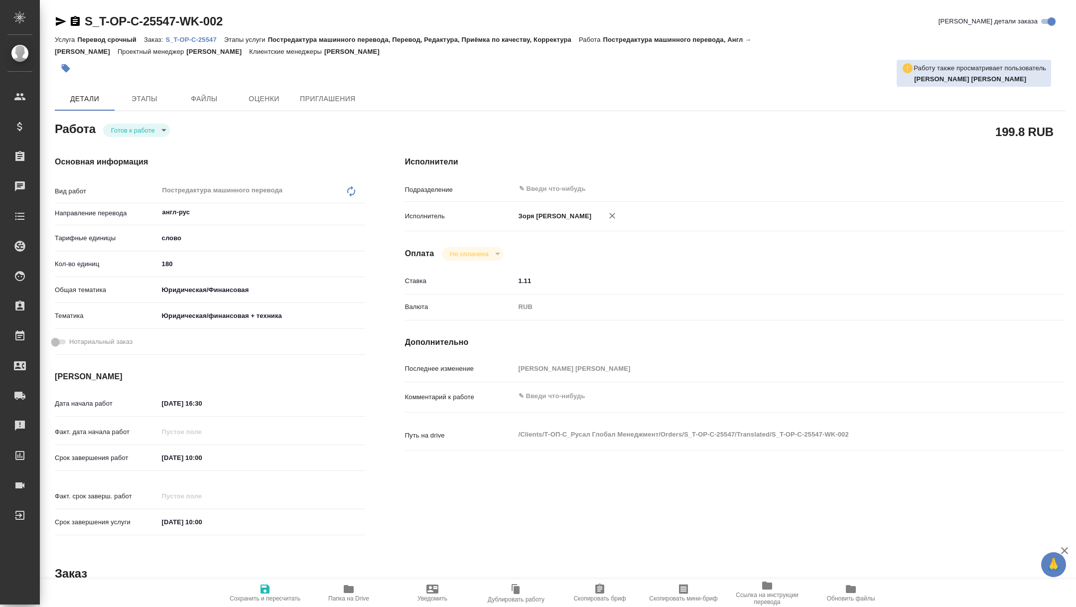
type textarea "x"
